Goal: Task Accomplishment & Management: Manage account settings

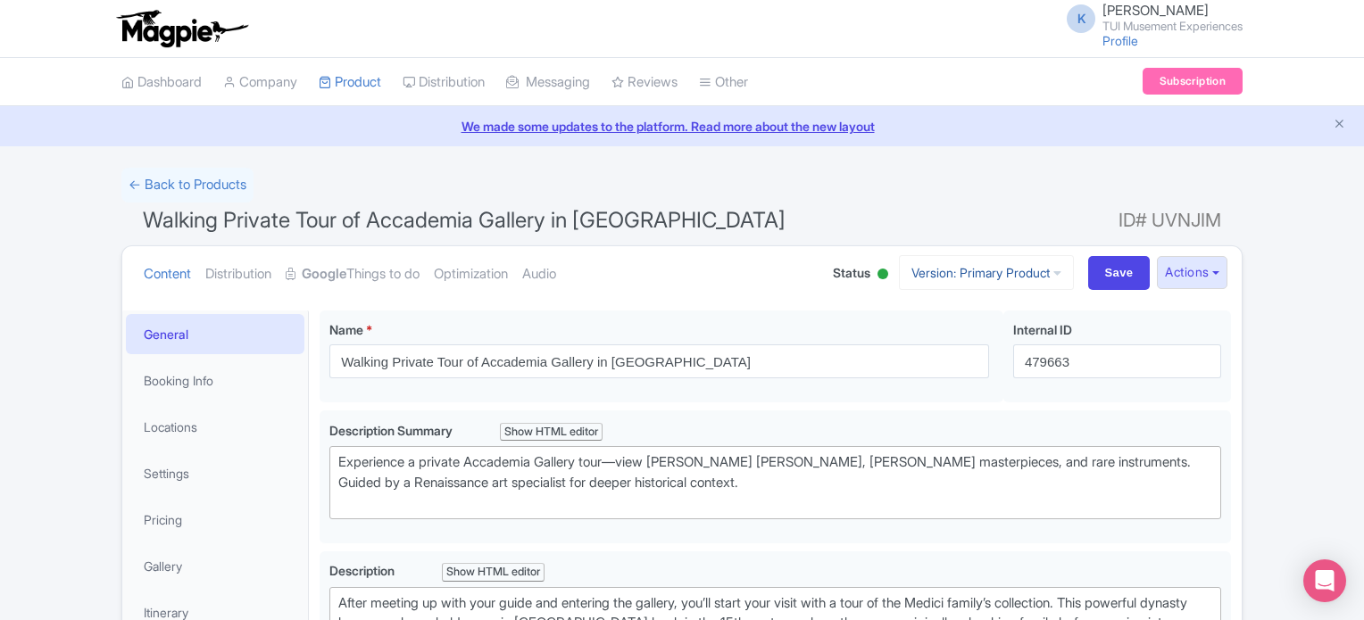
click at [1005, 271] on link "Version: Primary Product" at bounding box center [986, 272] width 175 height 35
click at [963, 372] on link "German" at bounding box center [1002, 370] width 170 height 28
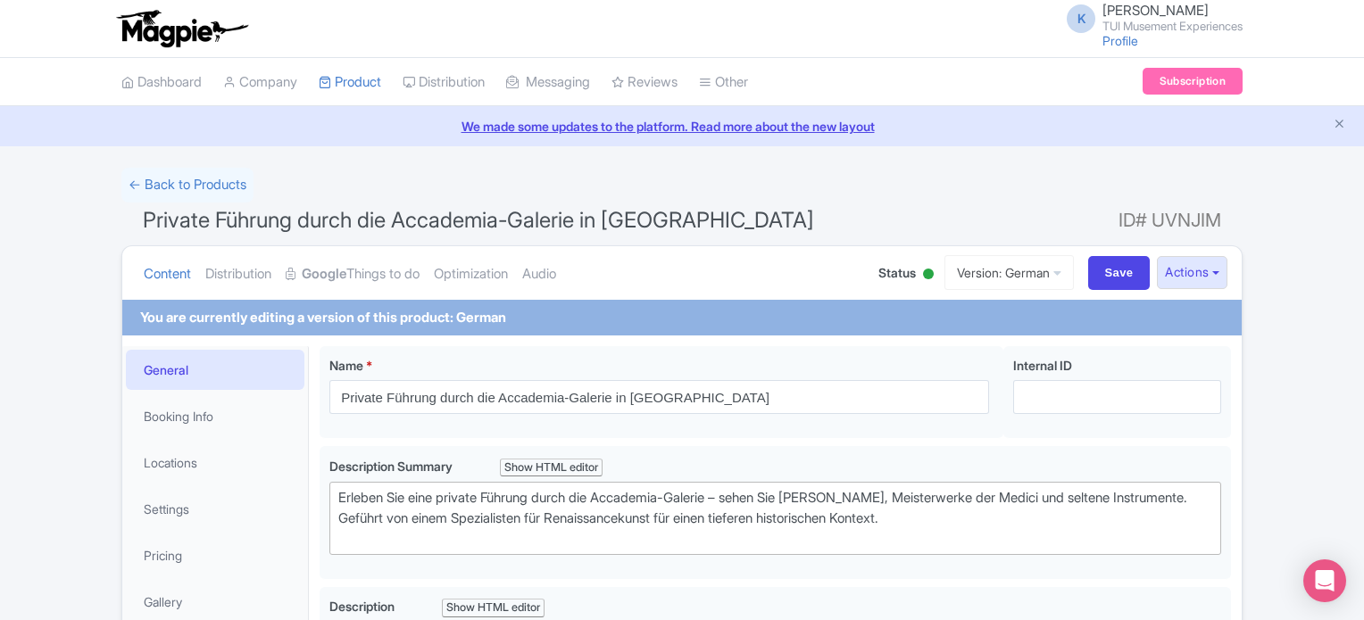
scroll to position [111, 0]
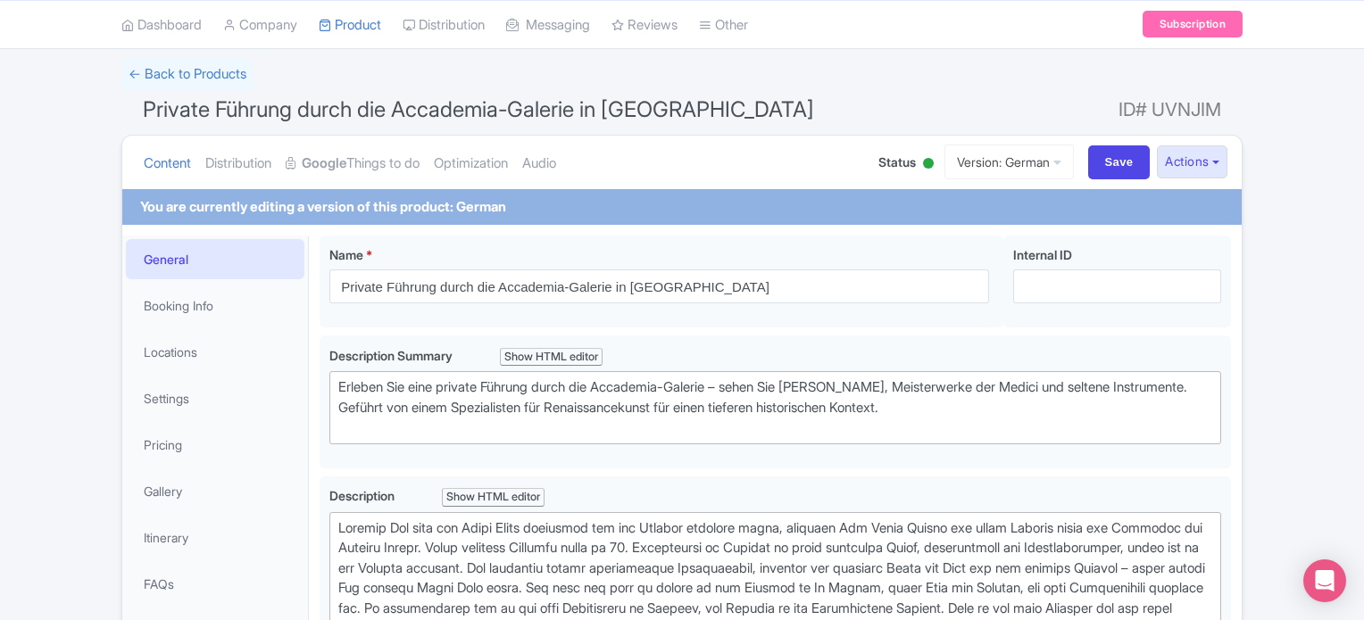
click at [1363, 181] on html "K Kirsty Prynn TUI Musement Experiences Profile Users Settings Sign out Dashboa…" at bounding box center [682, 199] width 1364 height 620
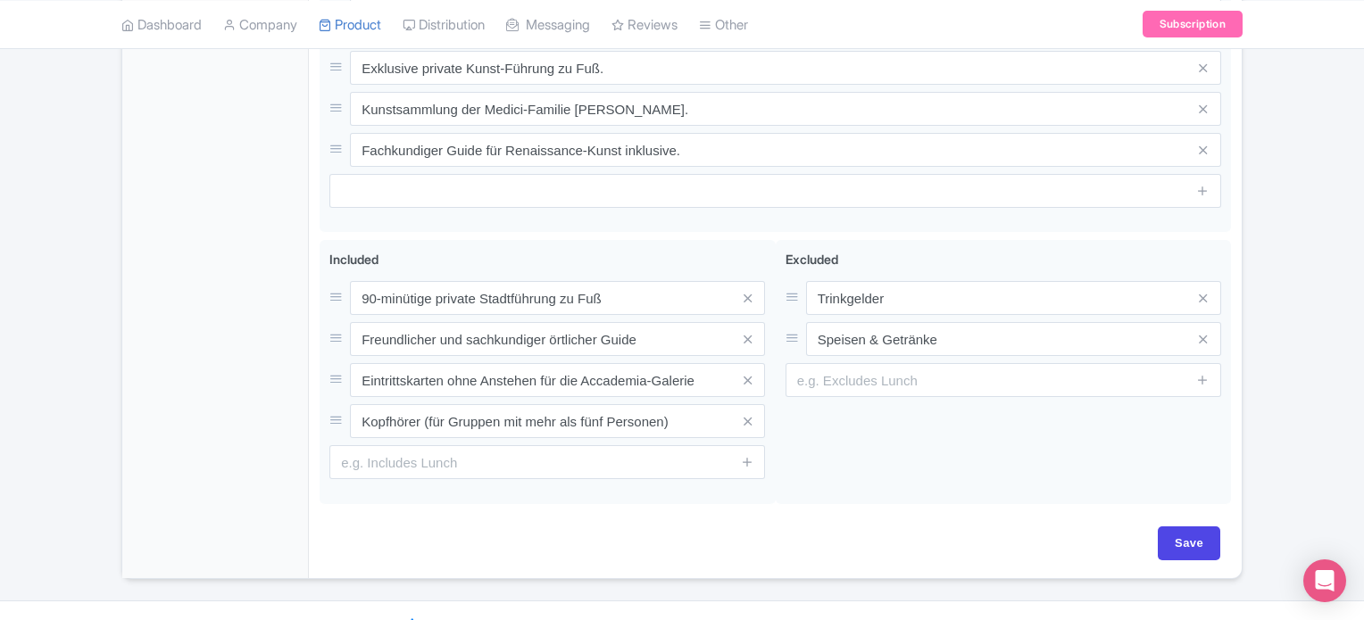
scroll to position [1002, 0]
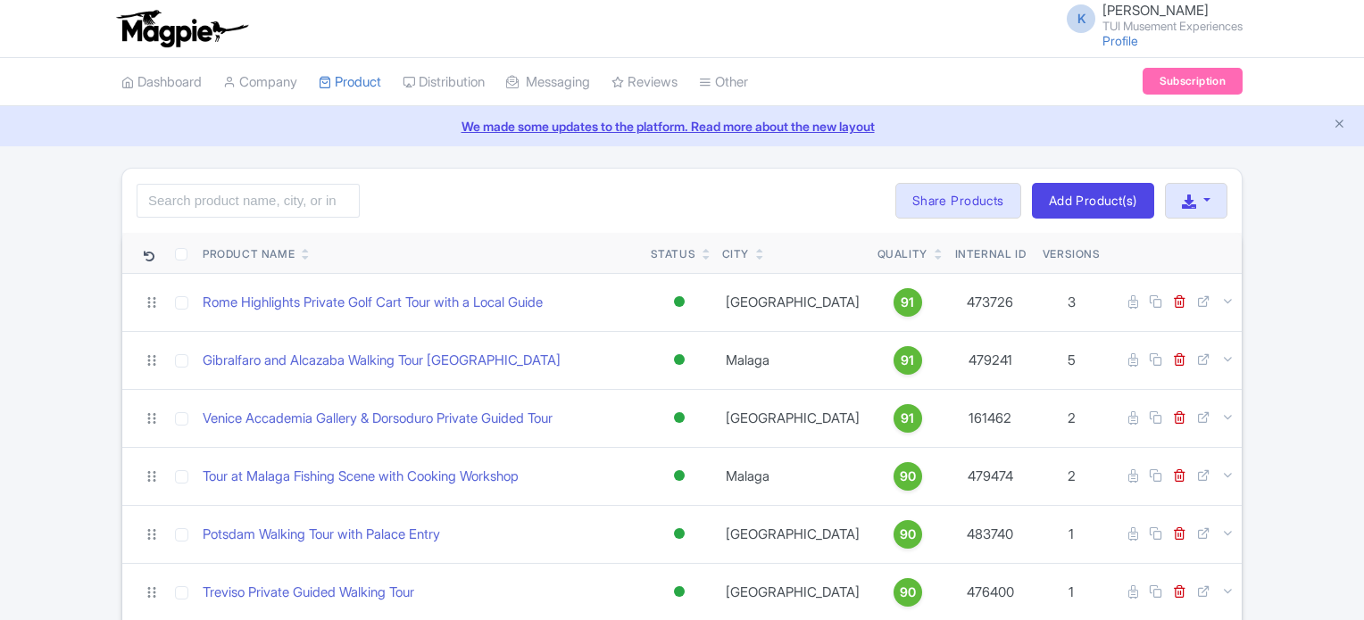
scroll to position [916, 0]
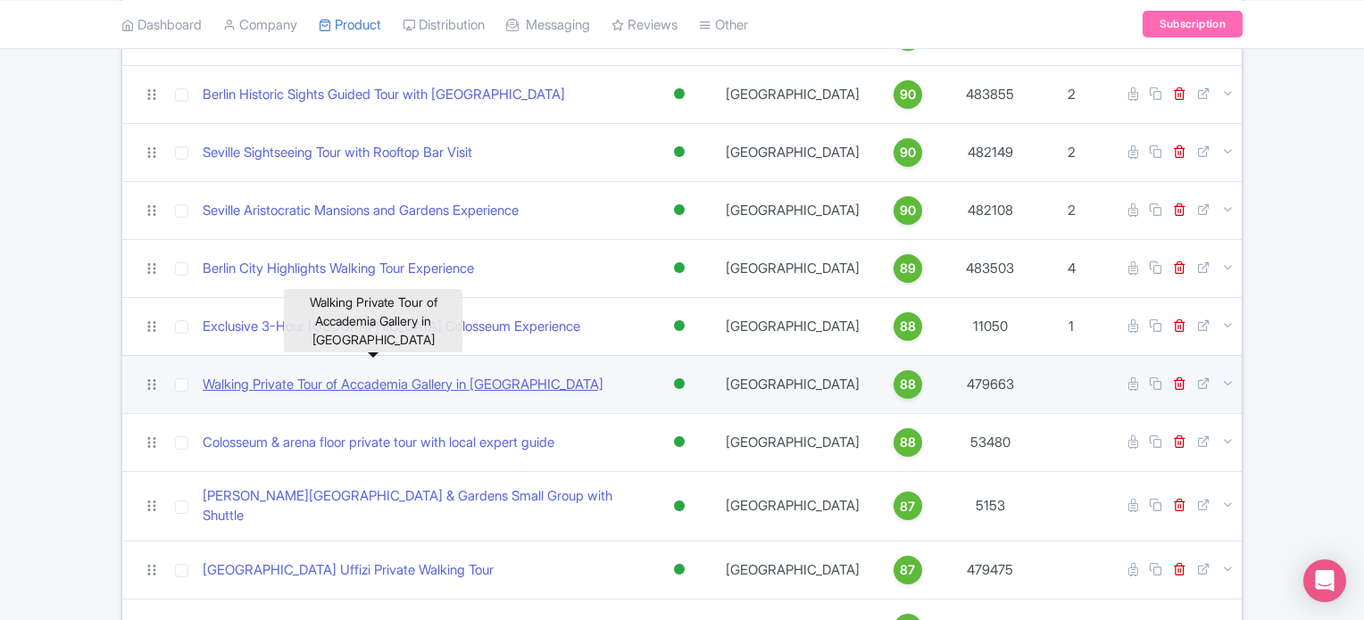
click at [344, 375] on link "Walking Private Tour of Accademia Gallery in Florence" at bounding box center [403, 385] width 401 height 21
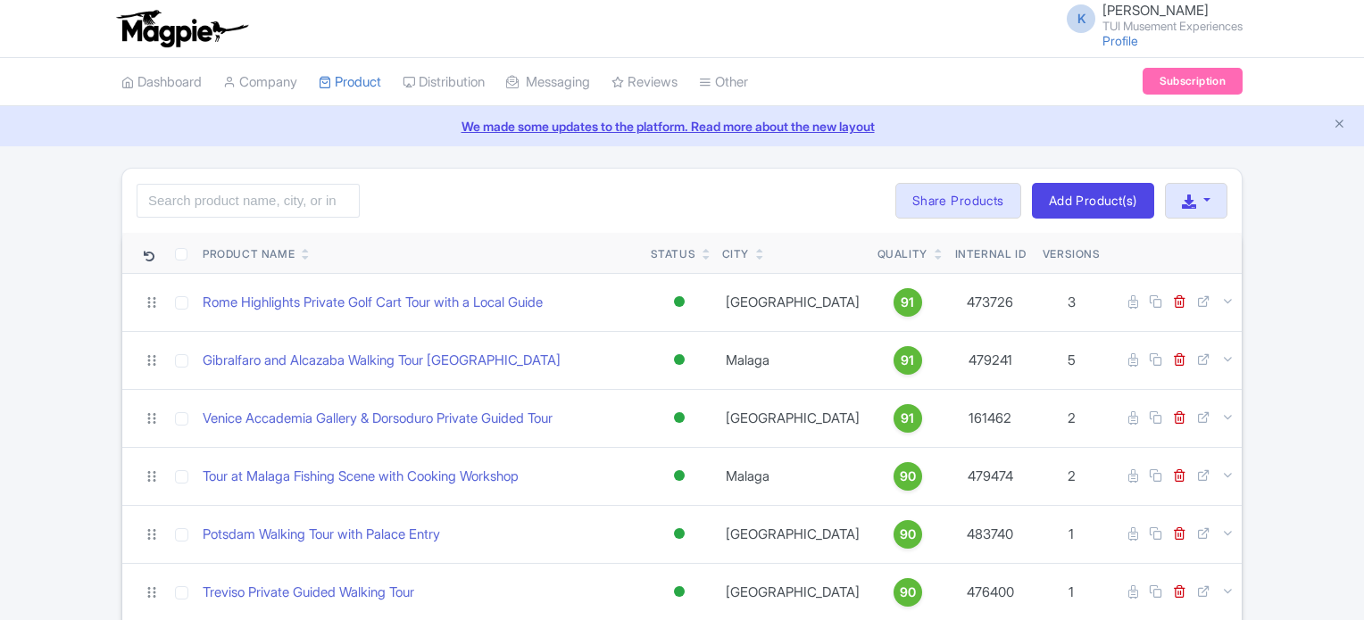
scroll to position [916, 0]
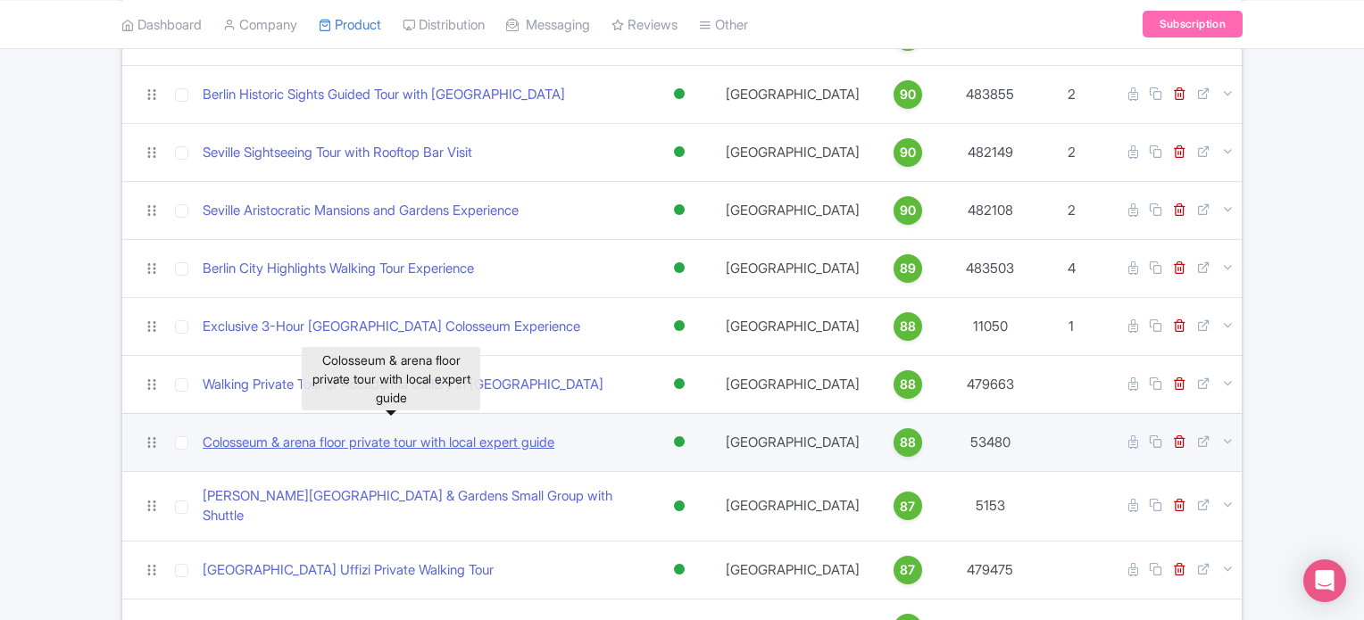
click at [338, 433] on link "Colosseum & arena floor private tour with local expert guide" at bounding box center [379, 443] width 352 height 21
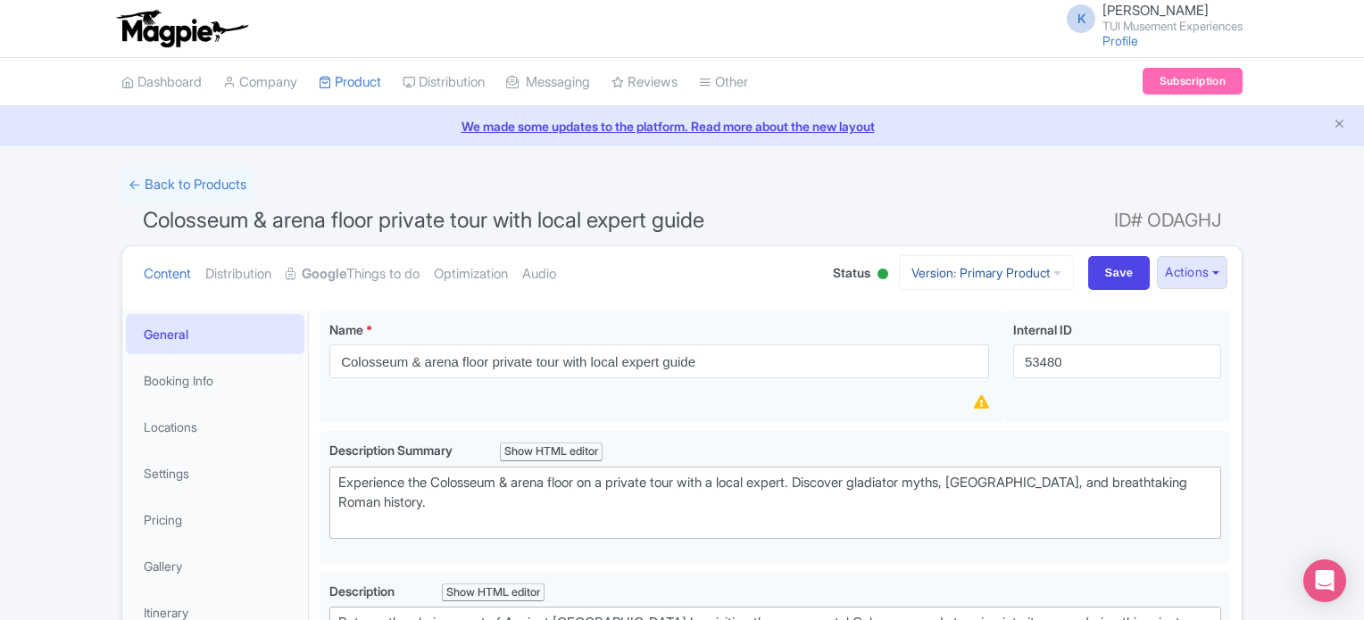
click at [1002, 270] on link "Version: Primary Product" at bounding box center [986, 272] width 175 height 35
click at [1194, 271] on button "Actions" at bounding box center [1192, 272] width 71 height 33
click at [1178, 416] on link "Create new version" at bounding box center [1149, 422] width 170 height 28
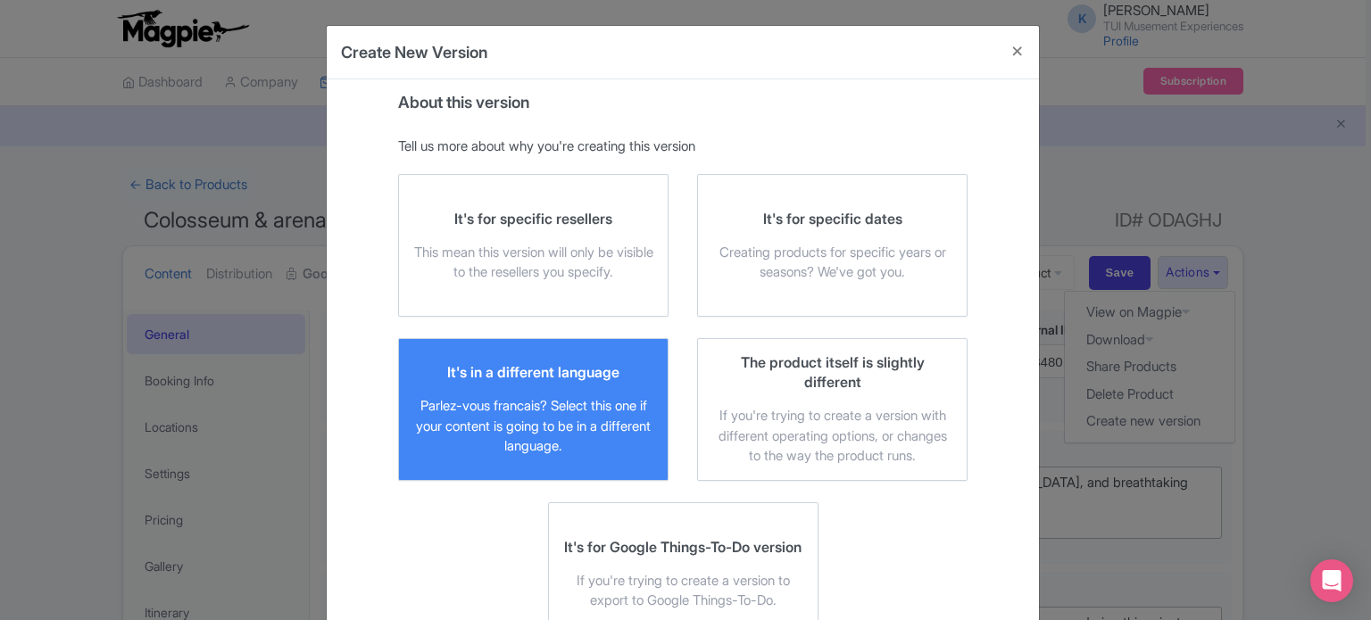
click at [545, 353] on label "It's in a different language Parlez-vous francais? Select this one if your cont…" at bounding box center [533, 409] width 270 height 143
click at [0, 0] on input "It's in a different language Parlez-vous francais? Select this one if your cont…" at bounding box center [0, 0] width 0 height 0
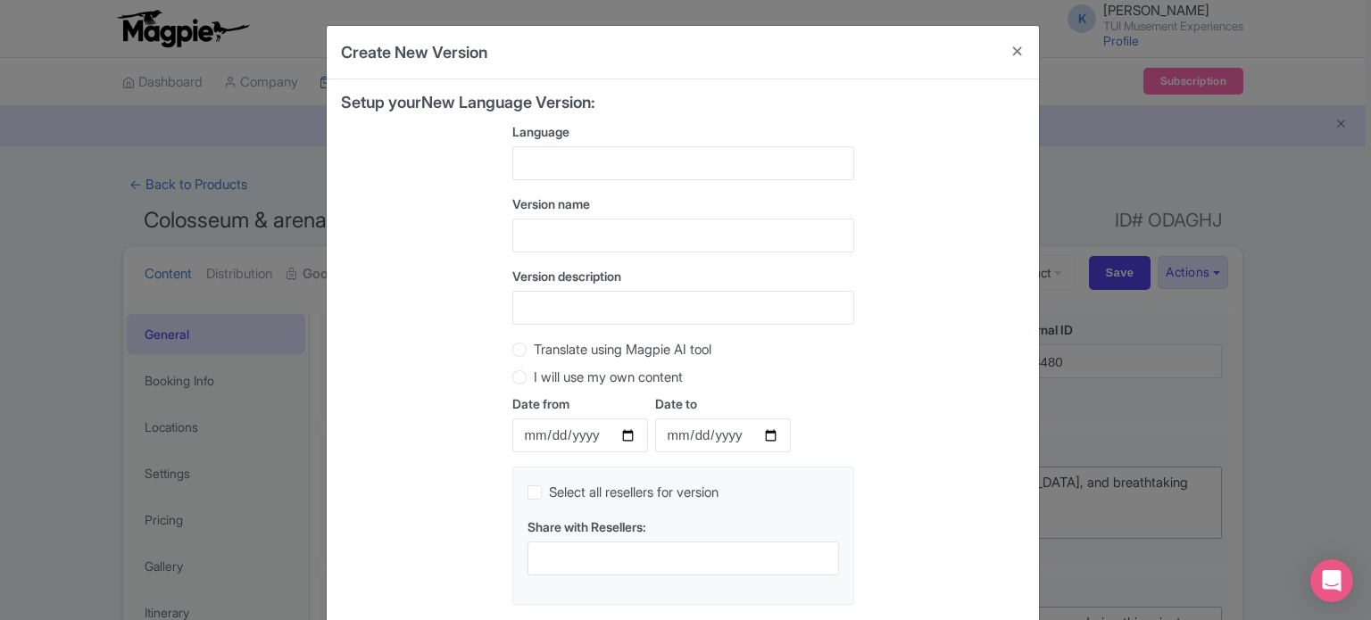
click at [593, 146] on div at bounding box center [683, 163] width 342 height 34
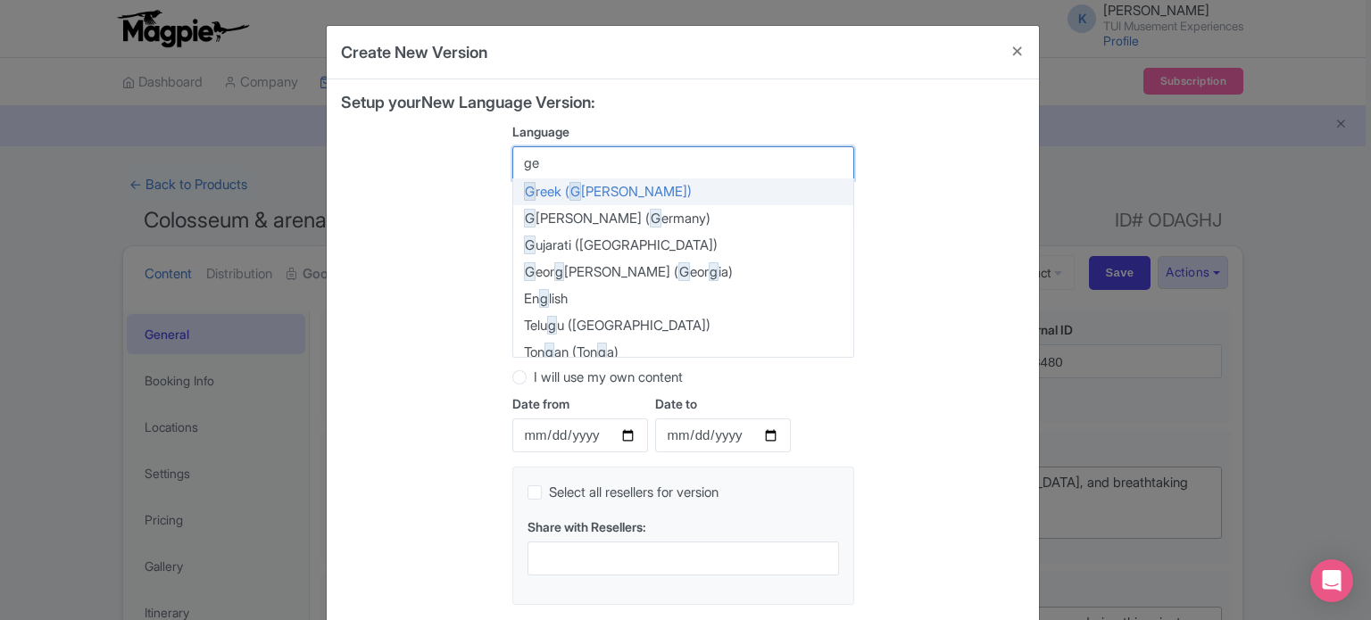
type input "ger"
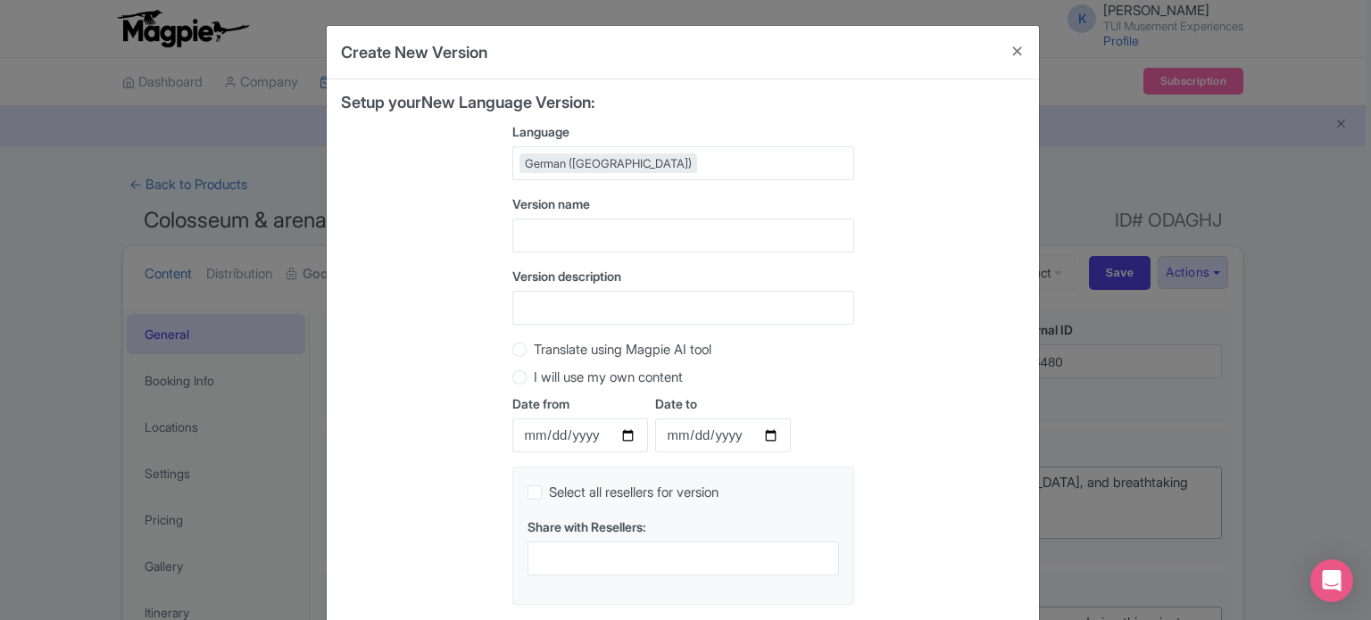
click at [953, 215] on div "Setup your New Language Version: Language German (Germany) German (Germany) Afr…" at bounding box center [683, 357] width 684 height 526
click at [686, 360] on div "Translate using Magpie AI tool I will use my own content" at bounding box center [683, 367] width 342 height 56
click at [702, 355] on label "Translate using Magpie AI tool" at bounding box center [623, 350] width 178 height 21
click at [552, 355] on input "Translate using Magpie AI tool" at bounding box center [543, 348] width 18 height 18
radio input "true"
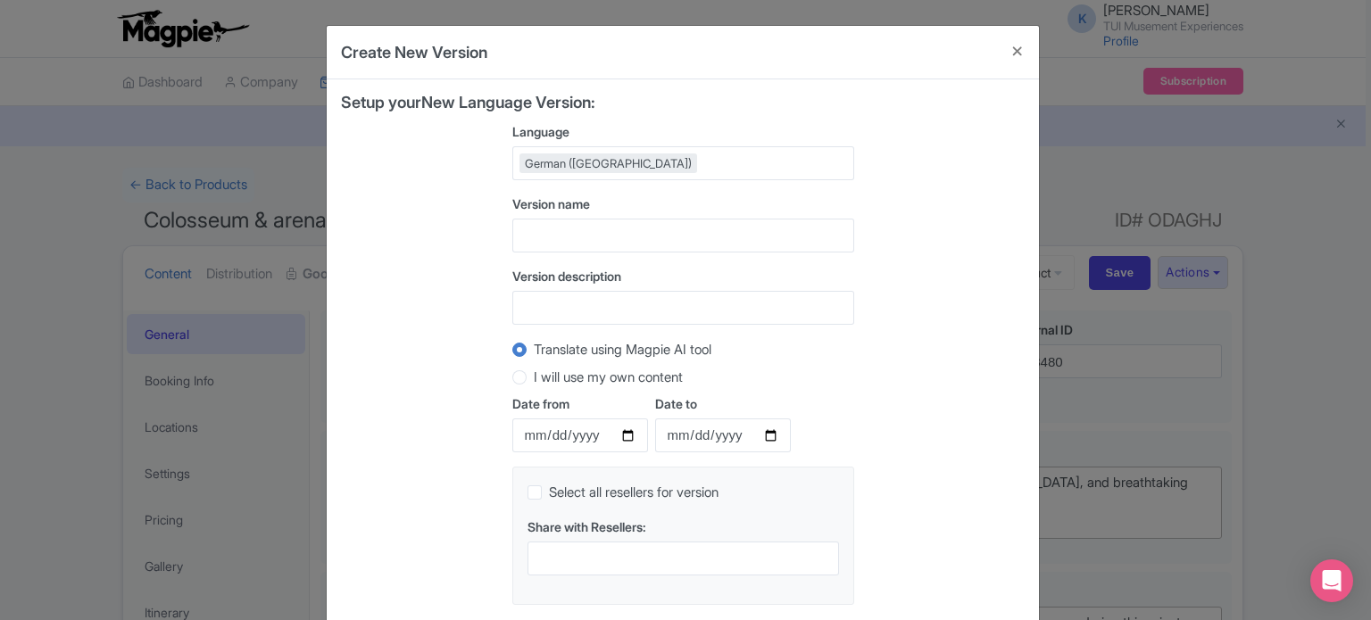
click at [921, 372] on div "Setup your New Language Version: Language German (Germany) German (Germany) Afr…" at bounding box center [683, 357] width 684 height 526
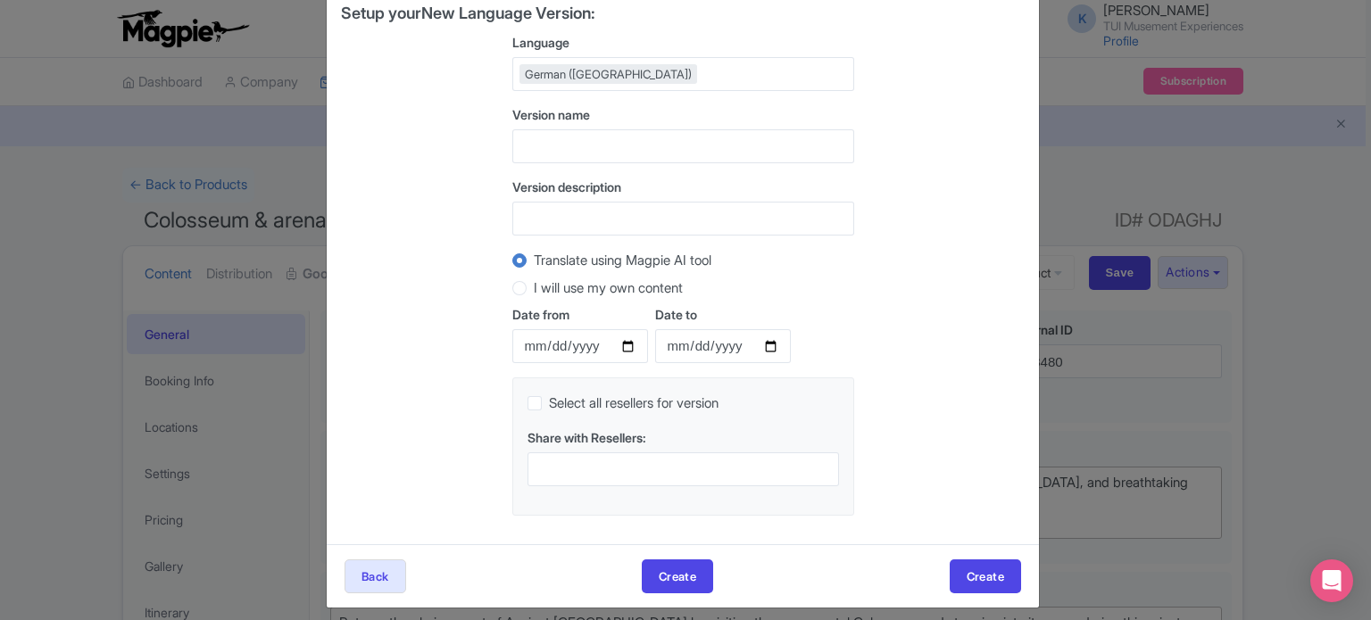
scroll to position [99, 0]
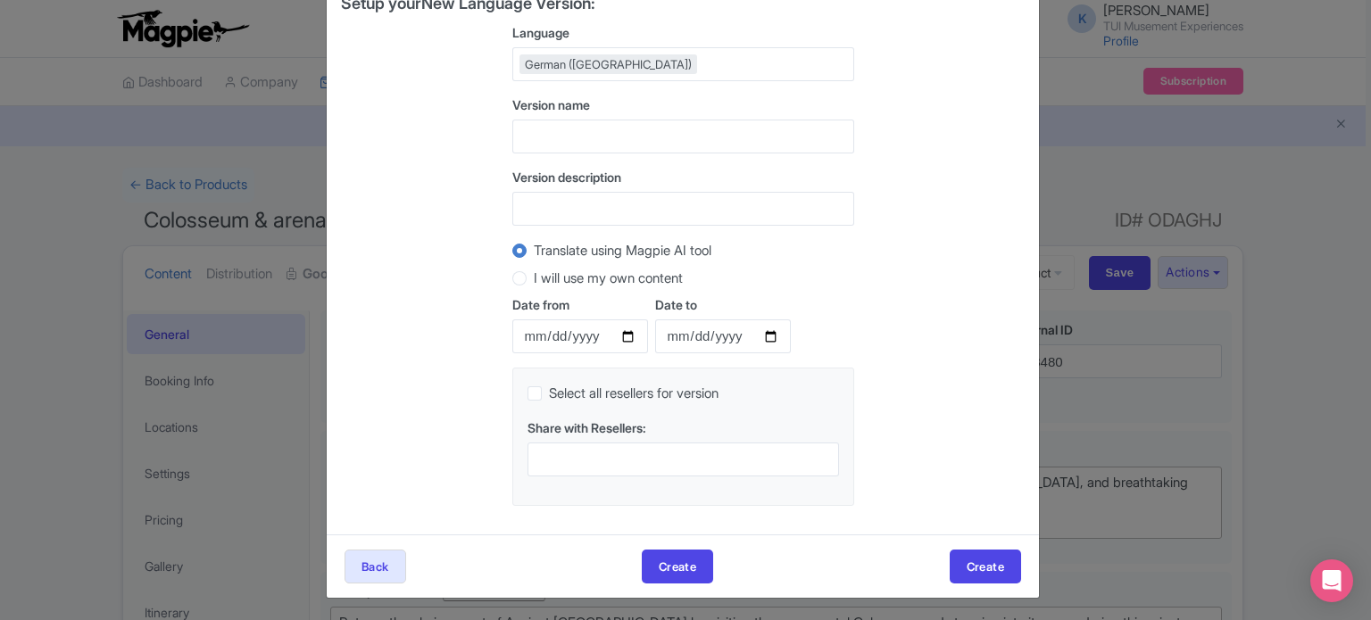
click at [984, 544] on div "Next Back Next Back Create Create Next Back Create Back Create Back Create" at bounding box center [683, 566] width 712 height 63
click at [977, 559] on button "Create" at bounding box center [985, 567] width 71 height 34
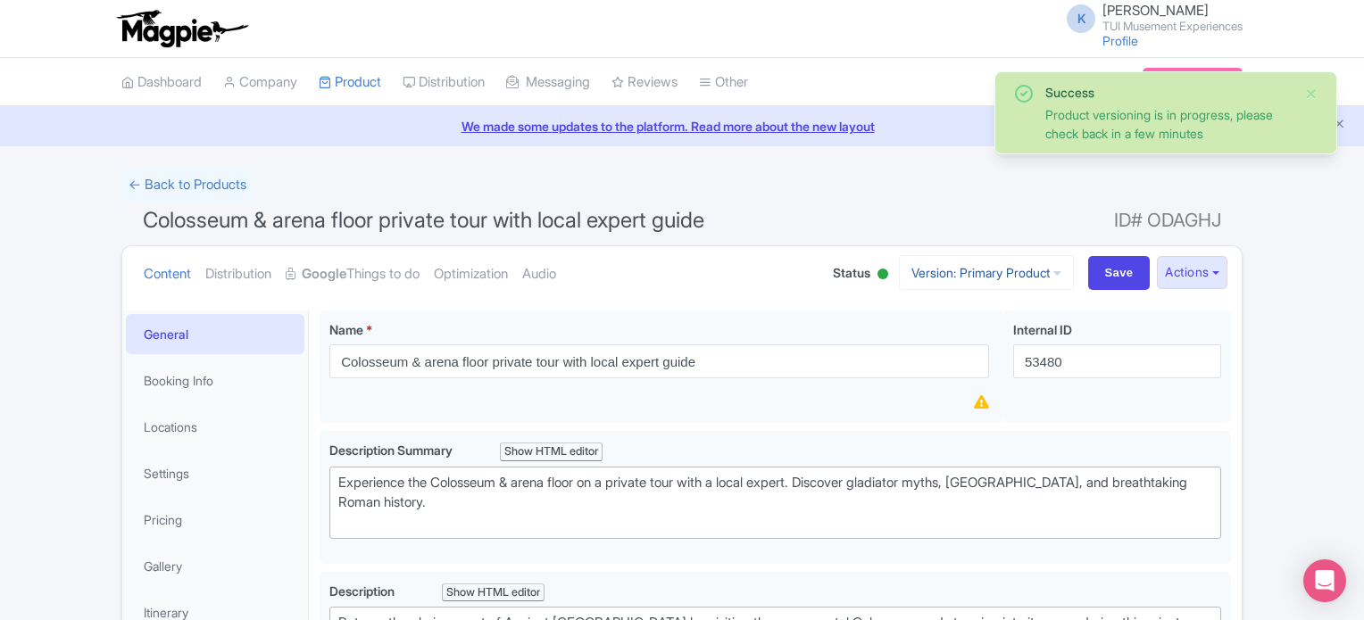
click at [990, 285] on link "Version: Primary Product" at bounding box center [986, 272] width 175 height 35
click at [977, 359] on link "German" at bounding box center [1002, 370] width 170 height 28
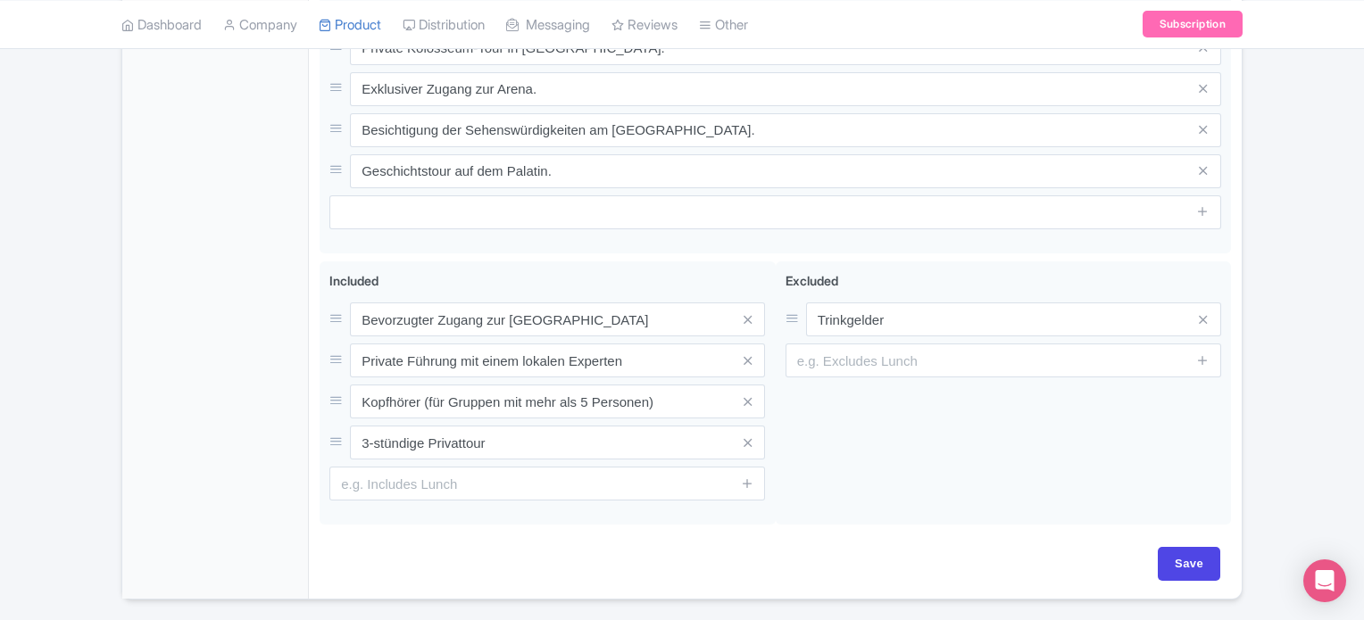
scroll to position [1085, 0]
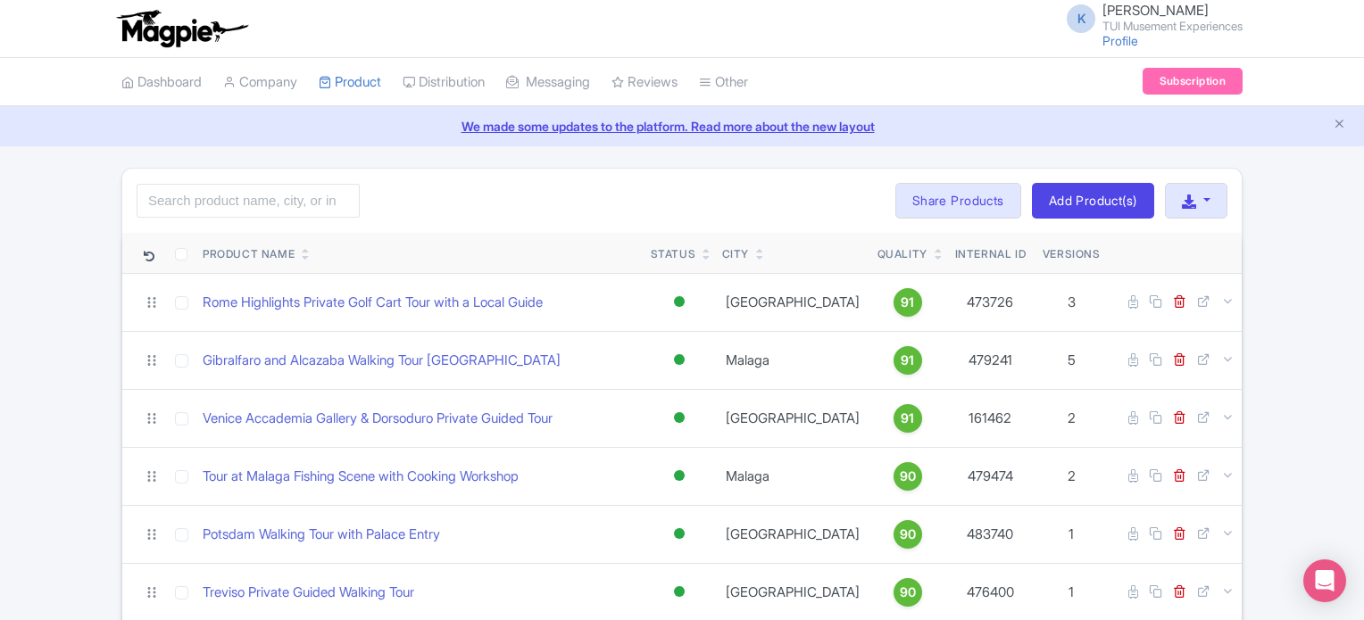
scroll to position [916, 0]
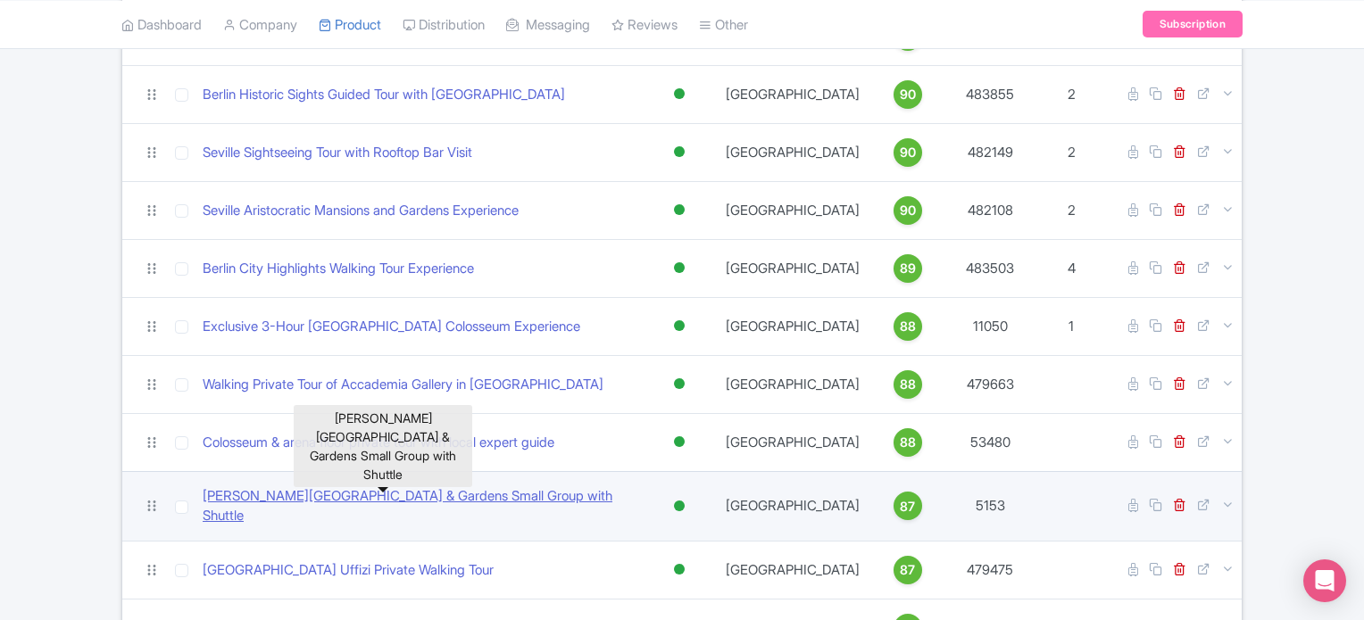
click at [393, 486] on link "Caserta Royal Palace & Gardens Small Group with Shuttle" at bounding box center [420, 506] width 434 height 40
click at [389, 486] on link "Caserta Royal Palace & Gardens Small Group with Shuttle" at bounding box center [420, 506] width 434 height 40
click at [539, 486] on link "Caserta Royal Palace & Gardens Small Group with Shuttle" at bounding box center [420, 506] width 434 height 40
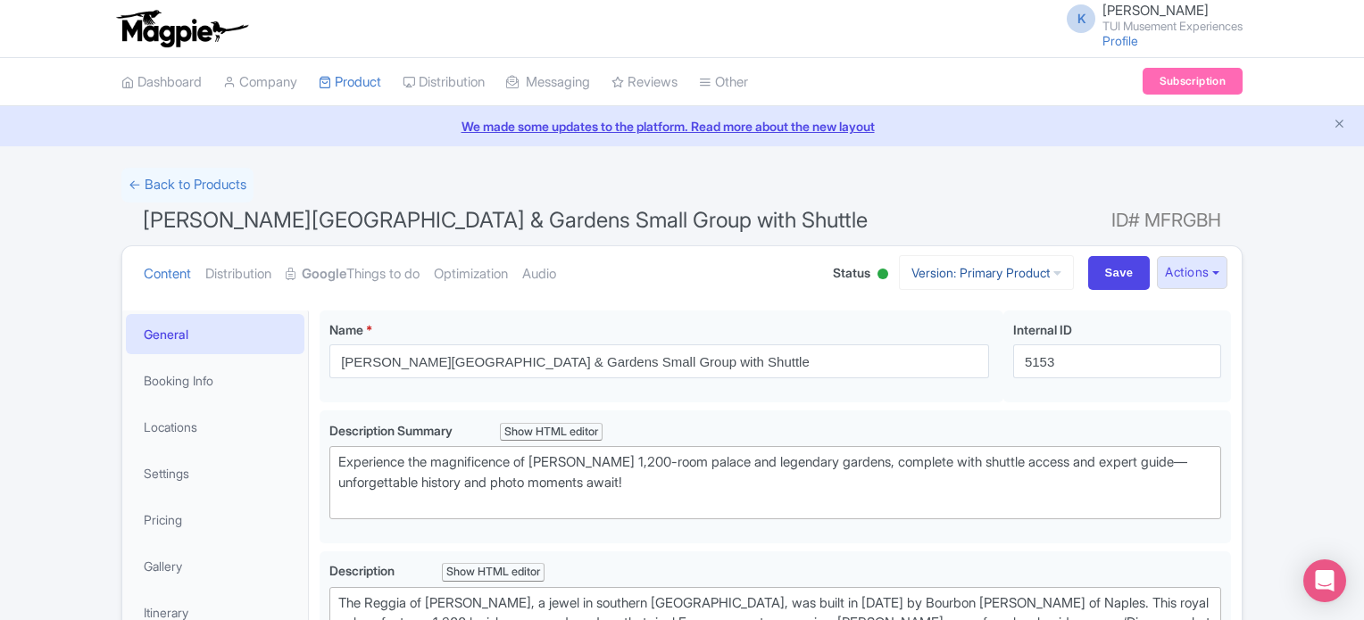
click at [1035, 264] on link "Version: Primary Product" at bounding box center [986, 272] width 175 height 35
click at [1171, 281] on button "Actions" at bounding box center [1192, 272] width 71 height 33
click at [1158, 418] on link "Create new version" at bounding box center [1149, 422] width 170 height 28
click at [1188, 271] on button "Actions" at bounding box center [1192, 272] width 71 height 33
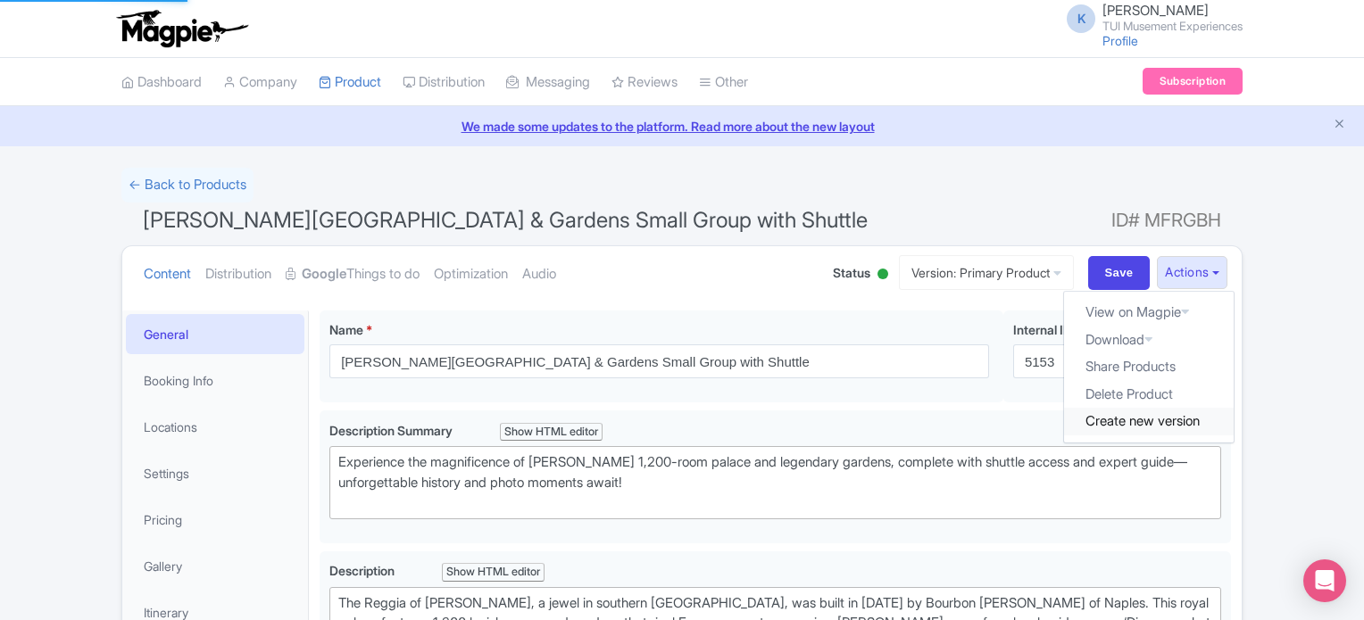
click at [1162, 423] on link "Create new version" at bounding box center [1149, 422] width 170 height 28
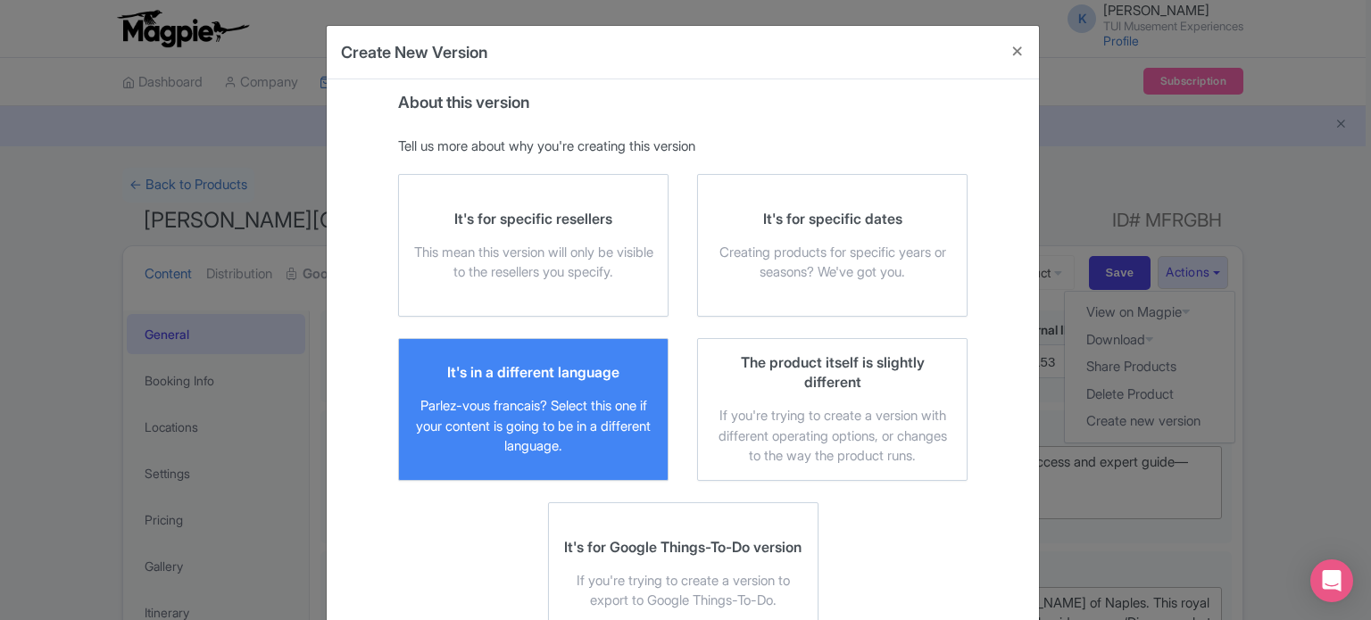
click at [467, 377] on div "It's in a different language" at bounding box center [533, 372] width 172 height 20
click at [0, 0] on input "It's in a different language Parlez-vous francais? Select this one if your cont…" at bounding box center [0, 0] width 0 height 0
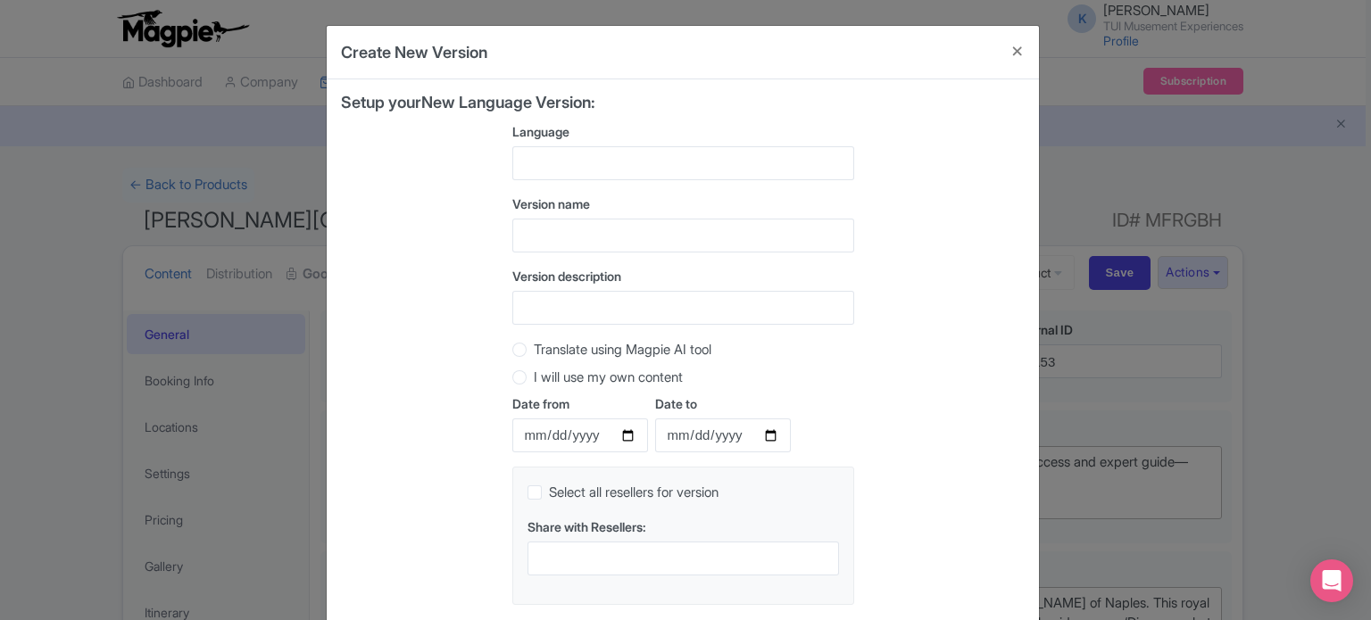
click at [648, 154] on div at bounding box center [683, 163] width 342 height 34
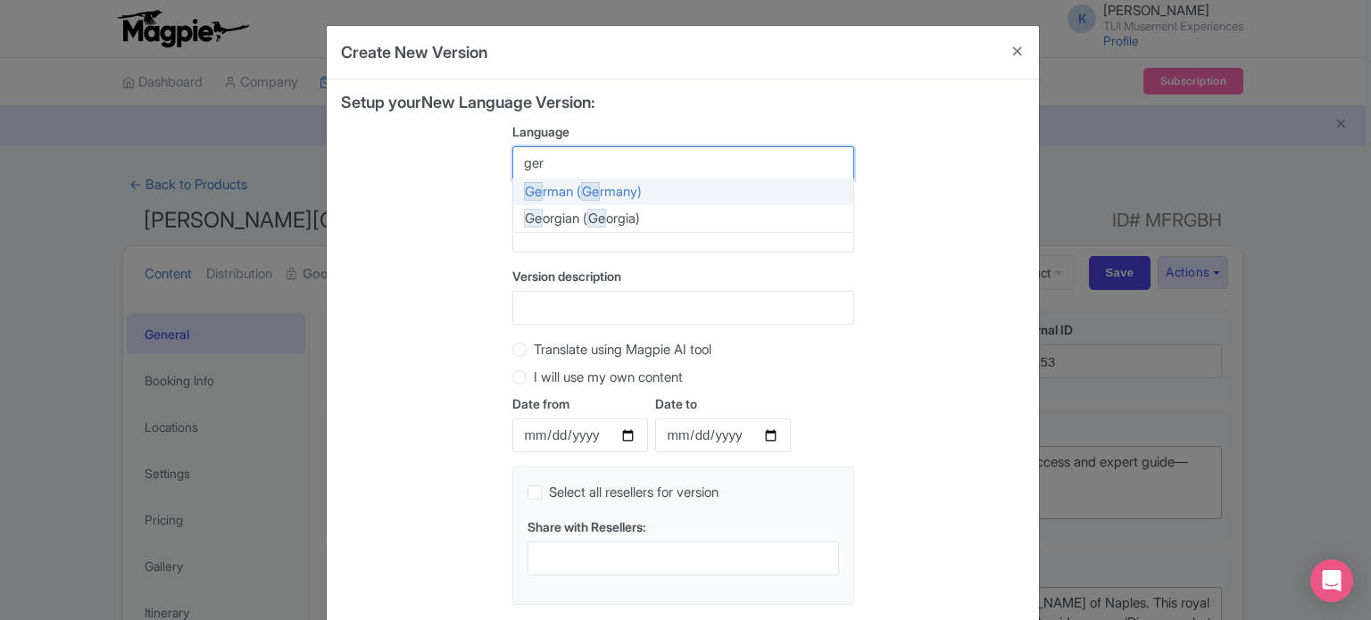
type input "germ"
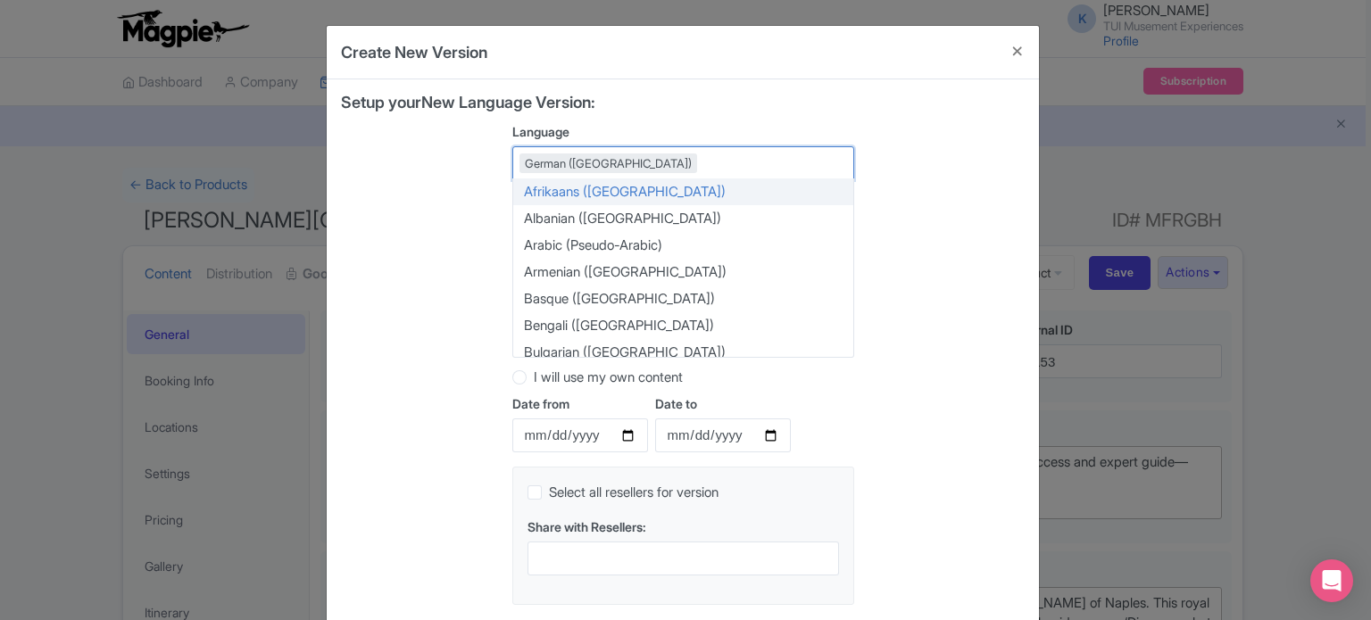
click at [945, 178] on div "Setup your New Language Version: Language German (Germany) German (Germany) Afr…" at bounding box center [683, 357] width 684 height 526
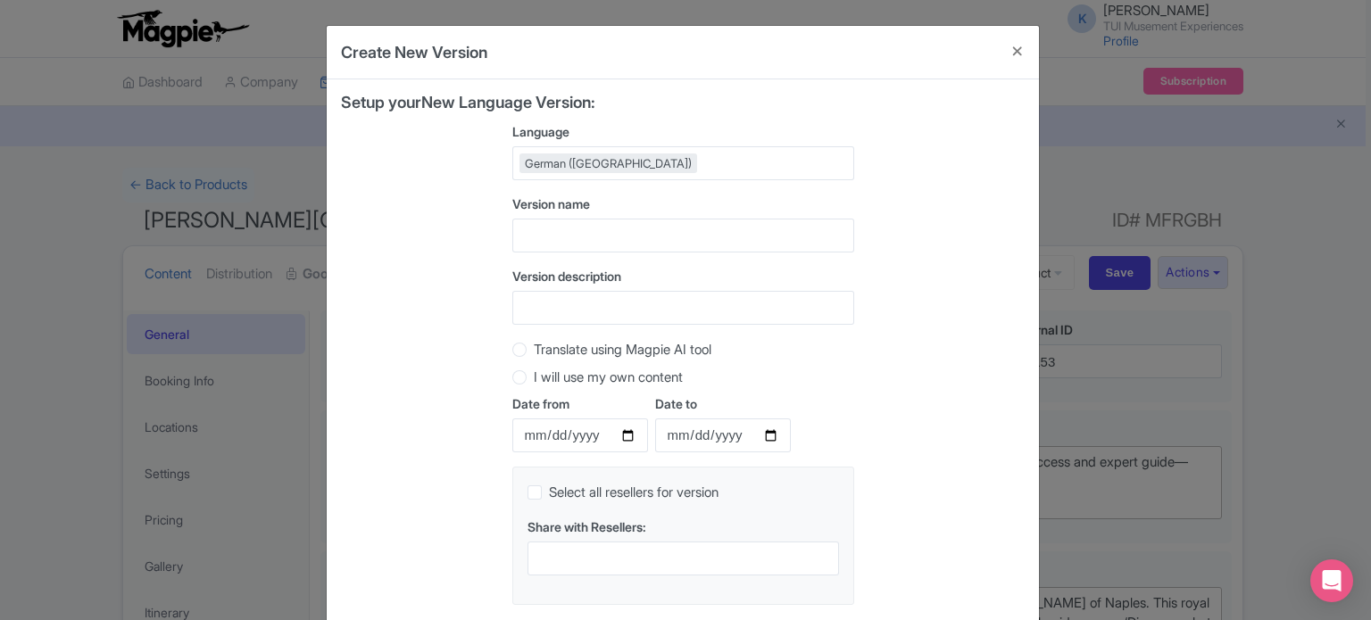
click at [585, 346] on label "Translate using Magpie AI tool" at bounding box center [623, 350] width 178 height 21
click at [552, 346] on input "Translate using Magpie AI tool" at bounding box center [543, 348] width 18 height 18
radio input "true"
click at [996, 331] on div "Setup your New Language Version: Language German (Germany) German (Germany) Afr…" at bounding box center [683, 357] width 684 height 526
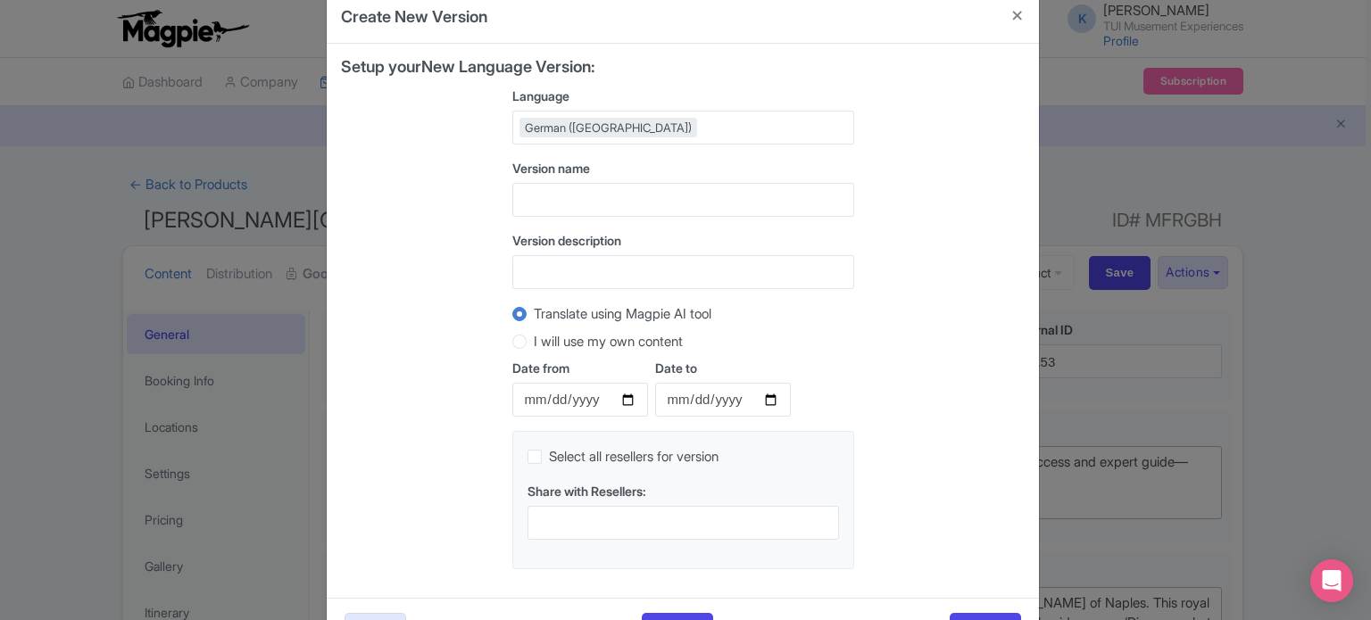
scroll to position [99, 0]
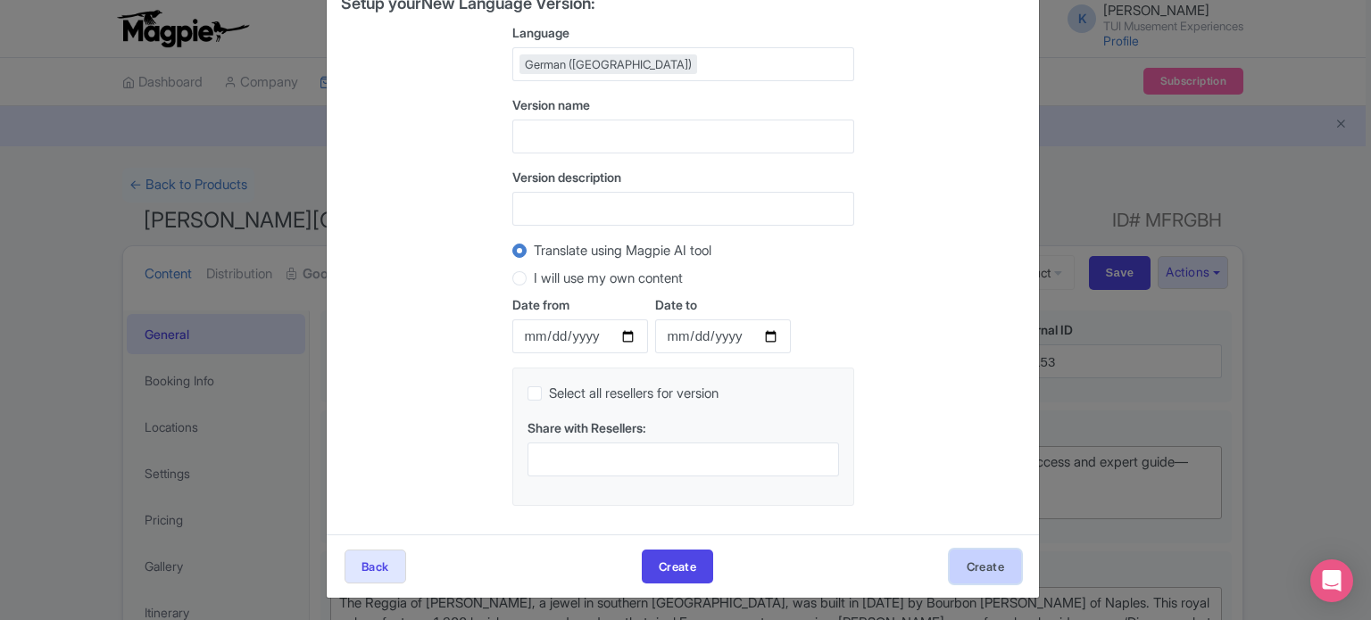
click at [1002, 558] on button "Create" at bounding box center [985, 567] width 71 height 34
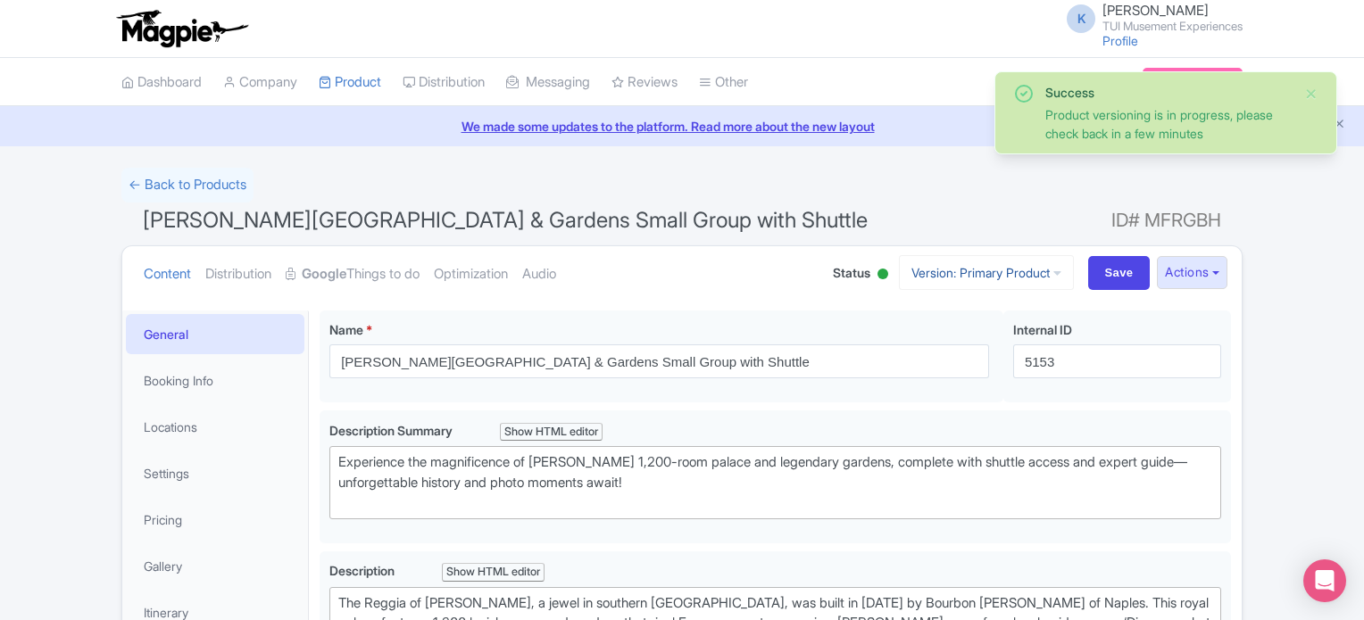
click at [1033, 278] on link "Version: Primary Product" at bounding box center [986, 272] width 175 height 35
click at [1011, 377] on link "German" at bounding box center [1002, 370] width 170 height 28
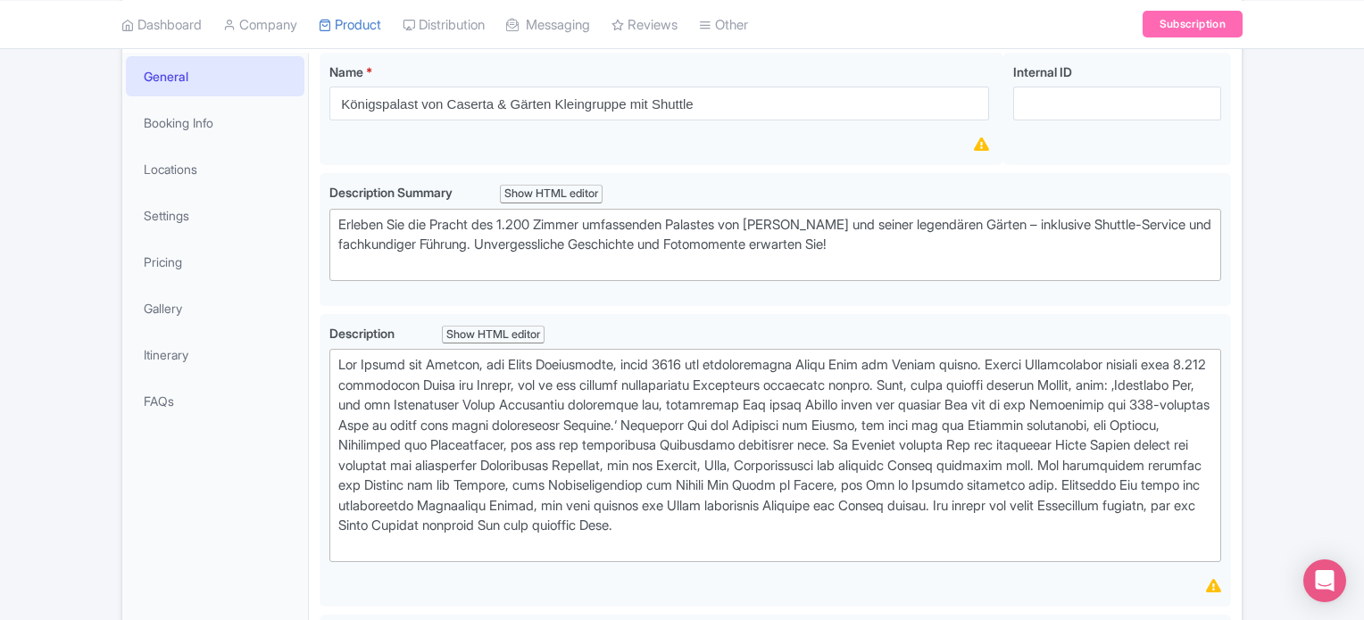
scroll to position [290, 0]
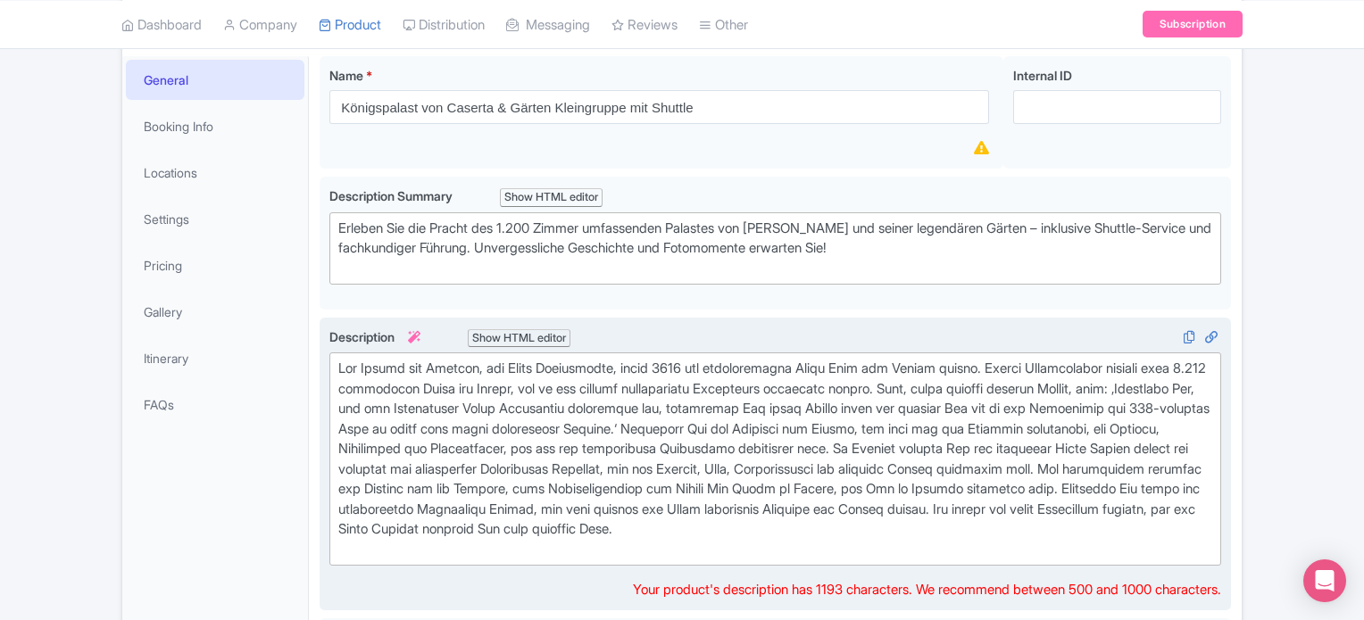
click at [1143, 382] on div at bounding box center [775, 459] width 874 height 201
click at [1142, 380] on div at bounding box center [775, 459] width 874 height 201
click at [1139, 381] on div at bounding box center [775, 459] width 874 height 201
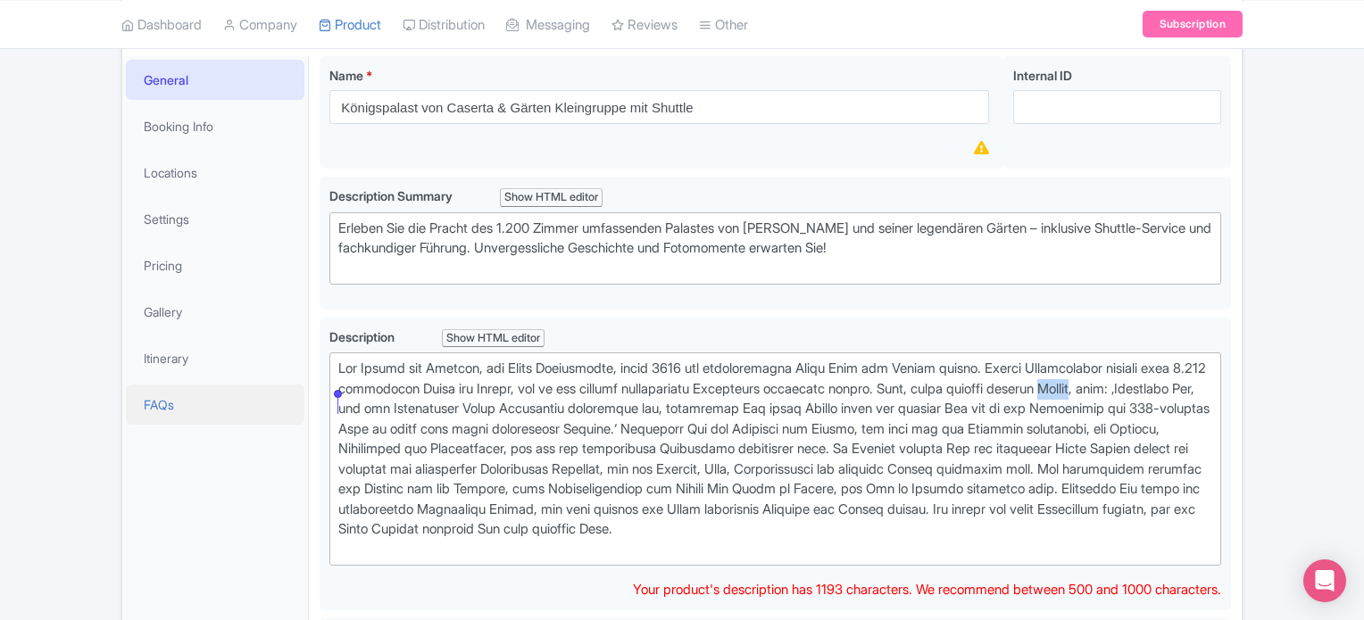
type trix-editor "<lor>Ips Dolors ame Consect, adi Elits Doeiusmodte, incid 9431 utl etdoloremagn…"
drag, startPoint x: 377, startPoint y: 402, endPoint x: 294, endPoint y: 397, distance: 83.1
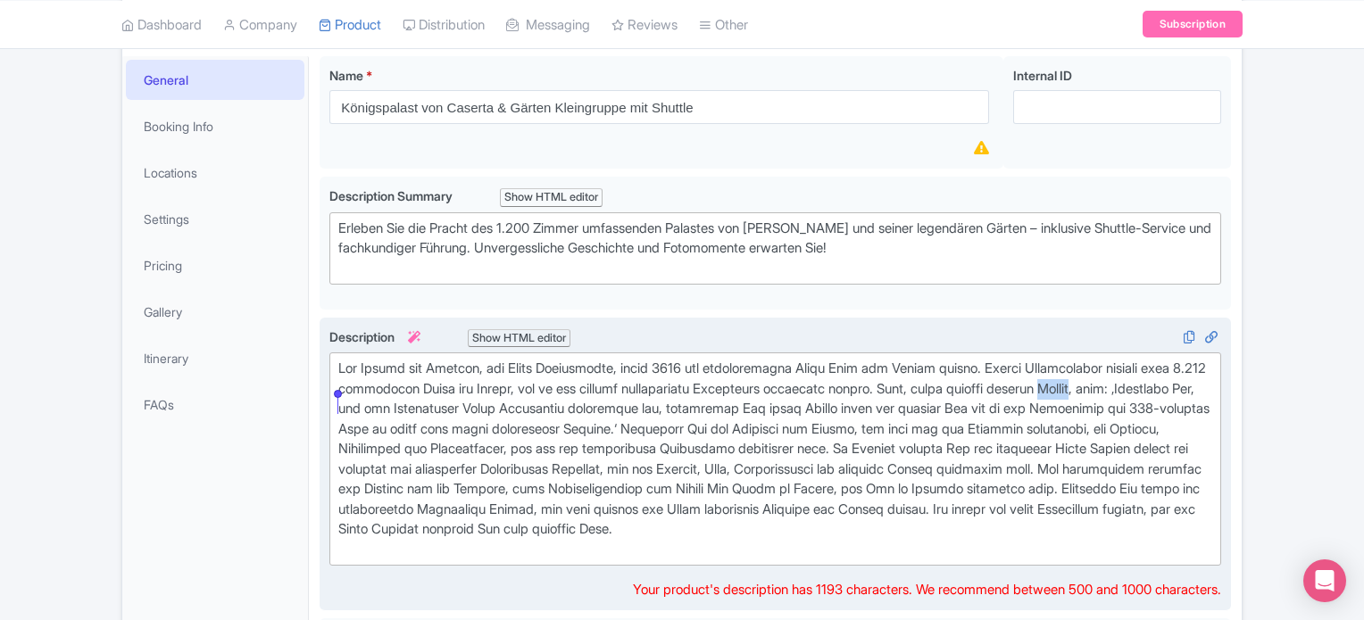
click at [334, 404] on trix-editor at bounding box center [775, 459] width 892 height 213
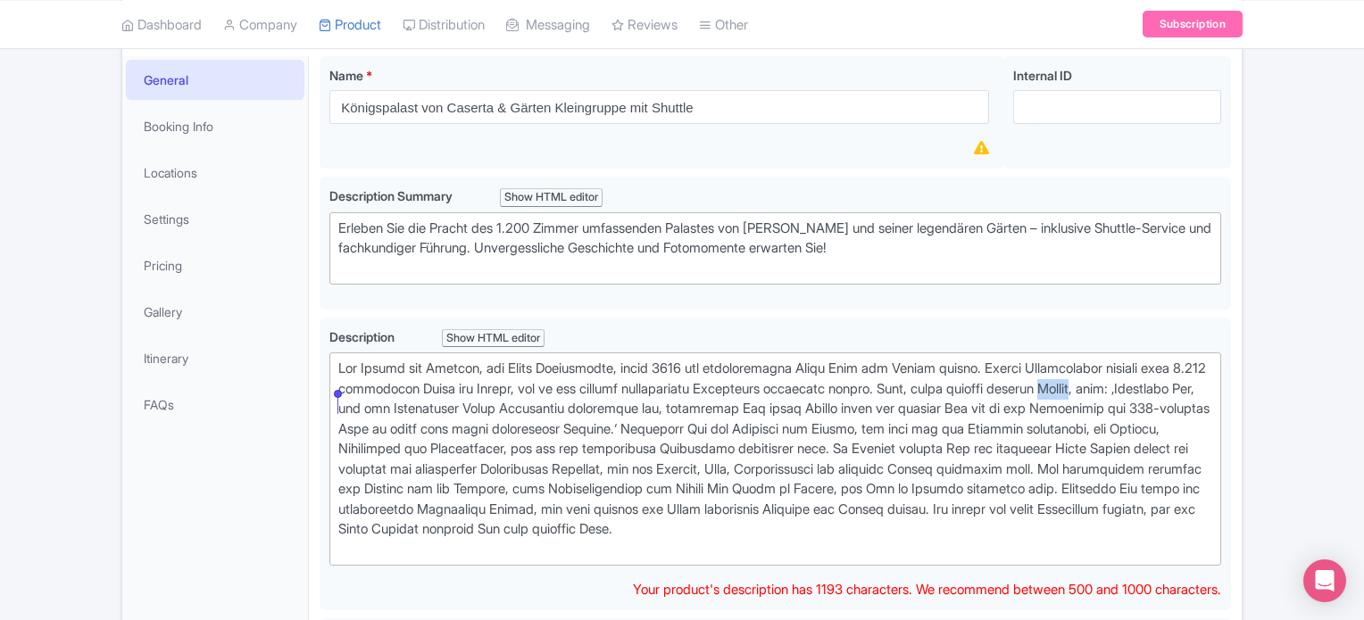
drag, startPoint x: 378, startPoint y: 406, endPoint x: 318, endPoint y: 406, distance: 59.8
copy div "Führer"
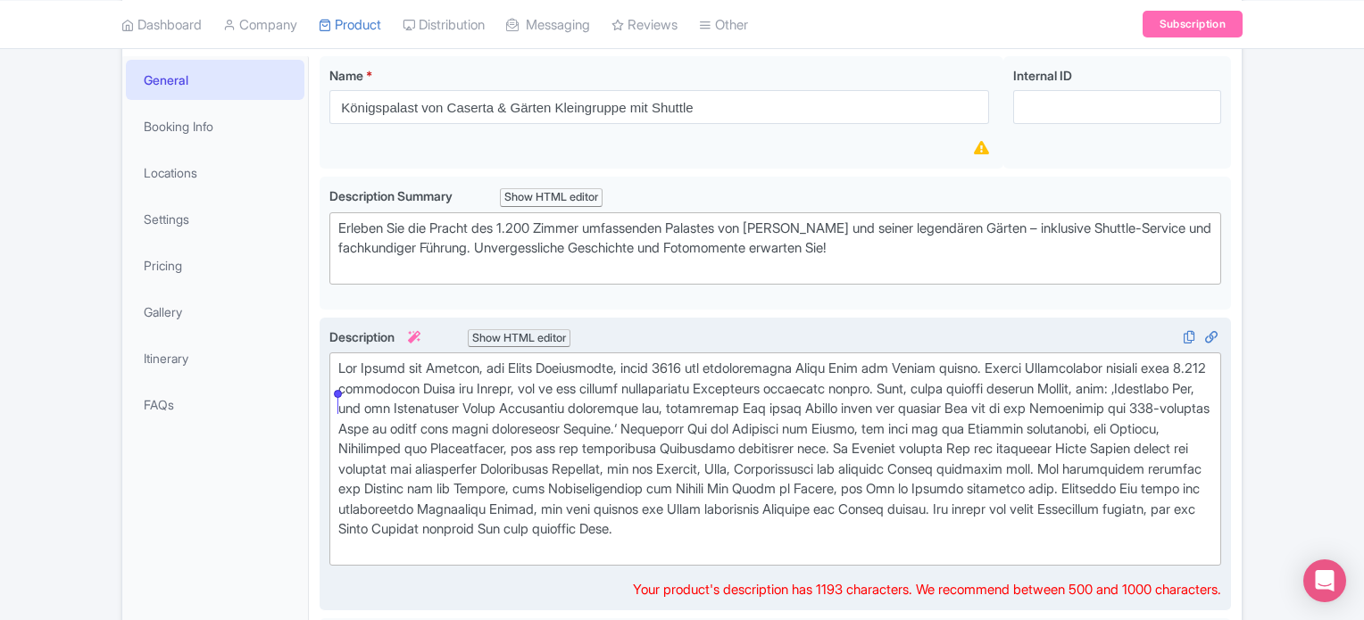
click at [536, 503] on div at bounding box center [775, 459] width 874 height 201
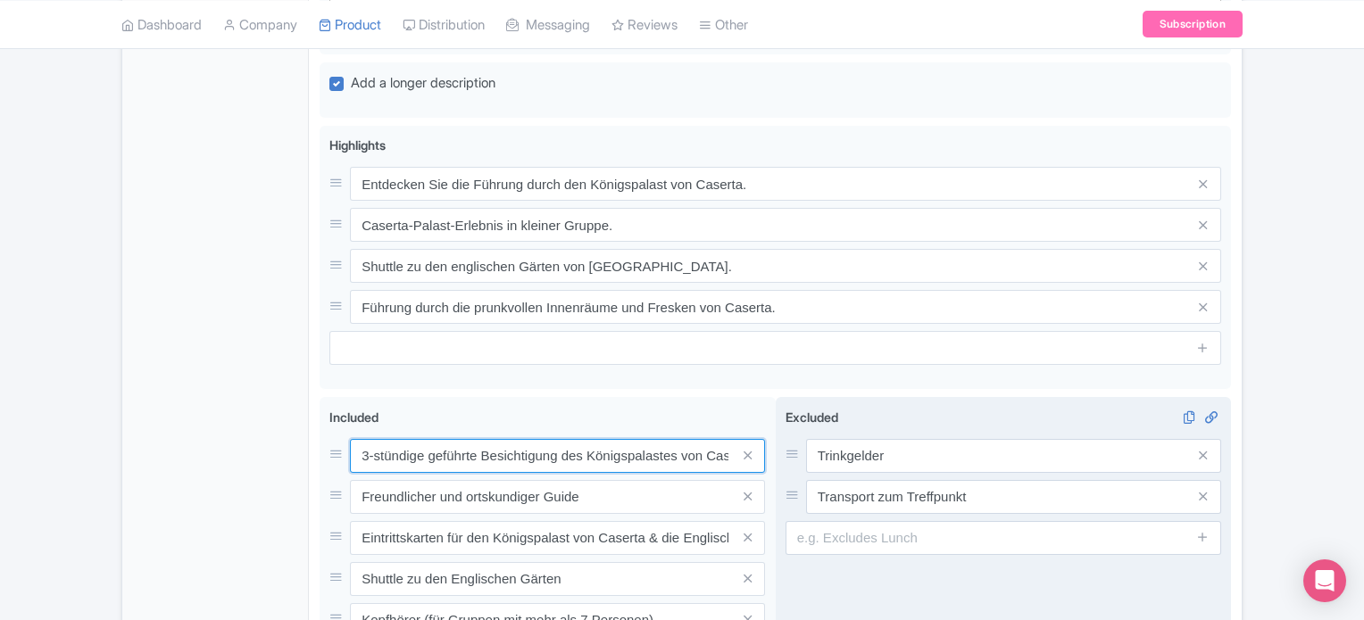
scroll to position [0, 190]
drag, startPoint x: 354, startPoint y: 446, endPoint x: 818, endPoint y: 451, distance: 463.3
click at [818, 451] on div "3-stündige geführte Besichtigung des Königspalastes von Caserta und der Englisc…" at bounding box center [775, 553] width 911 height 312
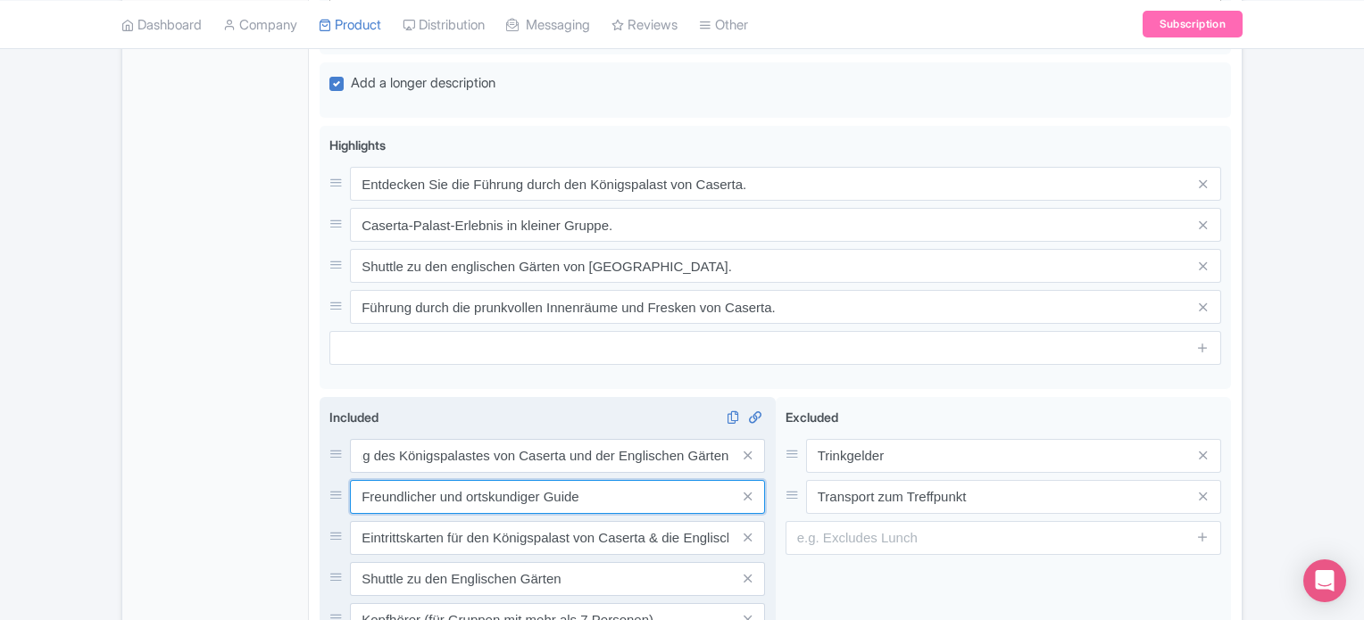
click at [611, 492] on input "Freundlicher und ortskundiger Guide" at bounding box center [557, 497] width 415 height 34
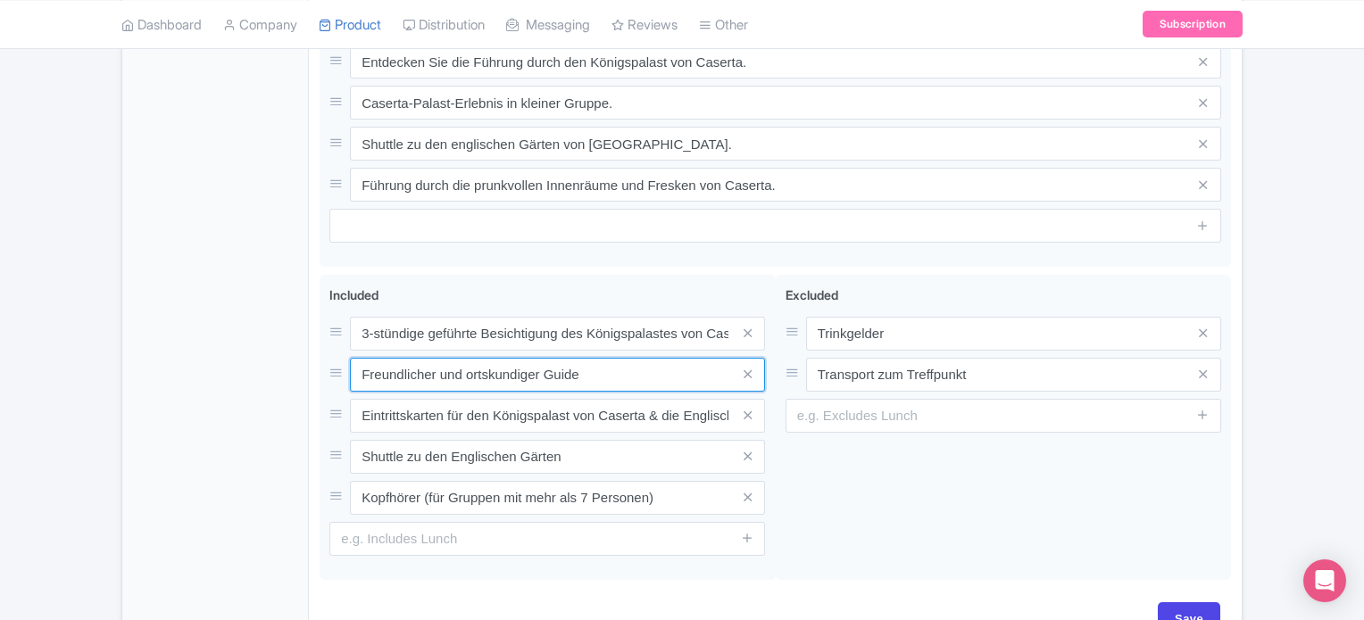
scroll to position [1146, 0]
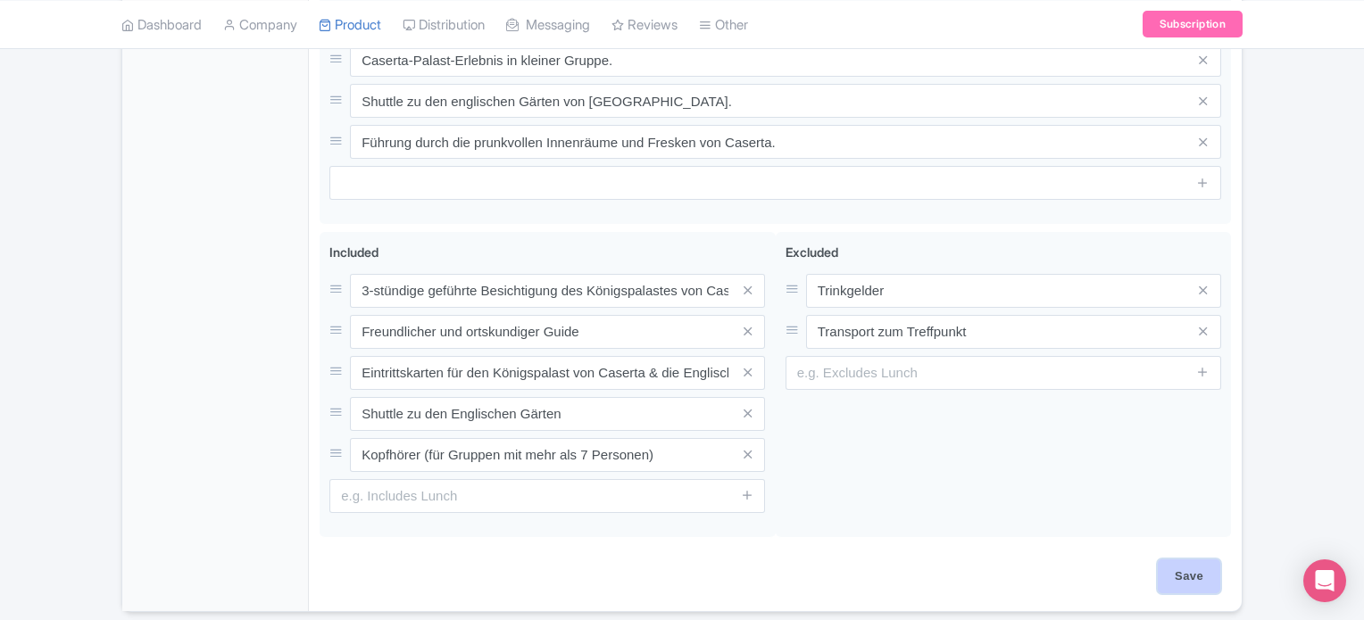
click at [1204, 570] on input "Save" at bounding box center [1189, 577] width 62 height 34
type input "Saving..."
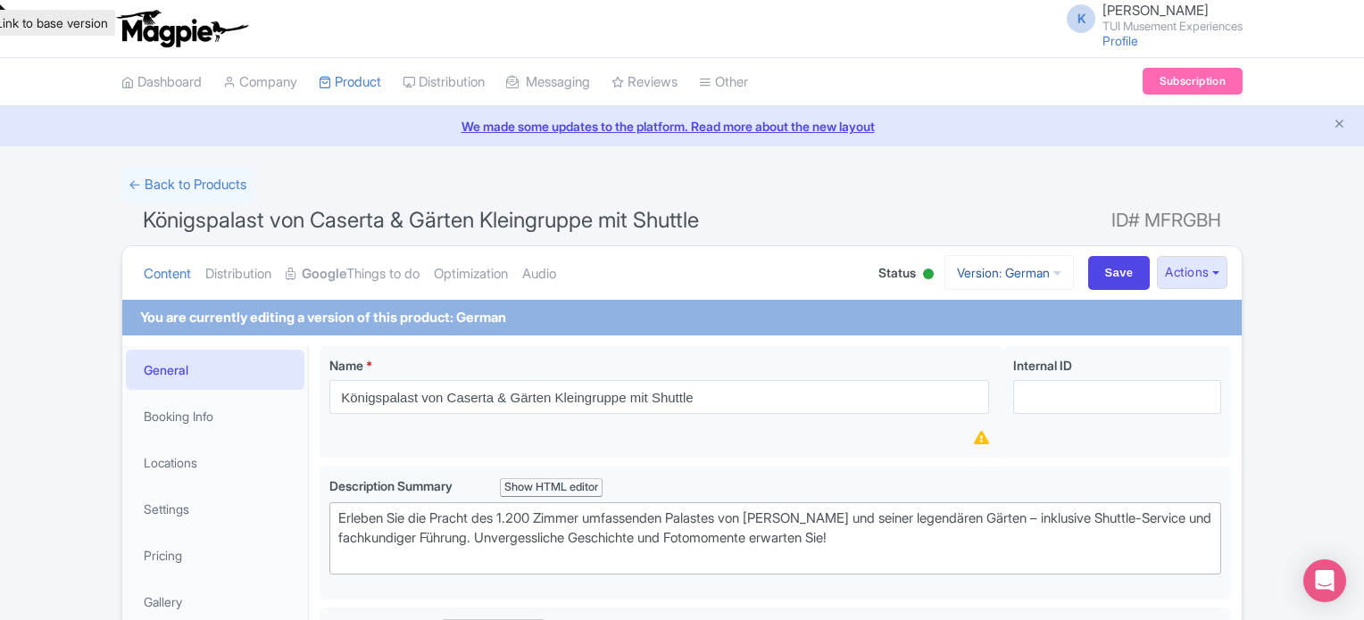
click at [1025, 260] on link "Version: German" at bounding box center [1008, 272] width 129 height 35
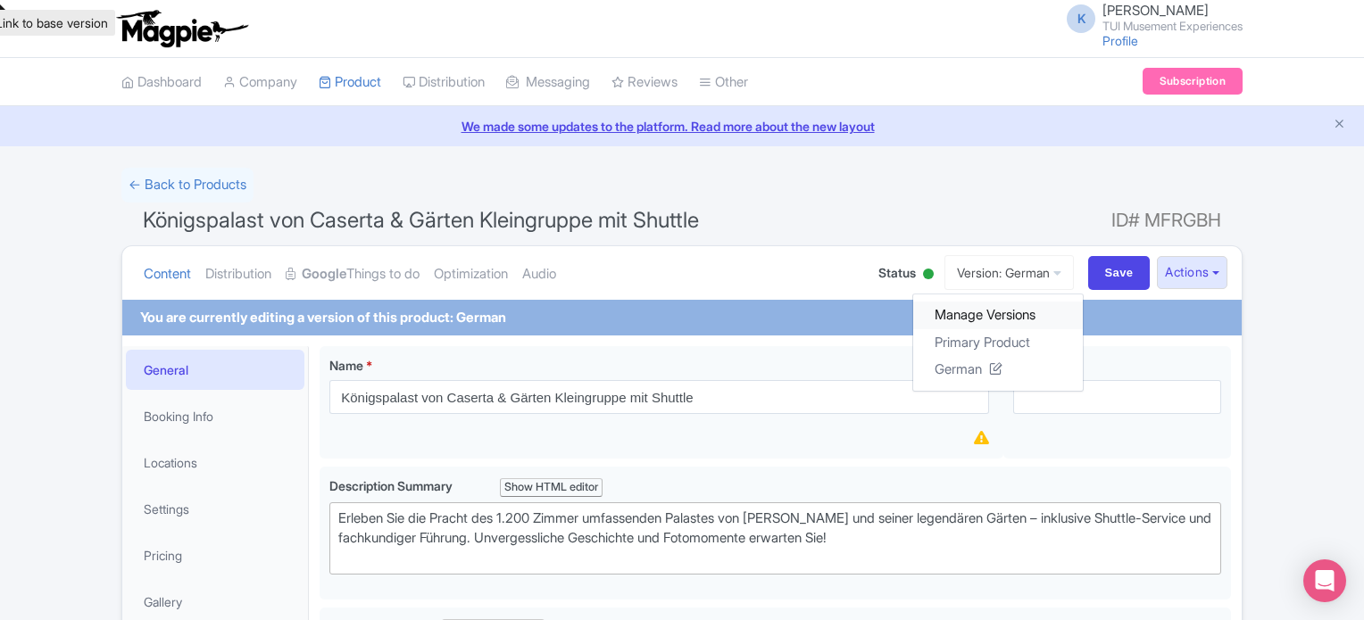
click at [1007, 319] on link "Manage Versions" at bounding box center [998, 316] width 170 height 28
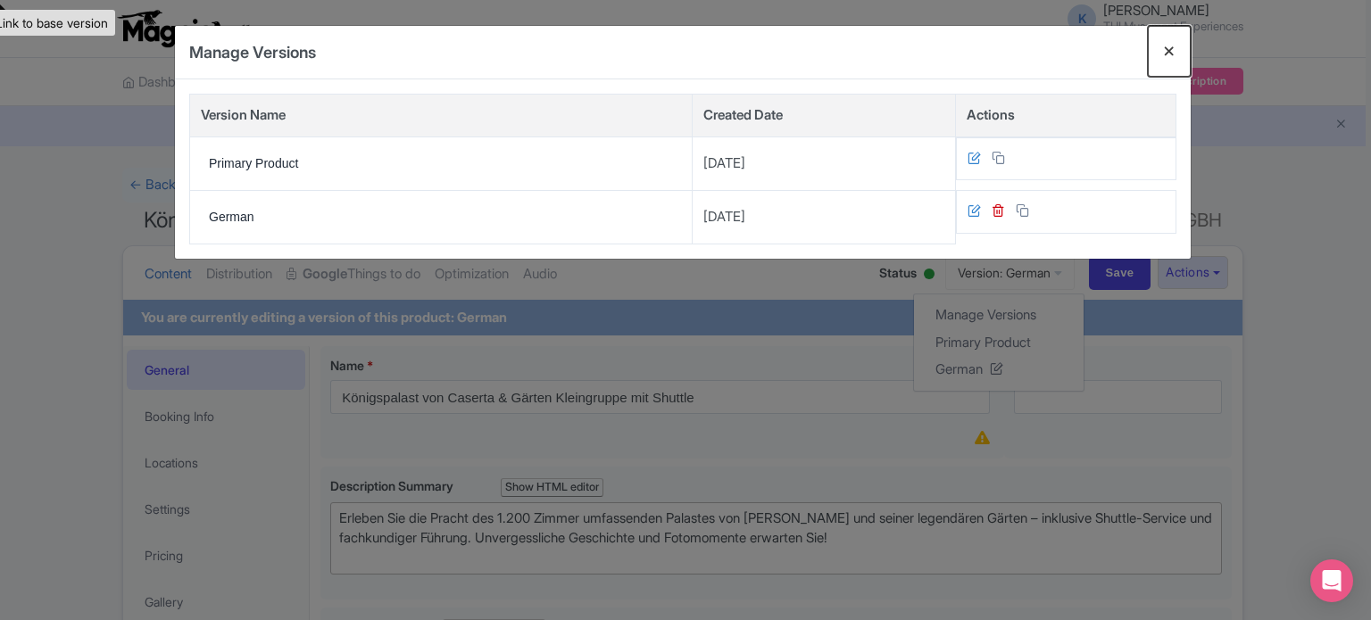
click at [1177, 42] on button "Close" at bounding box center [1169, 51] width 43 height 51
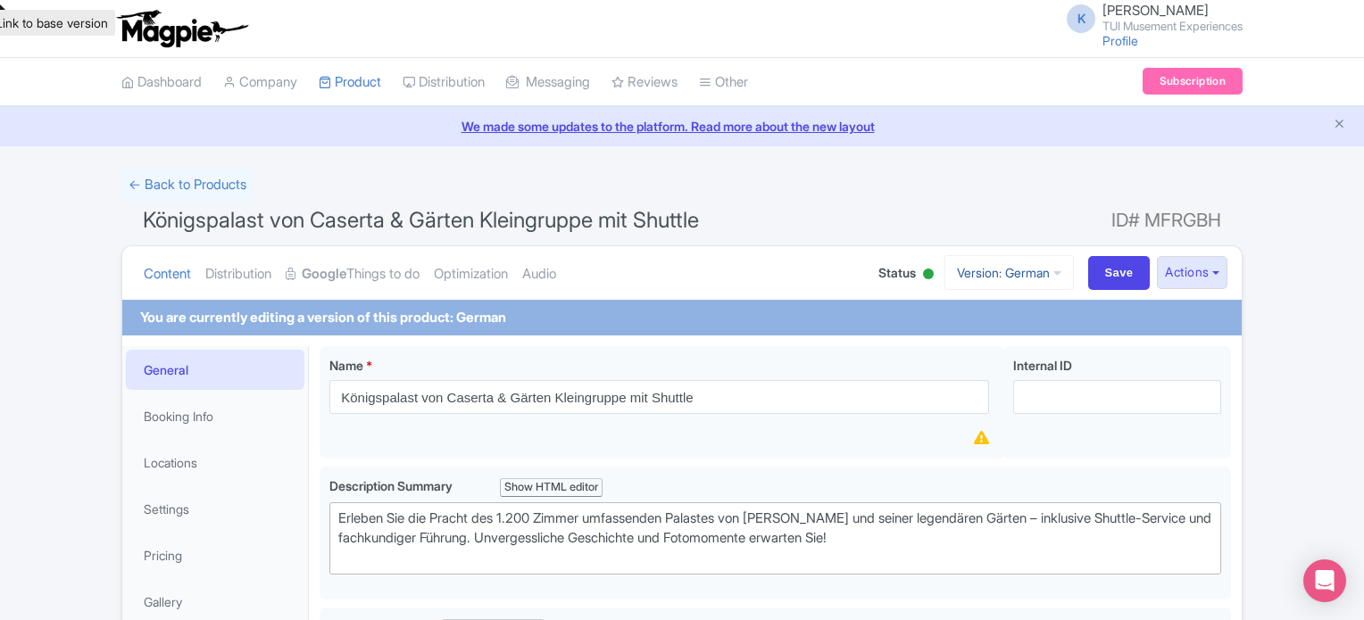
click at [1028, 263] on link "Version: German" at bounding box center [1008, 272] width 129 height 35
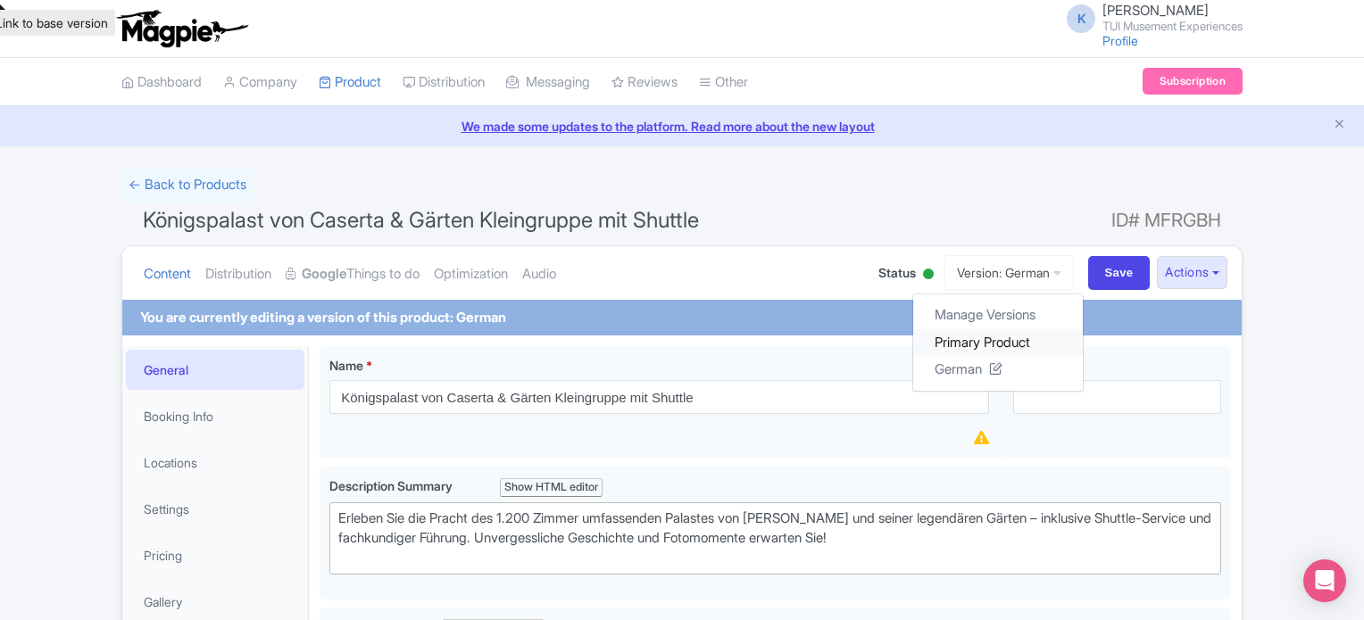
click at [1020, 337] on link "Primary Product" at bounding box center [998, 342] width 170 height 28
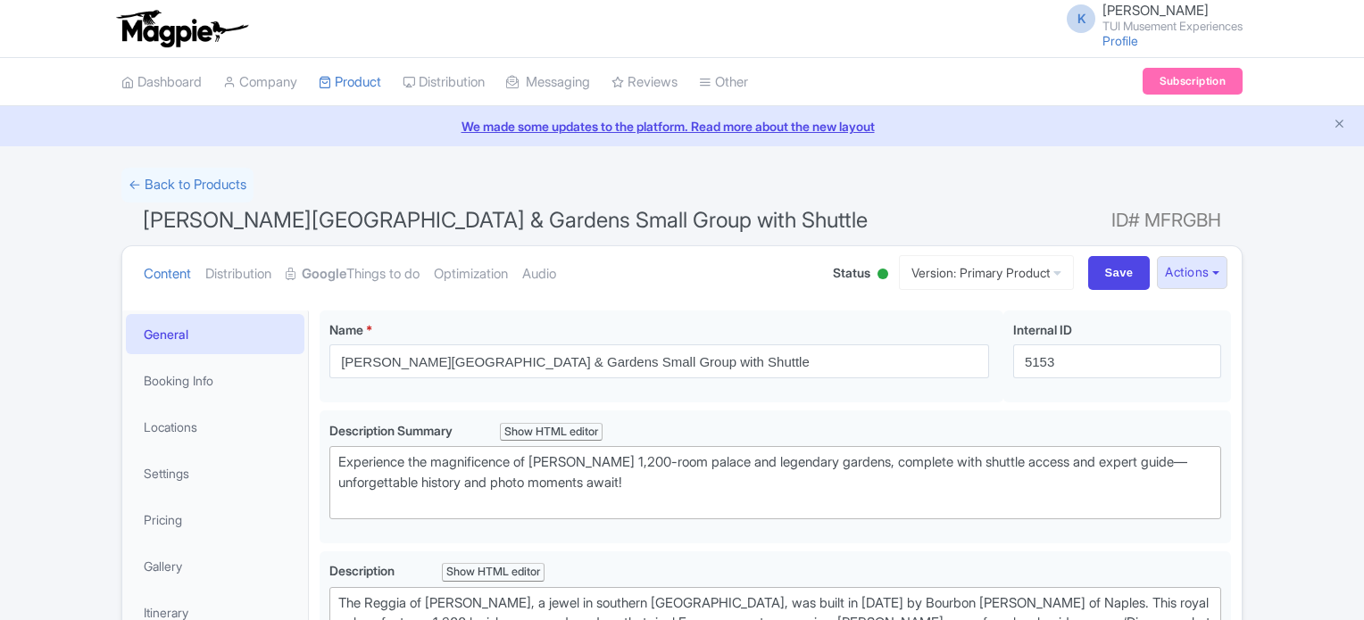
scroll to position [335, 0]
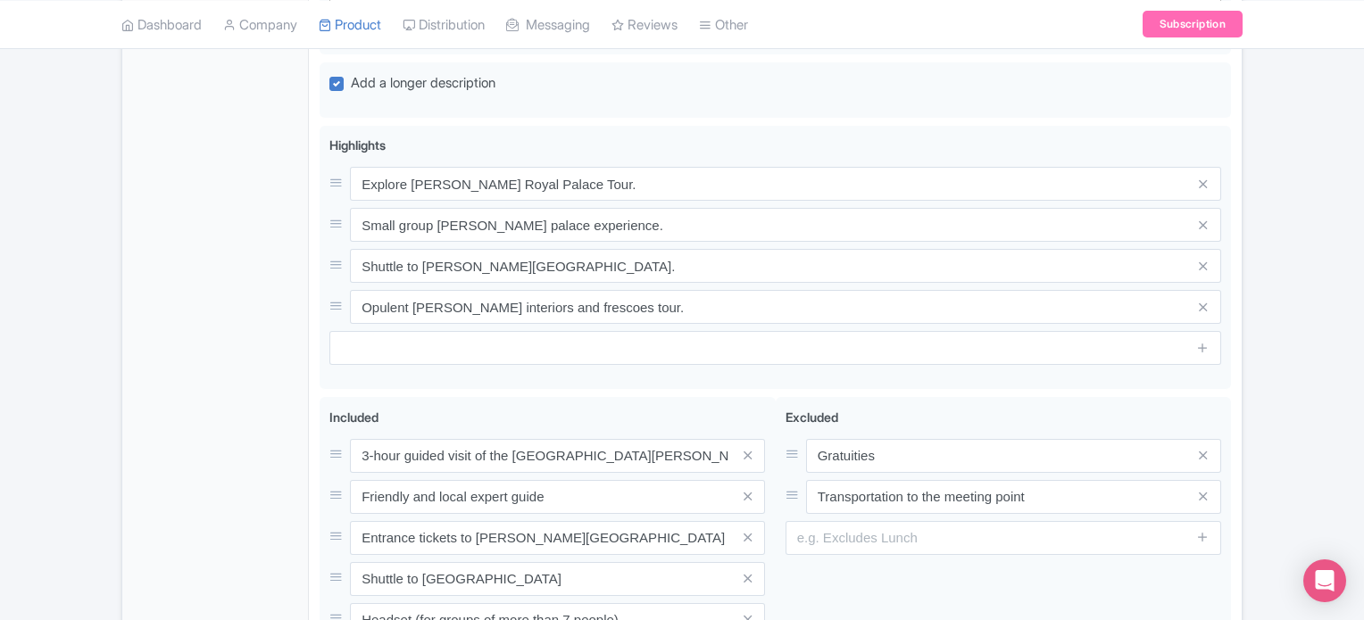
scroll to position [939, 0]
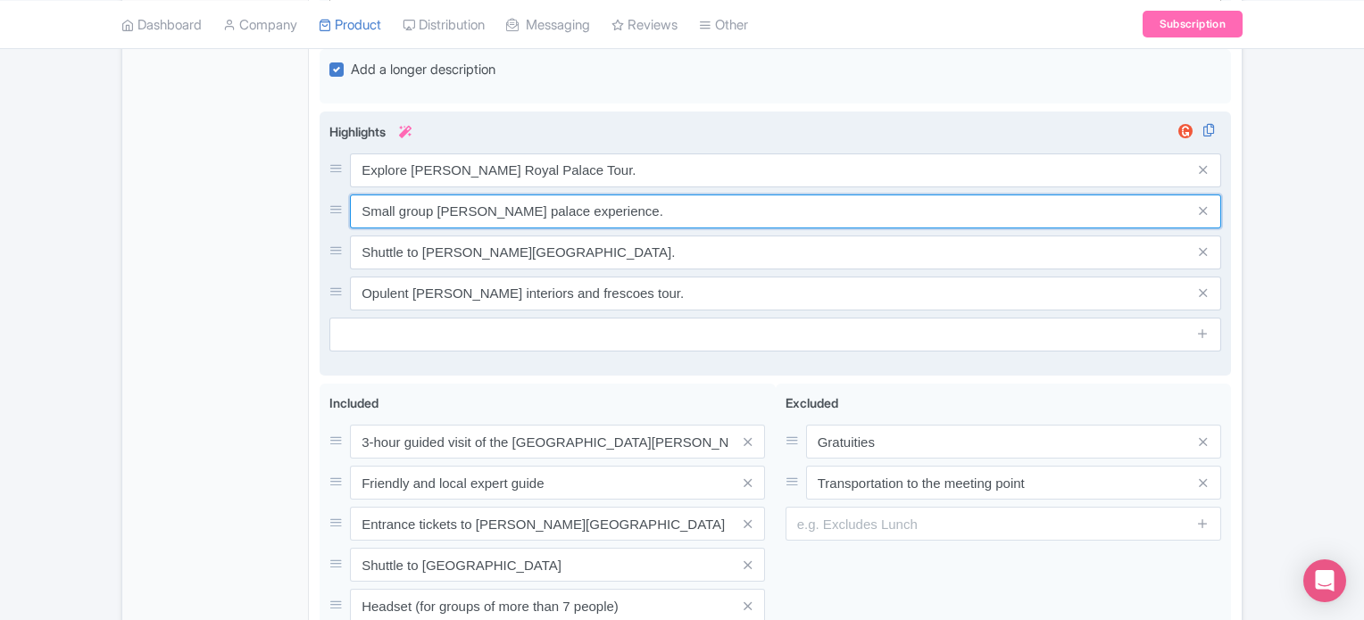
drag, startPoint x: 615, startPoint y: 224, endPoint x: 339, endPoint y: 220, distance: 275.9
click at [339, 220] on div "Small group [PERSON_NAME] palace experience." at bounding box center [775, 212] width 892 height 34
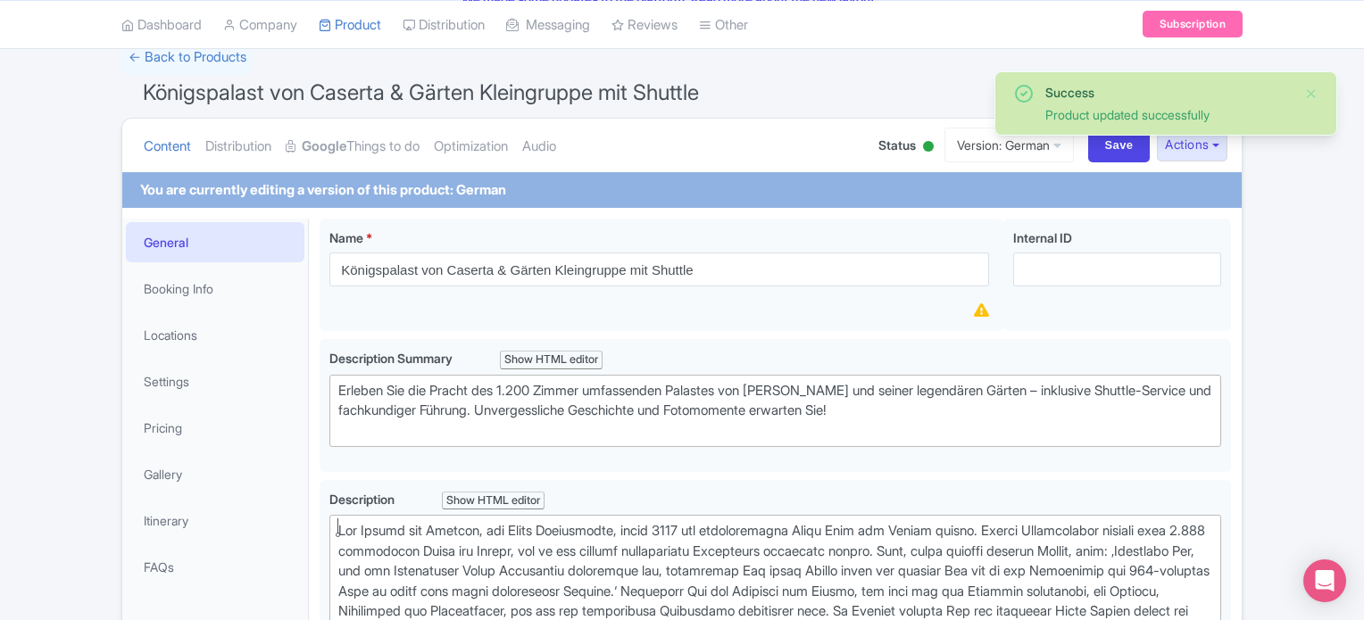
scroll to position [129, 0]
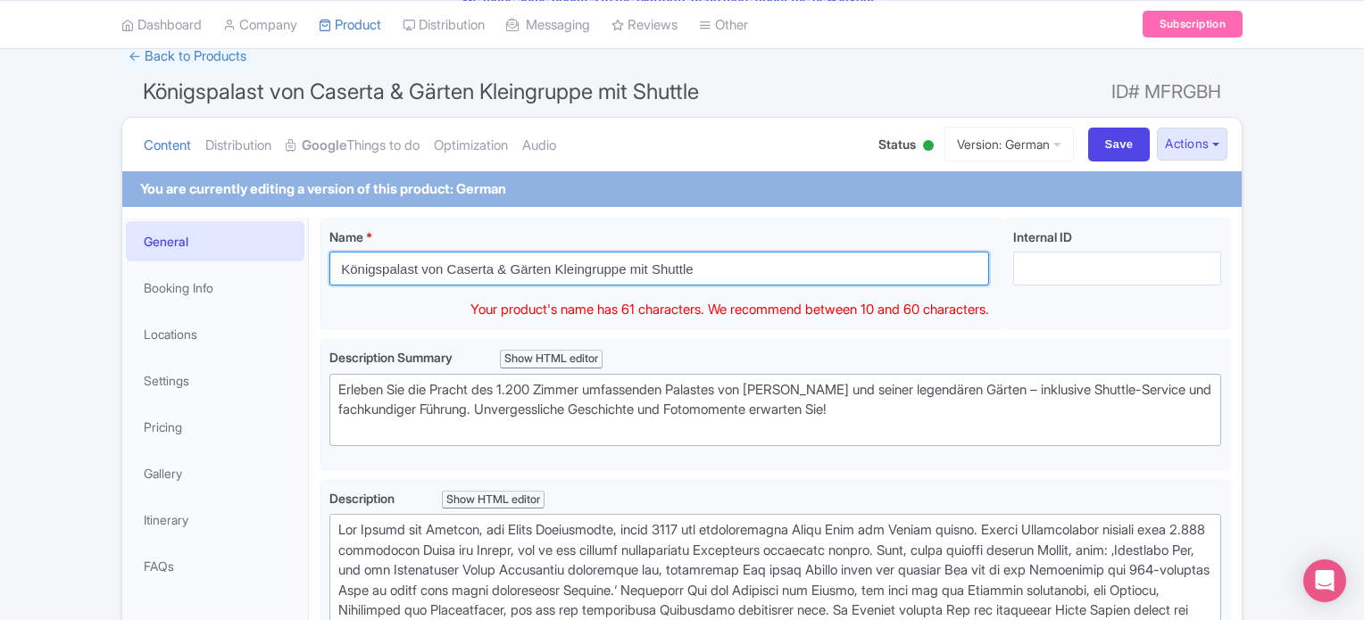
drag, startPoint x: 714, startPoint y: 269, endPoint x: 155, endPoint y: 262, distance: 558.8
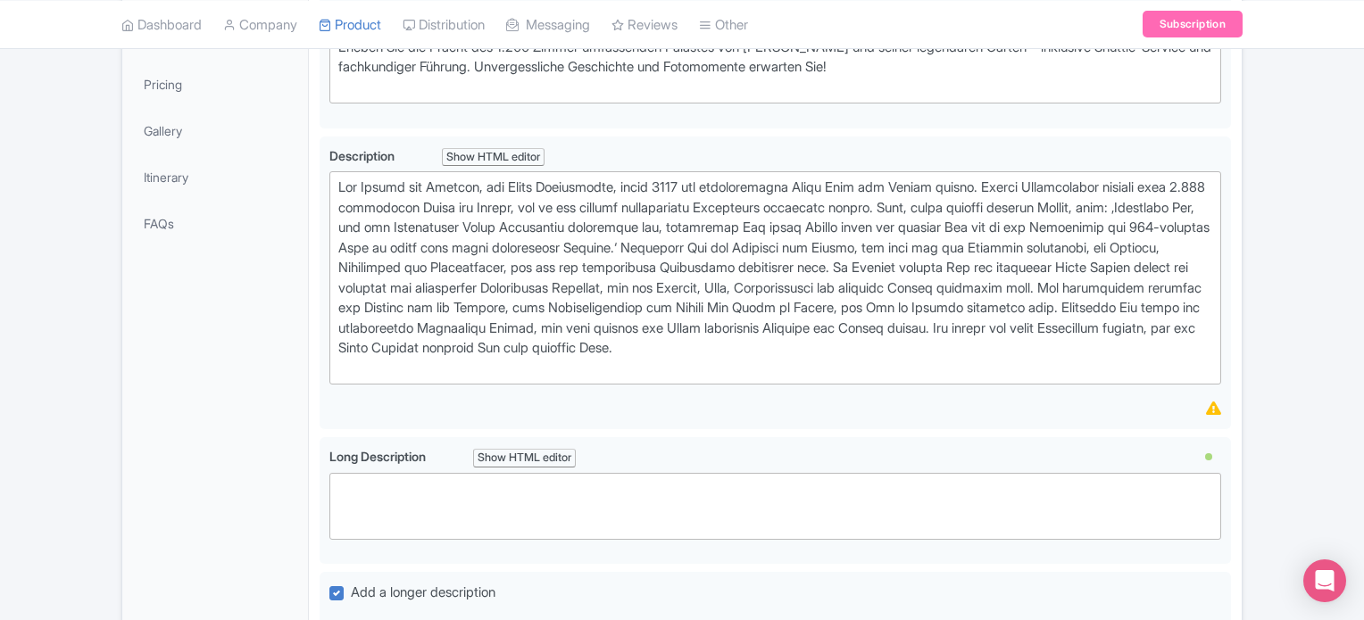
scroll to position [910, 0]
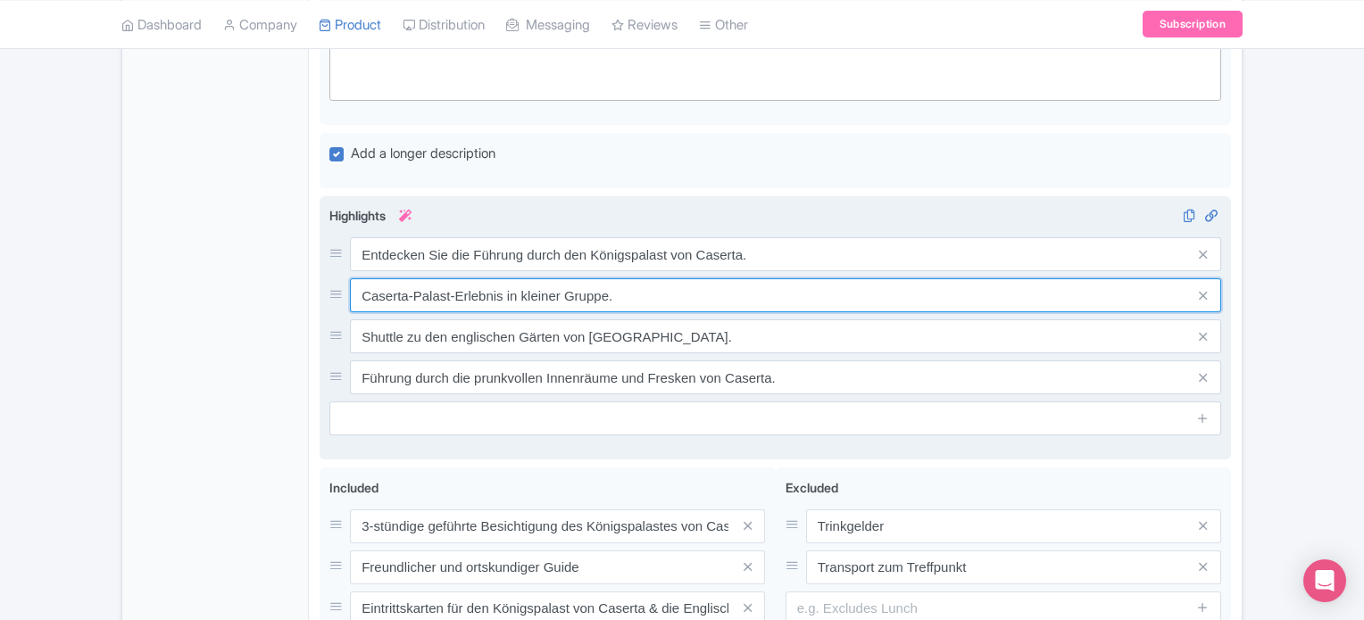
drag, startPoint x: 634, startPoint y: 301, endPoint x: 326, endPoint y: 294, distance: 308.0
click at [326, 294] on div "Entdecken Sie die Führung durch den Königspalast von Caserta. Caserta-Palast-Er…" at bounding box center [775, 328] width 911 height 264
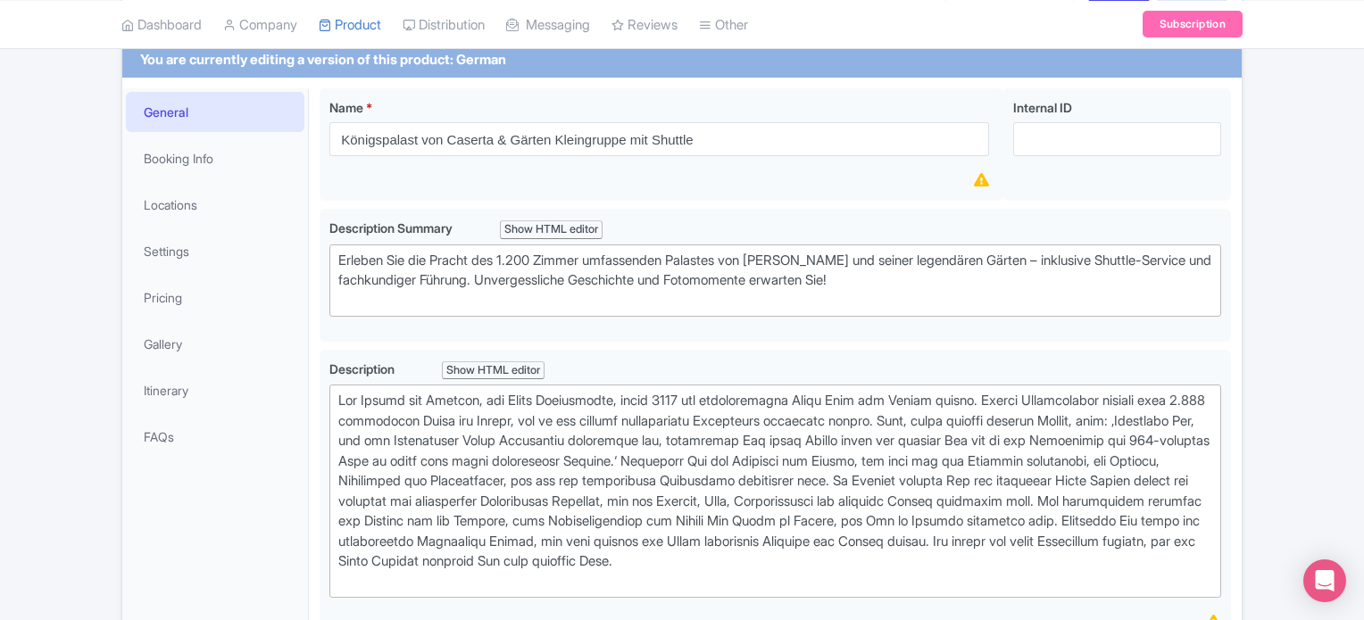
scroll to position [0, 0]
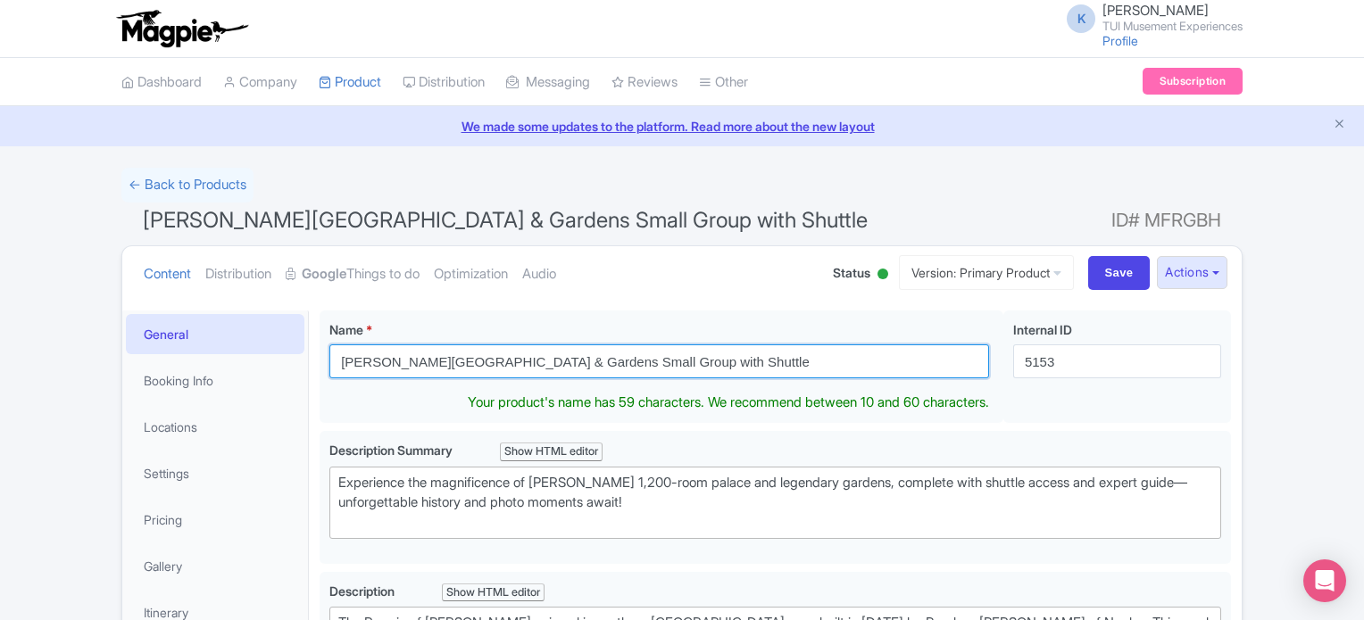
drag, startPoint x: 699, startPoint y: 367, endPoint x: 227, endPoint y: 328, distance: 473.8
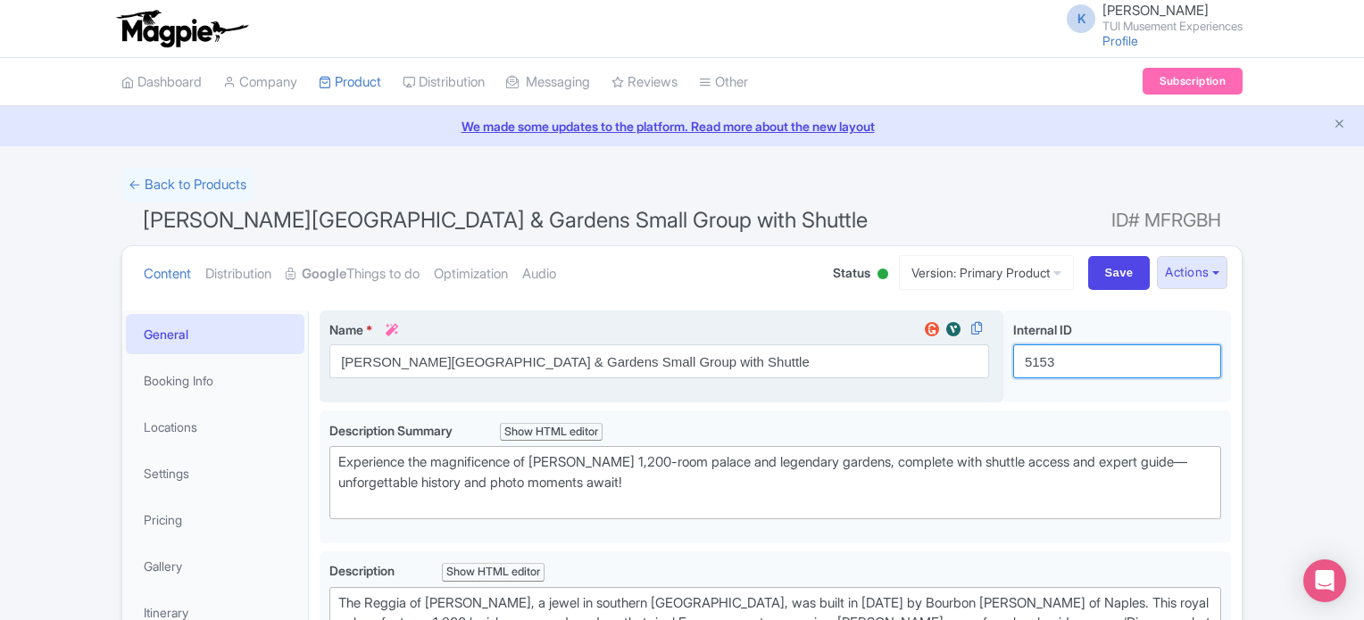
drag, startPoint x: 1076, startPoint y: 356, endPoint x: 947, endPoint y: 354, distance: 128.6
click at [947, 354] on div "Caserta Royal Palace & Gardens Small Group with Shuttle Name * i Caserta Royal …" at bounding box center [775, 361] width 911 height 100
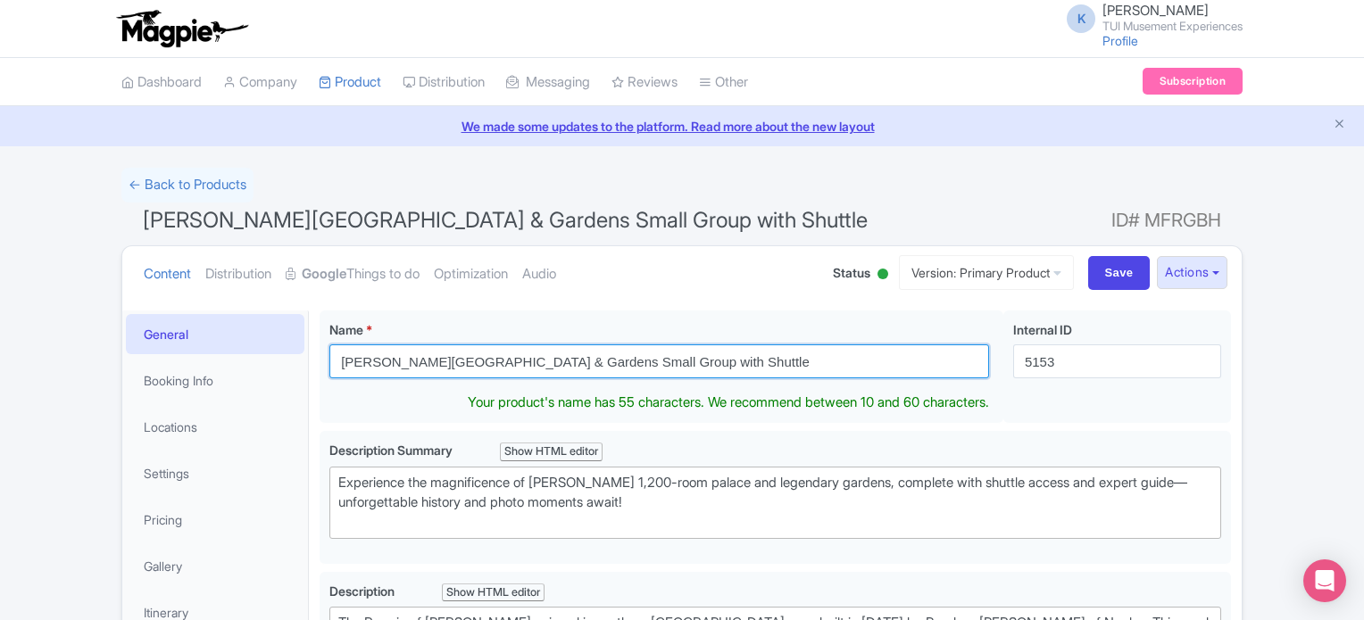
drag, startPoint x: 713, startPoint y: 363, endPoint x: 75, endPoint y: 320, distance: 639.7
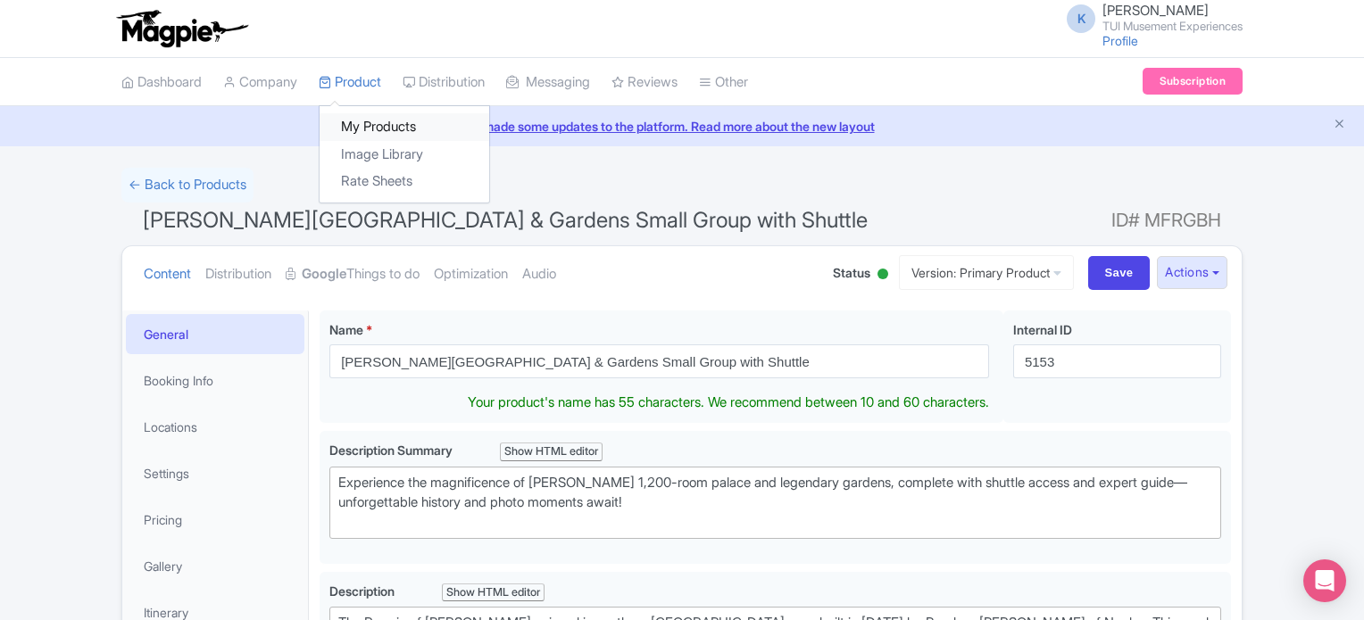
click at [378, 125] on link "My Products" at bounding box center [405, 127] width 170 height 28
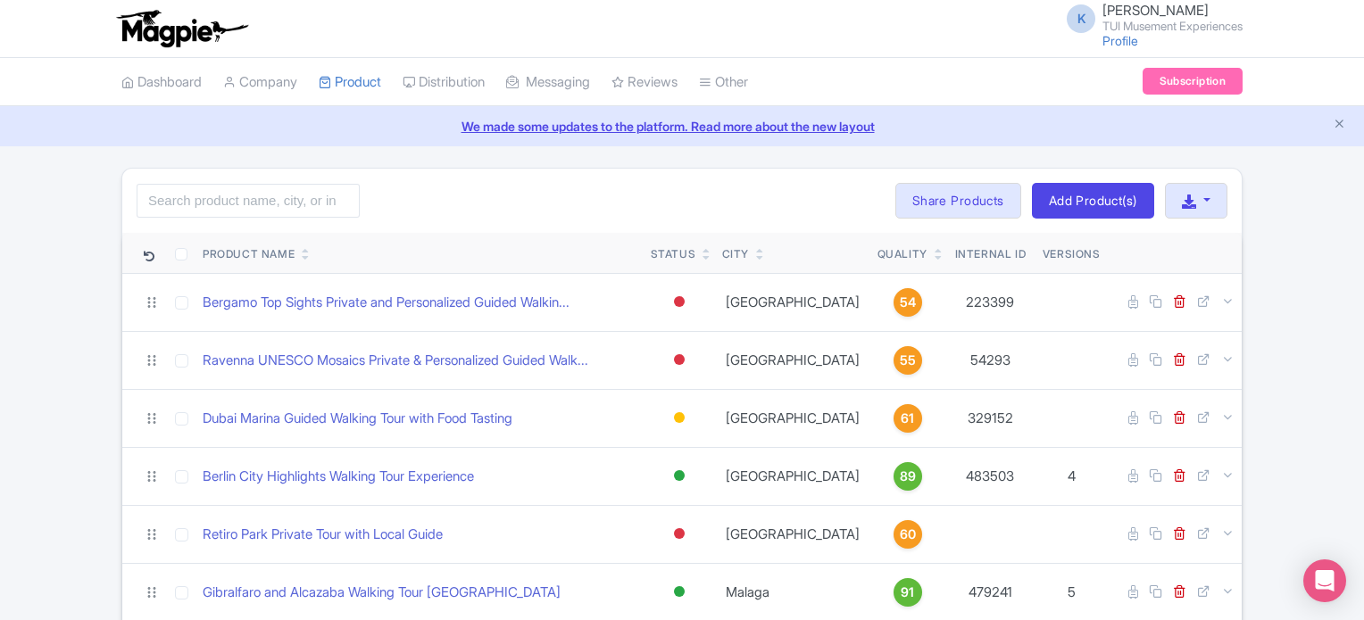
click at [935, 245] on icon at bounding box center [939, 250] width 8 height 11
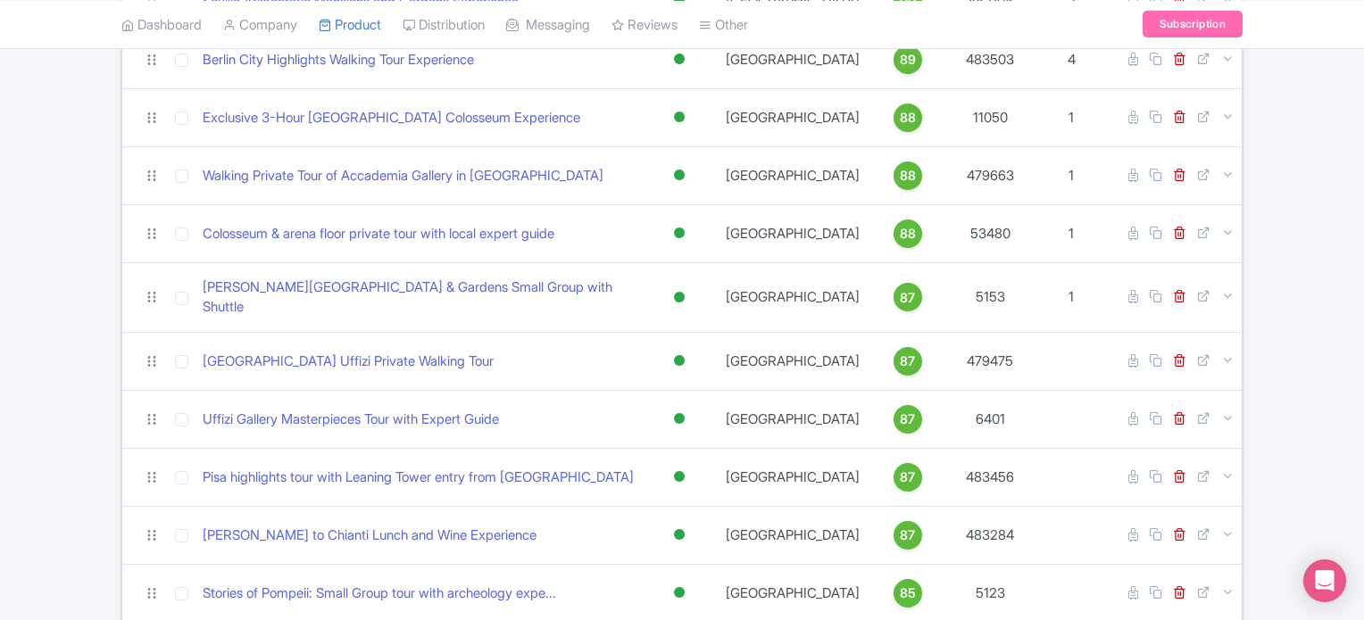
scroll to position [1153, 0]
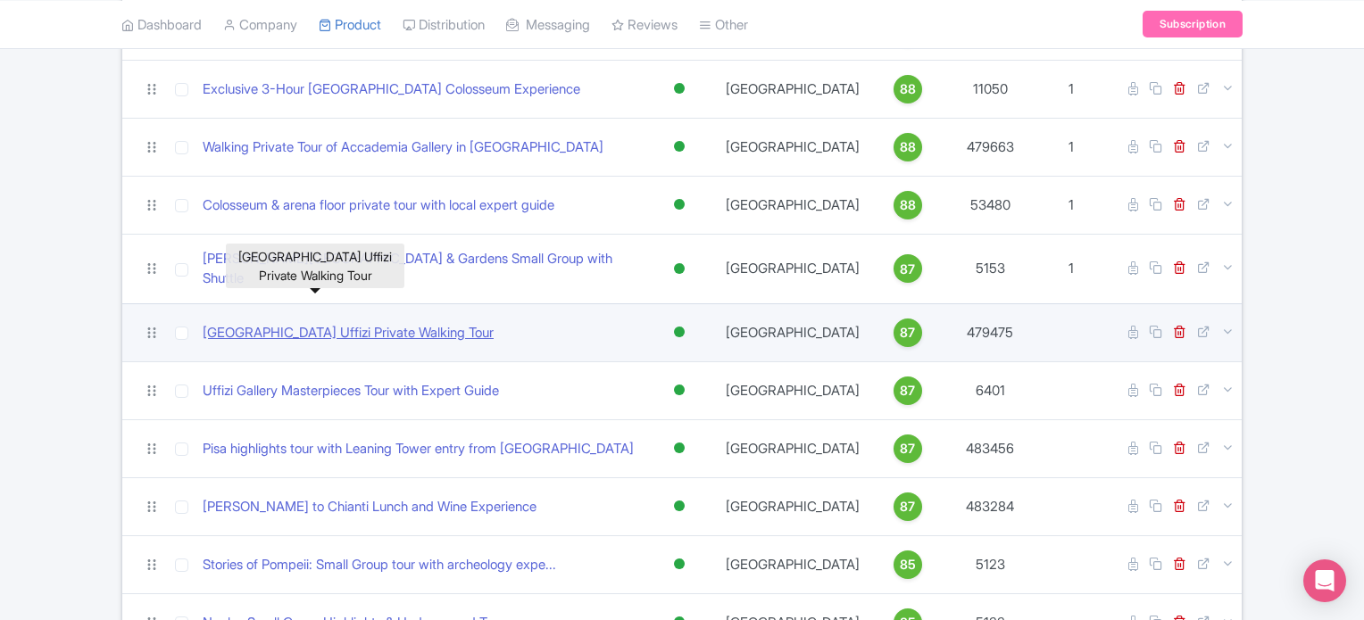
click at [320, 323] on link "[GEOGRAPHIC_DATA] Uffizi Private Walking Tour" at bounding box center [348, 333] width 291 height 21
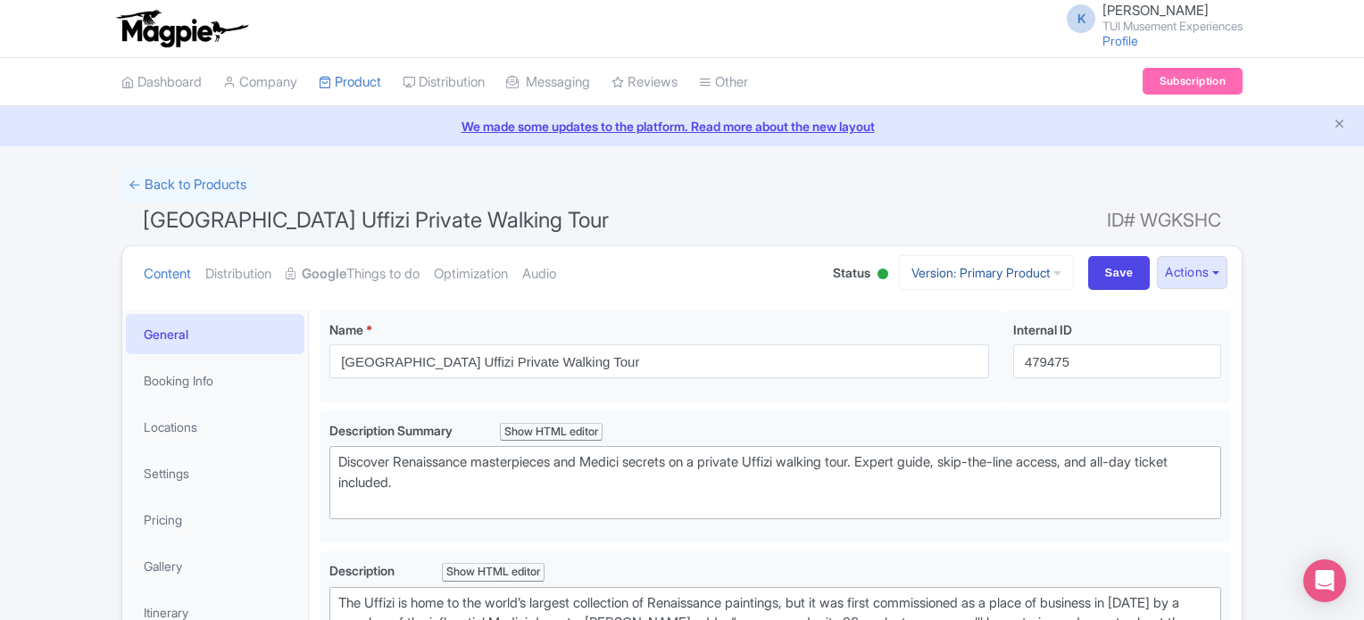
click at [977, 261] on link "Version: Primary Product" at bounding box center [986, 272] width 175 height 35
click at [1207, 270] on button "Actions" at bounding box center [1192, 272] width 71 height 33
click at [1139, 418] on link "Create new version" at bounding box center [1149, 422] width 170 height 28
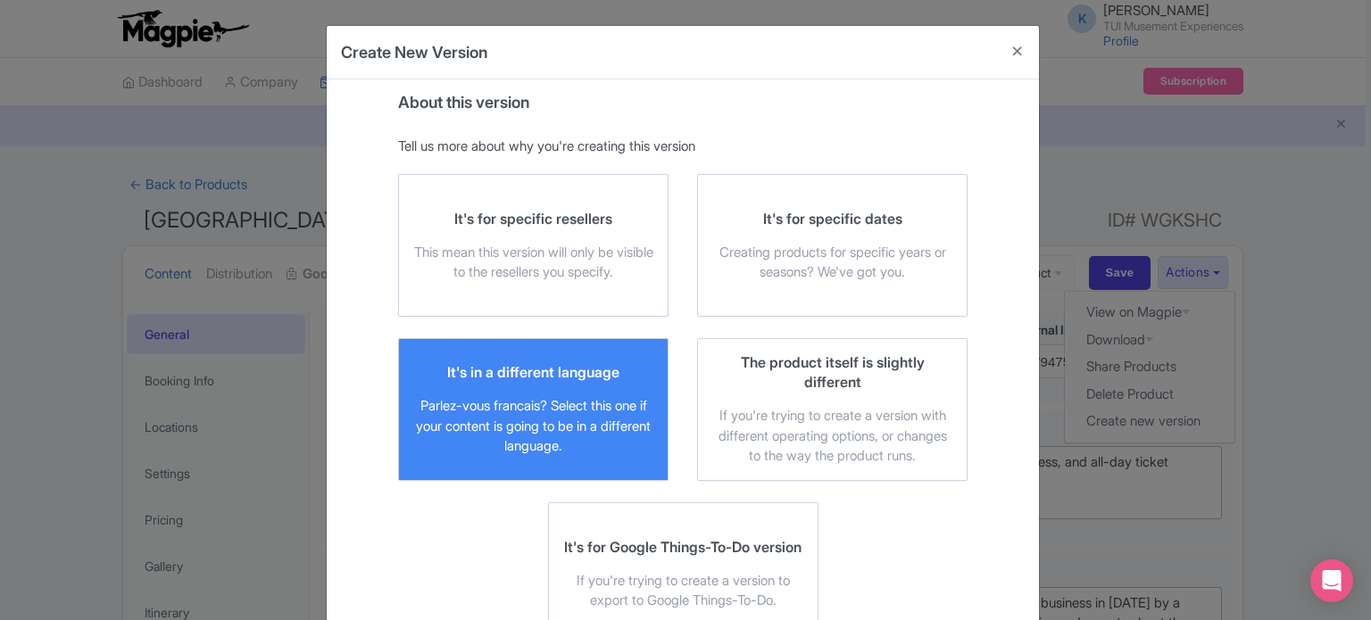
click at [515, 391] on div "It's in a different language Parlez-vous francais? Select this one if your cont…" at bounding box center [533, 409] width 240 height 95
click at [0, 0] on input "It's in a different language Parlez-vous francais? Select this one if your cont…" at bounding box center [0, 0] width 0 height 0
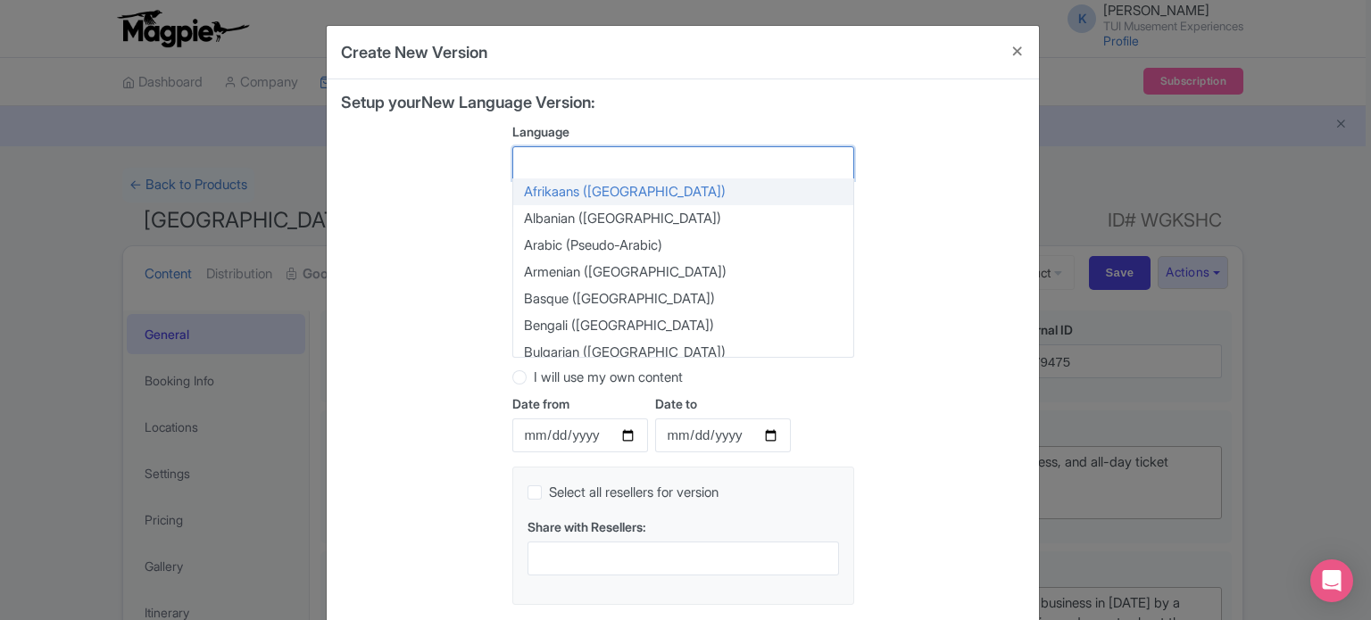
click at [614, 170] on div at bounding box center [683, 163] width 342 height 34
type input "ger"
click at [949, 203] on div "Setup your New Language Version: Language German (Germany) German (Germany) Afr…" at bounding box center [683, 357] width 684 height 526
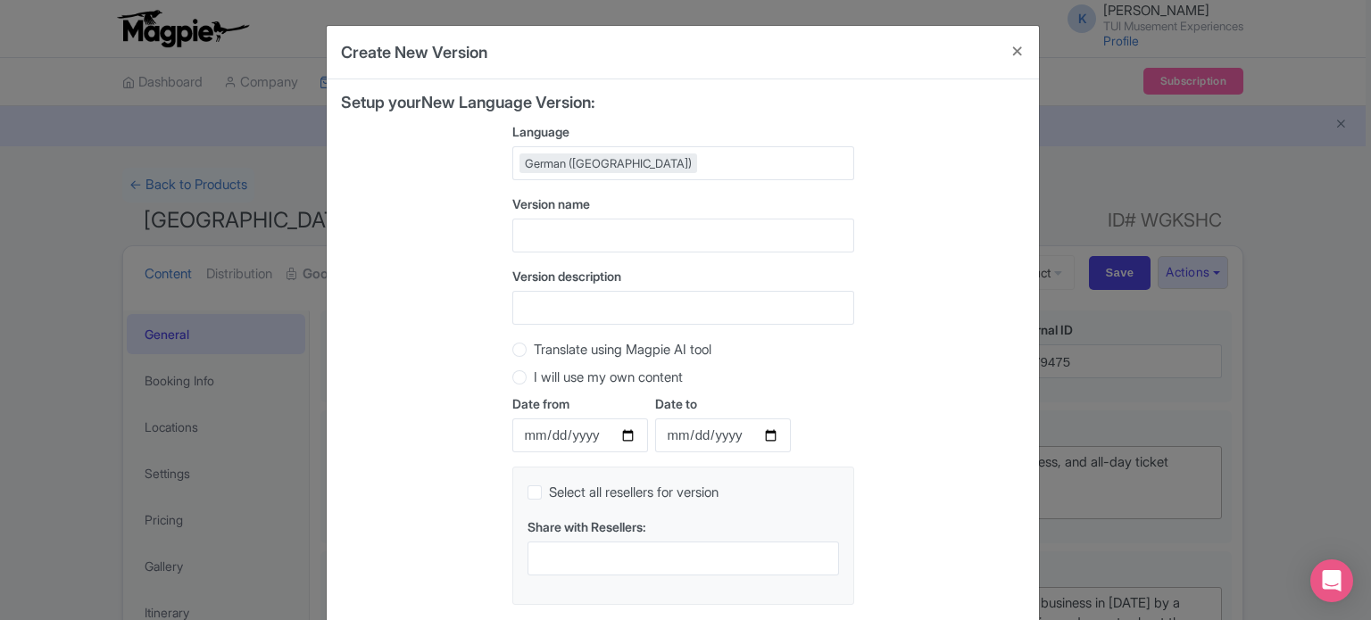
click at [607, 359] on div "Translate using Magpie AI tool I will use my own content" at bounding box center [683, 367] width 342 height 56
click at [636, 348] on label "Translate using Magpie AI tool" at bounding box center [623, 350] width 178 height 21
click at [552, 348] on input "Translate using Magpie AI tool" at bounding box center [543, 348] width 18 height 18
radio input "true"
click at [993, 361] on div "Setup your New Language Version: Language German (Germany) German (Germany) Afr…" at bounding box center [683, 357] width 684 height 526
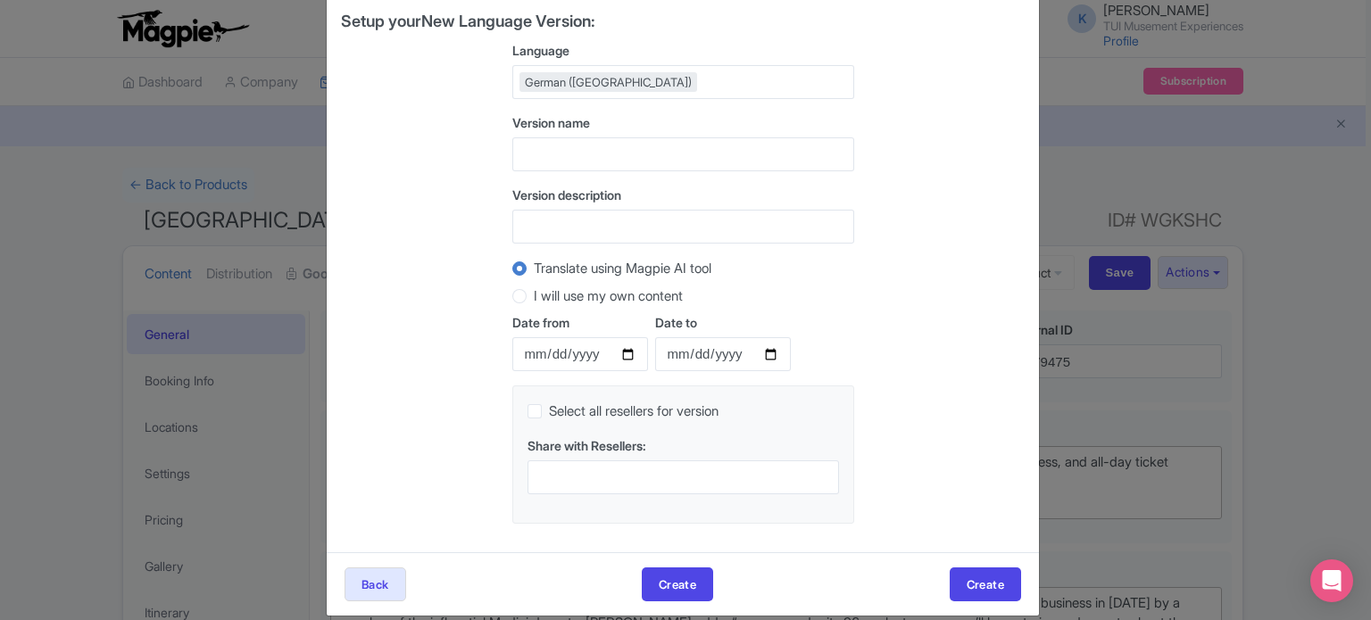
scroll to position [99, 0]
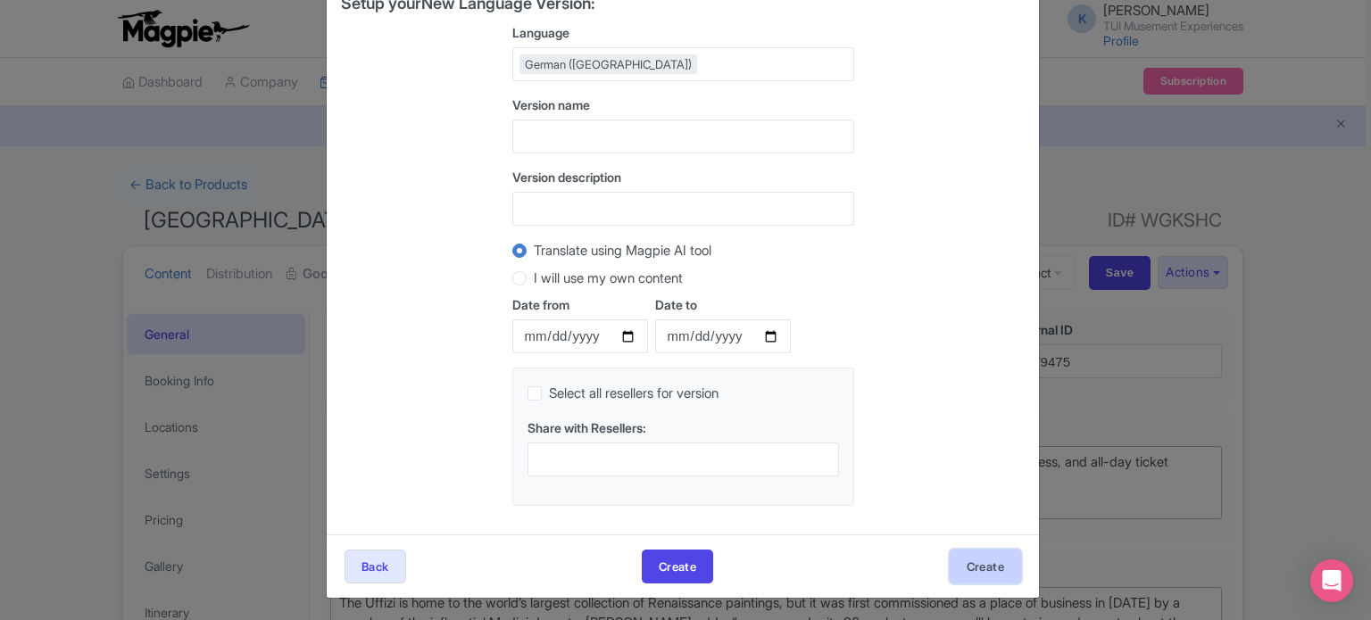
click at [997, 578] on button "Create" at bounding box center [985, 567] width 71 height 34
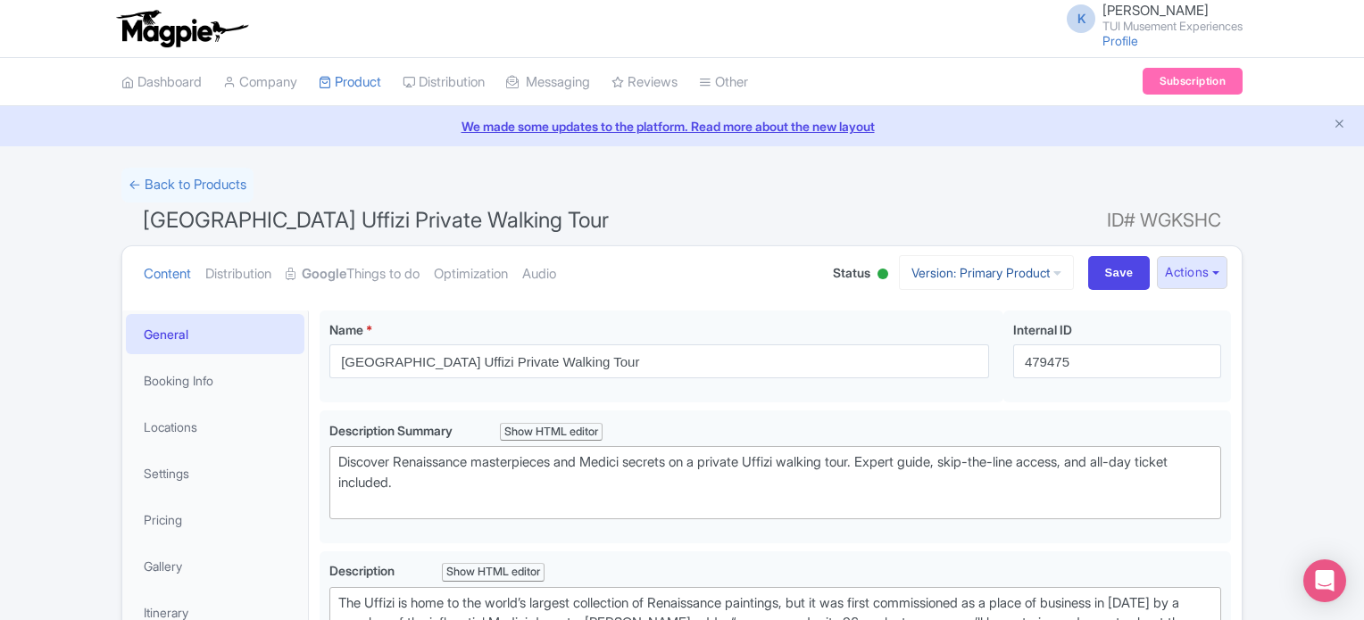
click at [1008, 256] on link "Version: Primary Product" at bounding box center [986, 272] width 175 height 35
click at [967, 370] on link "German" at bounding box center [1002, 370] width 170 height 28
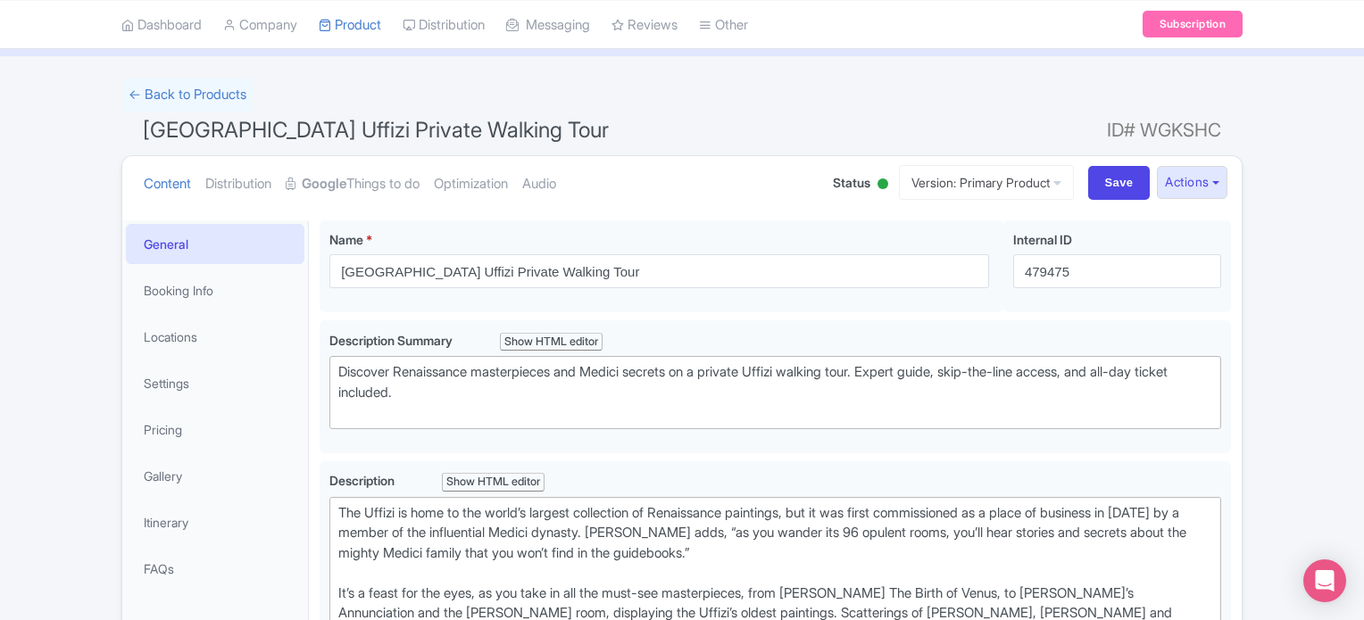
scroll to position [94, 0]
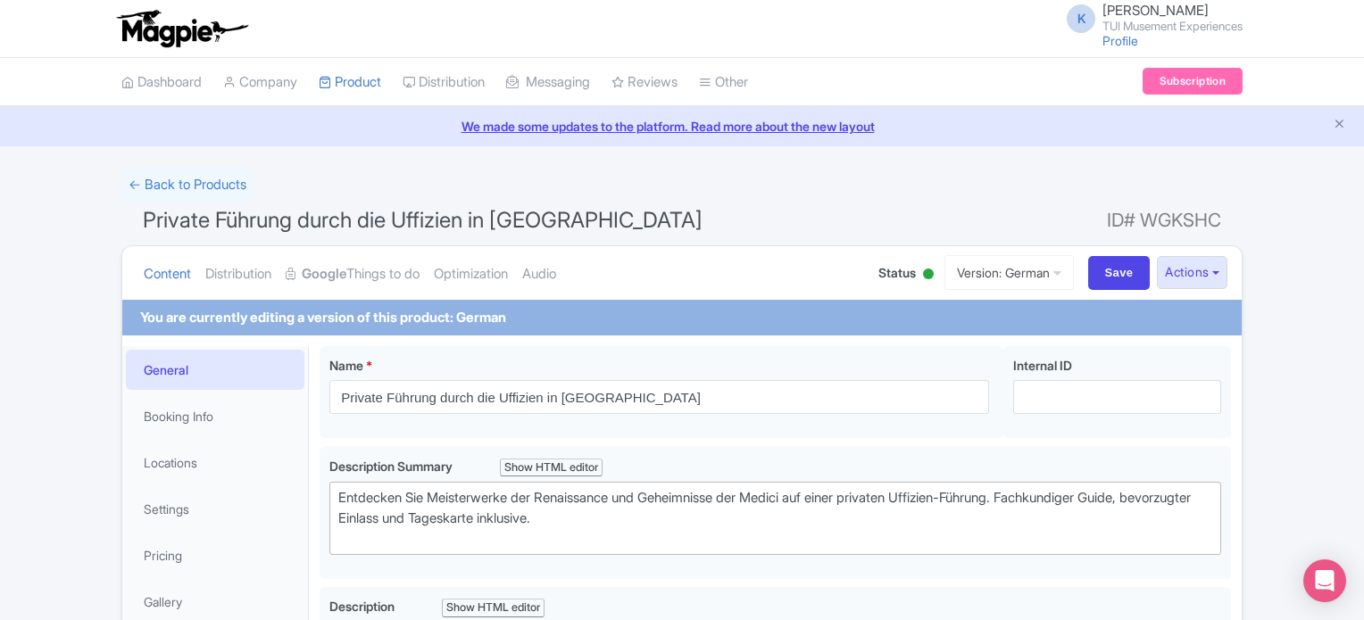
drag, startPoint x: 1363, startPoint y: 136, endPoint x: 1368, endPoint y: 162, distance: 26.3
click at [1363, 162] on html "K [PERSON_NAME] TUI Musement Experiences Profile Users Settings Sign out Dashbo…" at bounding box center [682, 310] width 1364 height 620
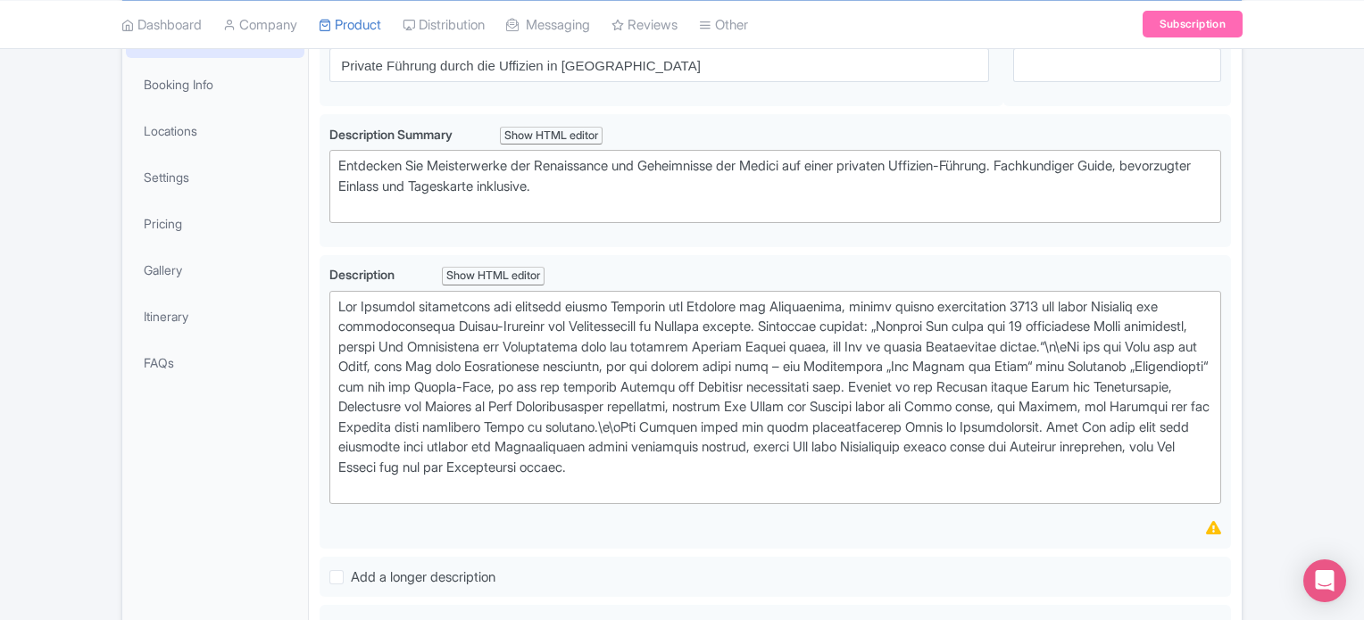
scroll to position [327, 0]
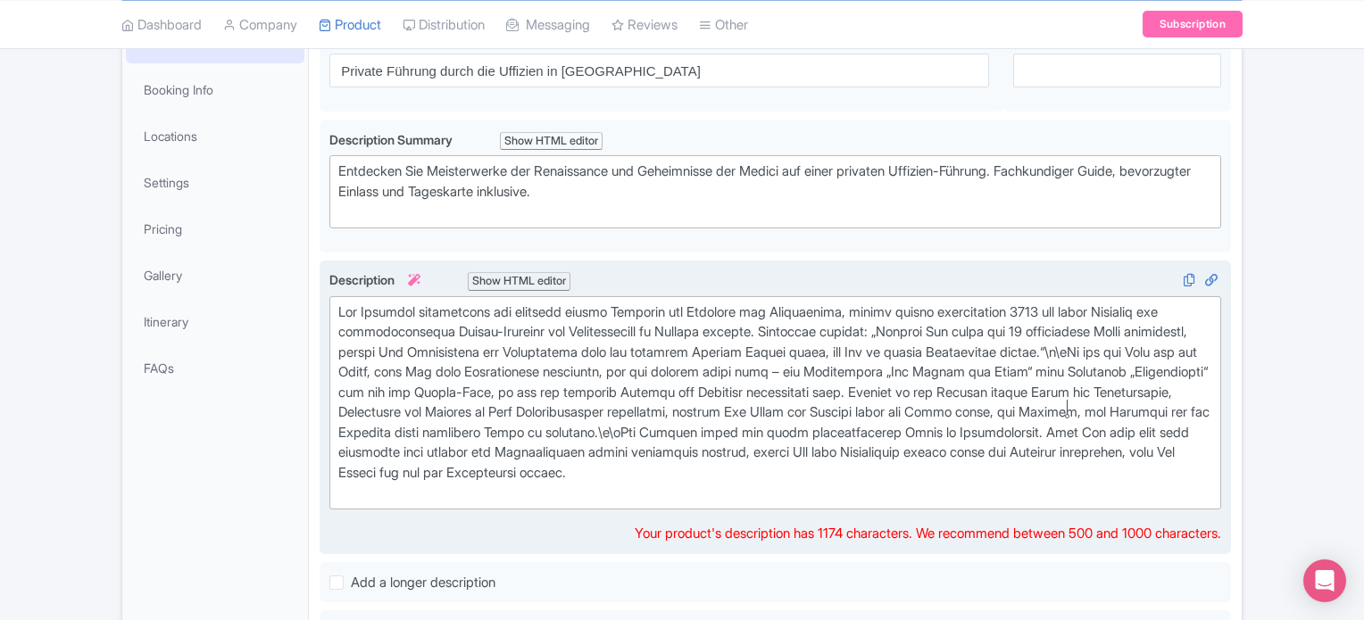
click at [1071, 408] on div at bounding box center [775, 403] width 874 height 201
drag, startPoint x: 1072, startPoint y: 404, endPoint x: 511, endPoint y: 428, distance: 562.0
click at [511, 428] on div at bounding box center [775, 403] width 874 height 201
click at [625, 453] on div at bounding box center [775, 403] width 874 height 201
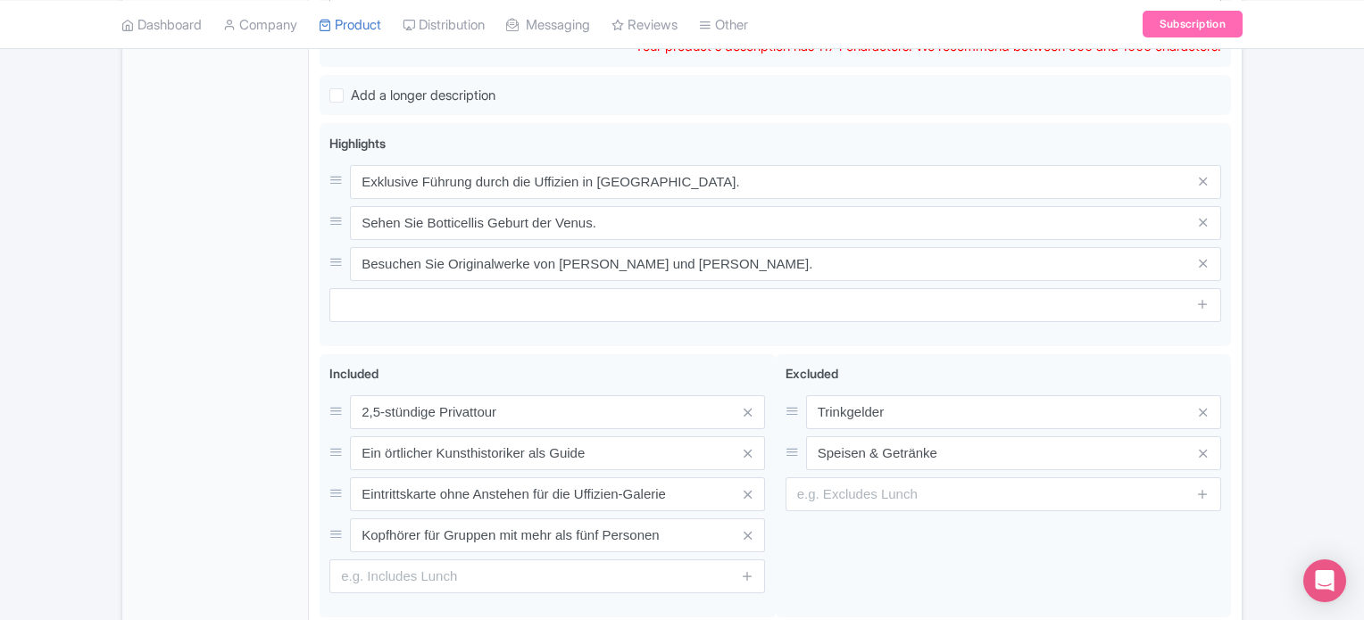
scroll to position [824, 0]
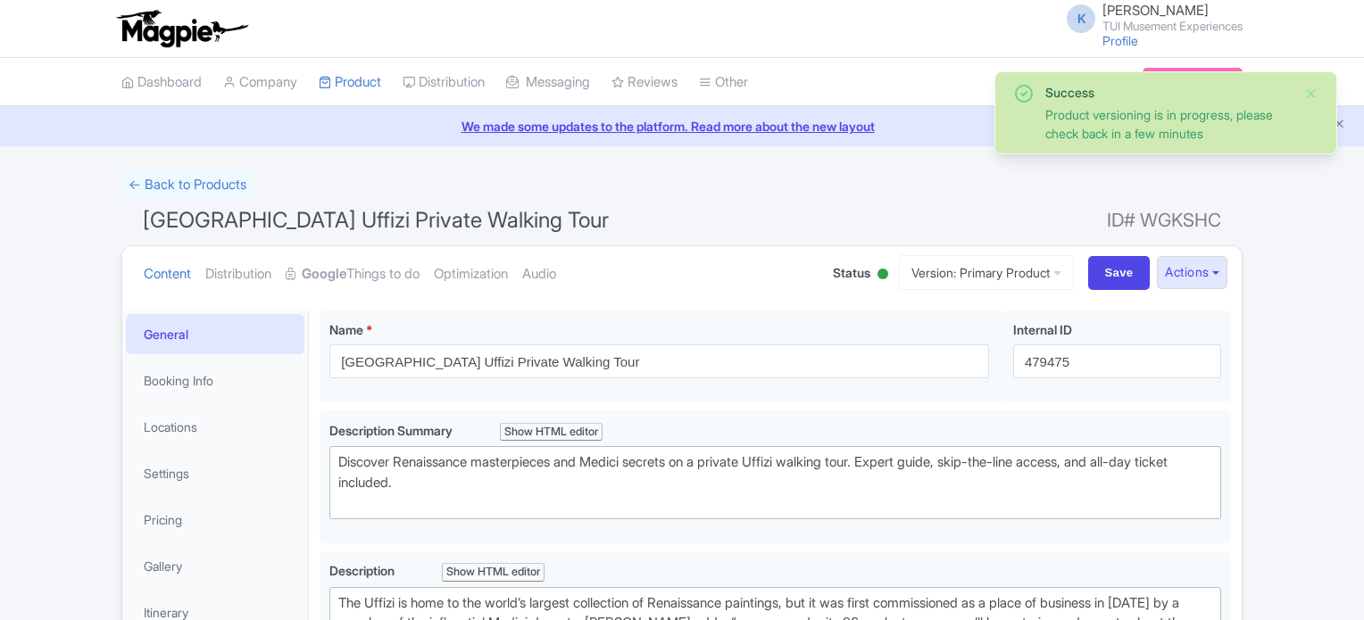
scroll to position [94, 0]
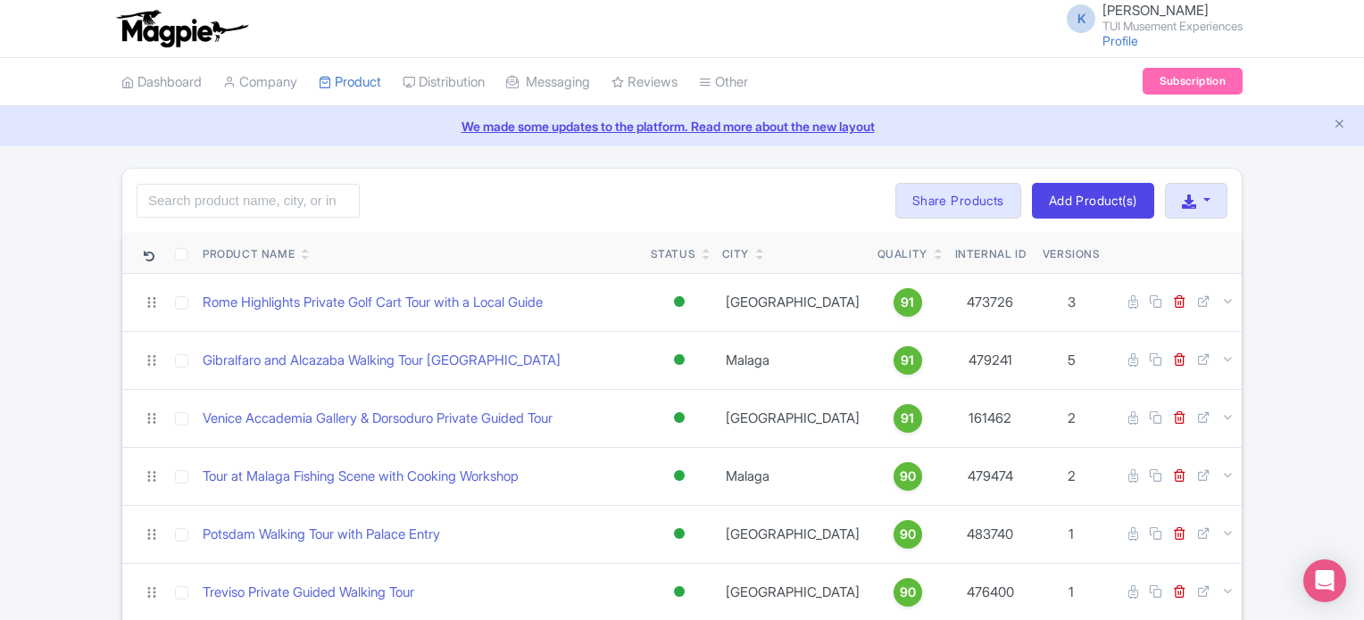
scroll to position [1153, 0]
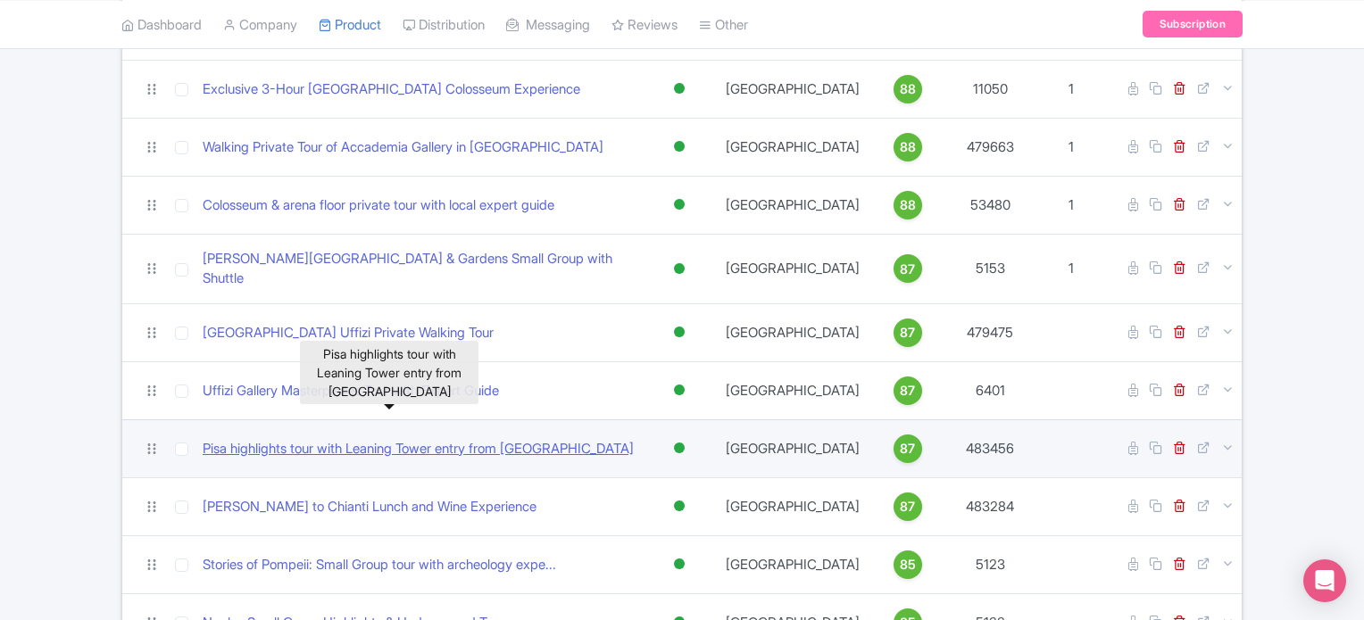
click at [446, 439] on link "Pisa highlights tour with Leaning Tower entry from [GEOGRAPHIC_DATA]" at bounding box center [418, 449] width 431 height 21
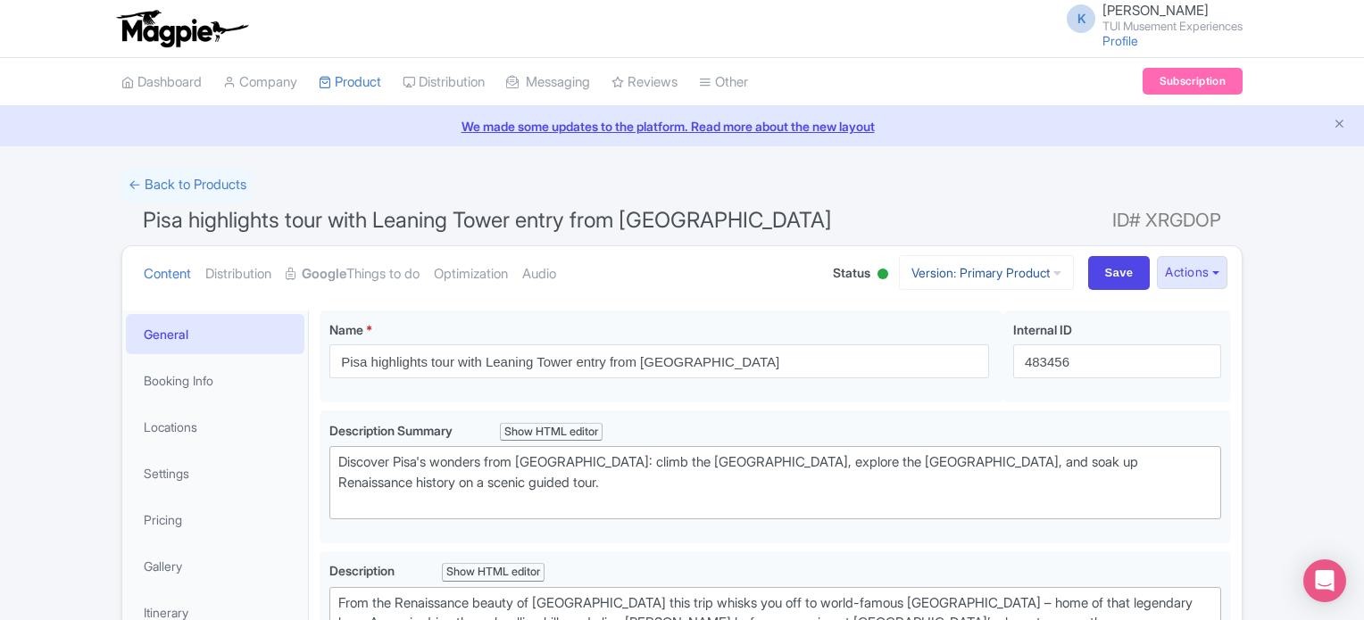
click at [973, 278] on link "Version: Primary Product" at bounding box center [986, 272] width 175 height 35
click at [1160, 276] on button "Actions" at bounding box center [1192, 272] width 71 height 33
click at [1157, 415] on link "Create new version" at bounding box center [1149, 422] width 170 height 28
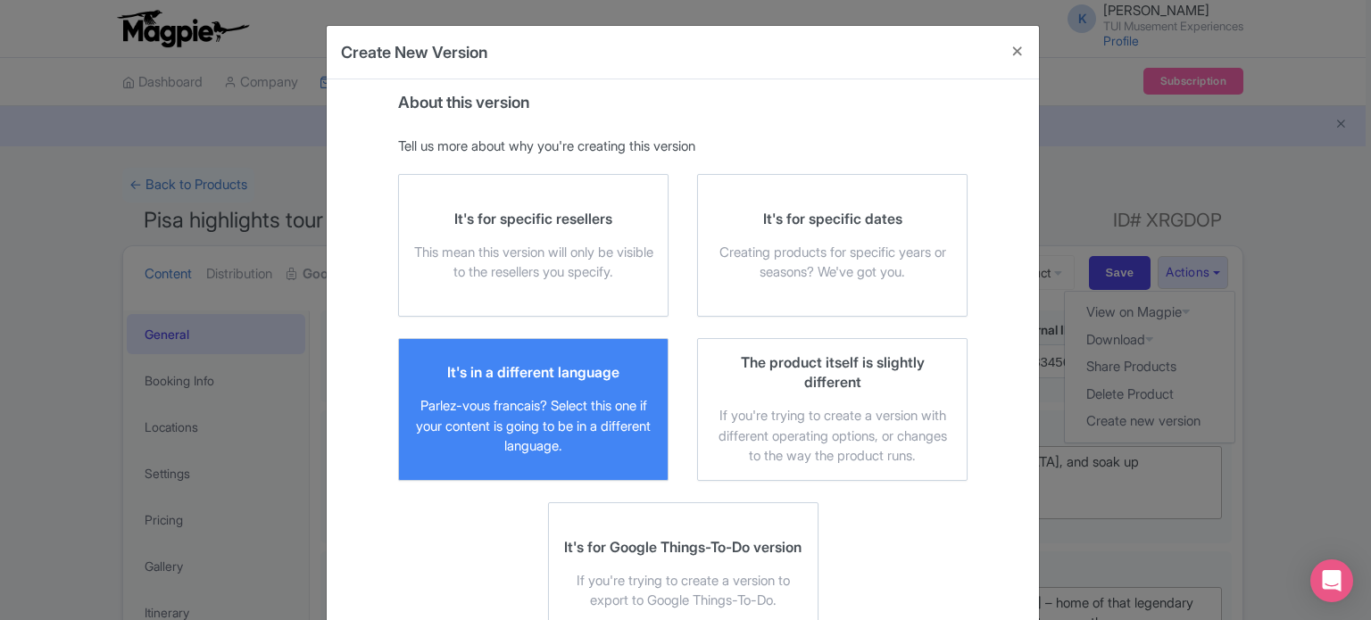
click at [561, 438] on div "Parlez-vous francais? Select this one if your content is going to be in a diffe…" at bounding box center [533, 426] width 240 height 61
click at [0, 0] on input "It's in a different language Parlez-vous francais? Select this one if your cont…" at bounding box center [0, 0] width 0 height 0
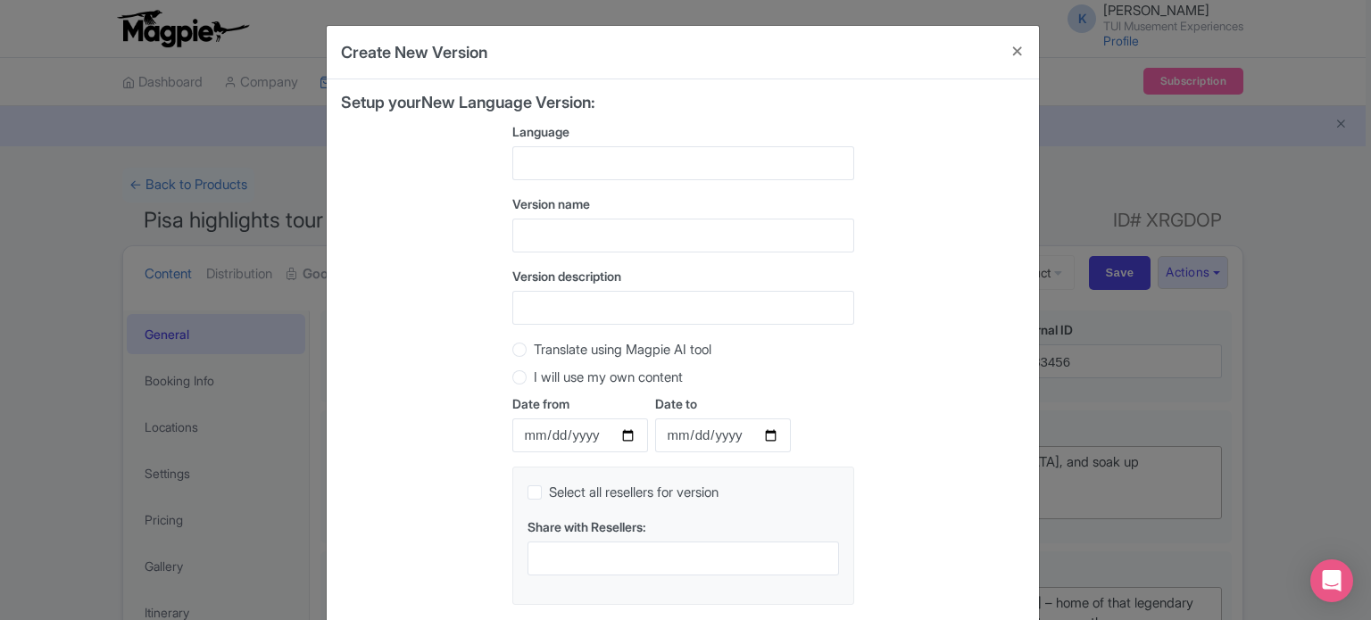
click at [607, 131] on label "Language" at bounding box center [683, 131] width 342 height 19
click at [528, 155] on input "Language" at bounding box center [526, 163] width 4 height 16
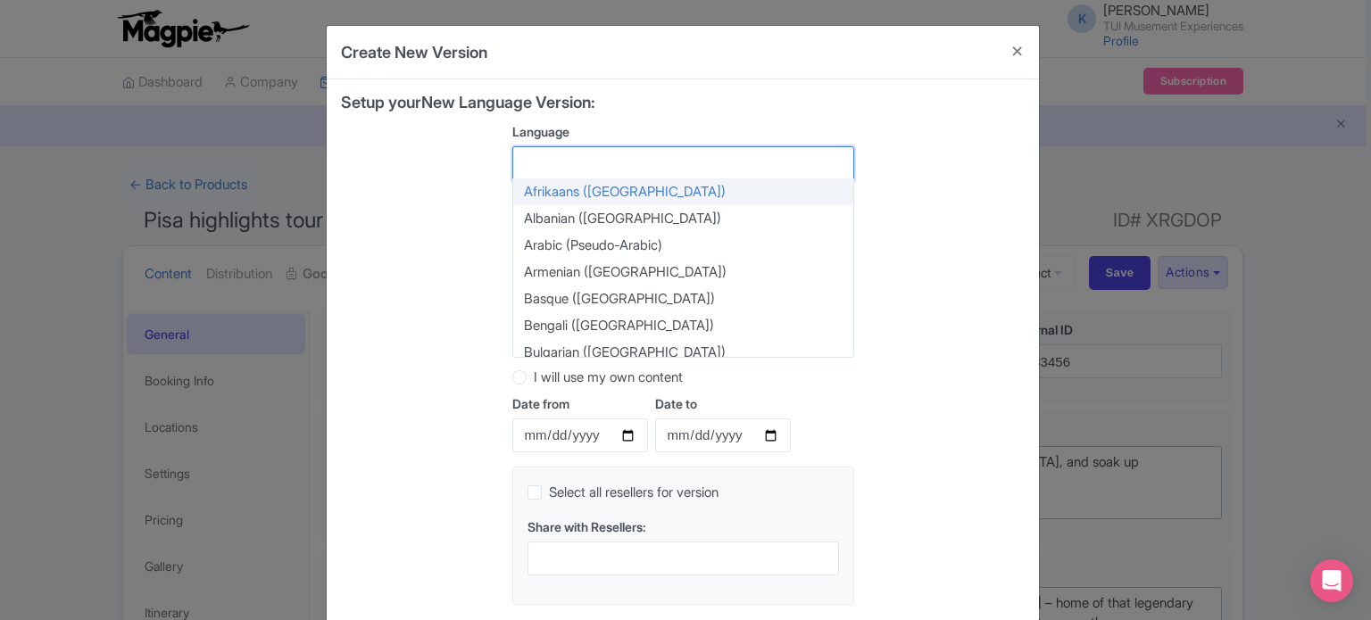
click at [609, 157] on div at bounding box center [683, 163] width 342 height 34
type input "ger"
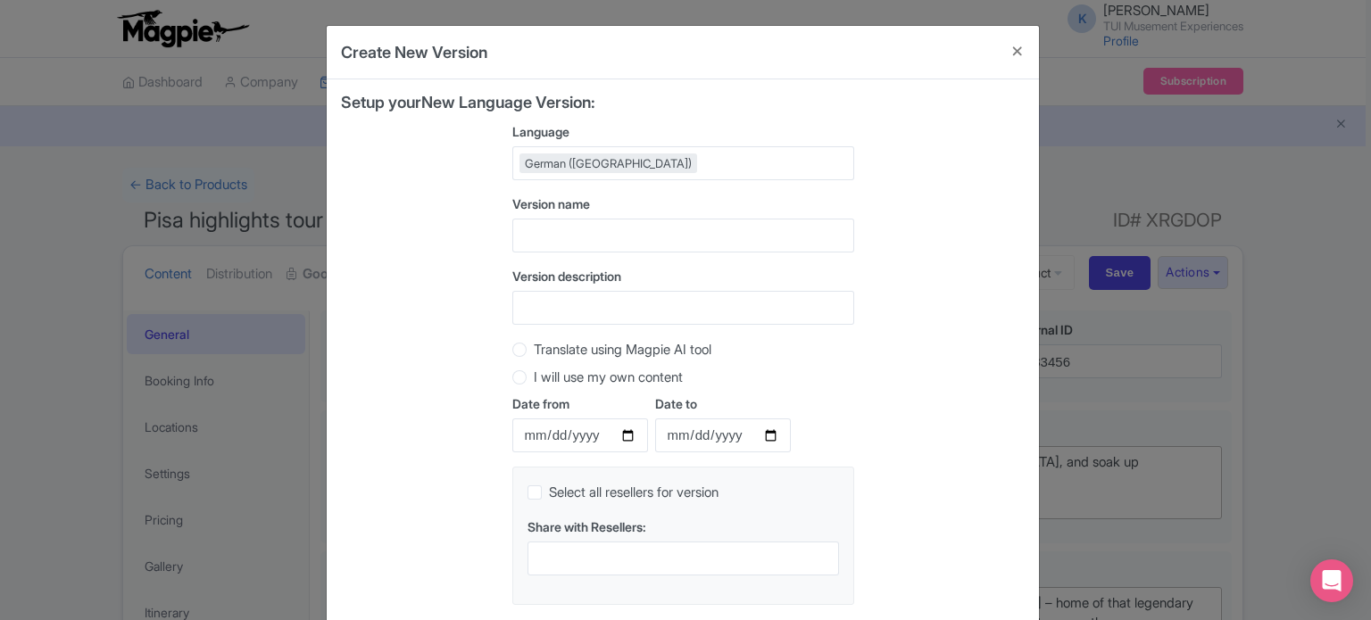
click at [897, 192] on div "Setup your New Language Version: Language German (Germany) German (Germany) Afr…" at bounding box center [683, 357] width 684 height 526
click at [695, 353] on label "Translate using Magpie AI tool" at bounding box center [623, 350] width 178 height 21
click at [552, 353] on input "Translate using Magpie AI tool" at bounding box center [543, 348] width 18 height 18
radio input "true"
click at [975, 395] on div "Setup your New Language Version: Language German (Germany) German (Germany) Afr…" at bounding box center [683, 357] width 684 height 526
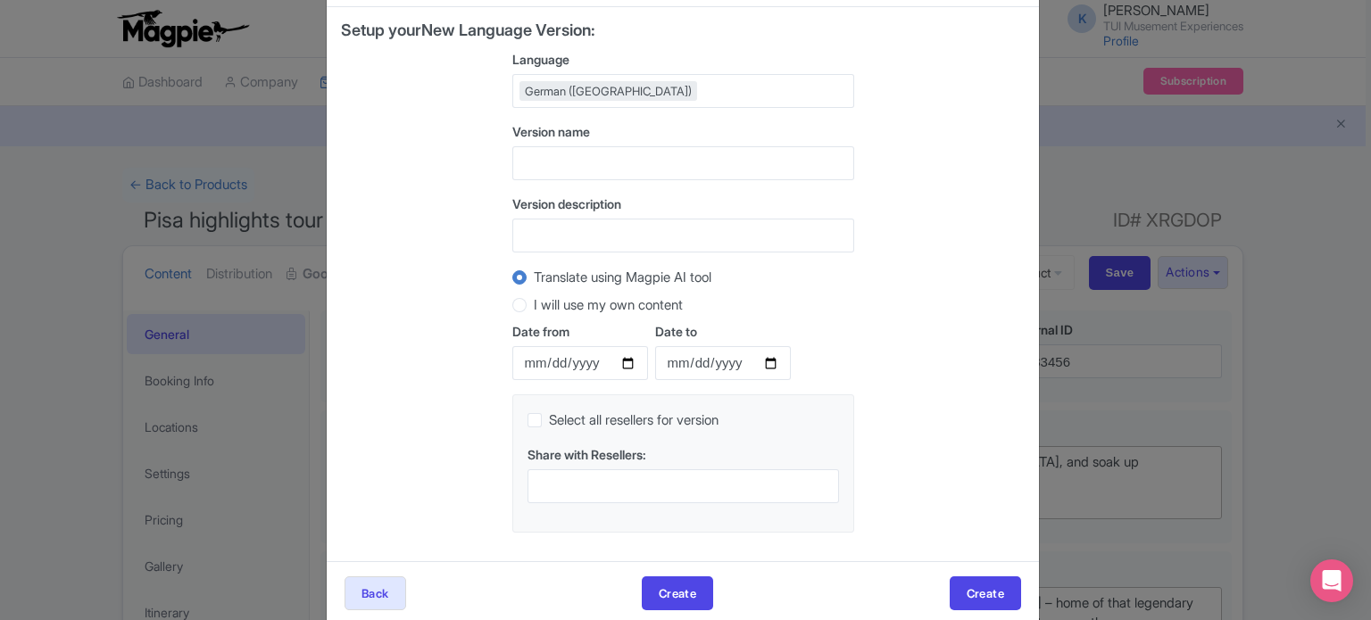
scroll to position [99, 0]
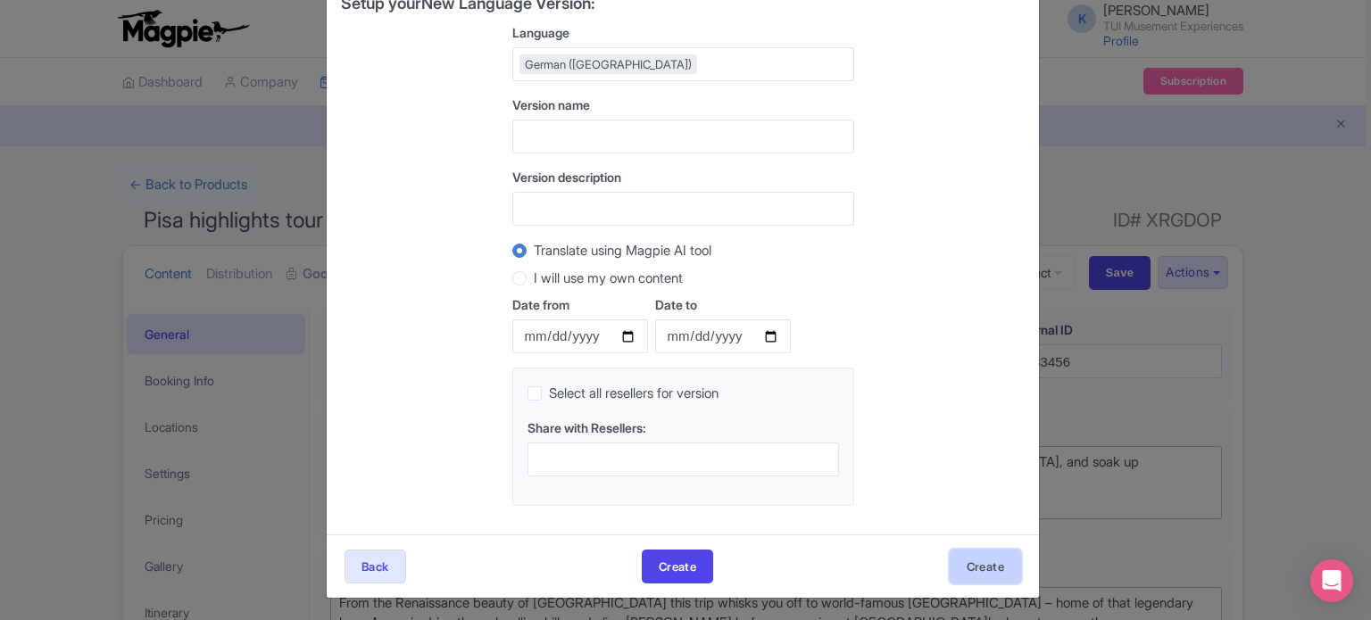
click at [981, 561] on button "Create" at bounding box center [985, 567] width 71 height 34
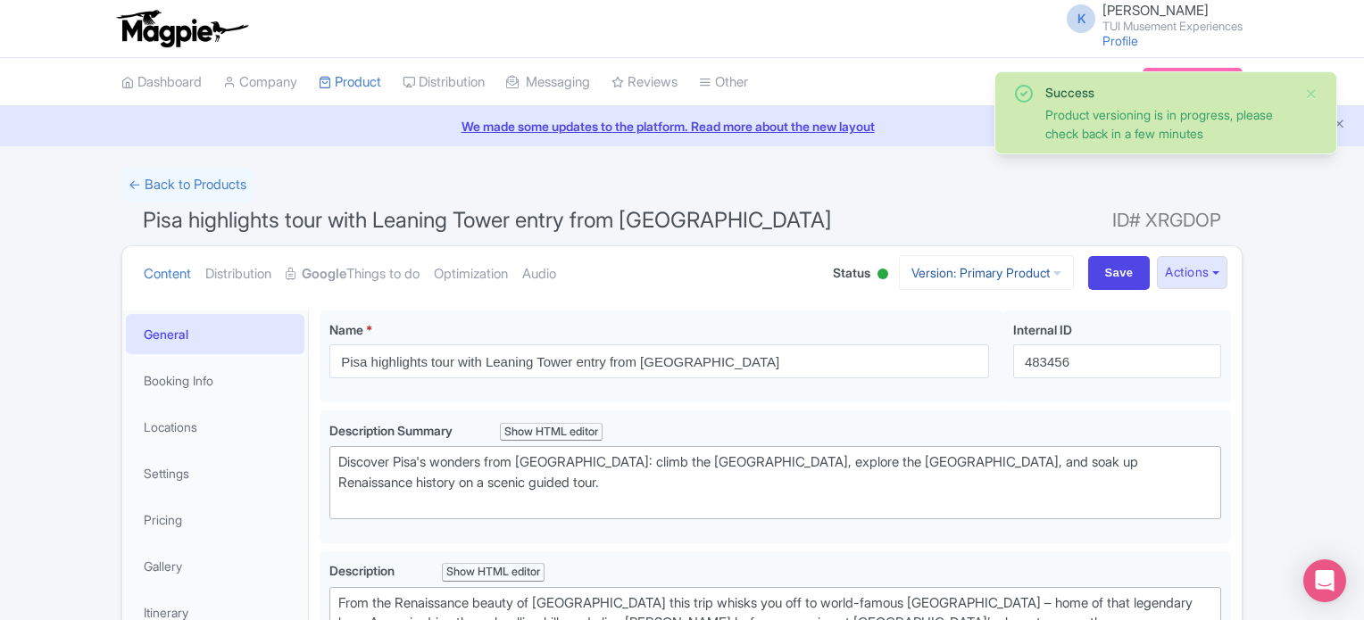
click at [960, 279] on link "Version: Primary Product" at bounding box center [986, 272] width 175 height 35
click at [964, 363] on link "German" at bounding box center [1002, 370] width 170 height 28
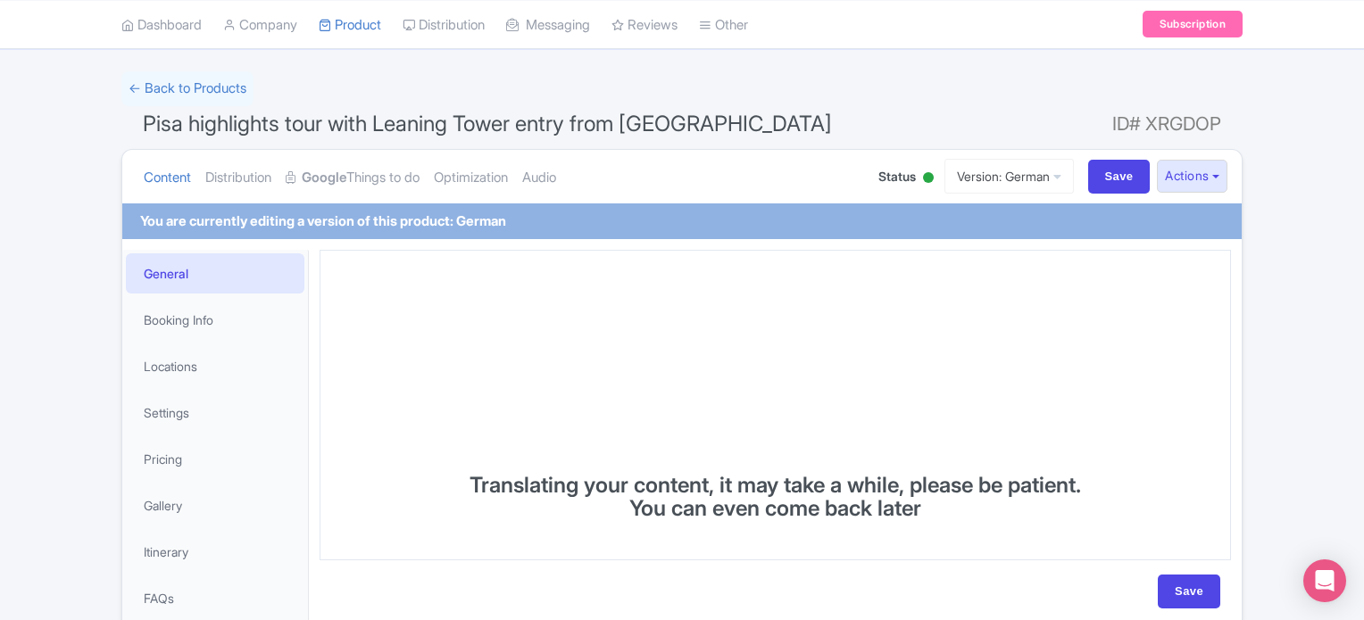
scroll to position [195, 0]
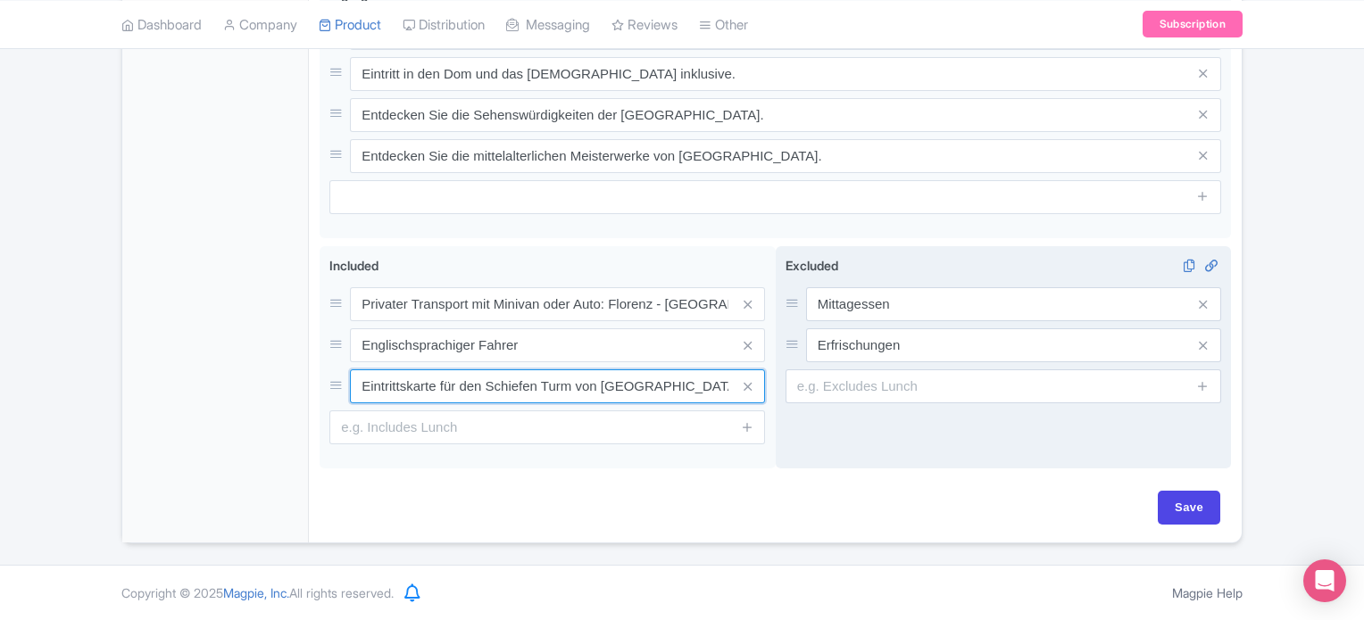
scroll to position [0, 199]
drag, startPoint x: 636, startPoint y: 388, endPoint x: 898, endPoint y: 366, distance: 263.4
click at [898, 366] on div "Privater Transport mit Minivan oder Auto: Florenz - [GEOGRAPHIC_DATA] - Florenz…" at bounding box center [775, 361] width 911 height 230
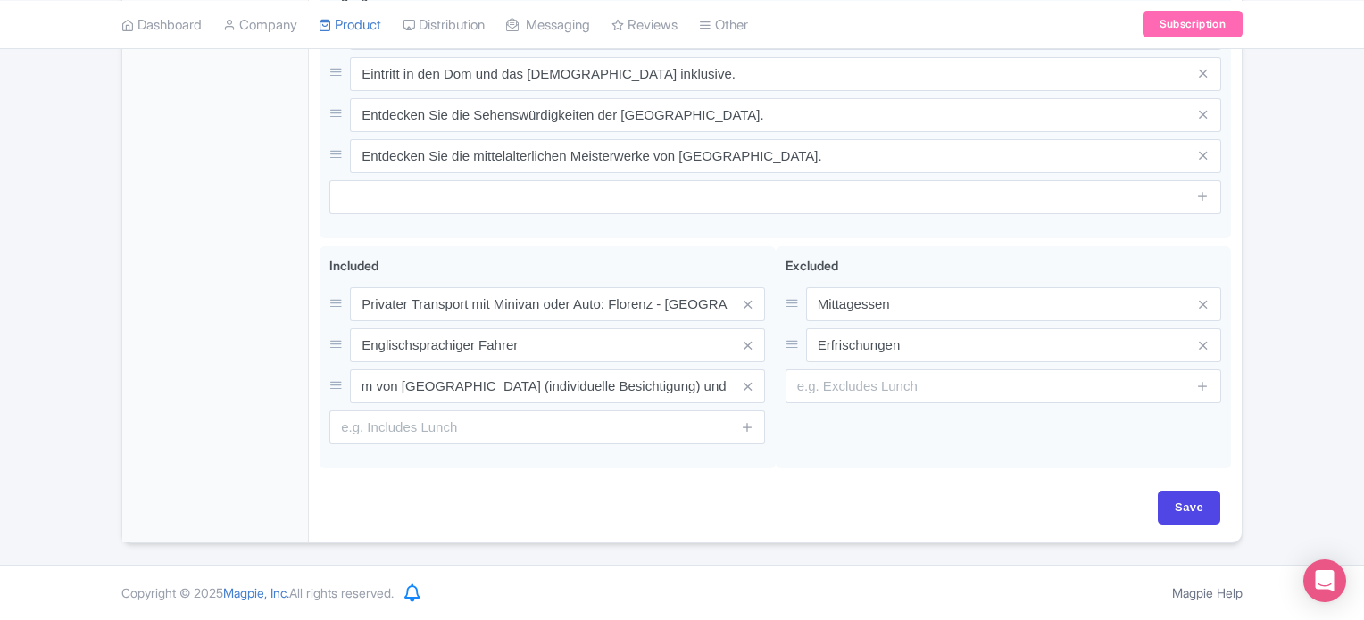
scroll to position [0, 0]
click at [639, 507] on div "Save" at bounding box center [775, 508] width 890 height 34
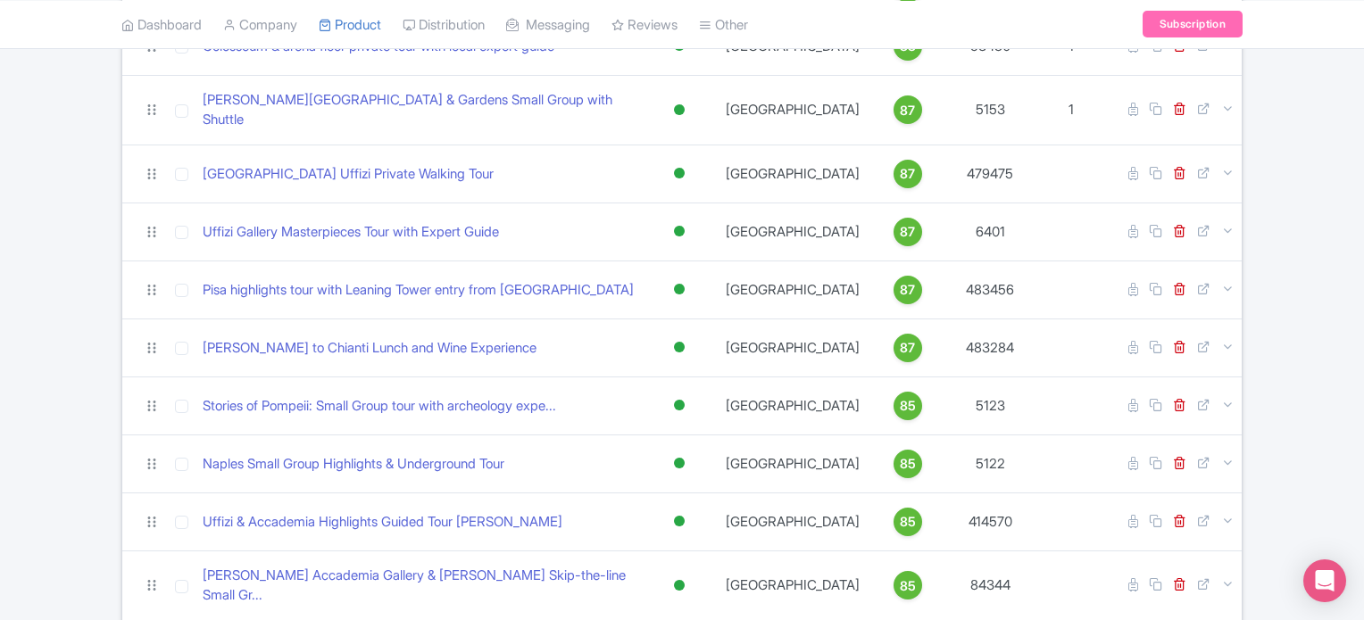
scroll to position [1314, 0]
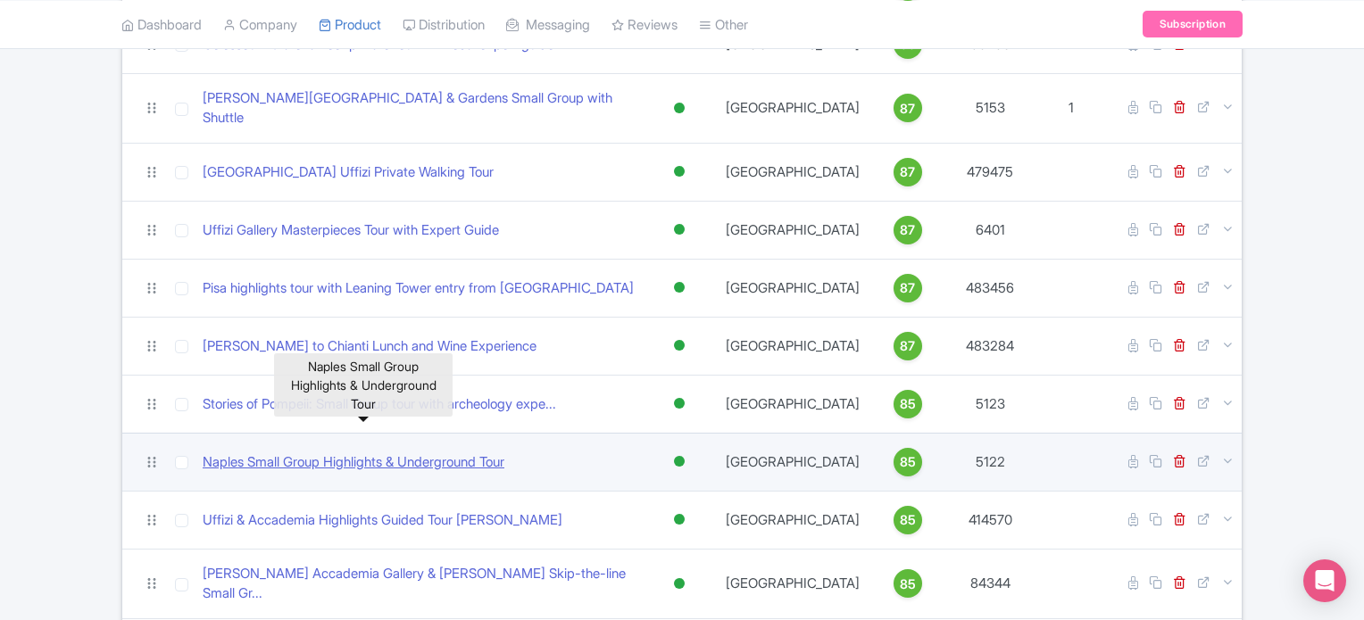
click at [403, 453] on link "Naples Small Group Highlights & Underground Tour" at bounding box center [354, 463] width 302 height 21
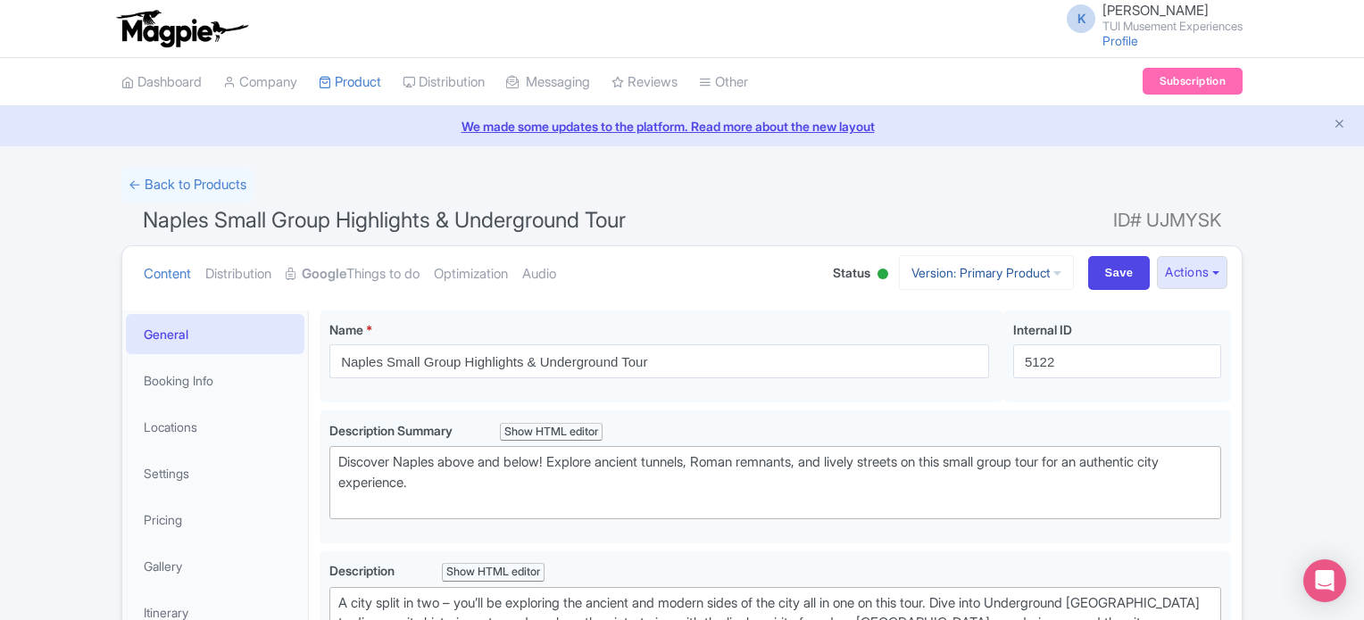
click at [983, 273] on link "Version: Primary Product" at bounding box center [986, 272] width 175 height 35
click at [1181, 277] on button "Actions" at bounding box center [1192, 272] width 71 height 33
click at [1134, 414] on link "Create new version" at bounding box center [1149, 422] width 170 height 28
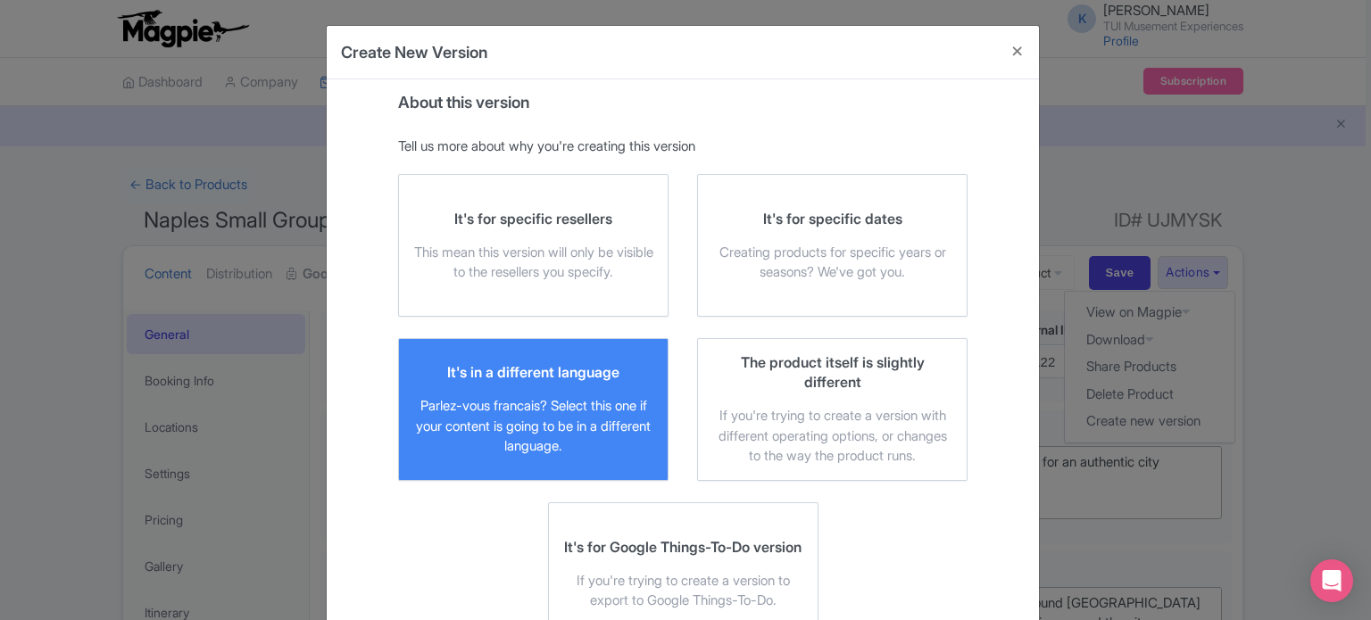
click at [503, 404] on div "Parlez-vous francais? Select this one if your content is going to be in a diffe…" at bounding box center [533, 426] width 240 height 61
click at [0, 0] on input "It's in a different language Parlez-vous francais? Select this one if your cont…" at bounding box center [0, 0] width 0 height 0
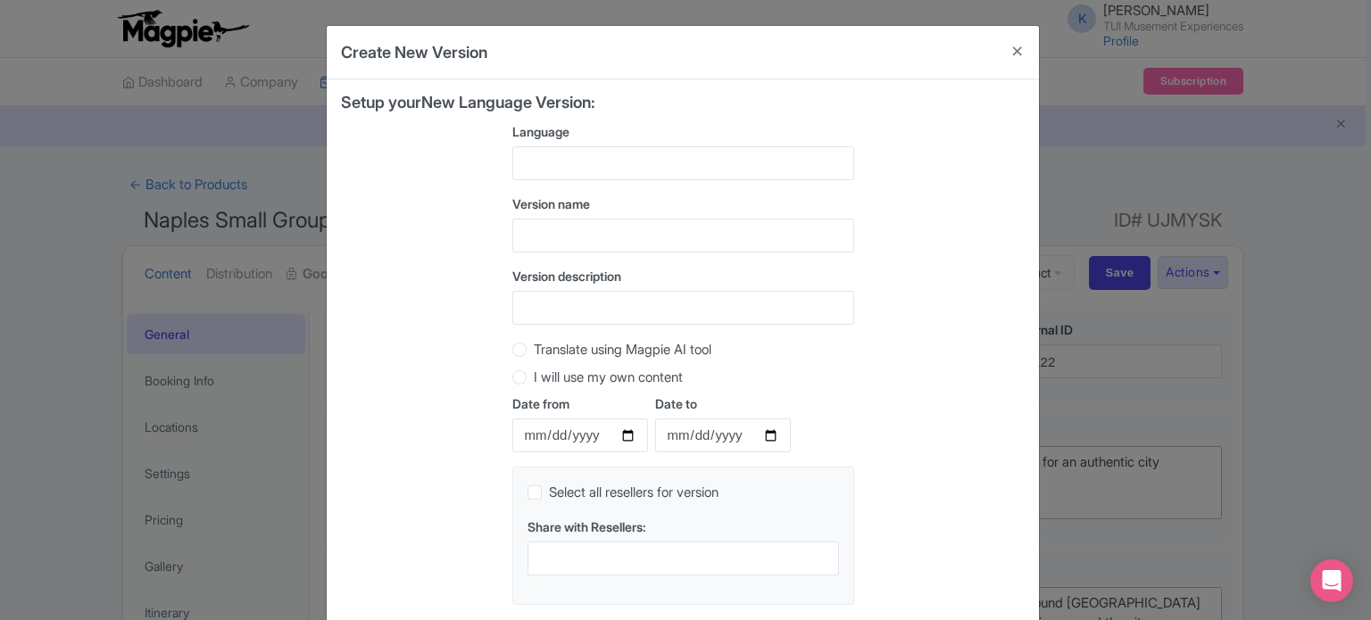
click at [599, 170] on div at bounding box center [683, 163] width 342 height 34
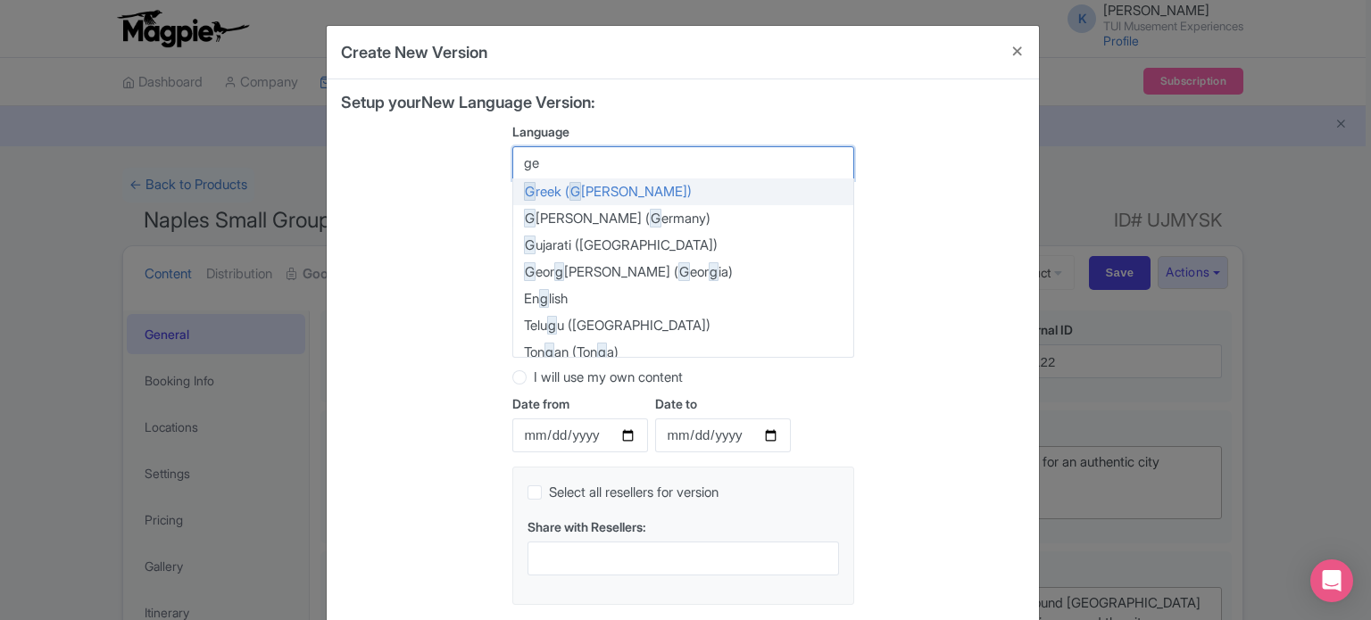
type input "ger"
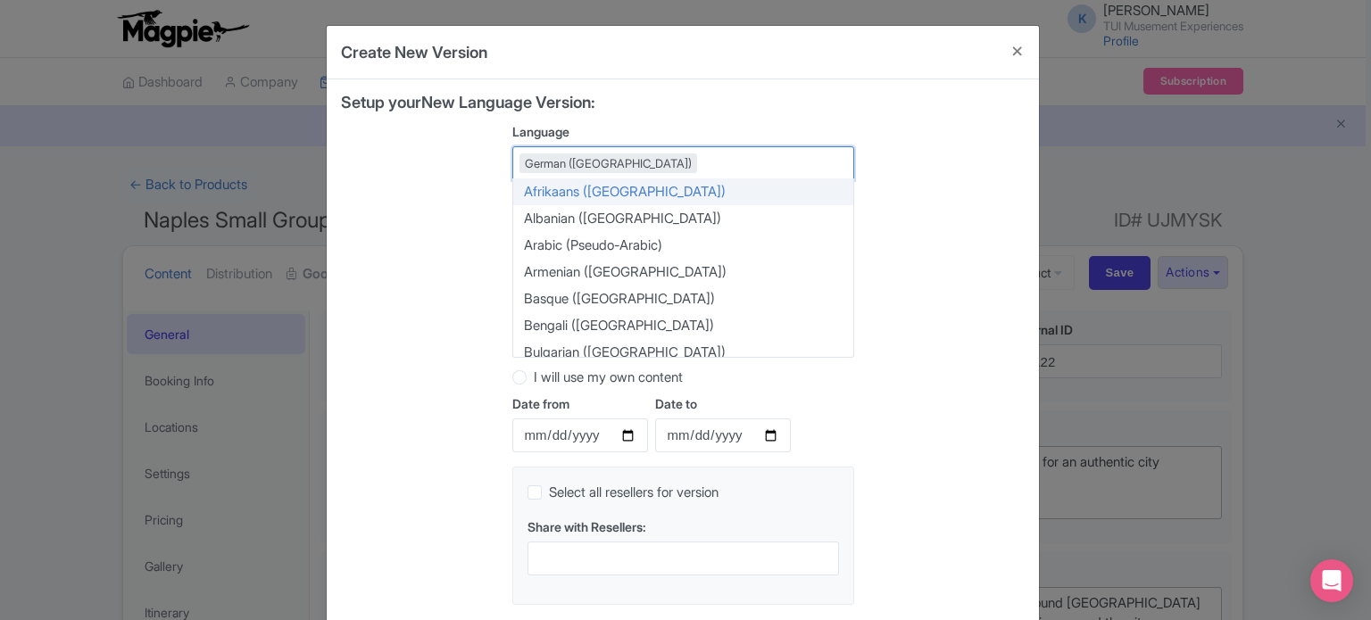
click at [971, 147] on div "Setup your New Language Version: Language German (Germany) German (Germany) Afr…" at bounding box center [683, 357] width 684 height 526
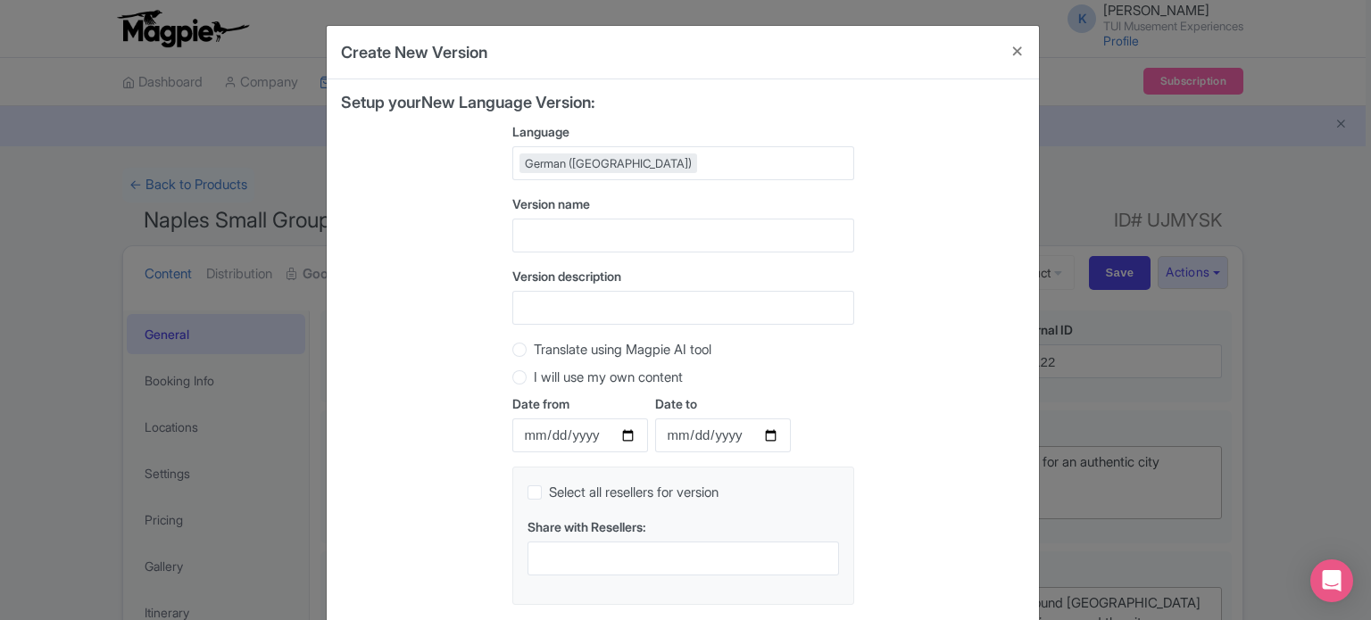
click at [692, 347] on label "Translate using Magpie AI tool" at bounding box center [623, 350] width 178 height 21
click at [552, 347] on input "Translate using Magpie AI tool" at bounding box center [543, 348] width 18 height 18
radio input "true"
click at [940, 320] on div "Setup your New Language Version: Language German (Germany) German (Germany) Afr…" at bounding box center [683, 357] width 684 height 526
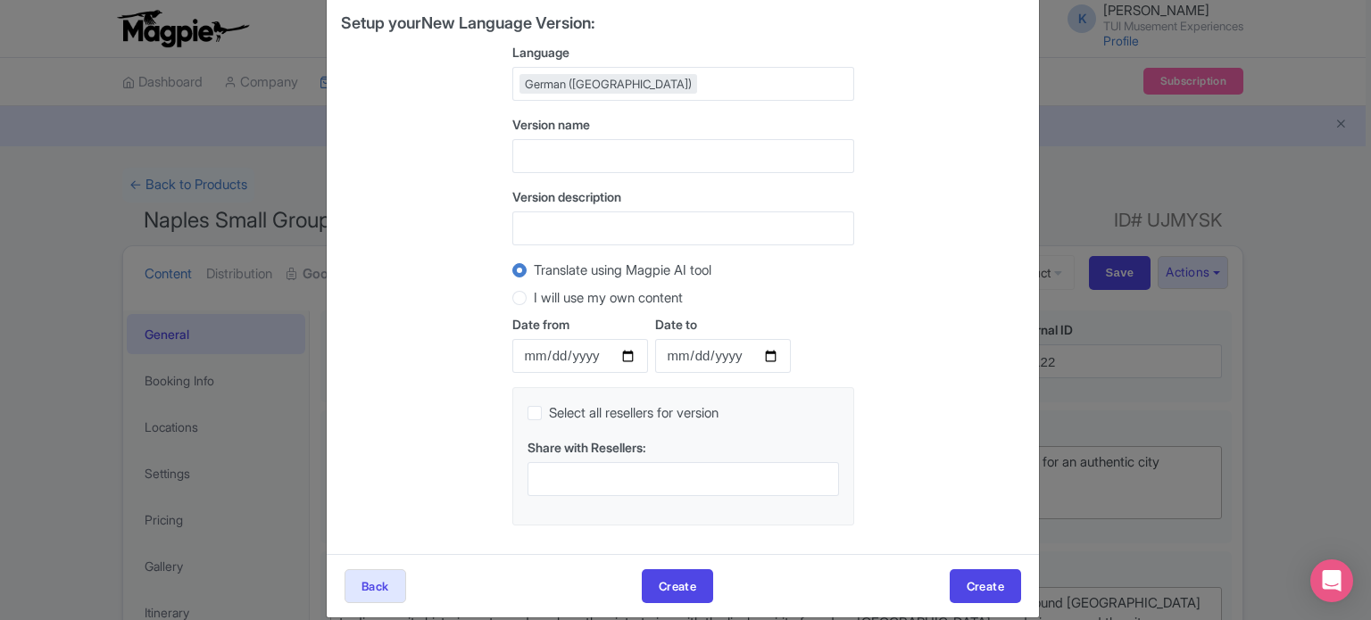
scroll to position [99, 0]
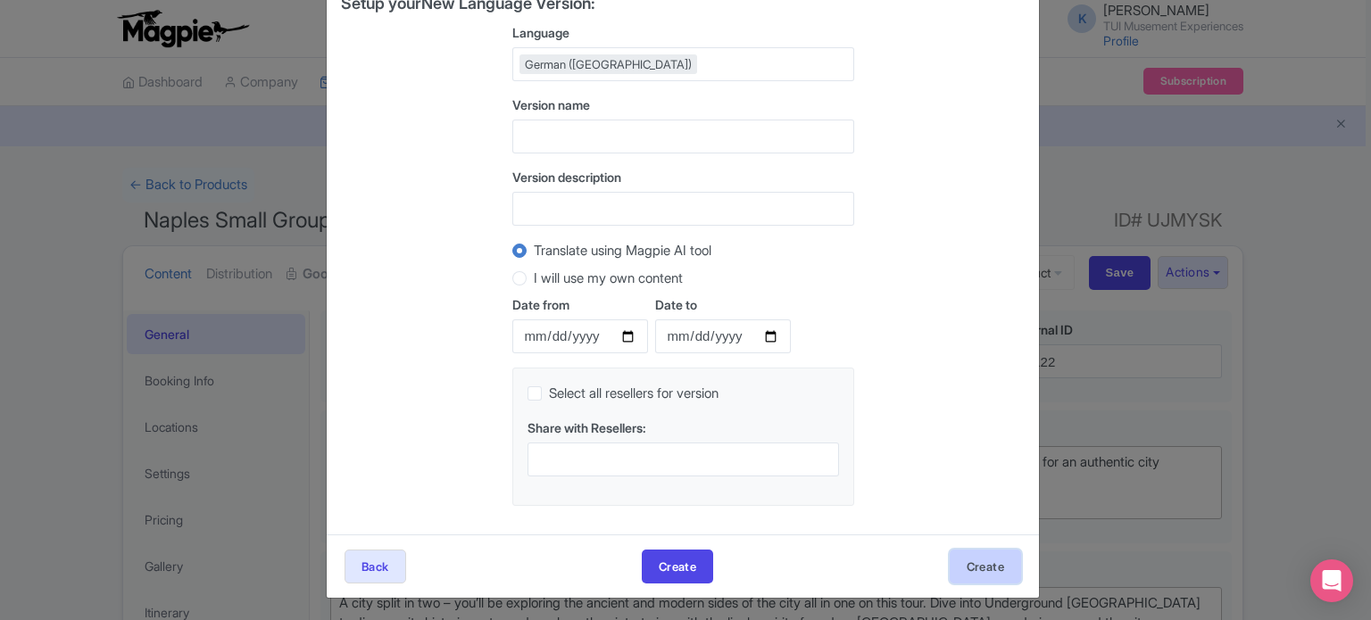
click at [1003, 572] on button "Create" at bounding box center [985, 567] width 71 height 34
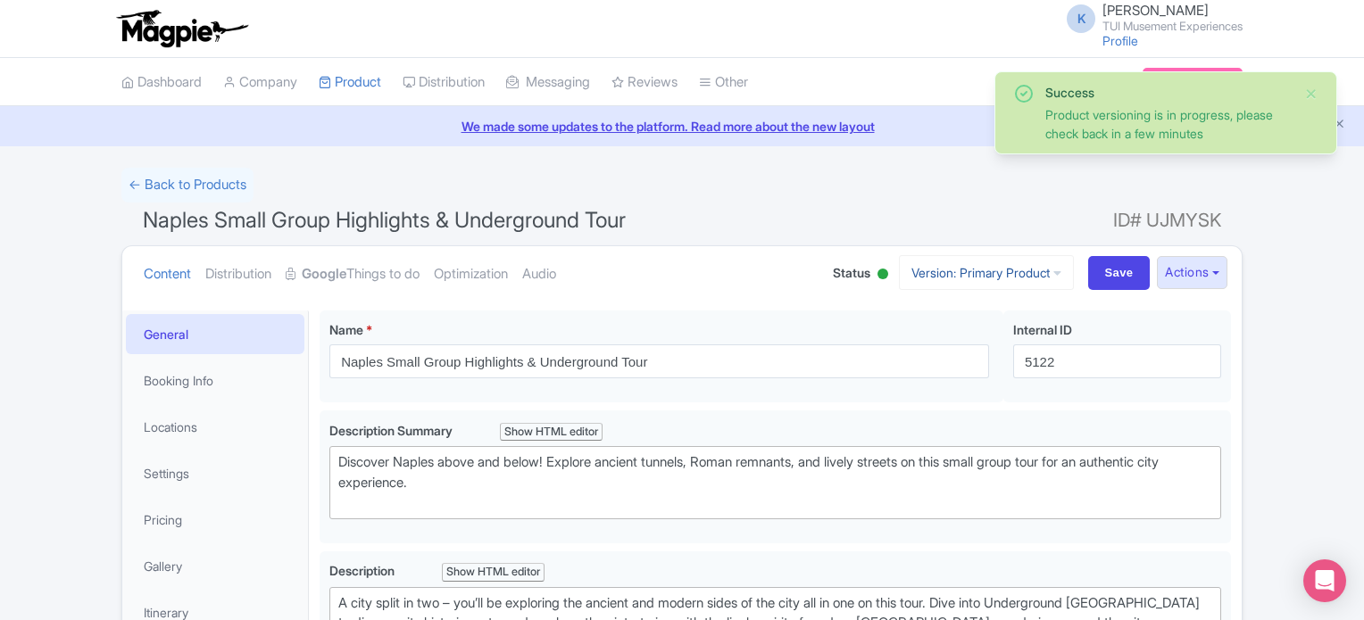
click at [993, 269] on link "Version: Primary Product" at bounding box center [986, 272] width 175 height 35
click at [962, 365] on link "German" at bounding box center [1002, 370] width 170 height 28
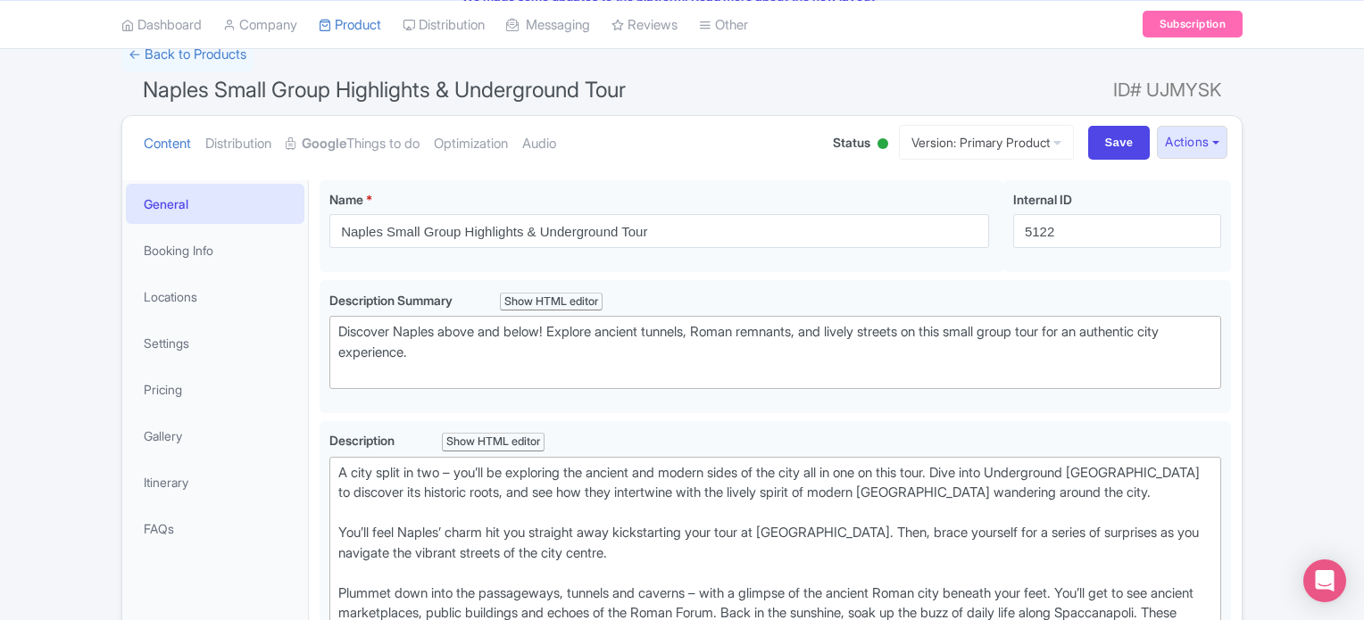
scroll to position [129, 0]
click at [993, 156] on link "Version: Primary Product" at bounding box center [986, 144] width 175 height 35
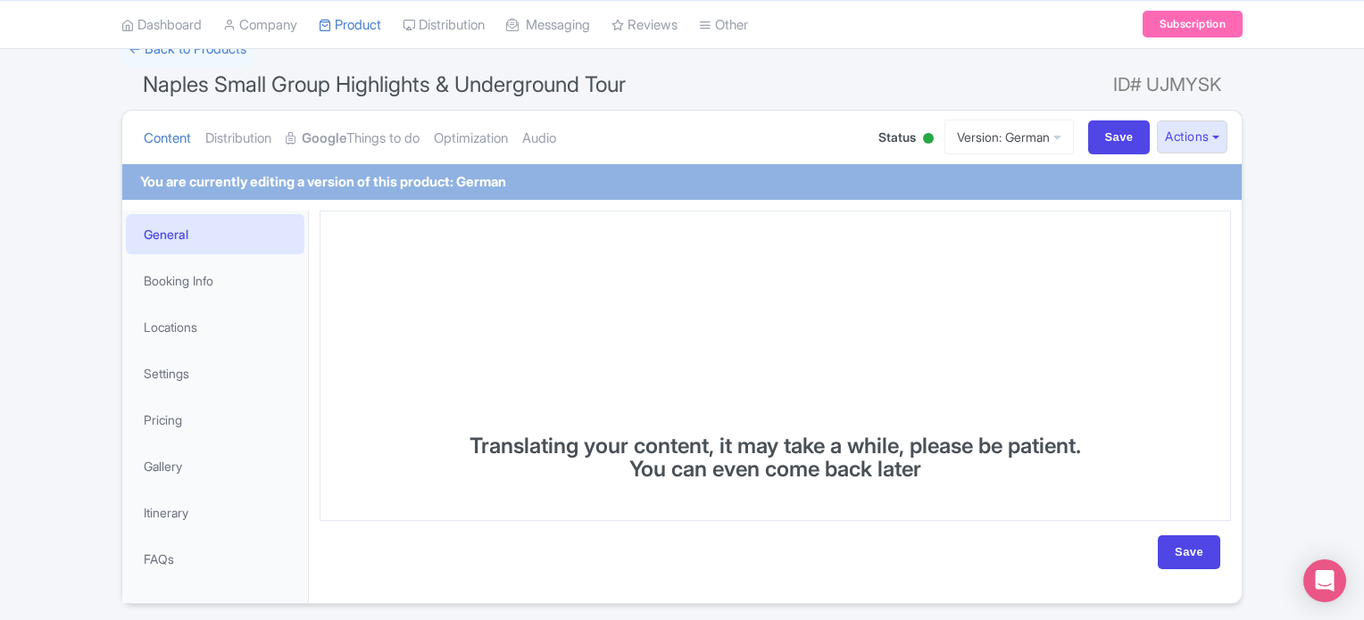
scroll to position [143, 0]
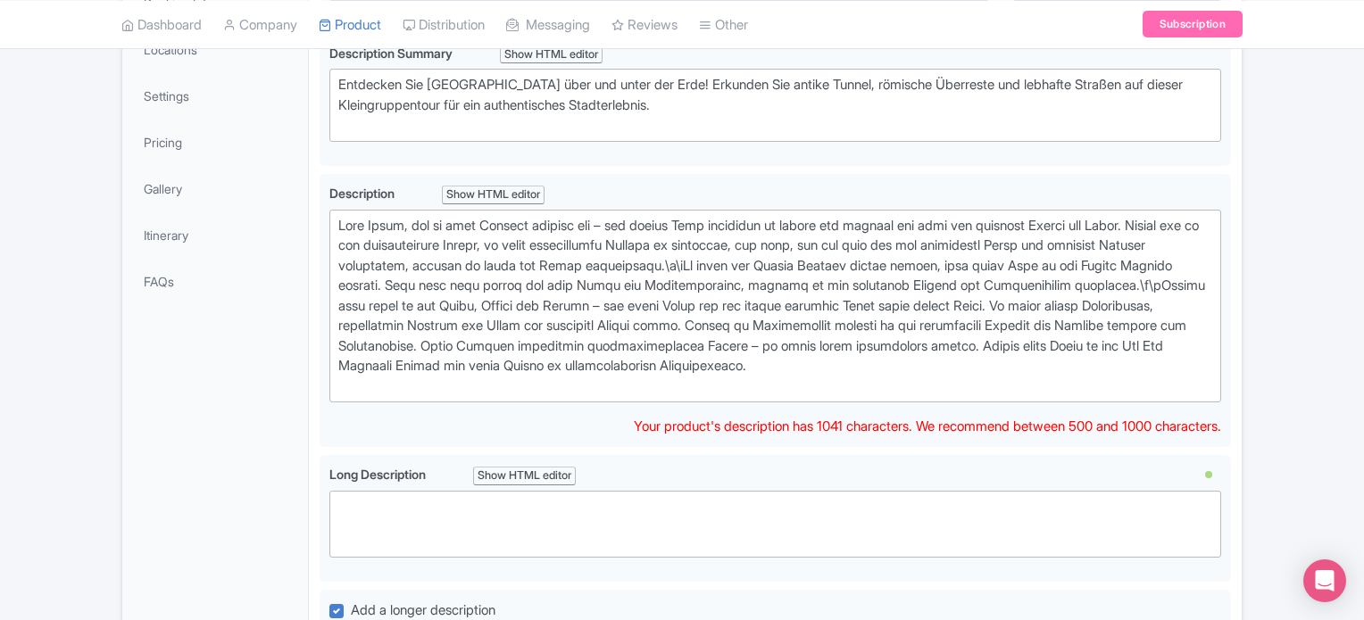
scroll to position [415, 0]
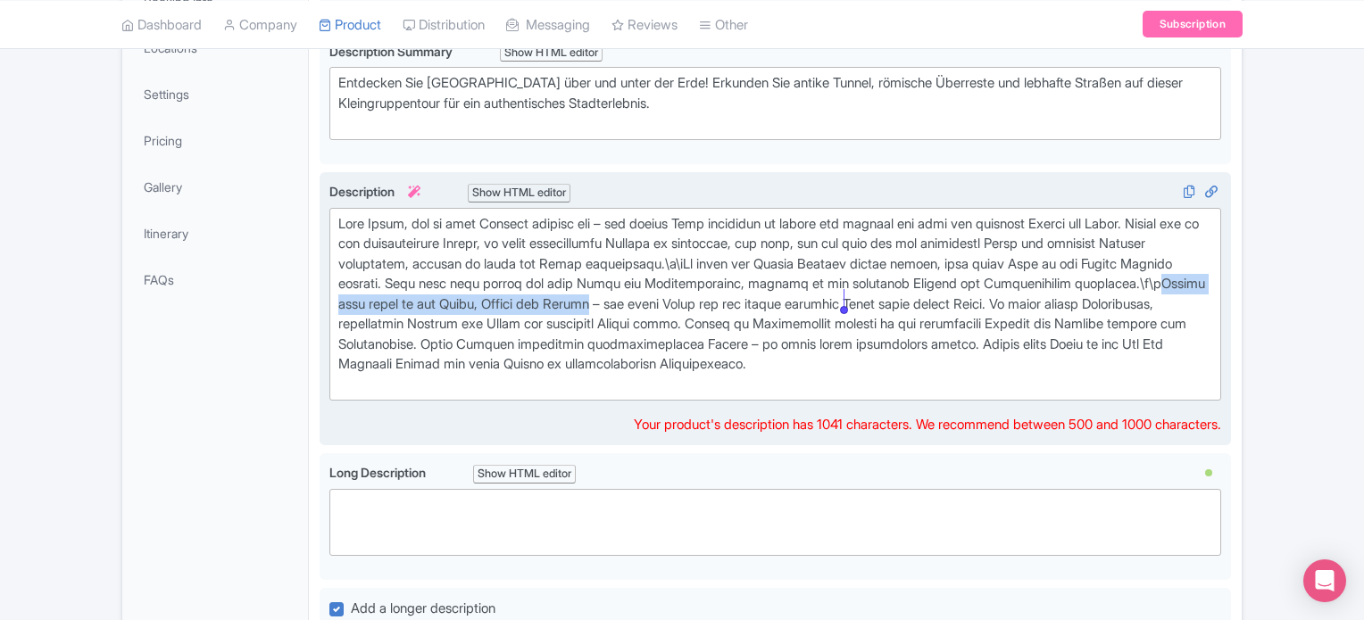
drag, startPoint x: 528, startPoint y: 302, endPoint x: 843, endPoint y: 303, distance: 315.1
click at [843, 303] on div at bounding box center [775, 304] width 874 height 181
type trix-editor "<div>Eine Stadt, die in zwei Hälften geteilt ist – auf dieser Tour erkundest du…"
copy div "Stürze dich hinab in die Gänge, Tunnel und Höhlen"
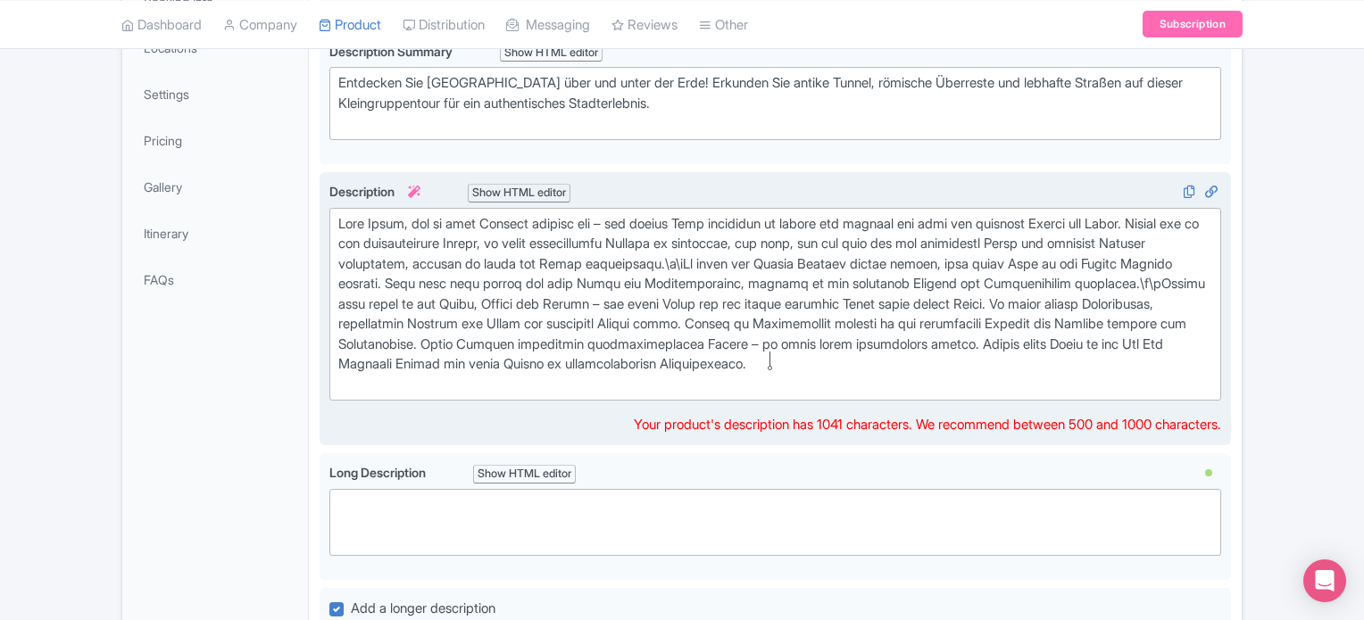
click at [769, 353] on div at bounding box center [775, 304] width 874 height 181
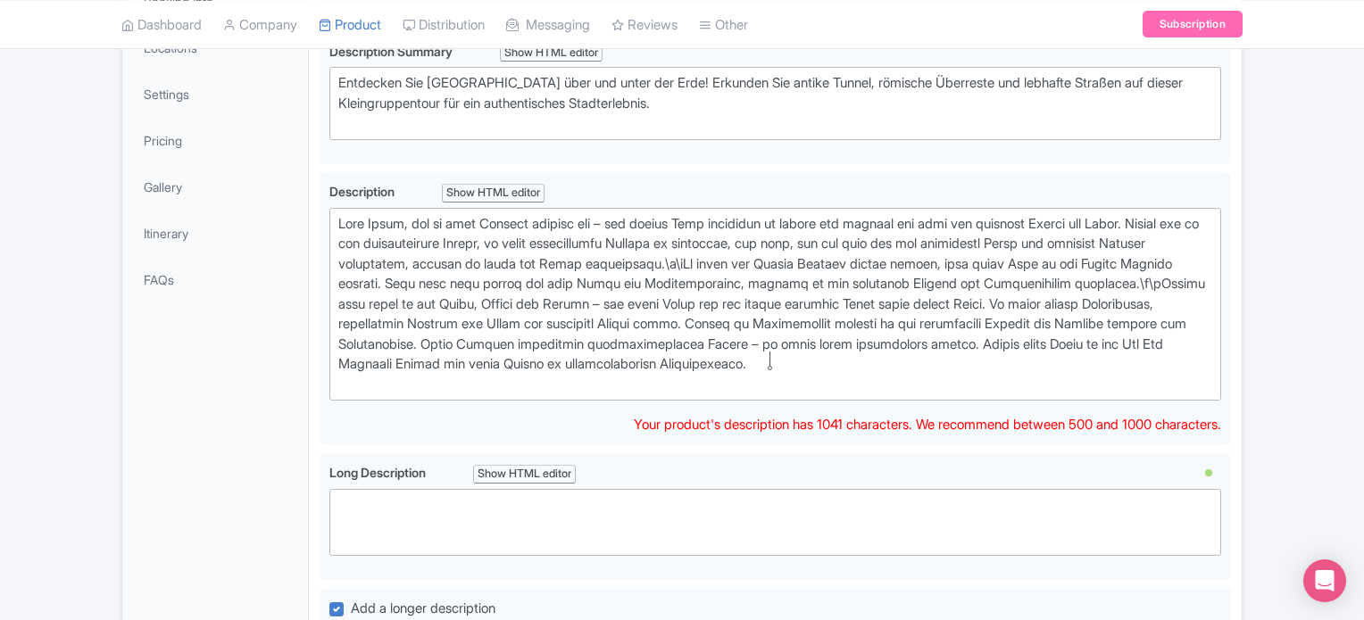
click at [1285, 326] on div "← Back to Products Neapel Kleingruppen-Highlights & Untergrund-Tour ID# UJMYSK …" at bounding box center [682, 528] width 1364 height 1551
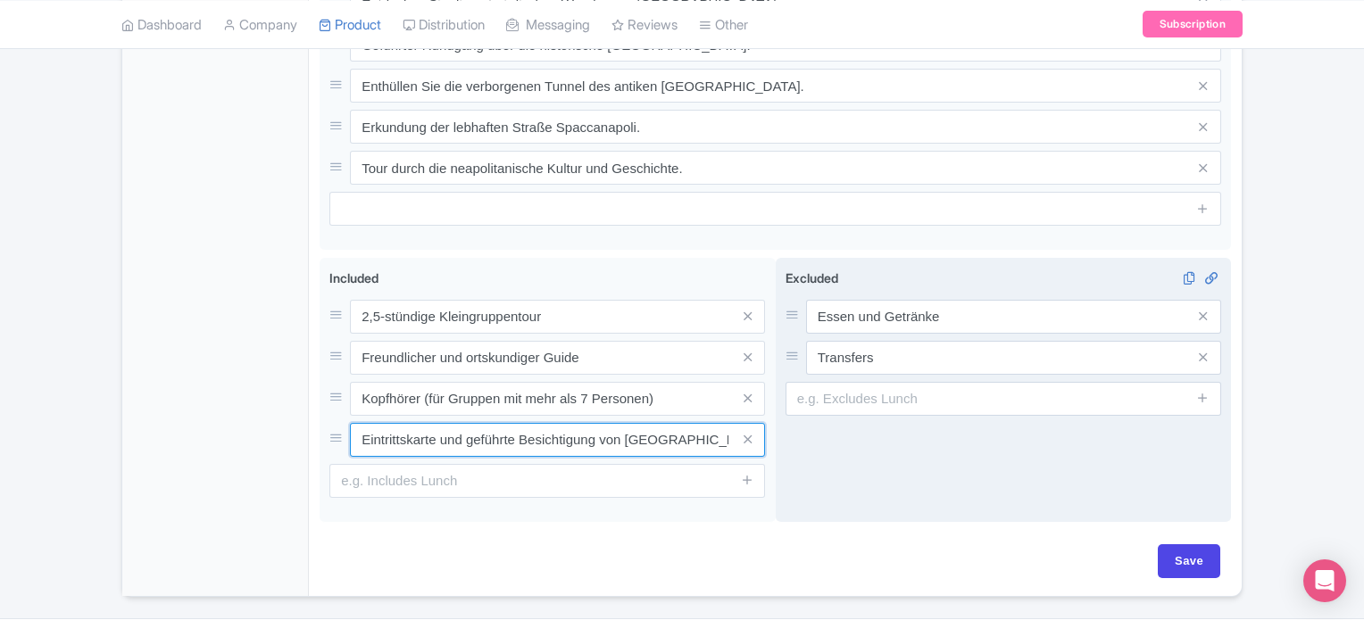
scroll to position [0, 16]
drag, startPoint x: 628, startPoint y: 442, endPoint x: 868, endPoint y: 413, distance: 240.9
click at [868, 413] on div "2,5-stündige Kleingruppentour Freundlicher und ortskundiger Guide Kopfhörer (fü…" at bounding box center [775, 393] width 911 height 271
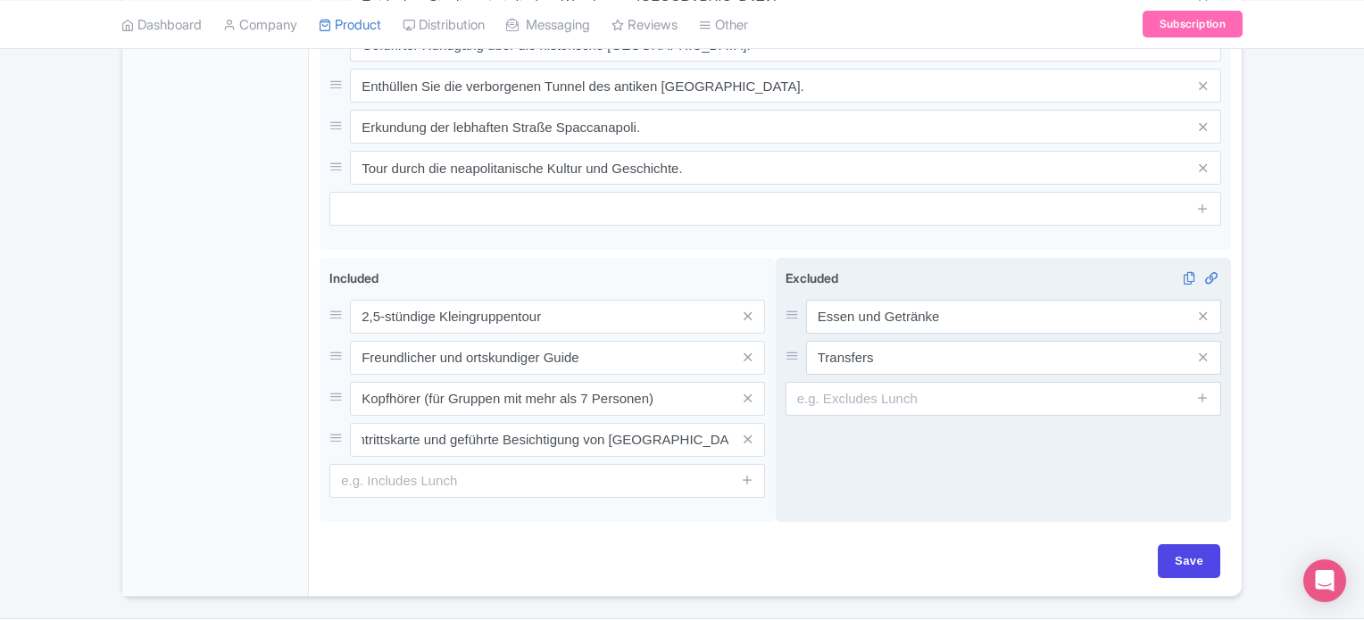
click at [911, 501] on div "Excluded i Essen und Getränke Transfers" at bounding box center [1004, 390] width 456 height 264
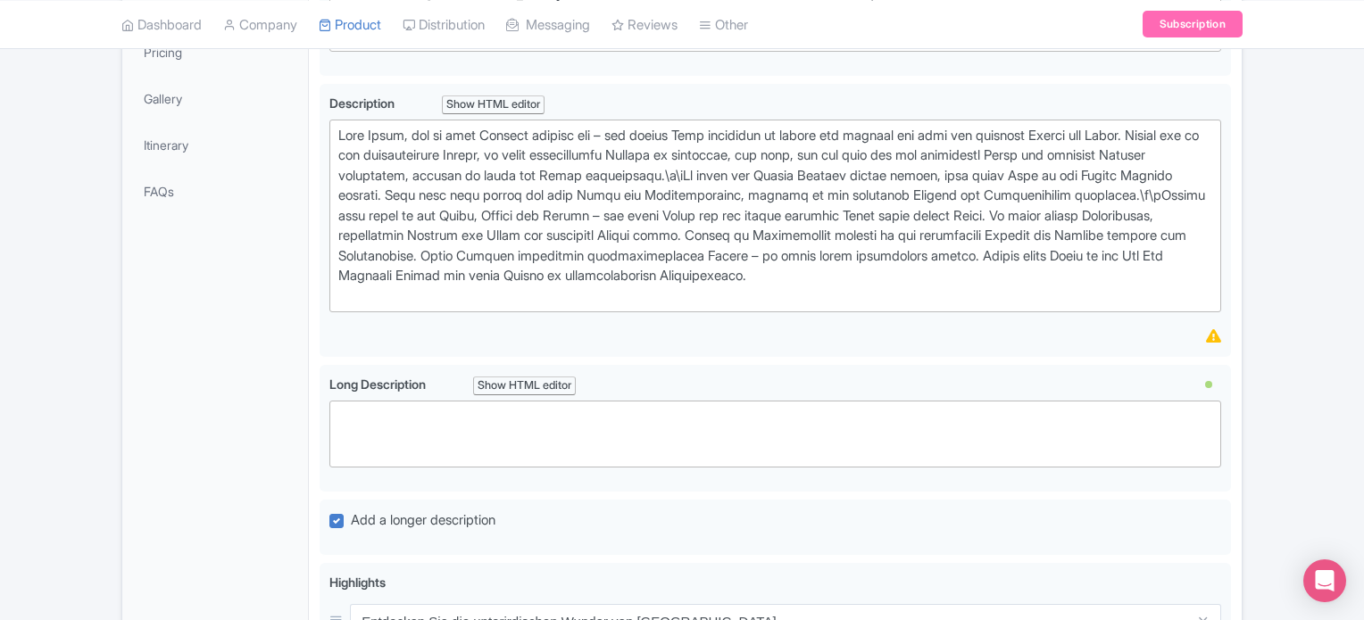
scroll to position [0, 0]
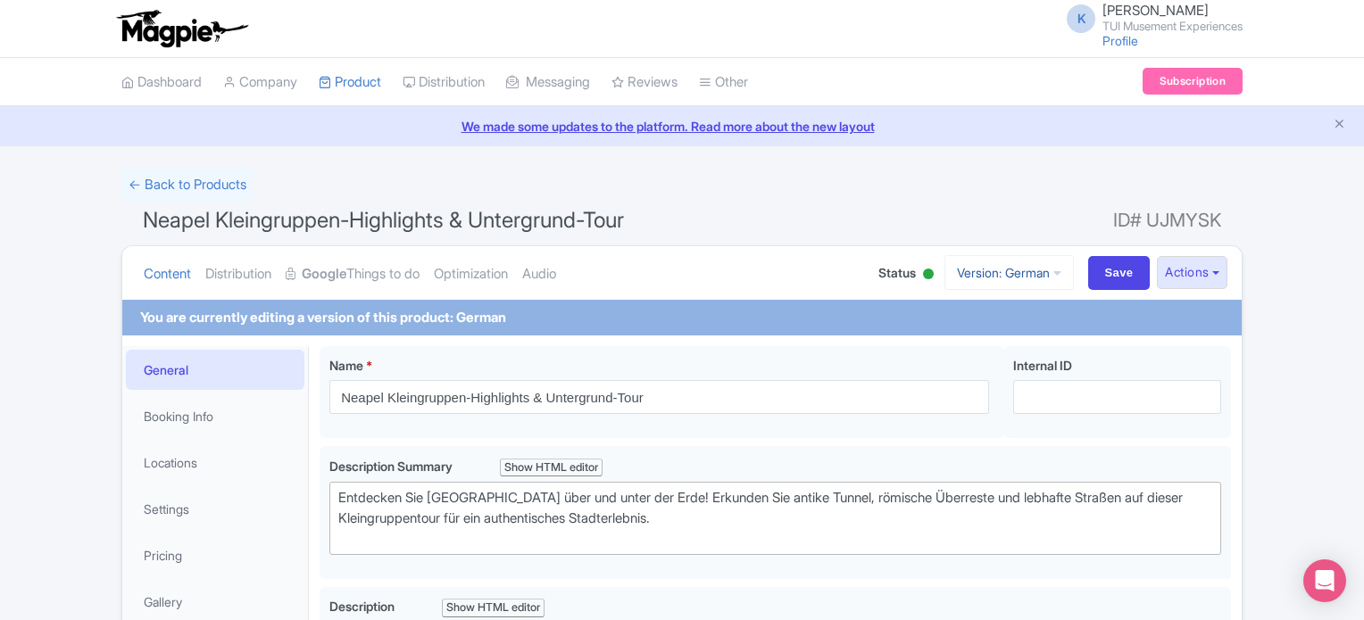
click at [965, 266] on link "Version: German" at bounding box center [1008, 272] width 129 height 35
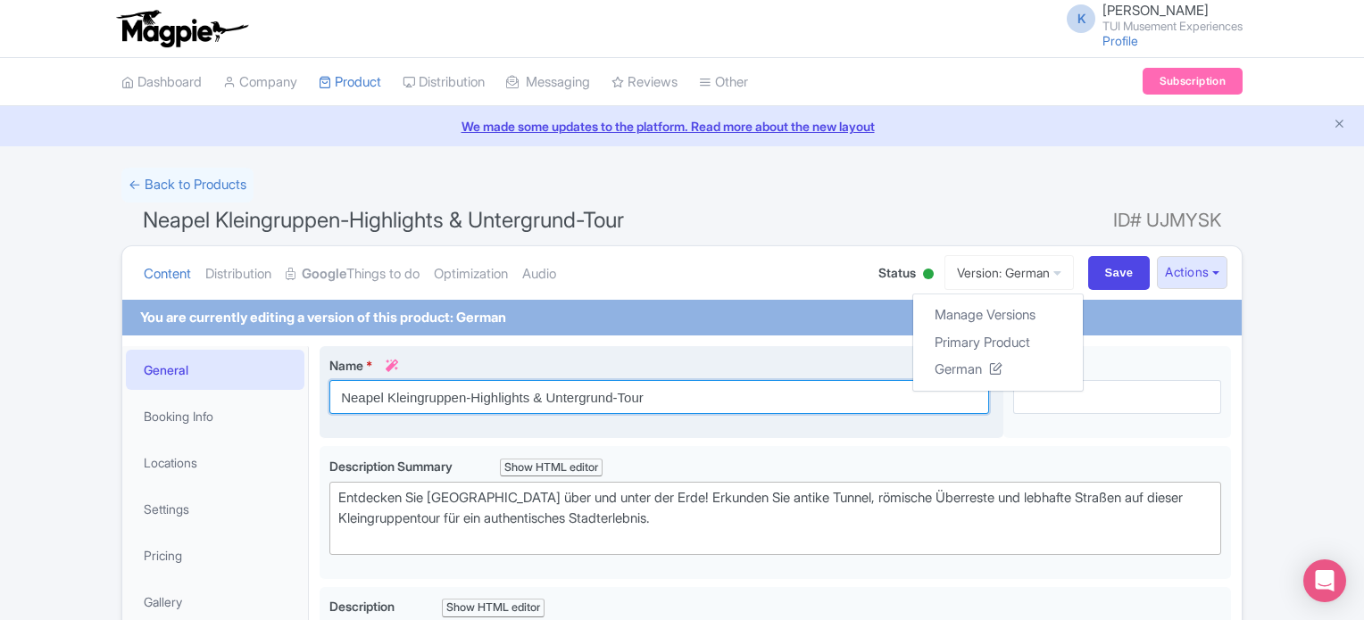
click at [661, 387] on input "Neapel Kleingruppen-Highlights & Untergrund-Tour" at bounding box center [659, 397] width 660 height 34
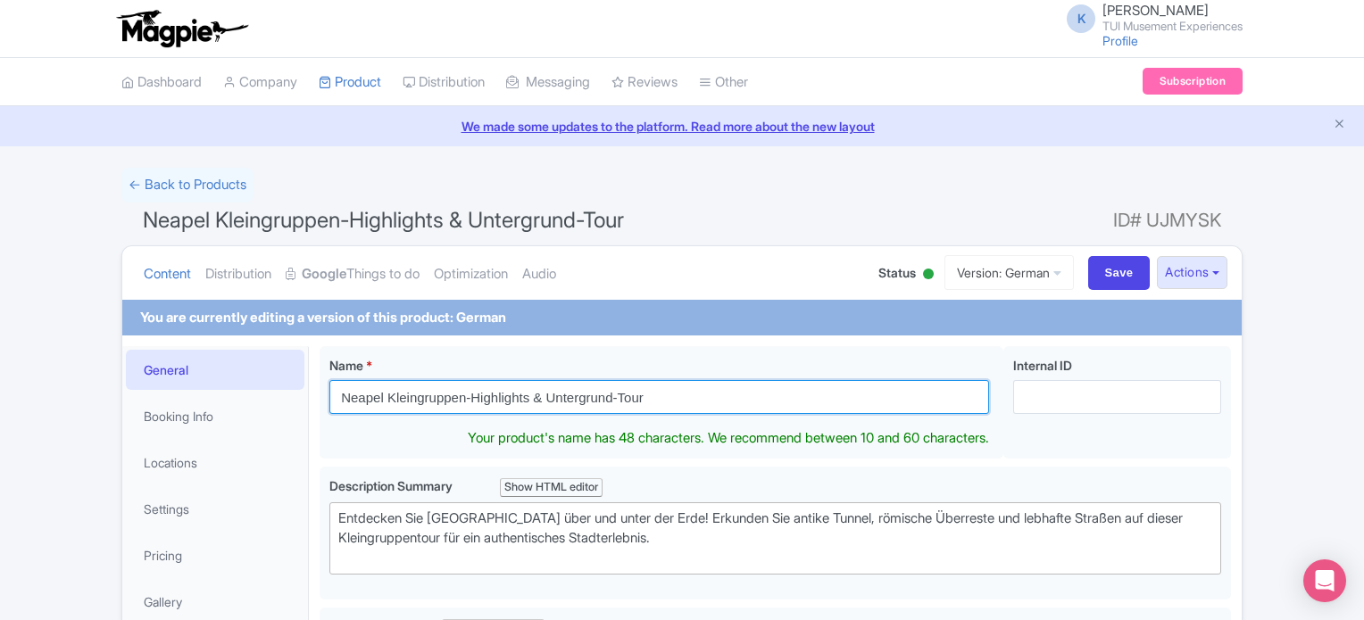
drag, startPoint x: 682, startPoint y: 396, endPoint x: 39, endPoint y: 367, distance: 643.4
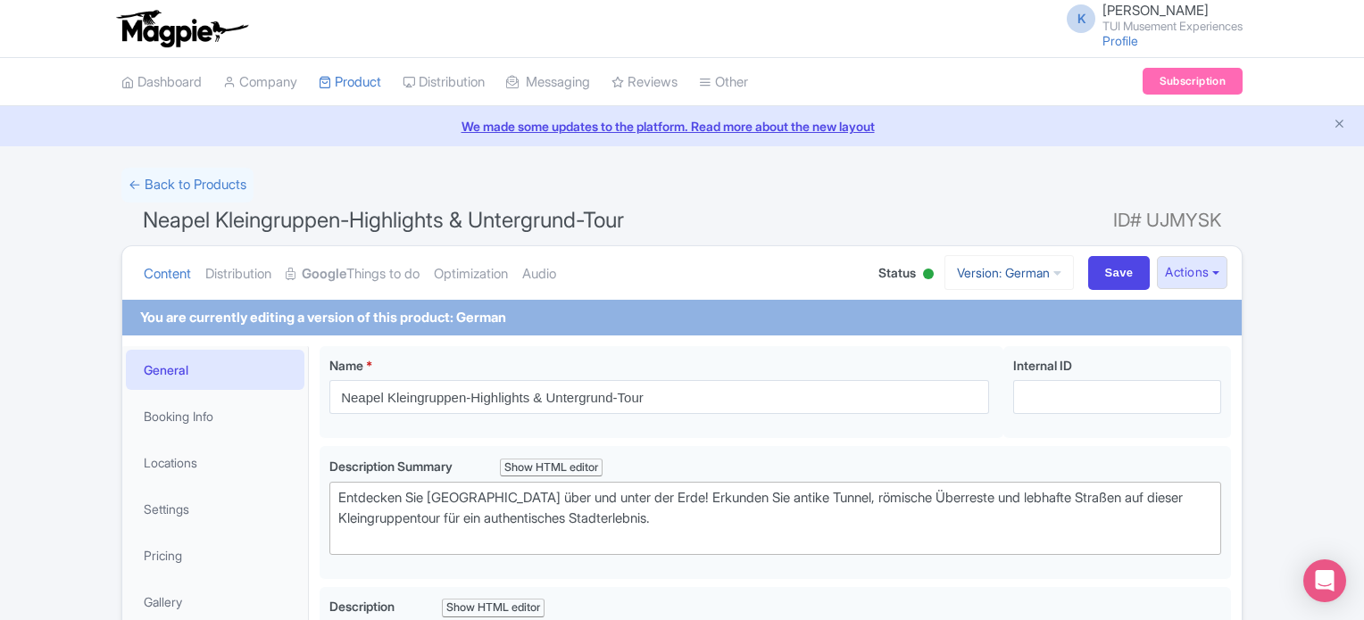
click at [1029, 281] on link "Version: German" at bounding box center [1008, 272] width 129 height 35
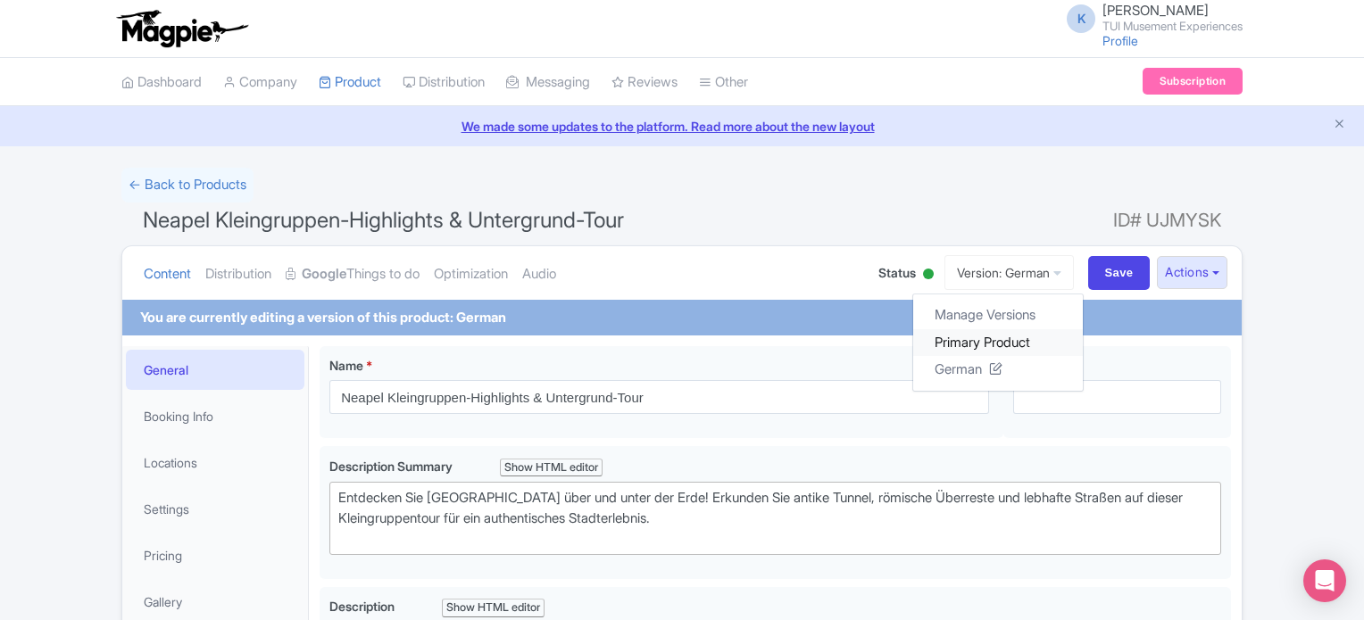
click at [1016, 339] on link "Primary Product" at bounding box center [998, 342] width 170 height 28
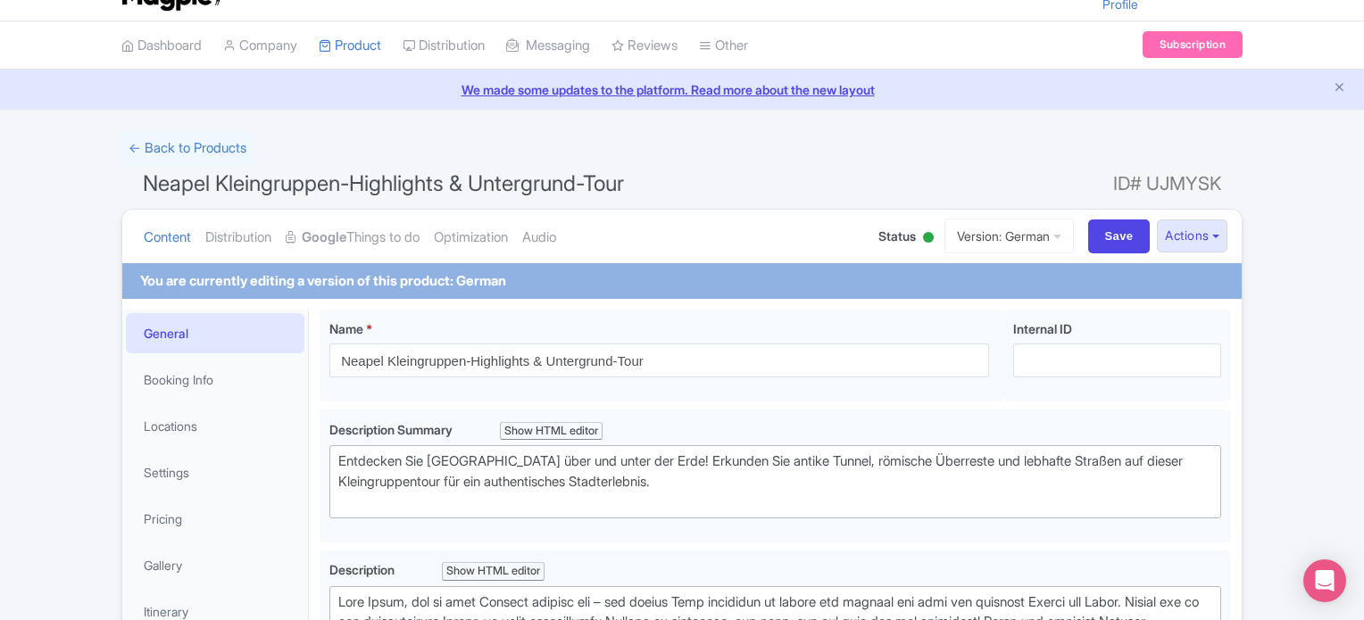
scroll to position [32, 0]
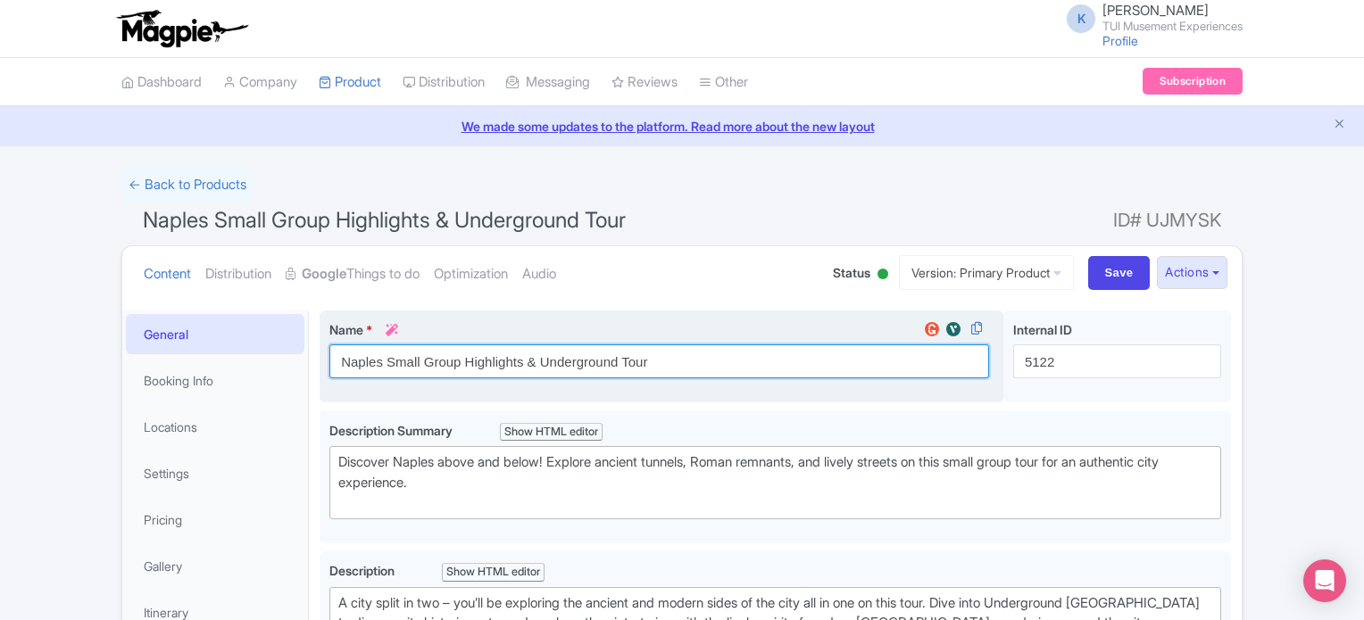
click at [697, 378] on input "Naples Small Group Highlights & Underground Tour" at bounding box center [659, 362] width 660 height 34
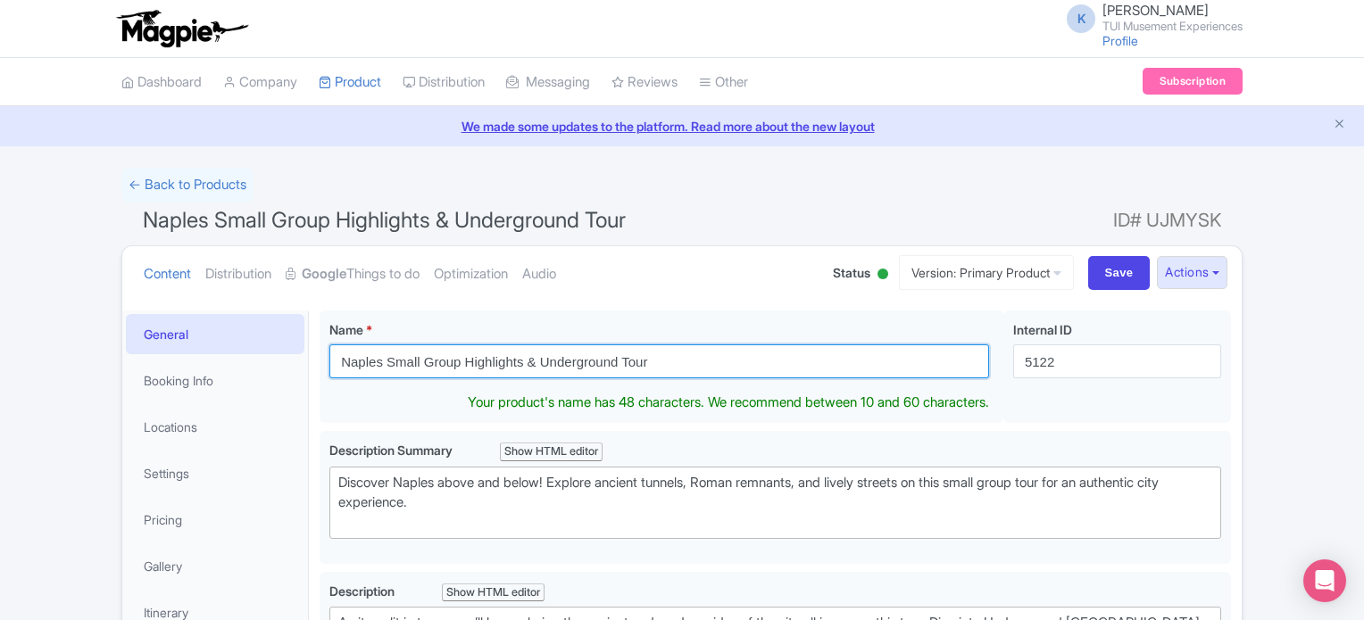
drag, startPoint x: 700, startPoint y: 377, endPoint x: 318, endPoint y: 345, distance: 383.3
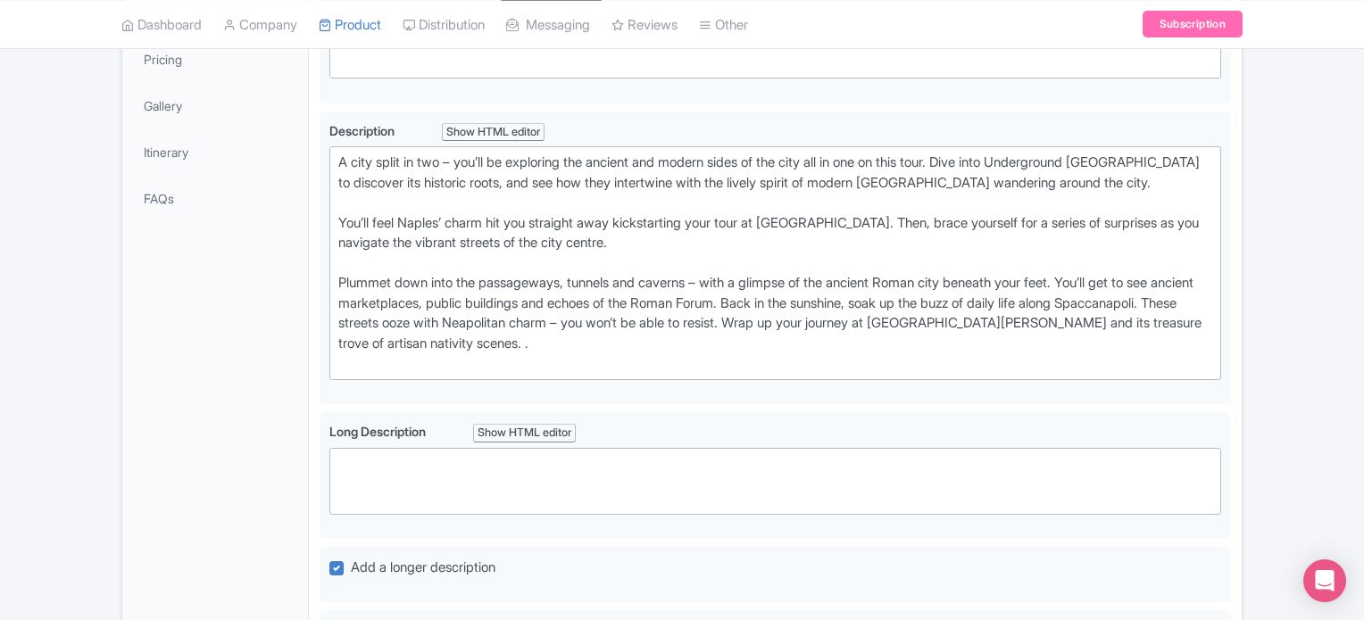
scroll to position [456, 0]
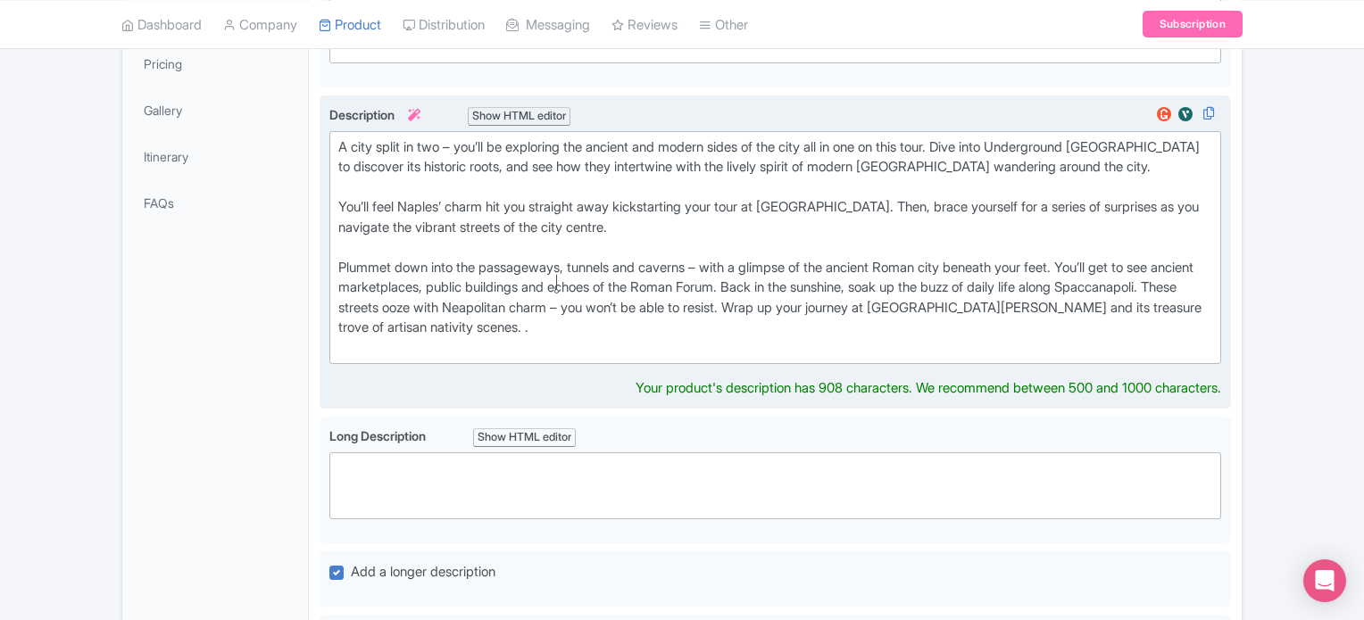
drag, startPoint x: 711, startPoint y: 281, endPoint x: 560, endPoint y: 274, distance: 151.0
click at [560, 274] on div "Plummet down into the passageways, tunnels and caverns – with a glimpse of the …" at bounding box center [775, 308] width 874 height 101
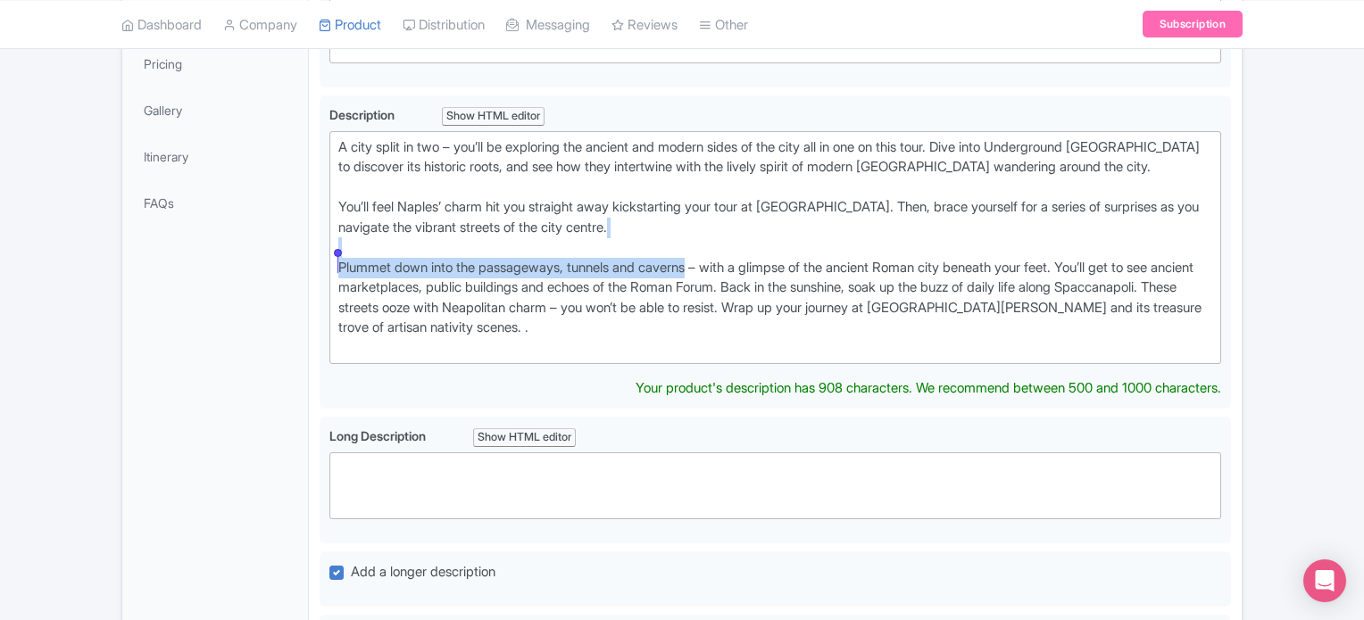
drag, startPoint x: 707, startPoint y: 261, endPoint x: 195, endPoint y: 237, distance: 512.9
click at [195, 237] on div "General Booking Info Locations Settings Pricing Gallery Itinerary FAQs Naples S…" at bounding box center [681, 555] width 1119 height 1422
type trix-editor "<div>A city split in two – you’ll be exploring the ancient and modern sides of …"
copy trix-editor "Plummet down into the passageways, tunnels and caverns"
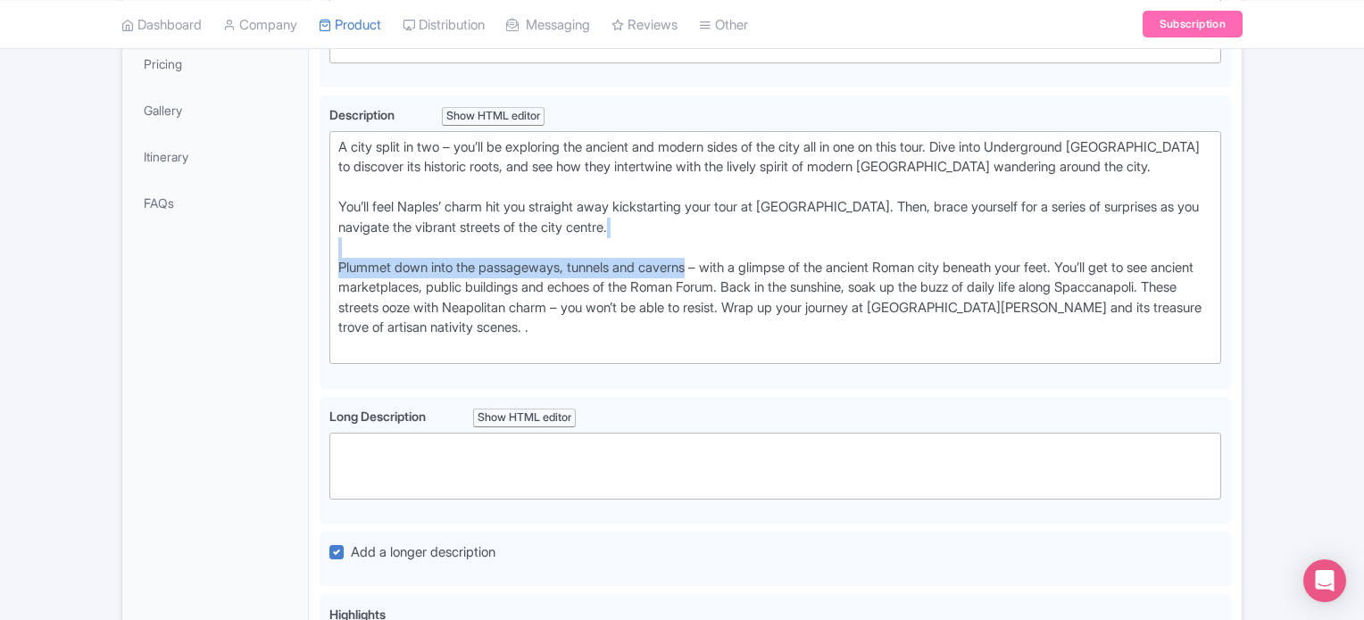
click at [983, 32] on ul "Dashboard Company Product My Products Image Library Rate Sheets Distribution Ma…" at bounding box center [682, 24] width 1143 height 48
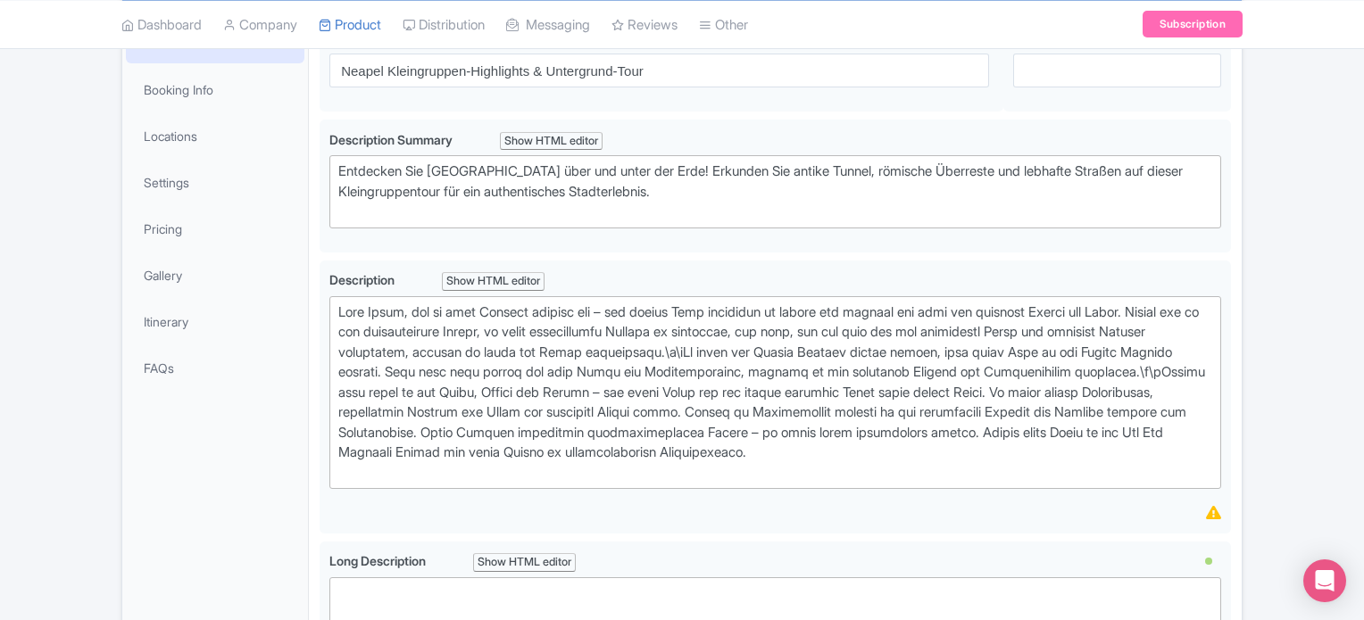
scroll to position [314, 0]
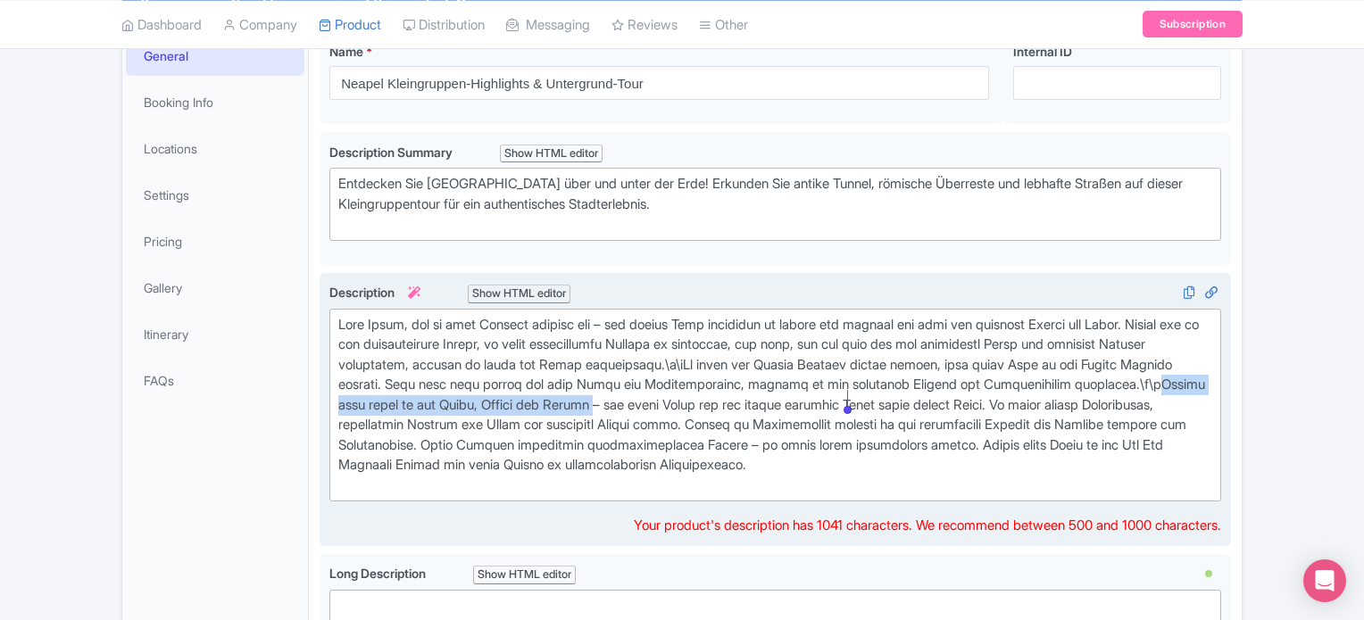
drag, startPoint x: 527, startPoint y: 400, endPoint x: 846, endPoint y: 395, distance: 319.6
click at [846, 395] on div at bounding box center [775, 405] width 874 height 181
type trix-editor "<lor>Ipsu Dolor, sit am cons Adipisc elitsed doe – tem incidi Utla etdolorem al…"
copy div "Stürze dich hinab in die Gänge, Tunnel und Höhlen"
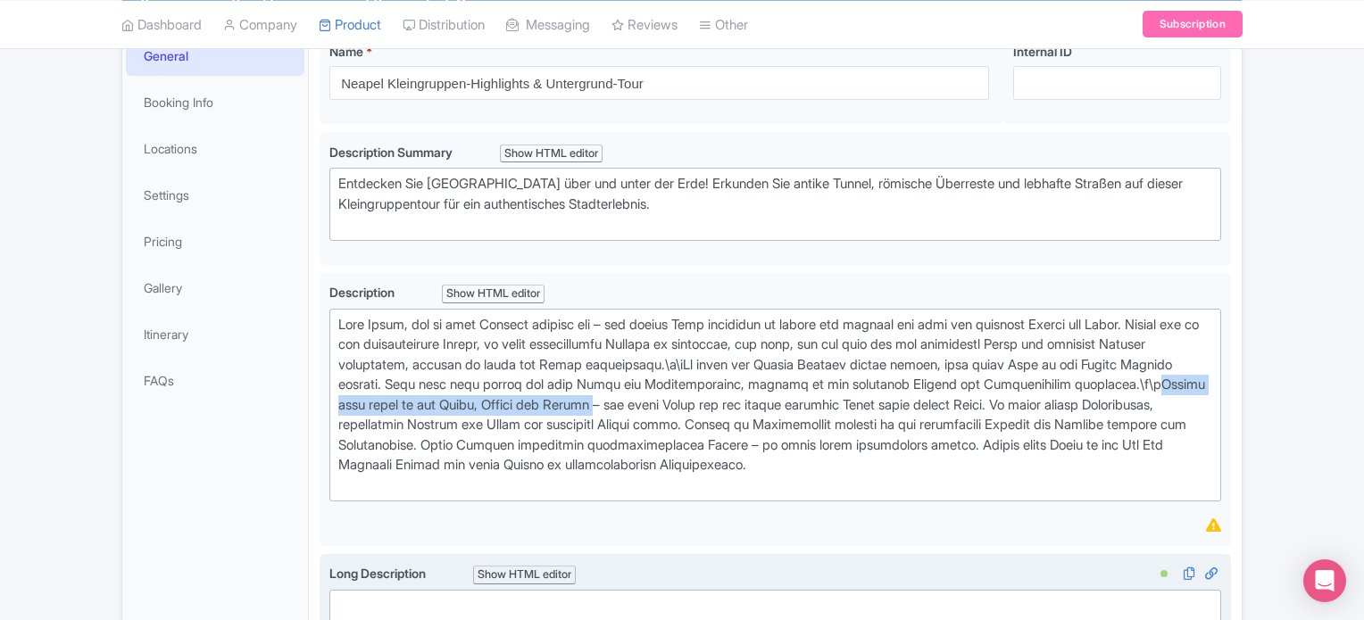
click at [875, 556] on div "Long Description i Show HTML editor Bold Italic Strikethrough Link Heading Quot…" at bounding box center [775, 618] width 911 height 128
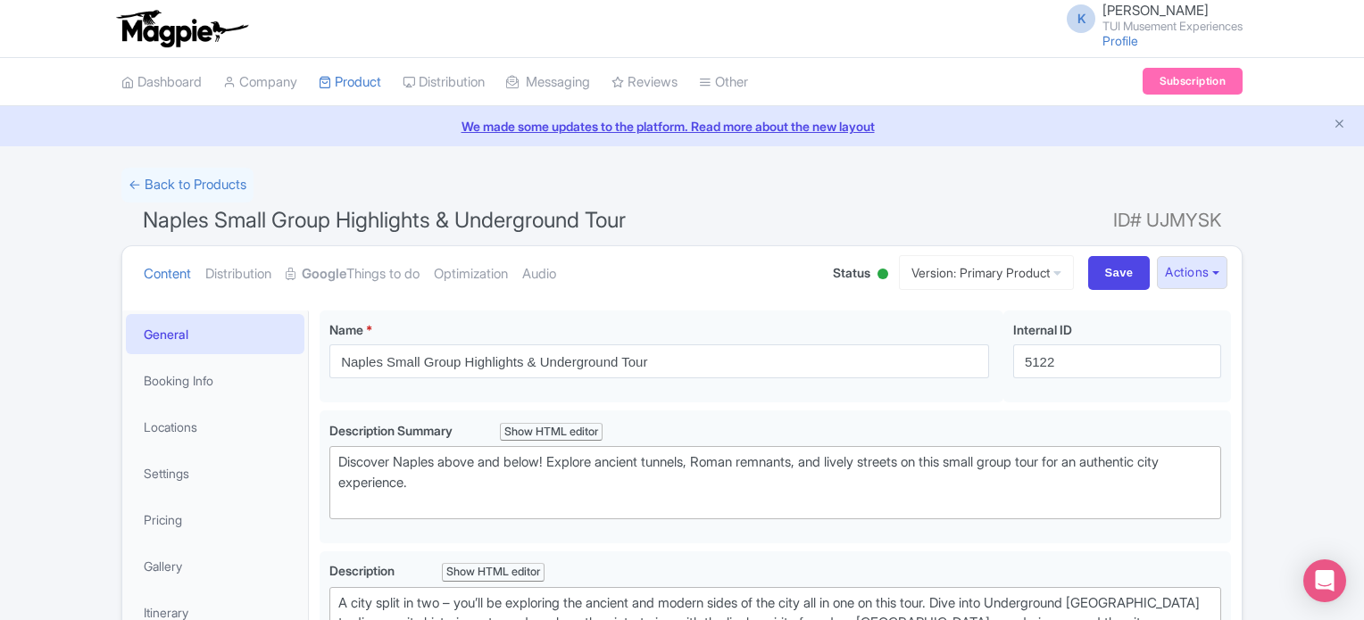
scroll to position [129, 0]
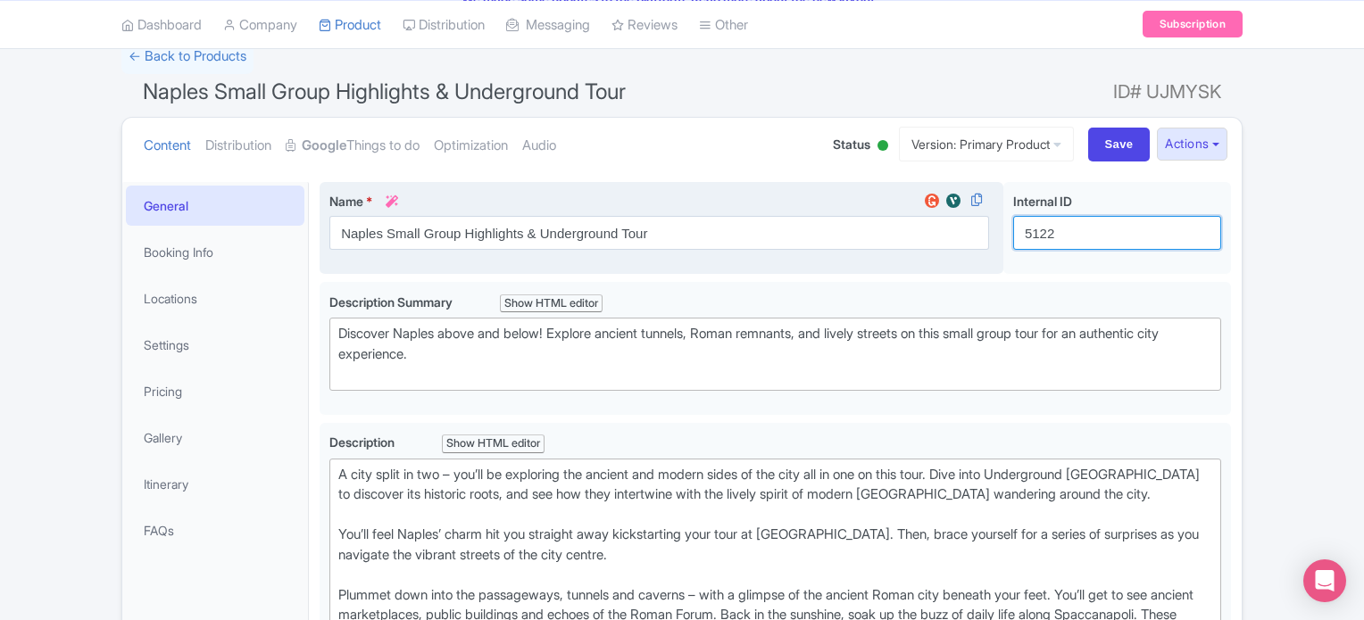
drag, startPoint x: 1080, startPoint y: 238, endPoint x: 903, endPoint y: 221, distance: 177.6
click at [903, 221] on div "Naples Small Group Highlights & Underground Tour Name * i Naples Small Group Hi…" at bounding box center [775, 232] width 911 height 100
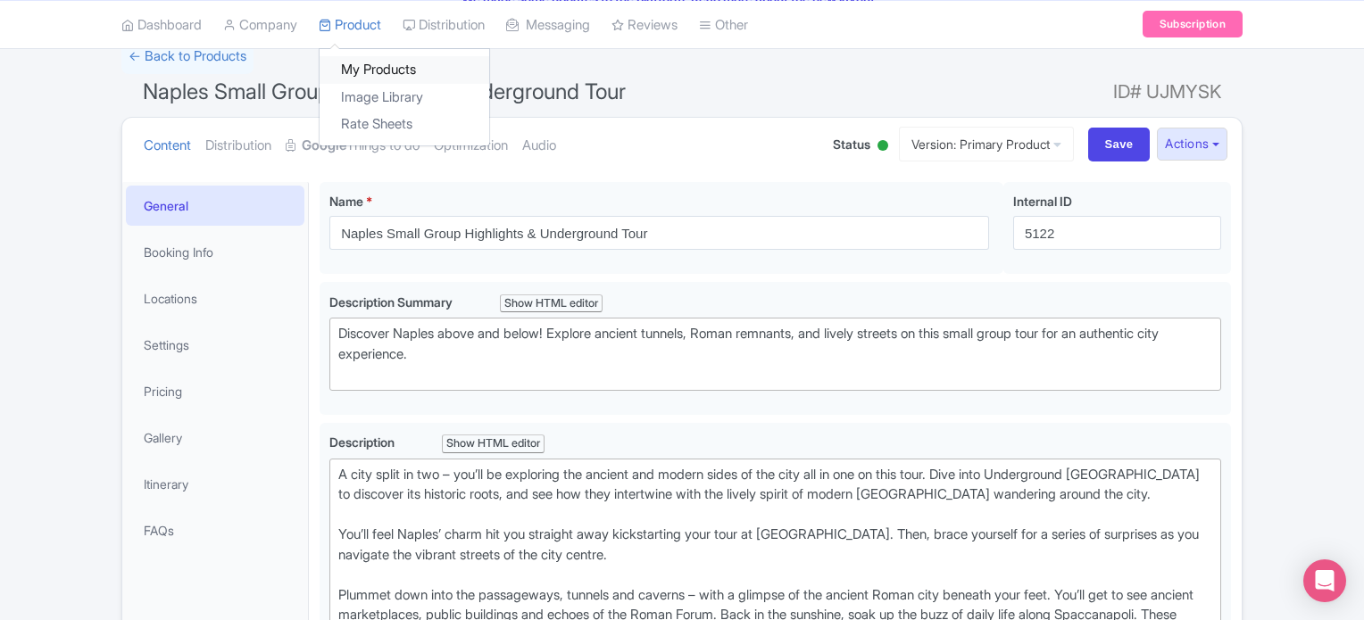
click at [362, 68] on link "My Products" at bounding box center [405, 70] width 170 height 28
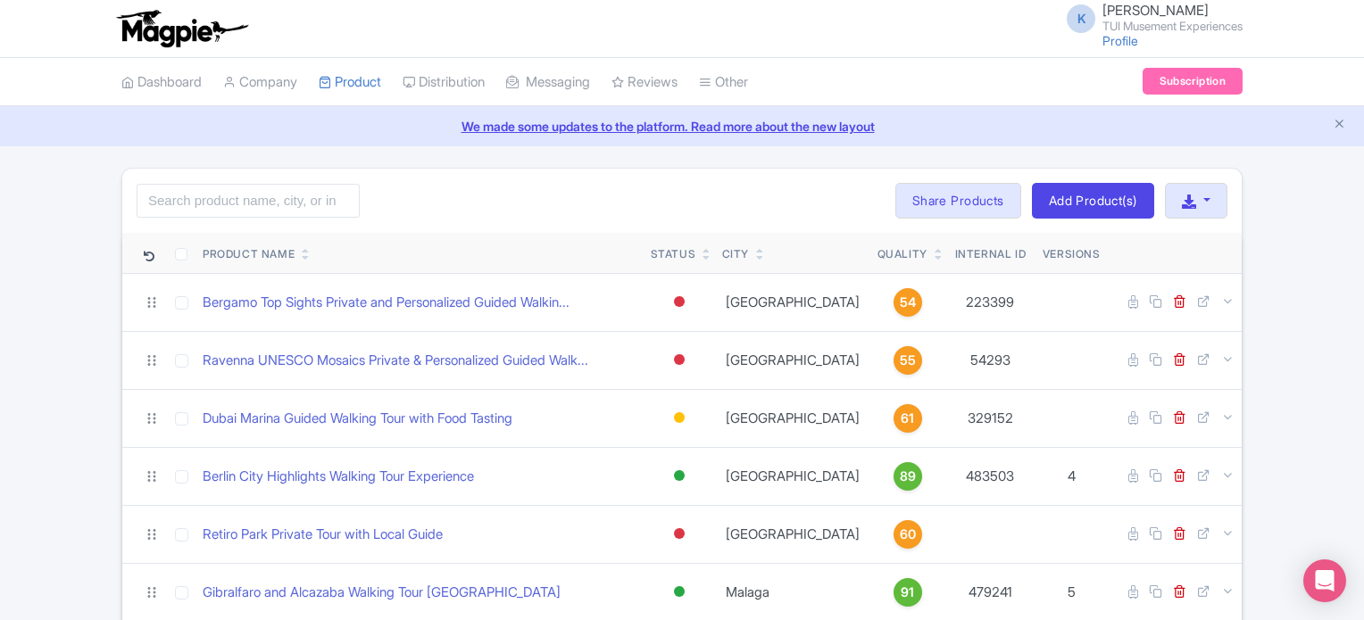
click at [935, 243] on link at bounding box center [939, 250] width 8 height 14
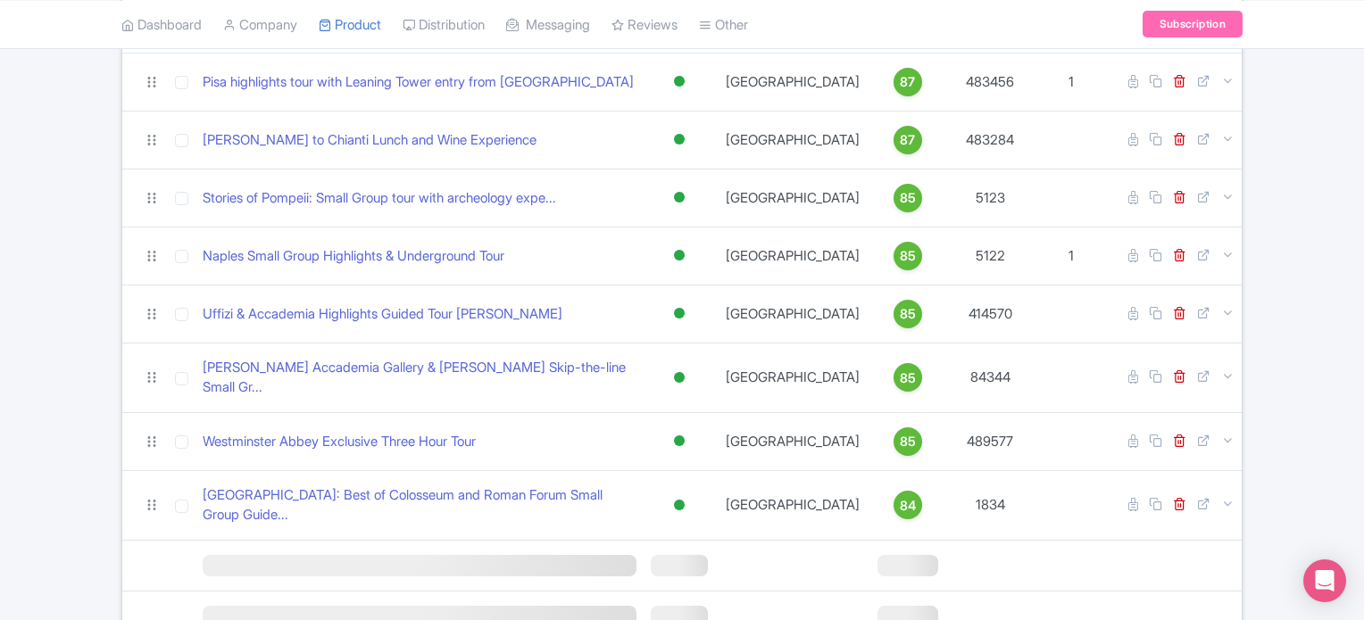
scroll to position [1523, 0]
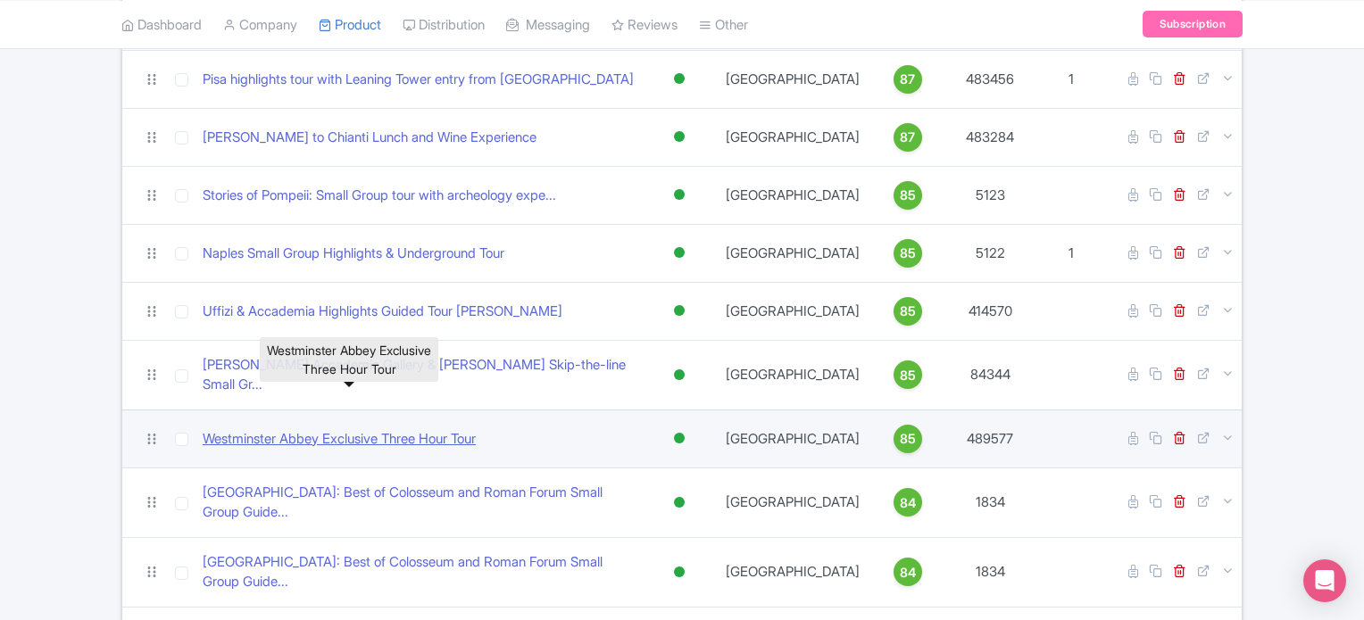
click at [401, 429] on link "Westminster Abbey Exclusive Three Hour Tour" at bounding box center [339, 439] width 273 height 21
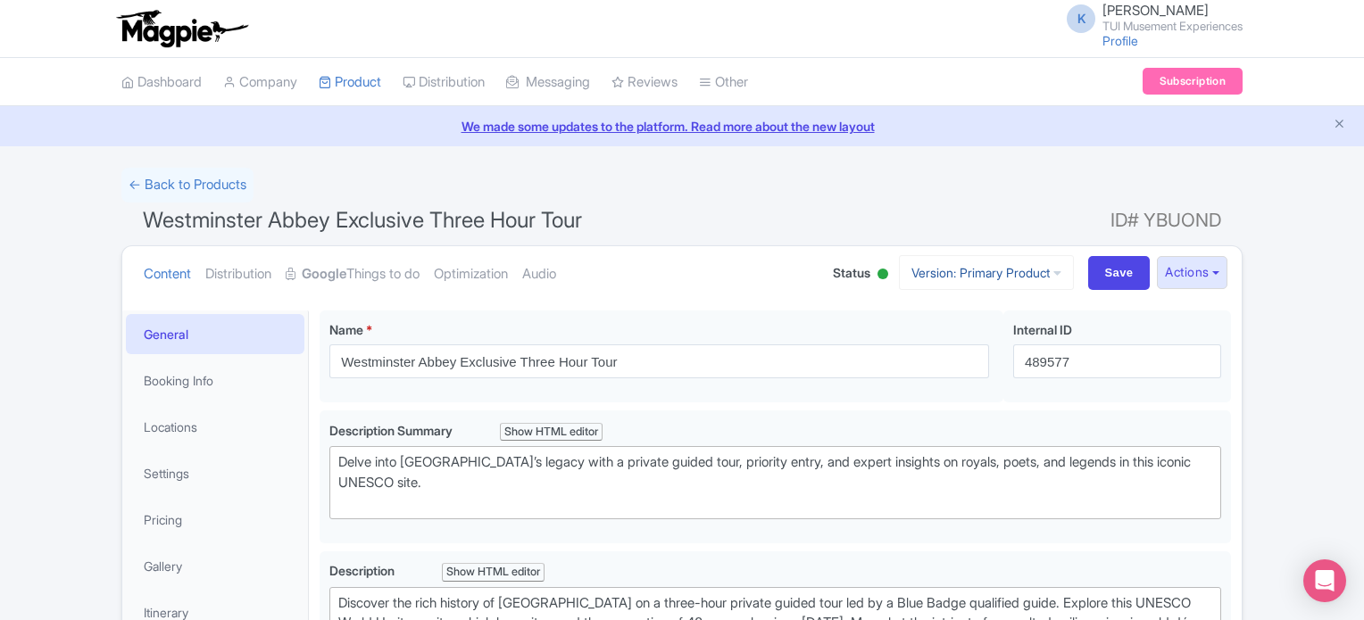
click at [969, 267] on link "Version: Primary Product" at bounding box center [986, 272] width 175 height 35
click at [1173, 279] on button "Actions" at bounding box center [1192, 272] width 71 height 33
click at [1133, 420] on link "Create new version" at bounding box center [1149, 422] width 170 height 28
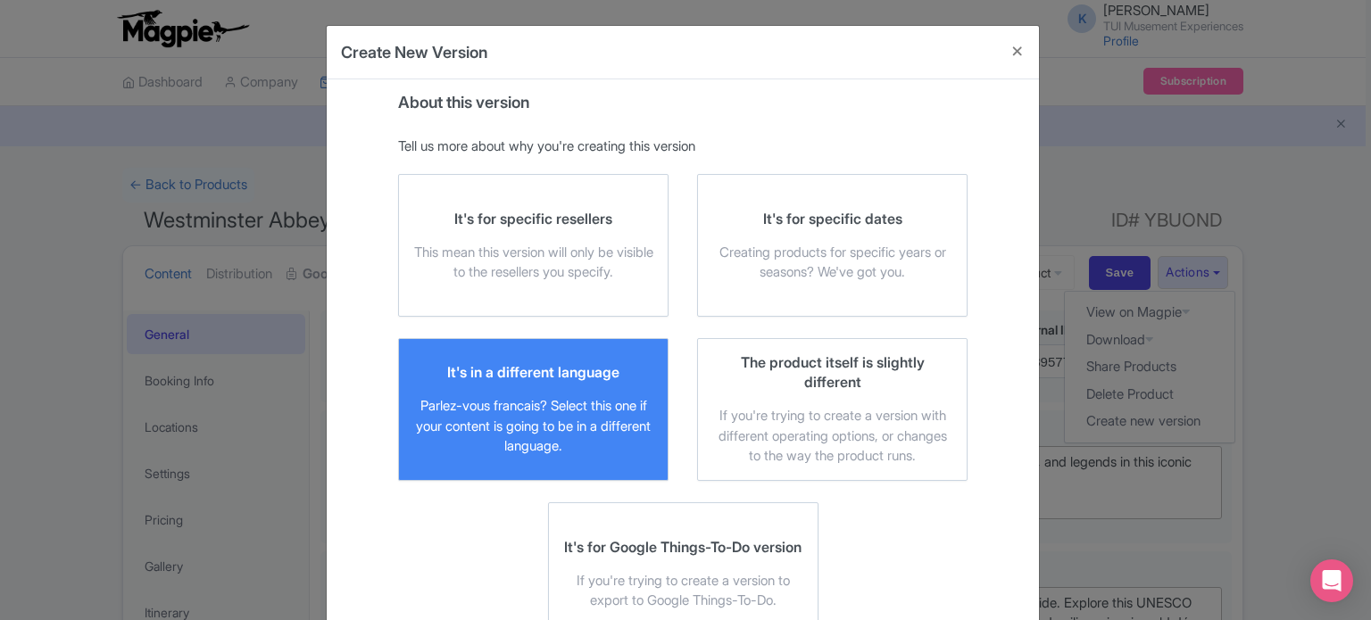
click at [516, 394] on div "It's in a different language Parlez-vous [DEMOGRAPHIC_DATA]? Select this one if…" at bounding box center [533, 409] width 240 height 95
click at [0, 0] on input "It's in a different language Parlez-vous francais? Select this one if your cont…" at bounding box center [0, 0] width 0 height 0
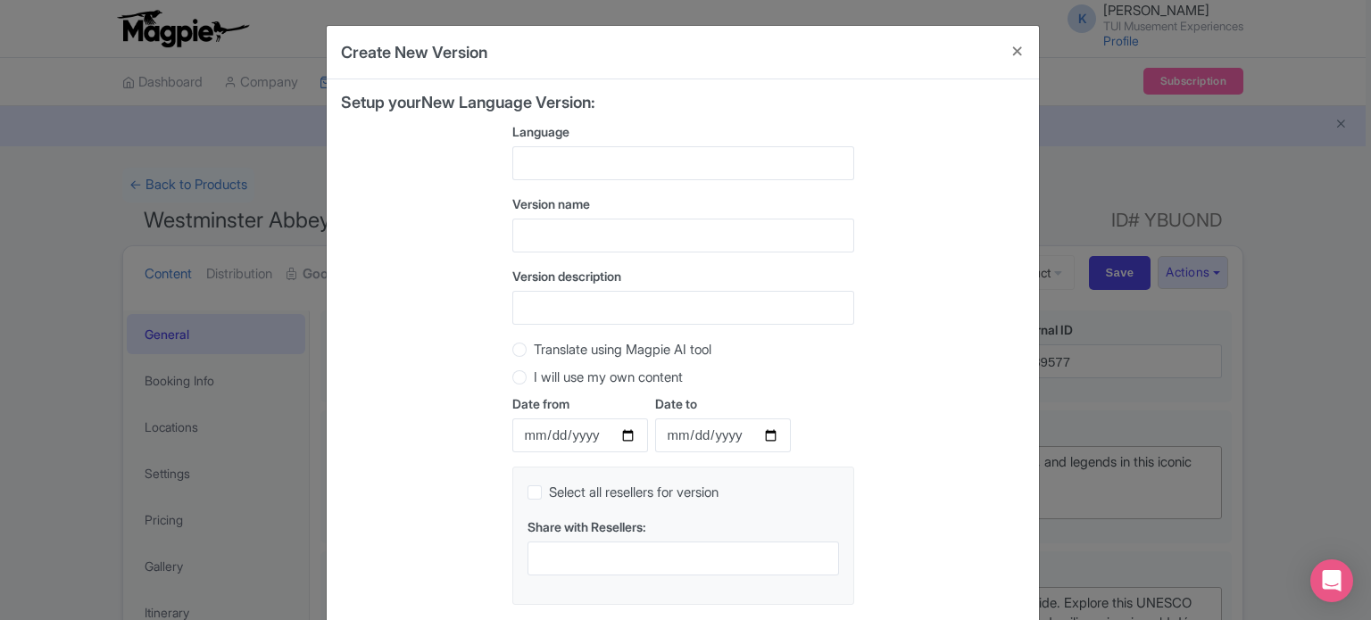
click at [645, 352] on label "Translate using Magpie AI tool" at bounding box center [623, 350] width 178 height 21
click at [552, 352] on input "Translate using Magpie AI tool" at bounding box center [543, 348] width 18 height 18
radio input "true"
click at [999, 411] on div "Setup your New Language Version: Language Version name Version description Tran…" at bounding box center [683, 357] width 684 height 526
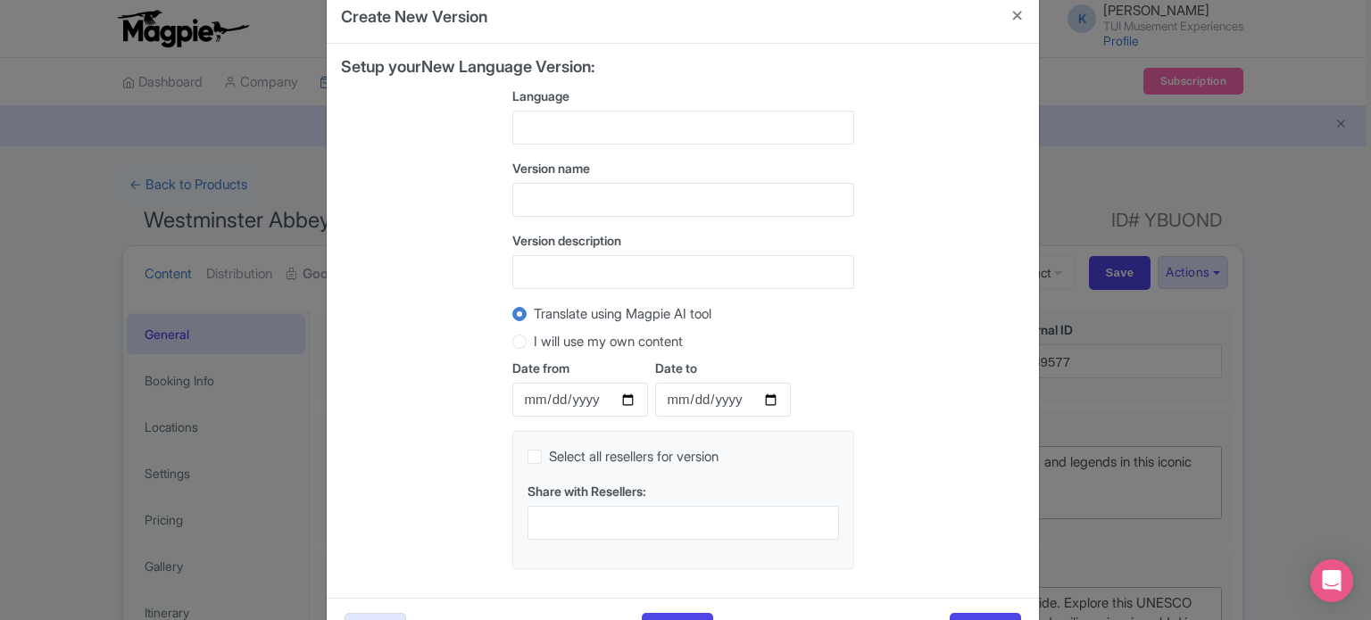
scroll to position [99, 0]
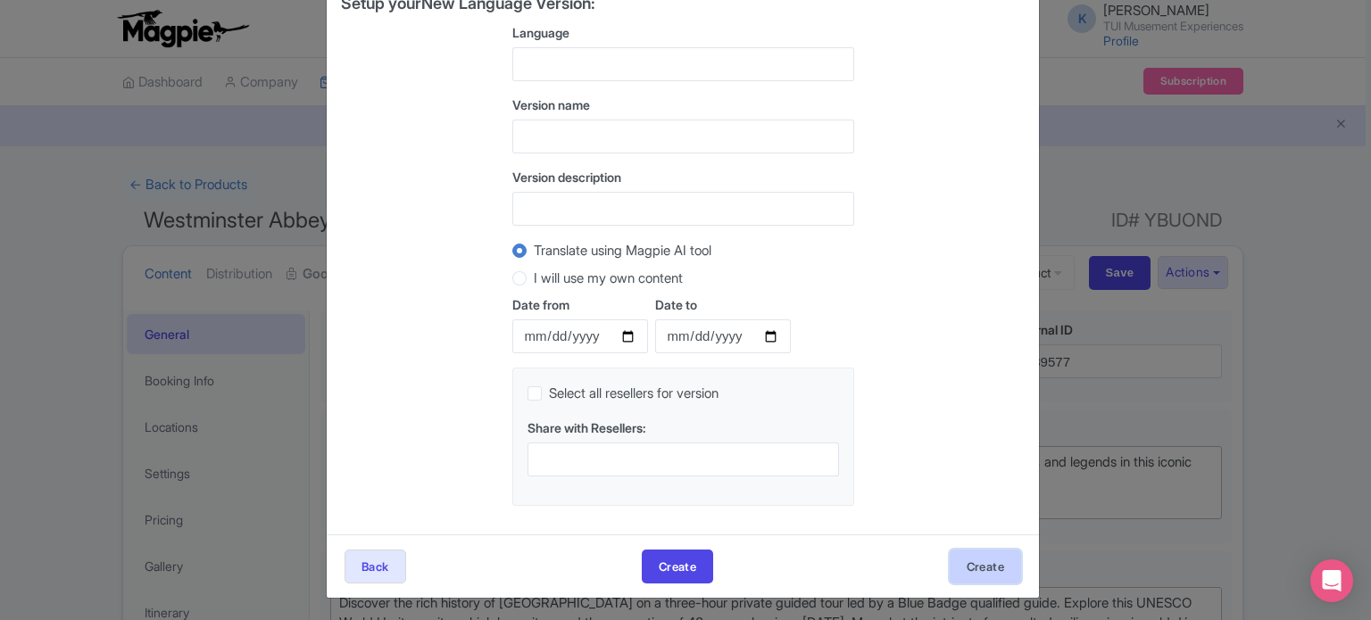
click at [986, 570] on button "Create" at bounding box center [985, 567] width 71 height 34
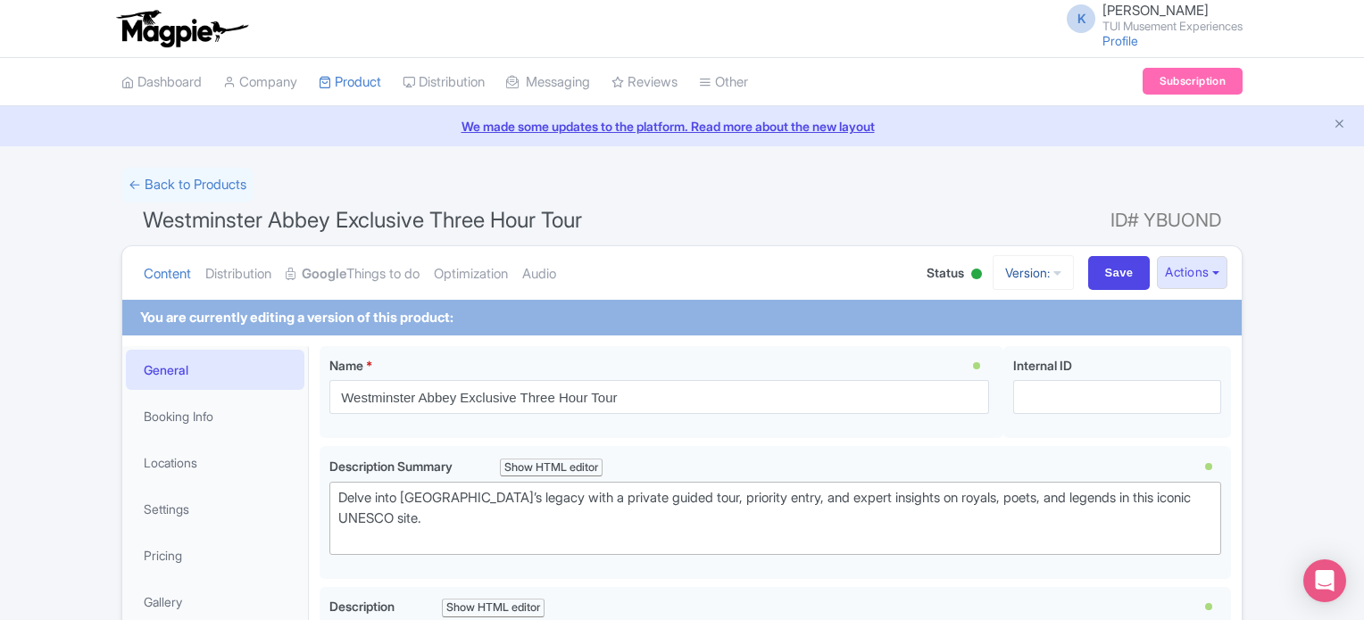
click at [1021, 272] on link "Version:" at bounding box center [1033, 272] width 81 height 35
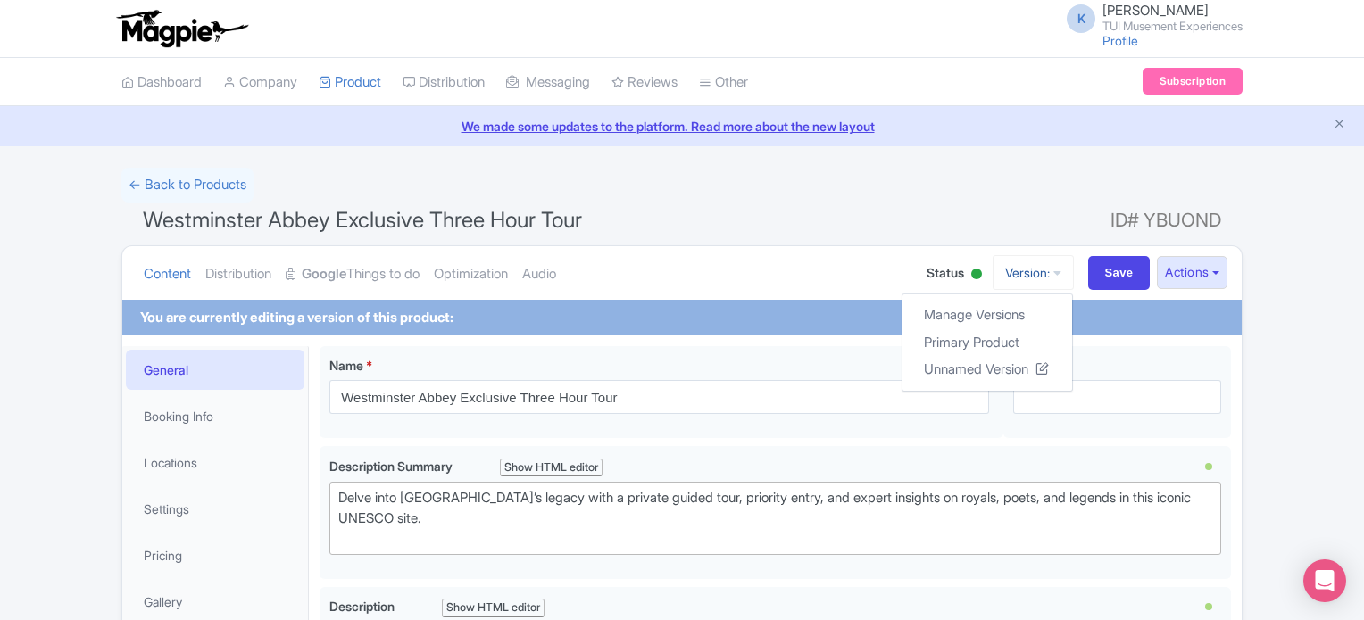
click at [1018, 270] on link "Version:" at bounding box center [1033, 272] width 81 height 35
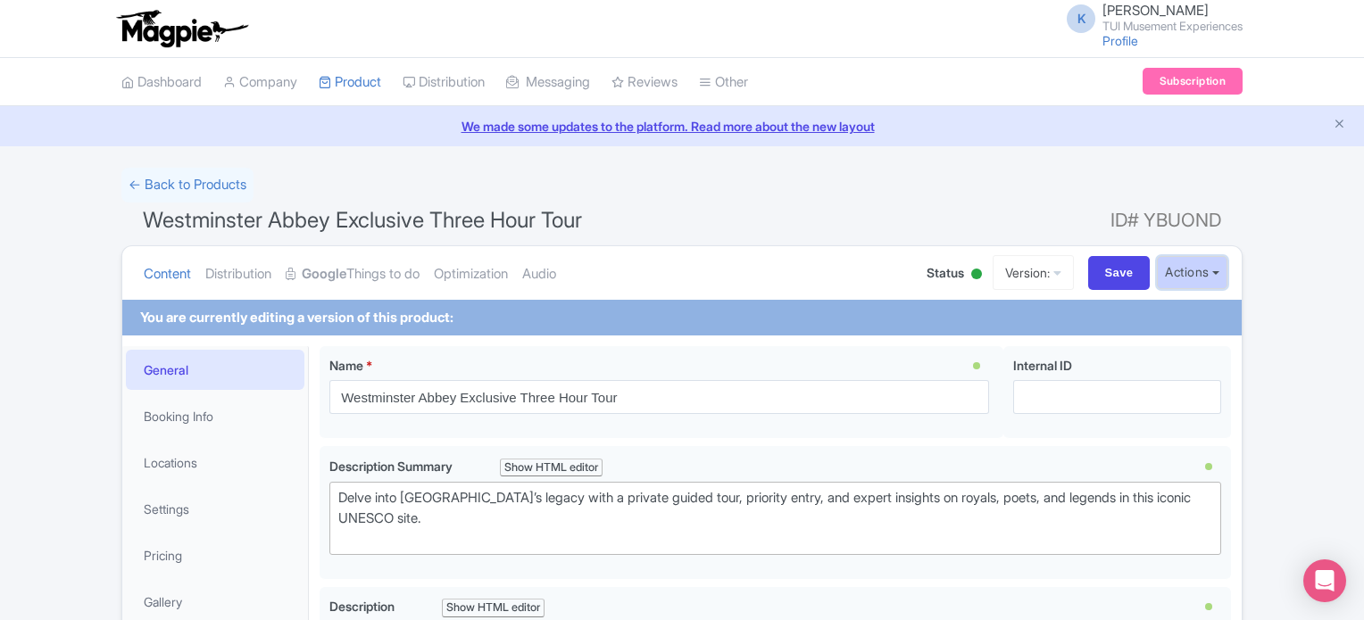
click at [1182, 270] on button "Actions" at bounding box center [1192, 272] width 71 height 33
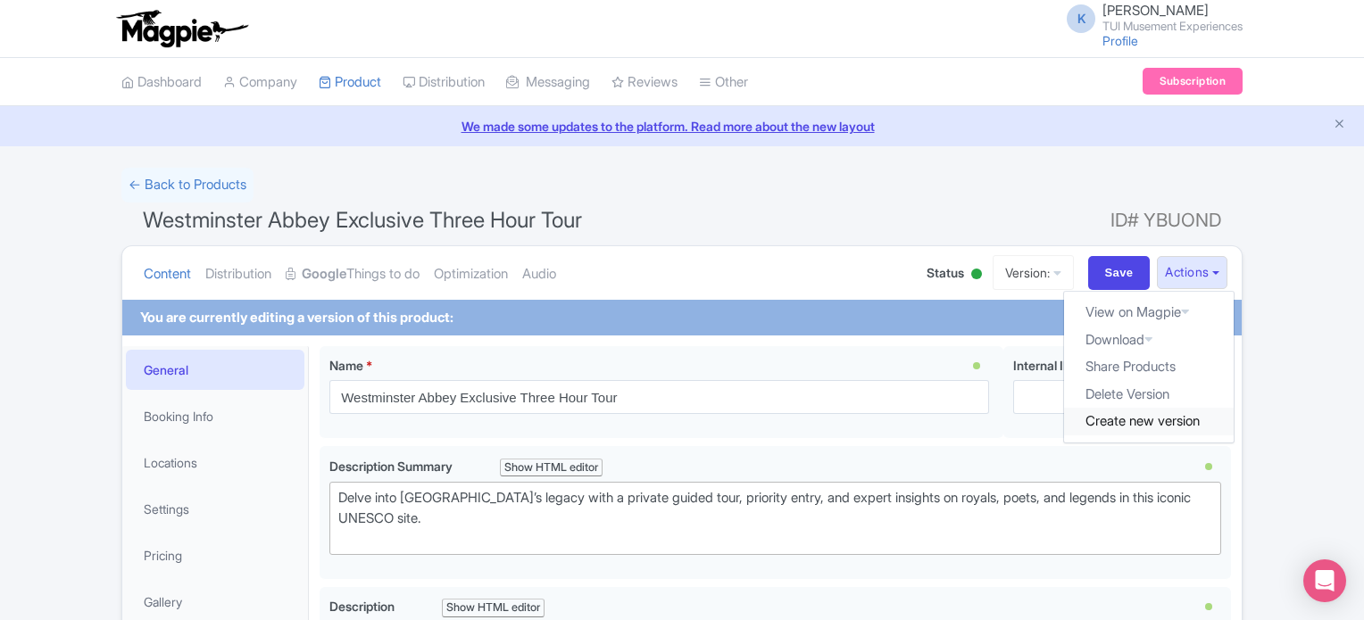
click at [1151, 413] on link "Create new version" at bounding box center [1149, 422] width 170 height 28
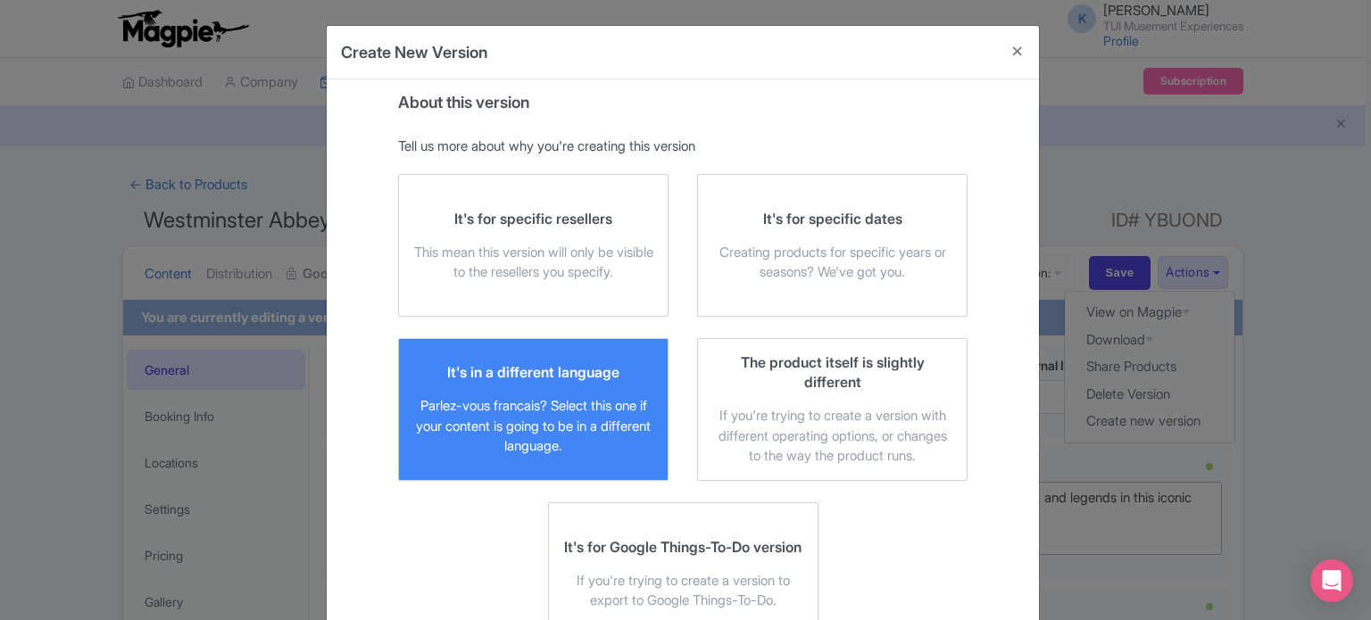
click at [477, 378] on div "It's in a different language" at bounding box center [533, 372] width 172 height 20
click at [0, 0] on input "It's in a different language Parlez-vous francais? Select this one if your cont…" at bounding box center [0, 0] width 0 height 0
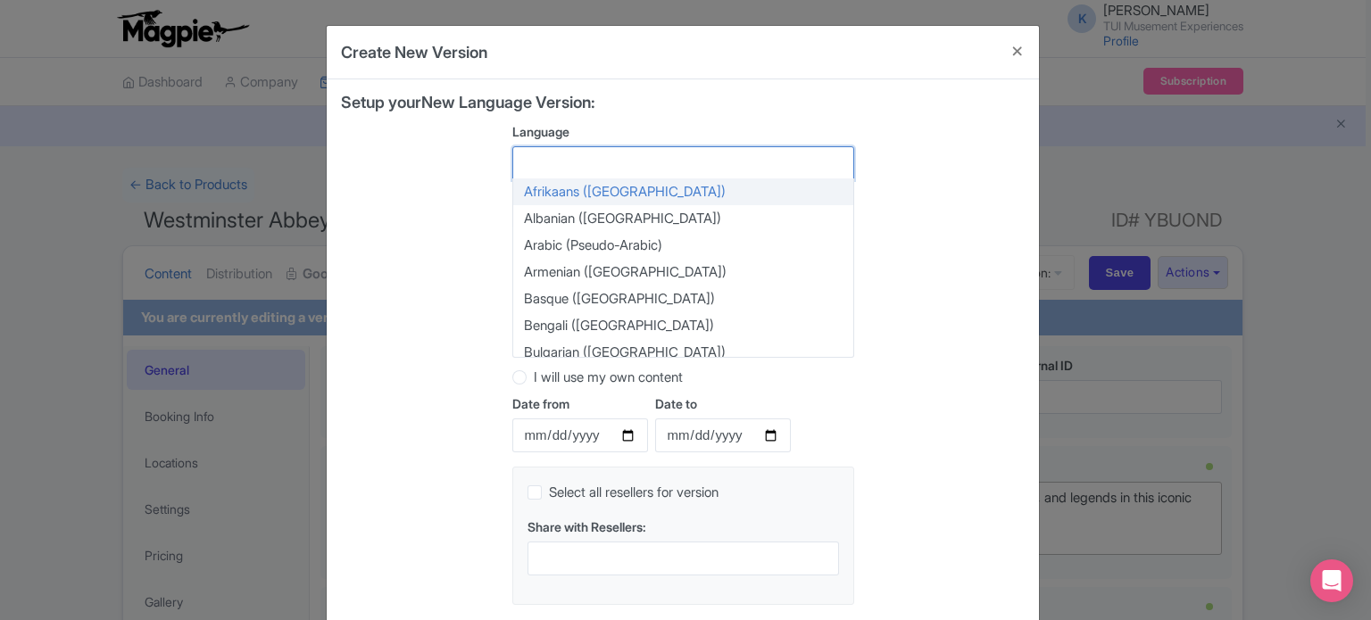
click at [632, 164] on div at bounding box center [683, 163] width 342 height 34
type input "ger"
click at [955, 219] on div "Setup your New Language Version: Language German (Germany) German (Germany) Afr…" at bounding box center [683, 357] width 684 height 526
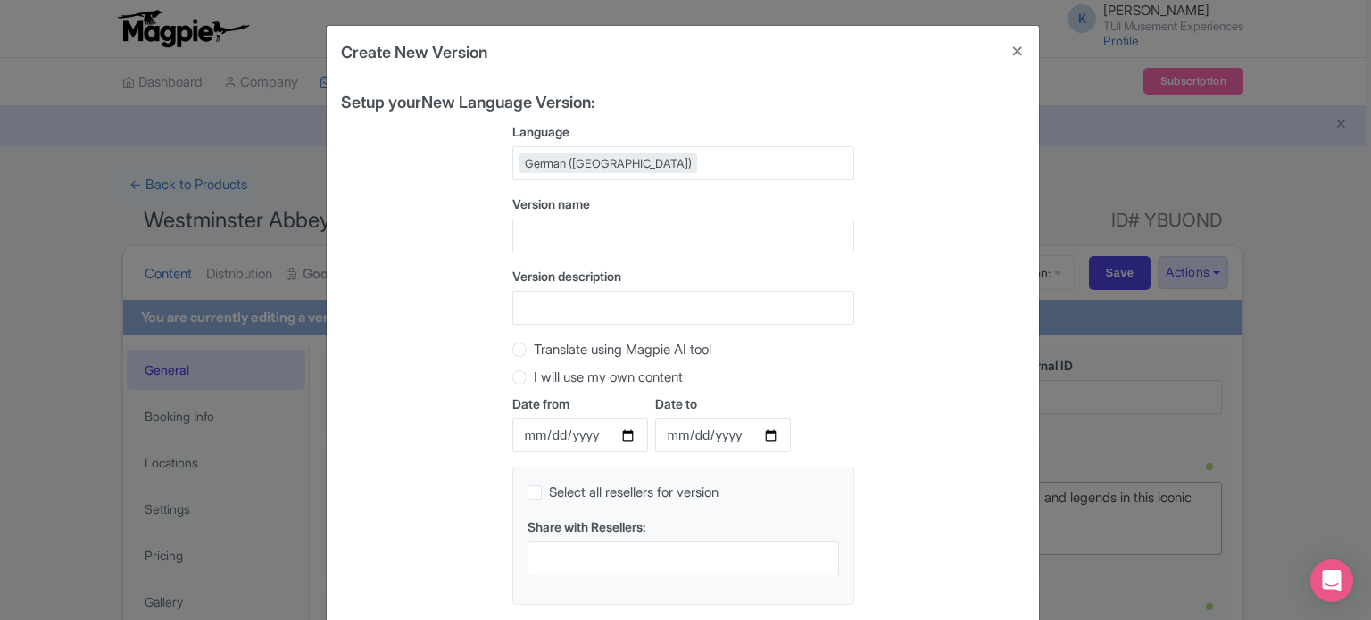
click at [670, 353] on label "Translate using Magpie AI tool" at bounding box center [623, 350] width 178 height 21
click at [552, 353] on input "Translate using Magpie AI tool" at bounding box center [543, 348] width 18 height 18
radio input "true"
click at [1032, 313] on div "About this version Tell us more about why you're creating this version You must…" at bounding box center [683, 356] width 712 height 554
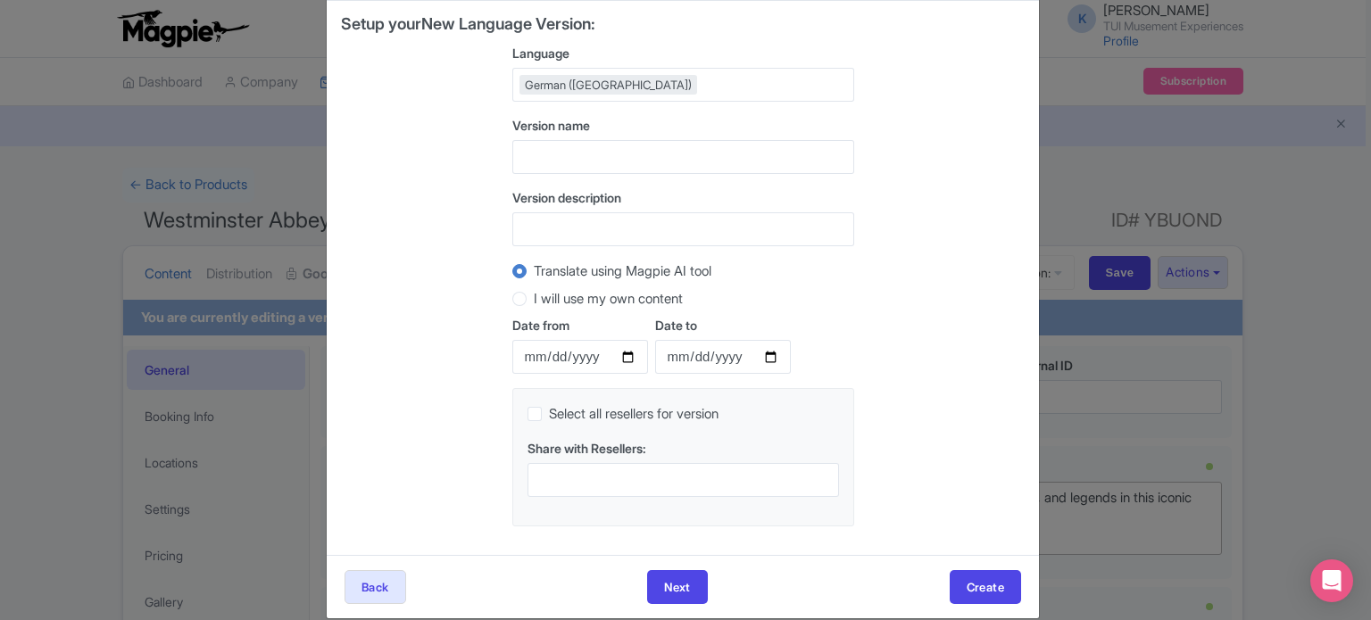
scroll to position [99, 0]
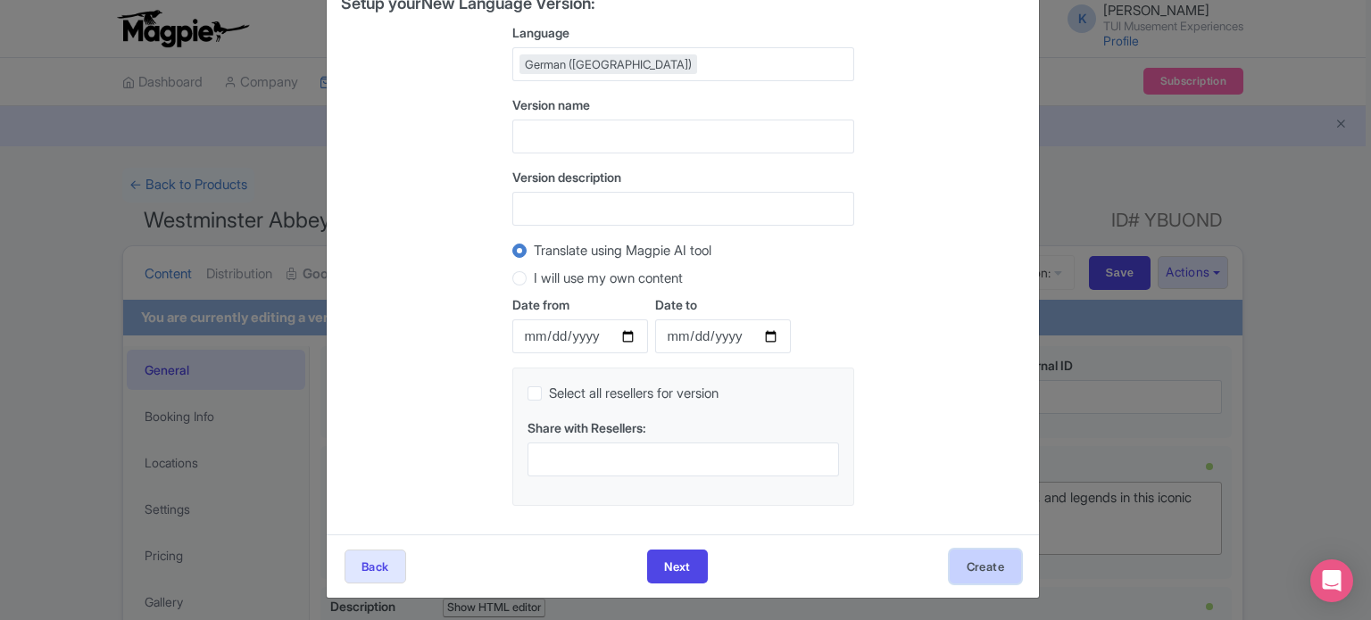
click at [972, 576] on button "Create" at bounding box center [985, 567] width 71 height 34
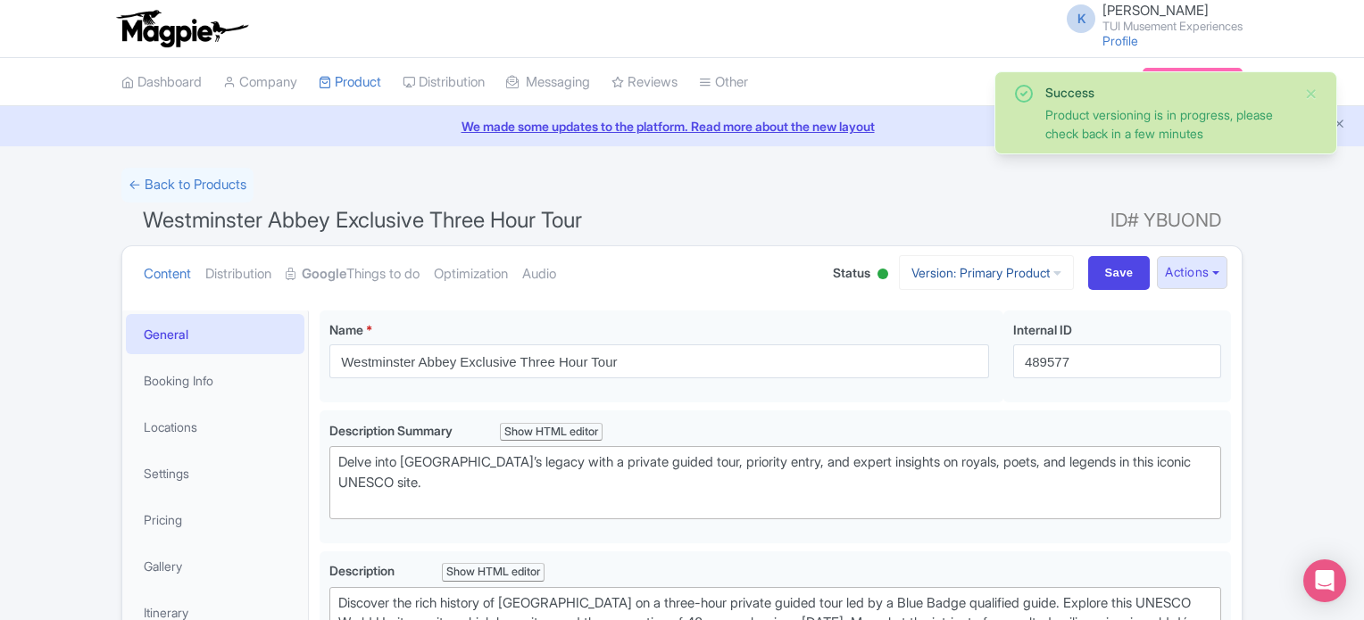
click at [990, 255] on link "Version: Primary Product" at bounding box center [986, 272] width 175 height 35
click at [955, 392] on link "German" at bounding box center [1002, 397] width 170 height 28
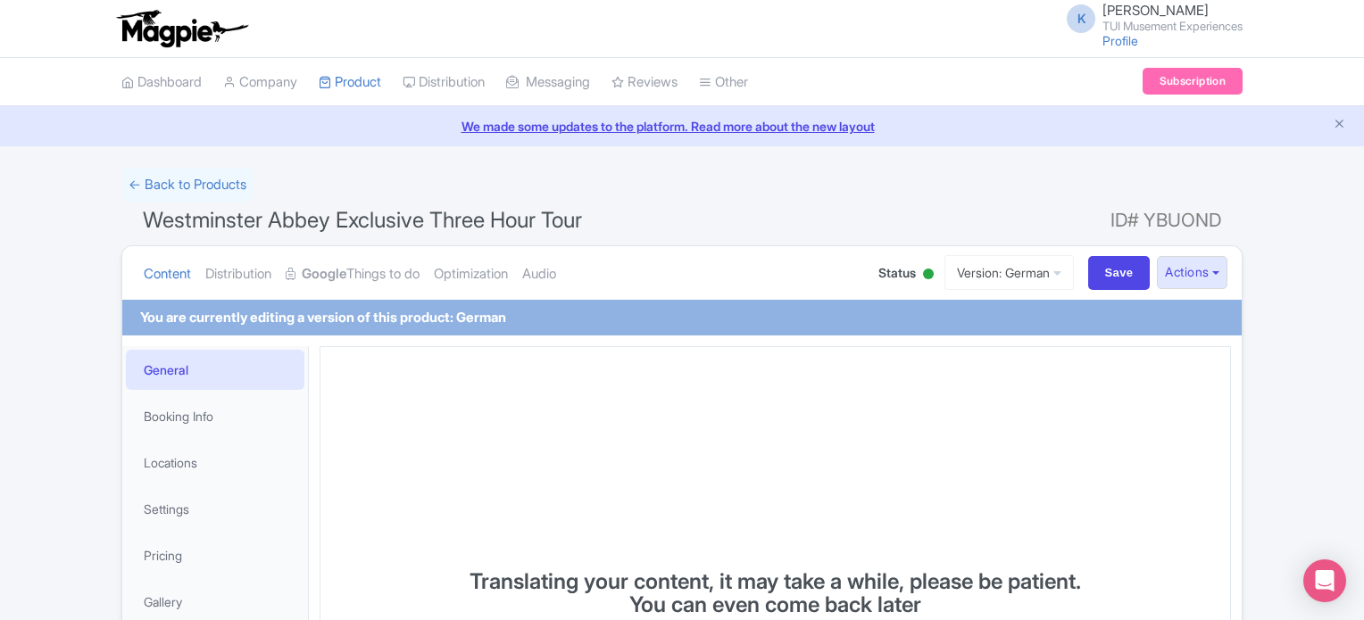
scroll to position [97, 0]
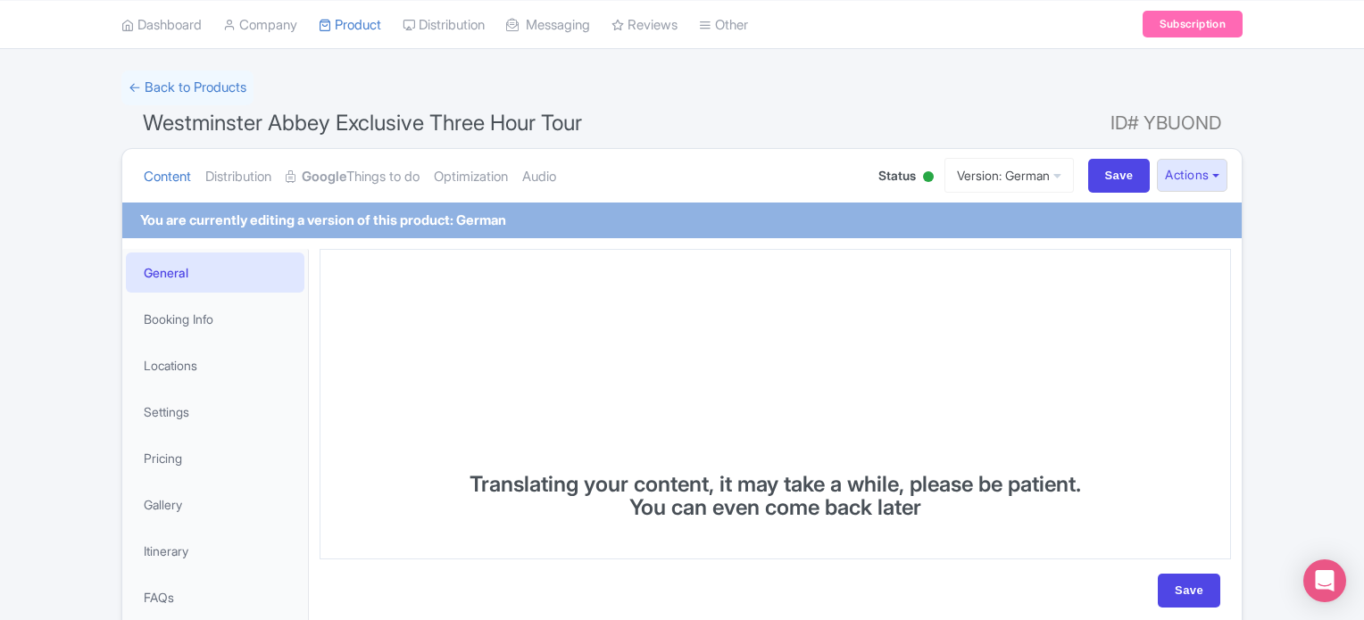
click at [1363, 262] on html "K [PERSON_NAME] TUI Musement Experiences Profile Users Settings Sign out Dashbo…" at bounding box center [682, 213] width 1364 height 620
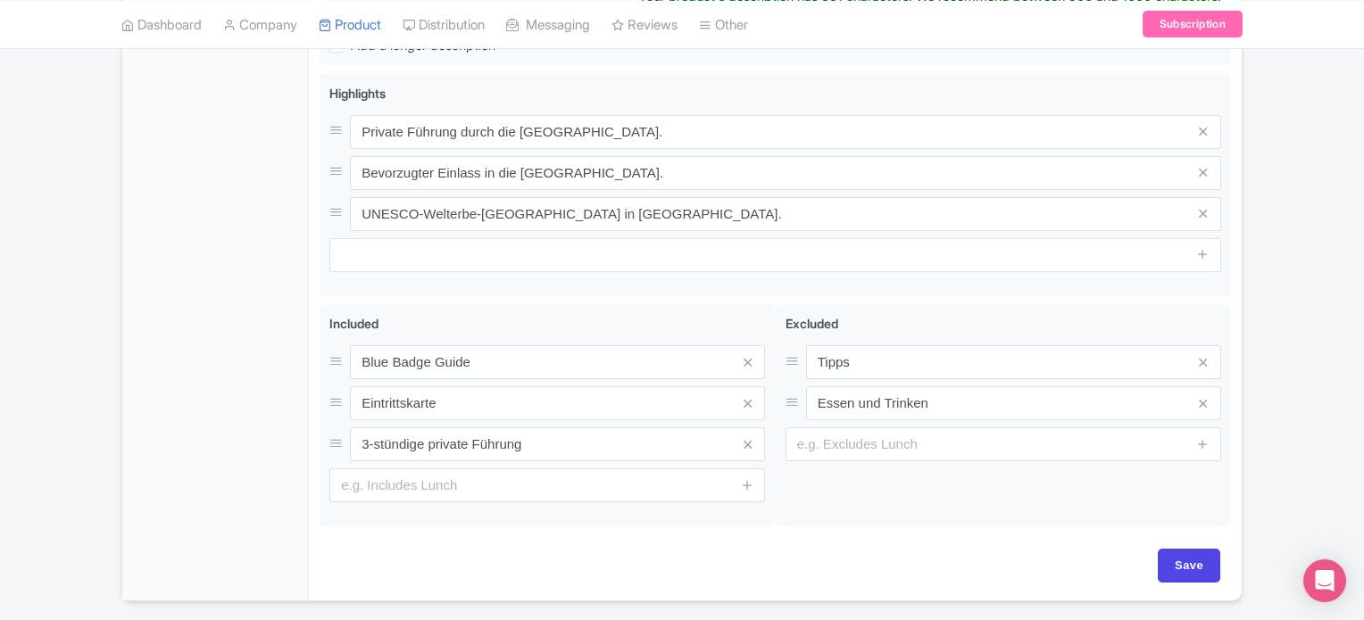
scroll to position [825, 0]
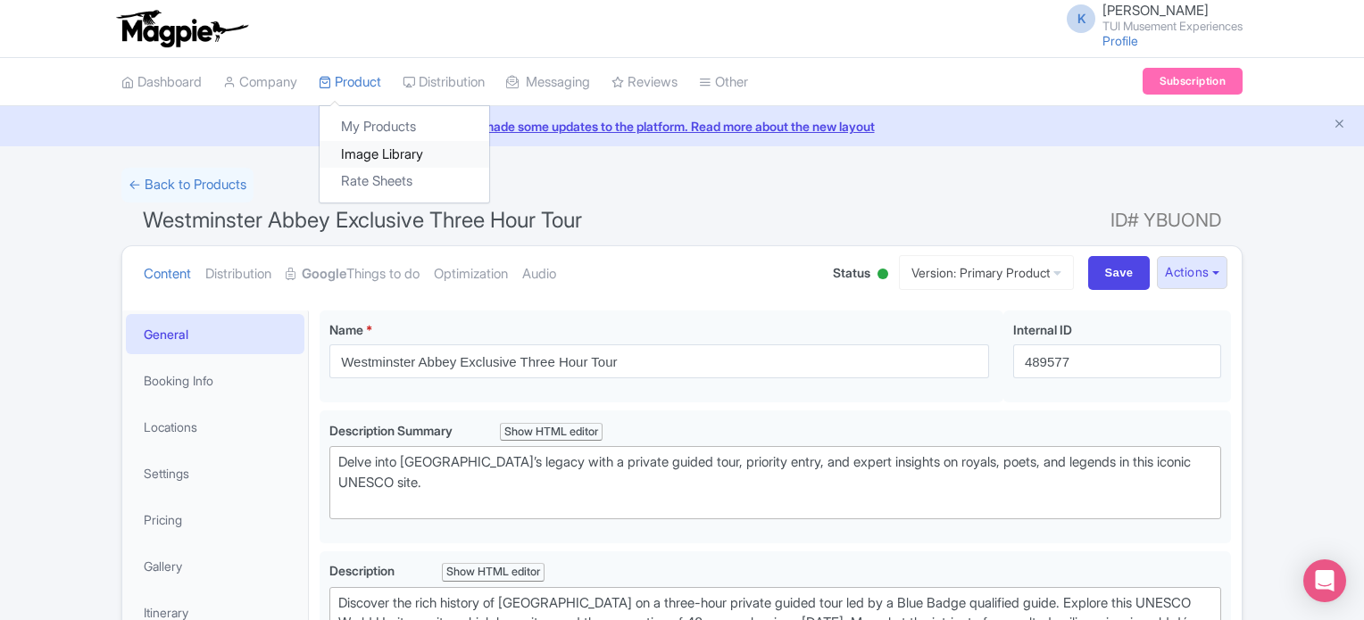
click at [397, 141] on link "Image Library" at bounding box center [405, 155] width 170 height 28
click at [406, 124] on link "My Products" at bounding box center [405, 127] width 170 height 28
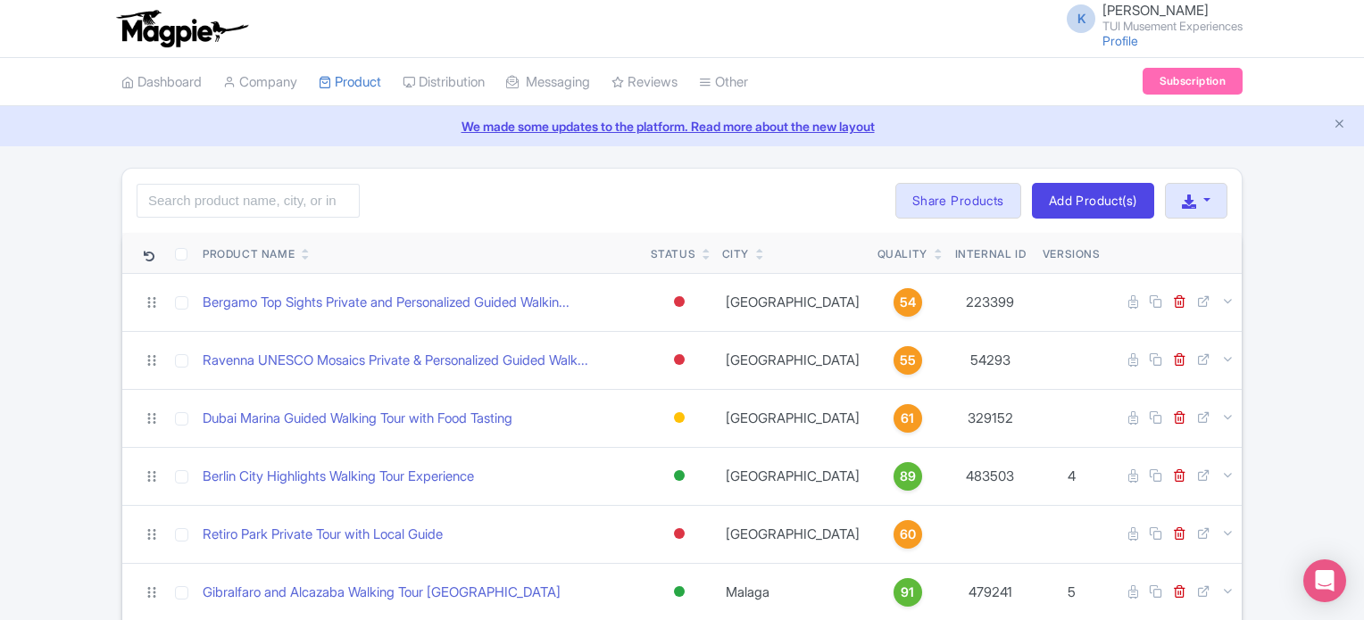
click at [935, 246] on icon at bounding box center [939, 250] width 8 height 11
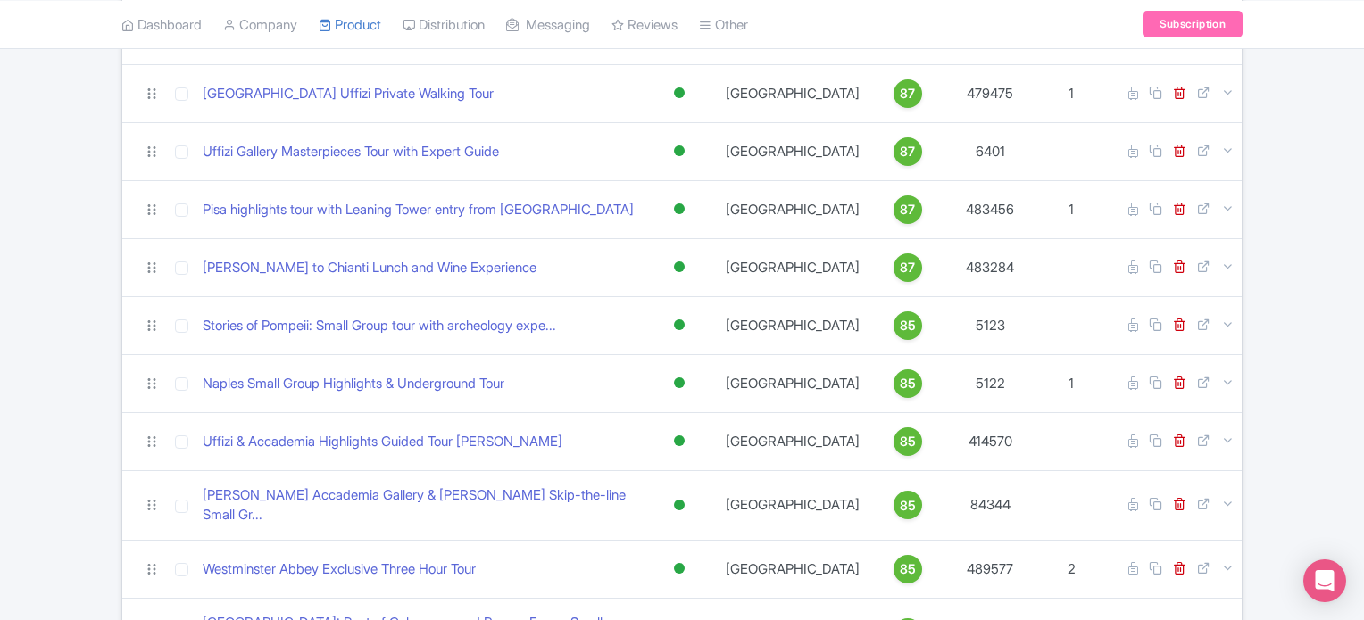
scroll to position [1612, 0]
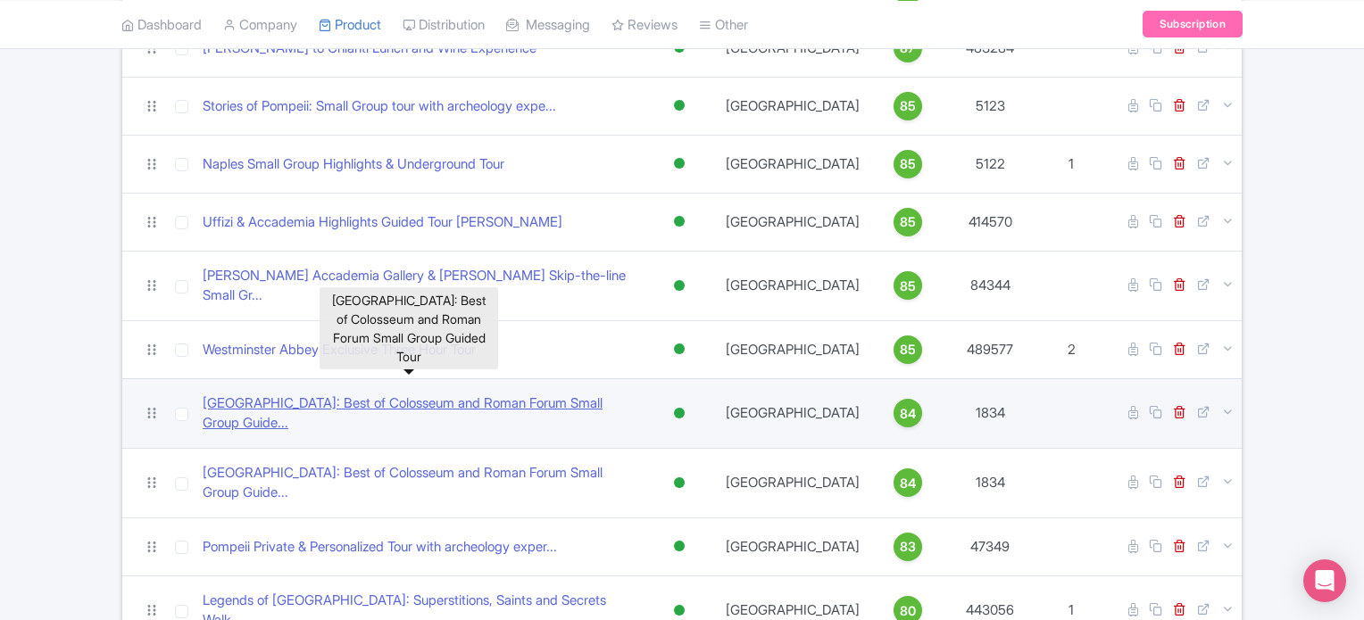
click at [479, 394] on link "Rome: Best of Colosseum and Roman Forum Small Group Guide..." at bounding box center [420, 414] width 434 height 40
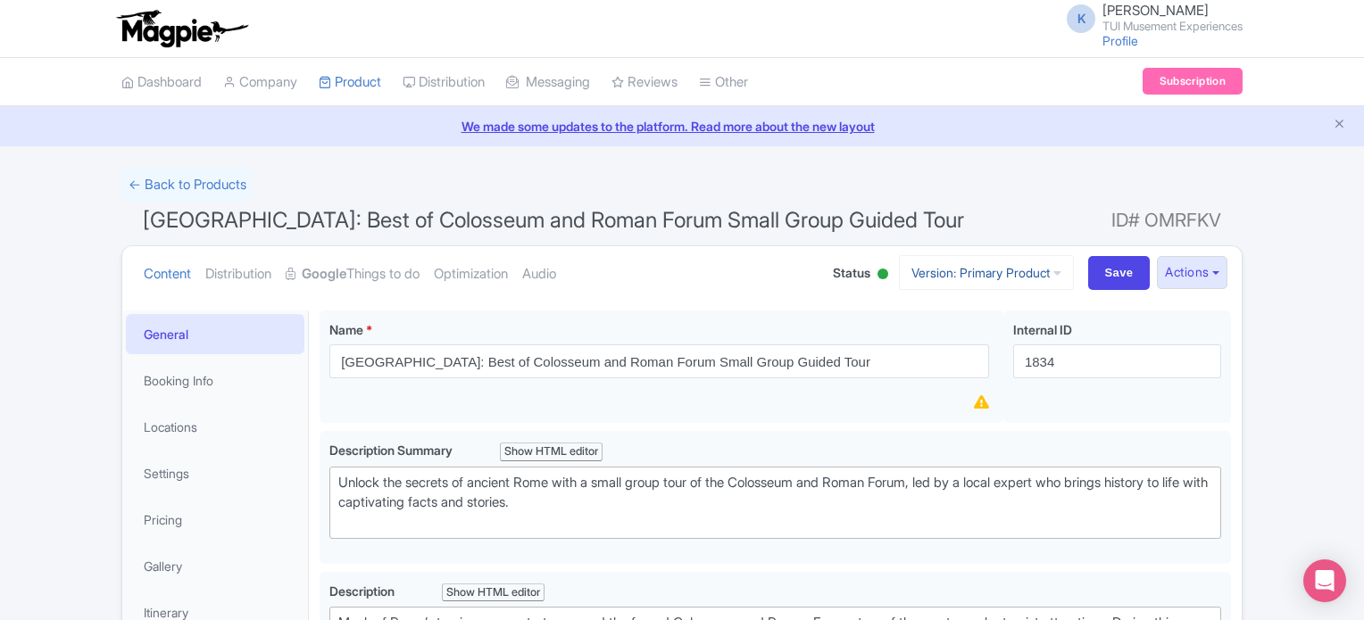
click at [997, 276] on link "Version: Primary Product" at bounding box center [986, 272] width 175 height 35
click at [1178, 279] on button "Actions" at bounding box center [1192, 272] width 71 height 33
click at [1149, 420] on link "Create new version" at bounding box center [1149, 422] width 170 height 28
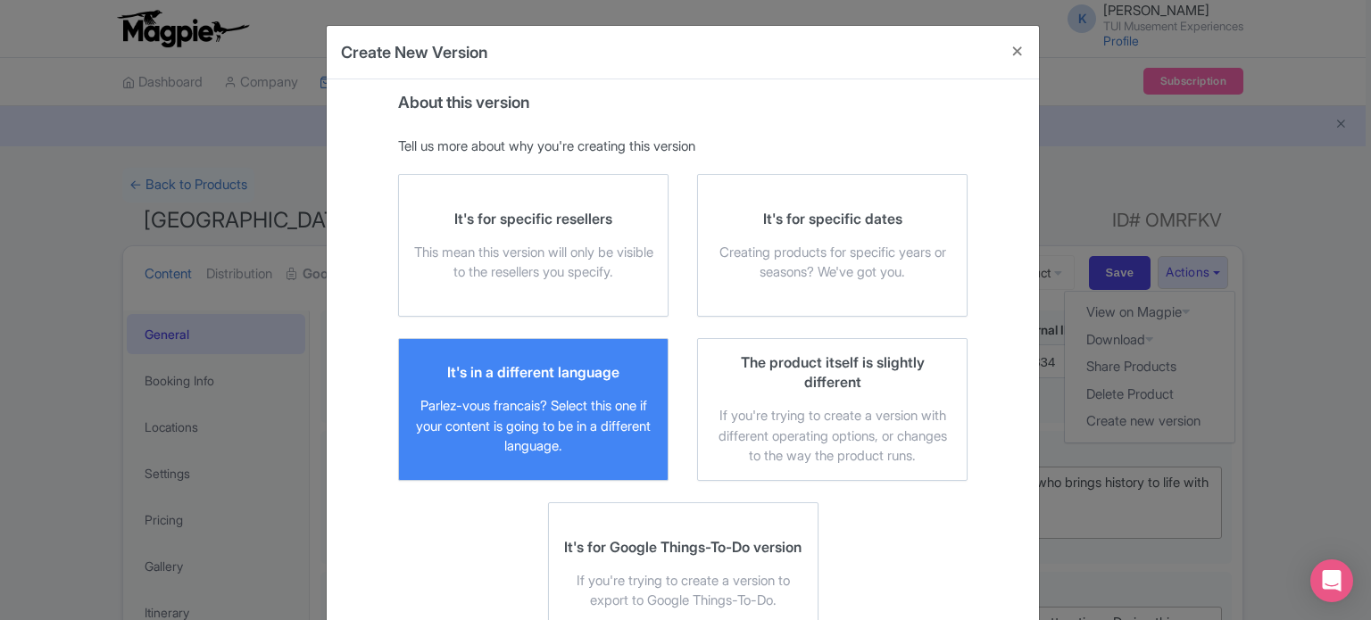
click at [493, 410] on div "Parlez-vous francais? Select this one if your content is going to be in a diffe…" at bounding box center [533, 426] width 240 height 61
click at [0, 0] on input "It's in a different language Parlez-vous [DEMOGRAPHIC_DATA]? Select this one if…" at bounding box center [0, 0] width 0 height 0
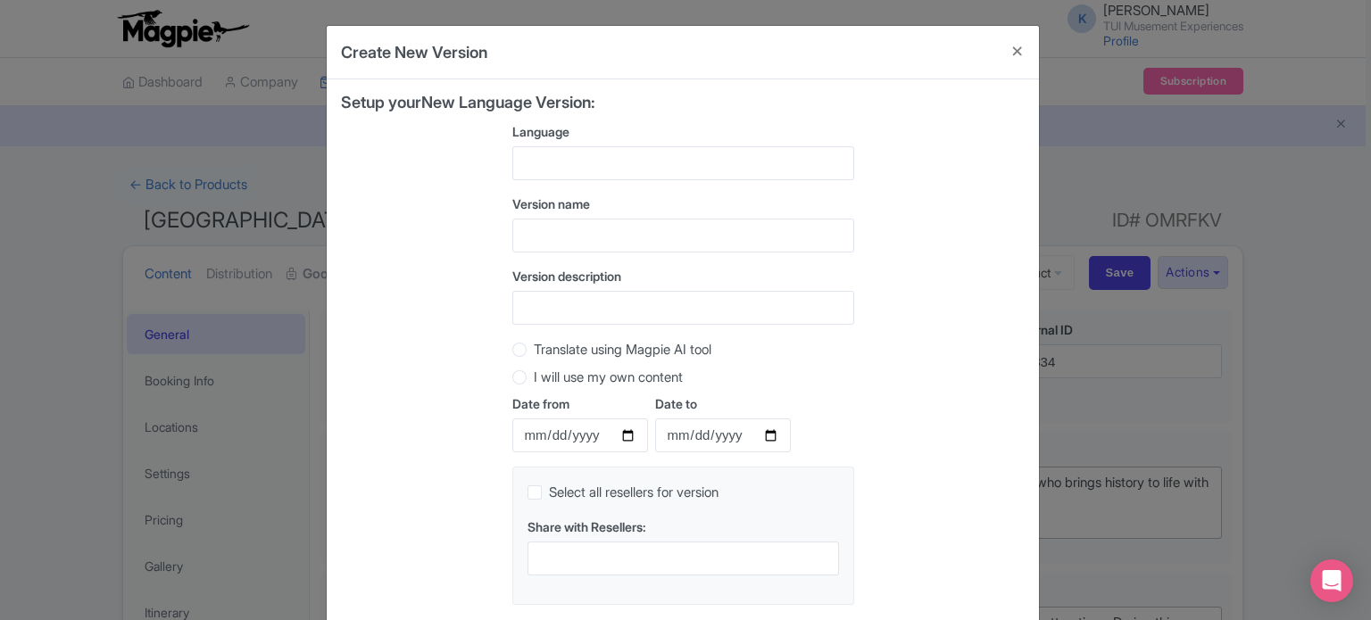
click at [603, 173] on div at bounding box center [683, 163] width 342 height 34
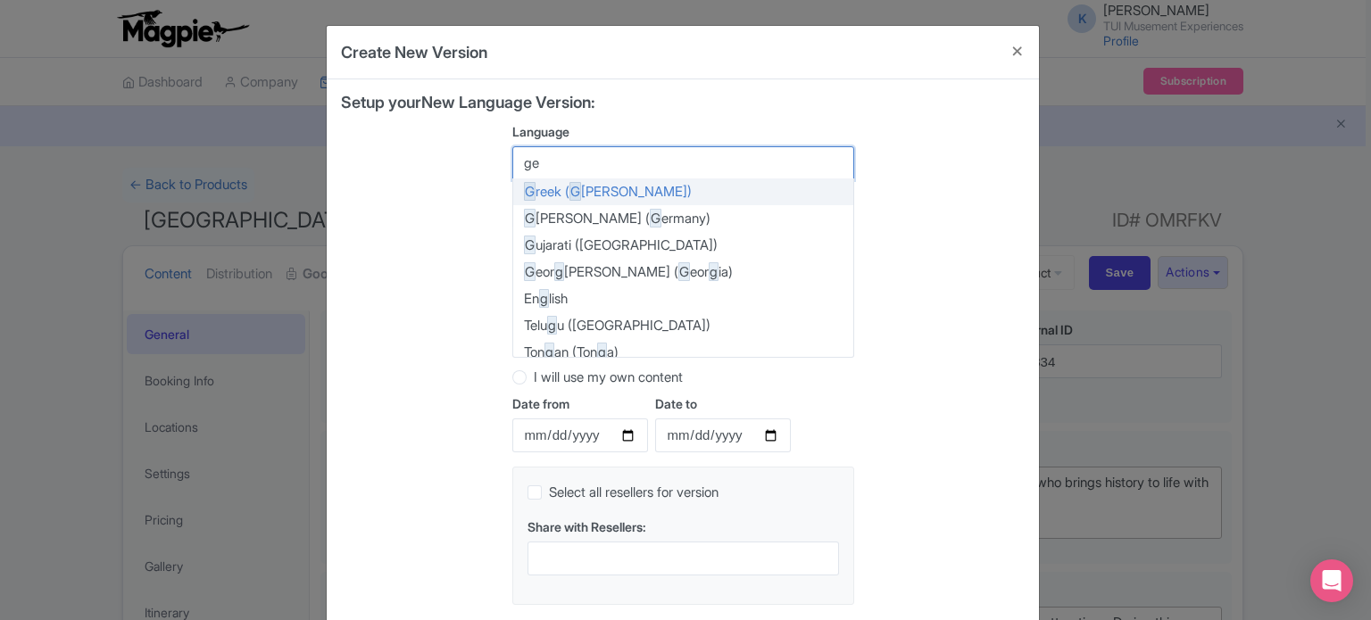
type input "ger"
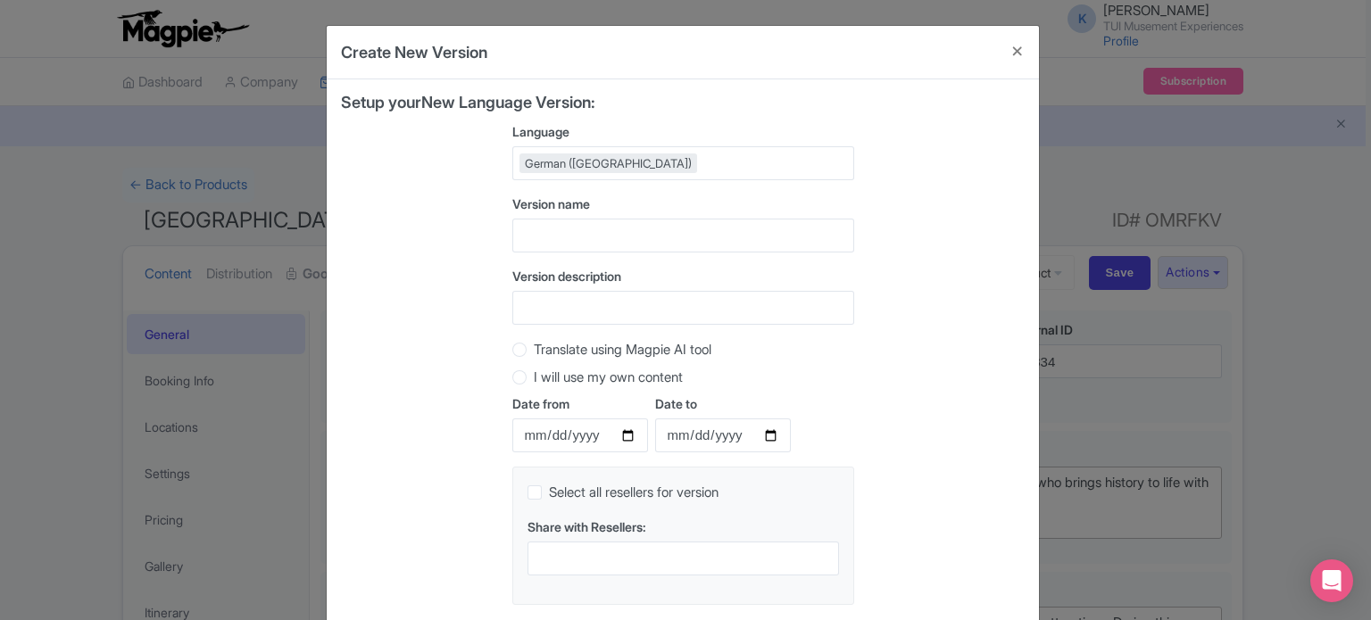
click at [954, 213] on div "Setup your New Language Version: Language German (Germany) German (Germany) Afr…" at bounding box center [683, 357] width 684 height 526
click at [680, 344] on label "Translate using Magpie AI tool" at bounding box center [623, 350] width 178 height 21
click at [552, 344] on input "Translate using Magpie AI tool" at bounding box center [543, 348] width 18 height 18
radio input "true"
click at [918, 335] on div "Setup your New Language Version: Language German (Germany) German (Germany) Afr…" at bounding box center [683, 357] width 684 height 526
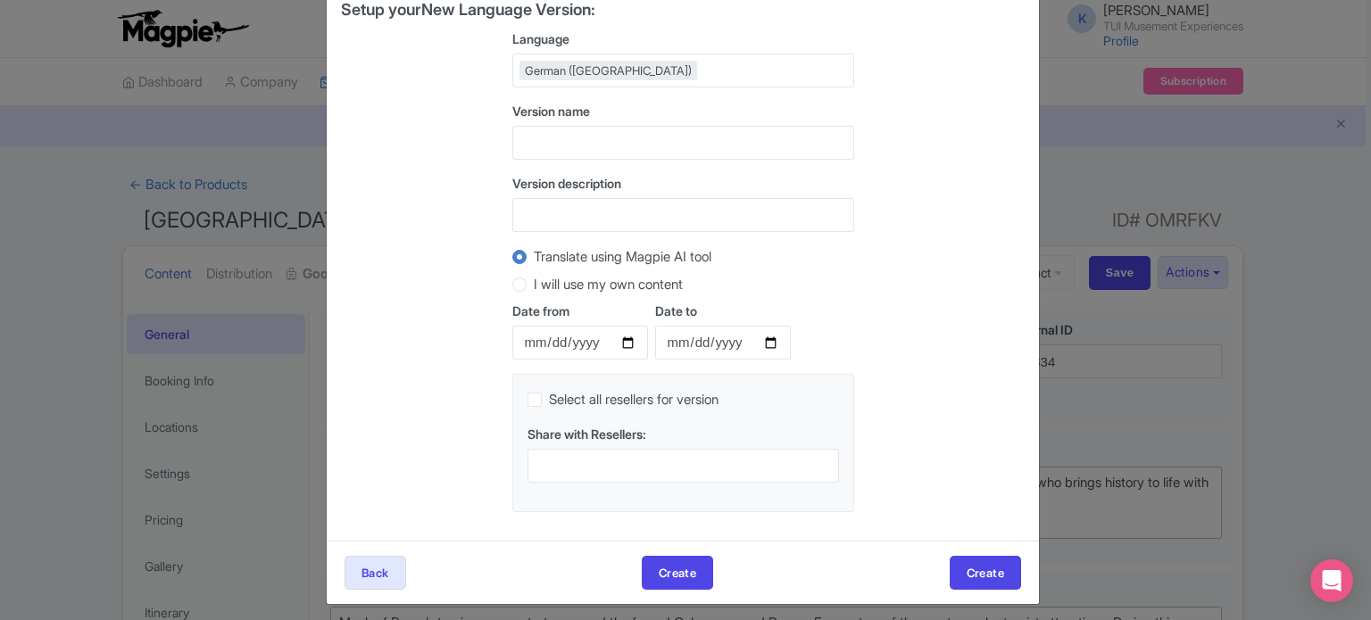
scroll to position [99, 0]
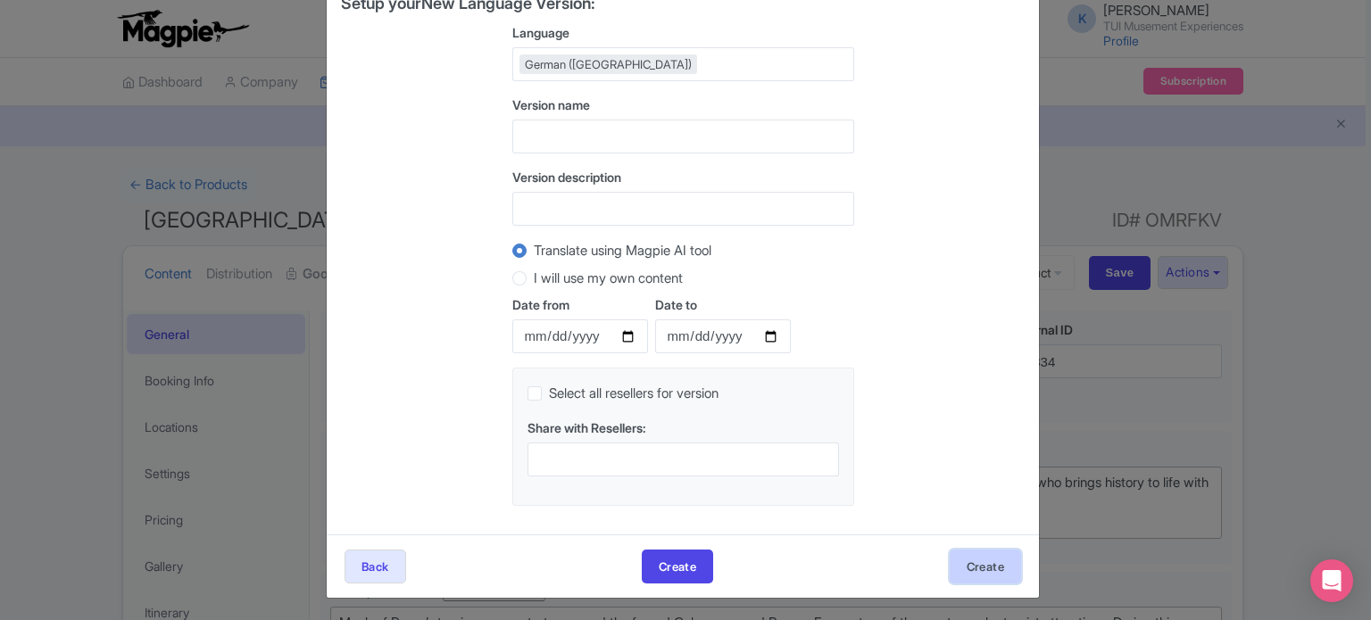
click at [985, 557] on button "Create" at bounding box center [985, 567] width 71 height 34
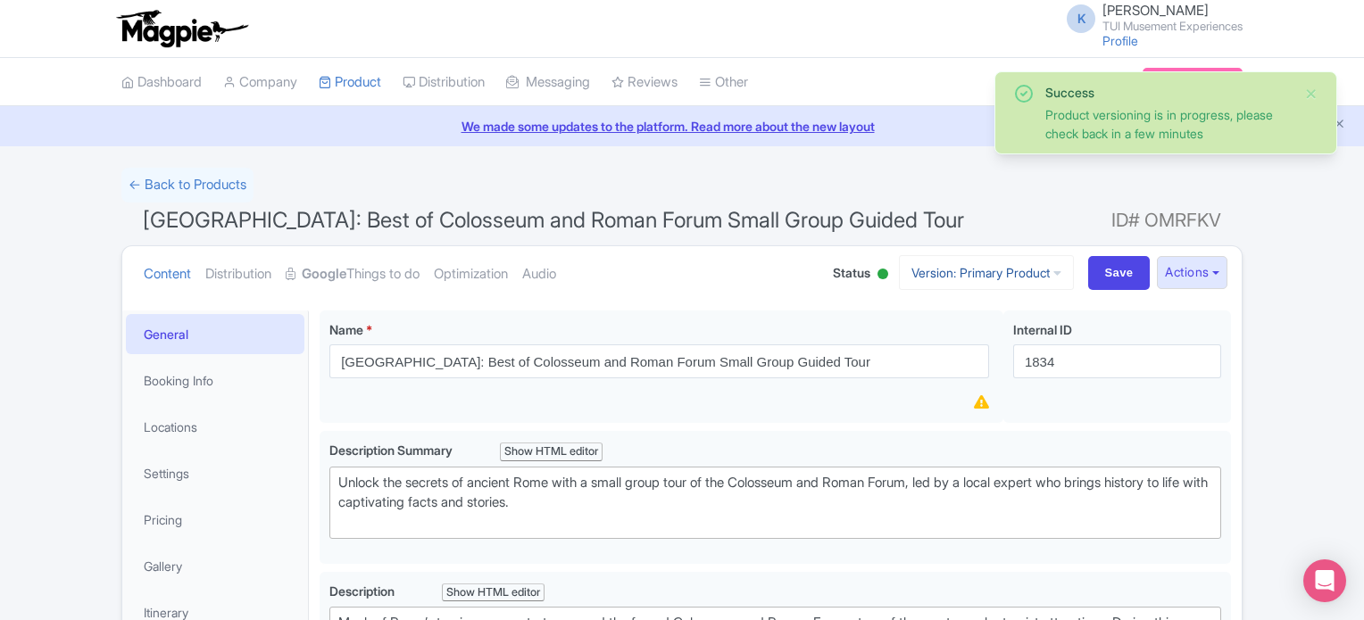
click at [1011, 264] on link "Version: Primary Product" at bounding box center [986, 272] width 175 height 35
click at [968, 371] on link "German" at bounding box center [1002, 370] width 170 height 28
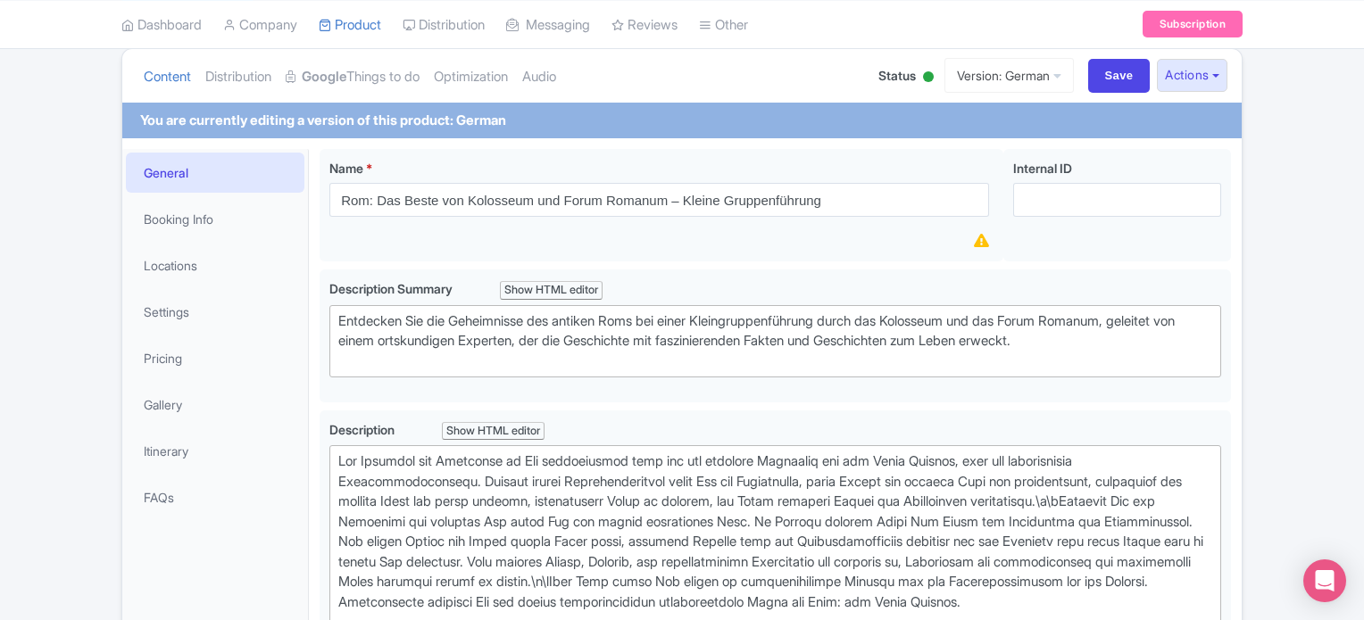
scroll to position [175, 0]
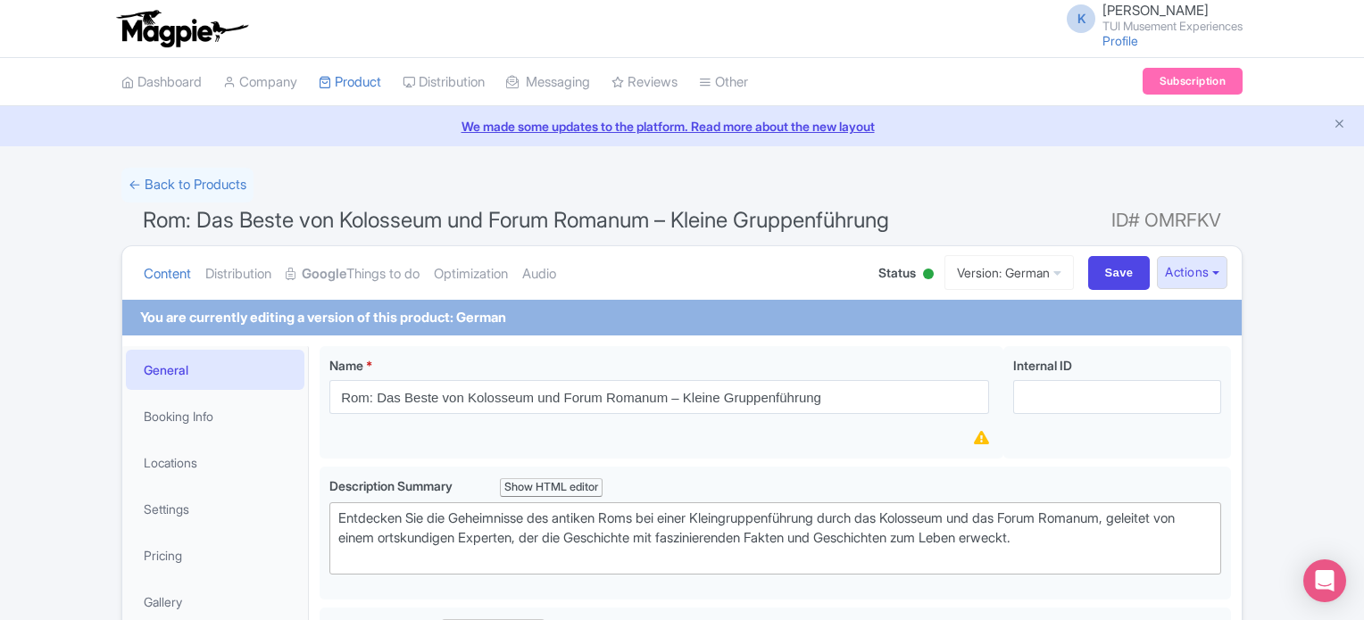
scroll to position [175, 0]
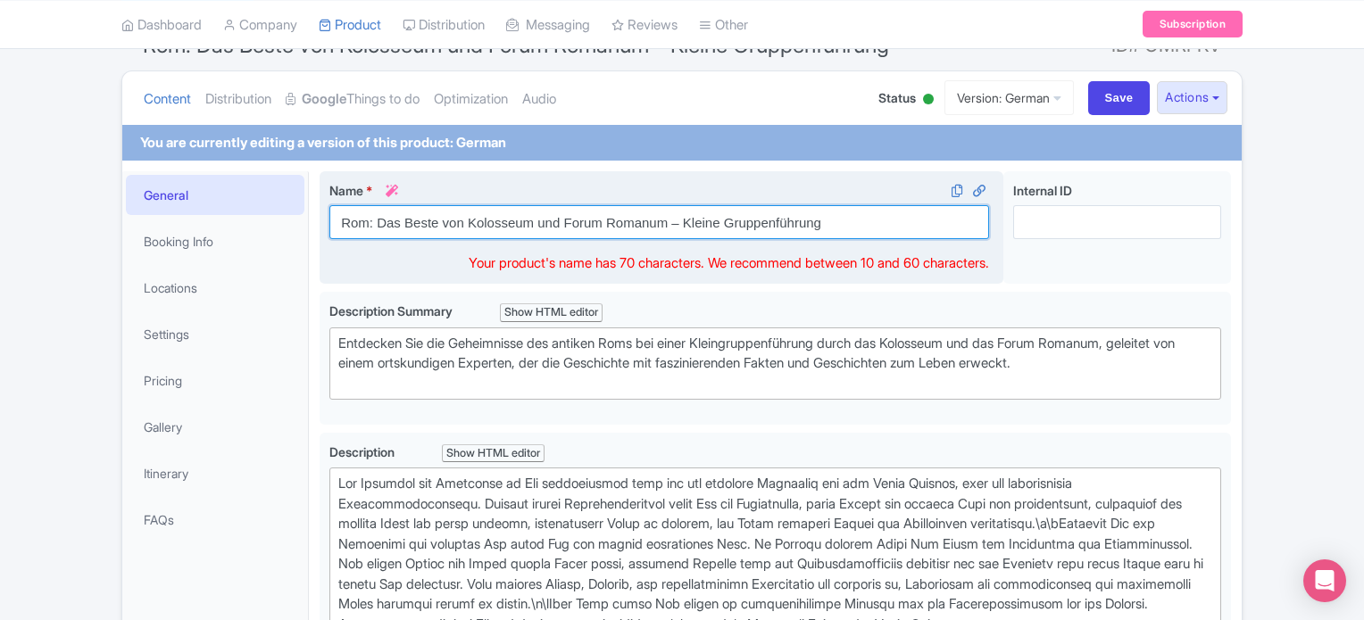
drag, startPoint x: 834, startPoint y: 223, endPoint x: 668, endPoint y: 210, distance: 166.6
click at [668, 210] on input "Rom: Das Beste von Kolosseum und Forum Romanum – Kleine Gruppenführung" at bounding box center [659, 222] width 660 height 34
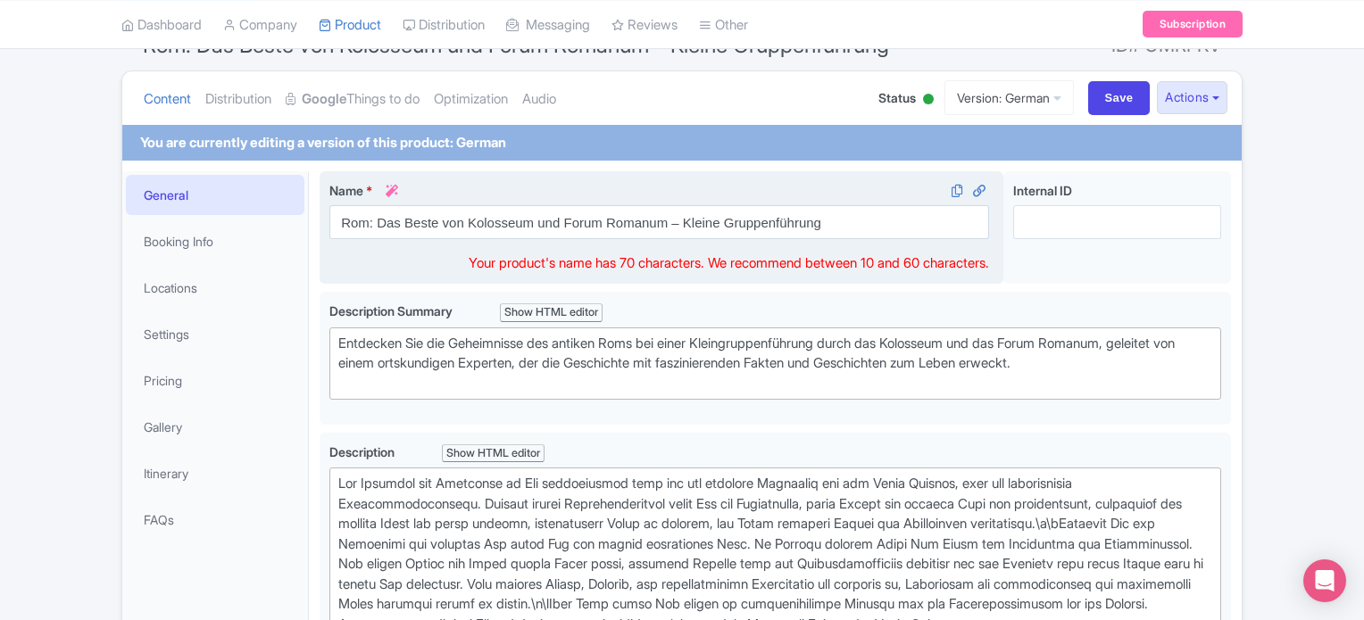
click at [785, 203] on div "Name * i Rom: Das Beste von Kolosseum und Forum Romanum – Kleine Gruppenführung" at bounding box center [659, 210] width 660 height 58
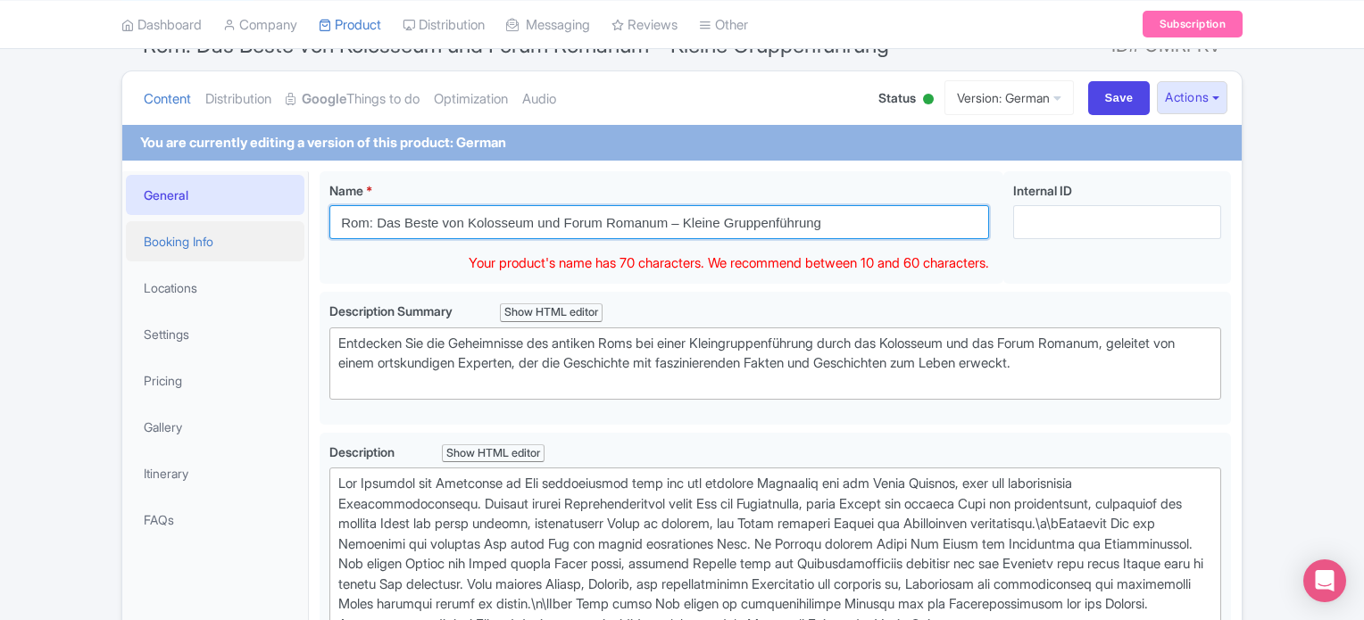
drag, startPoint x: 832, startPoint y: 229, endPoint x: 168, endPoint y: 221, distance: 664.2
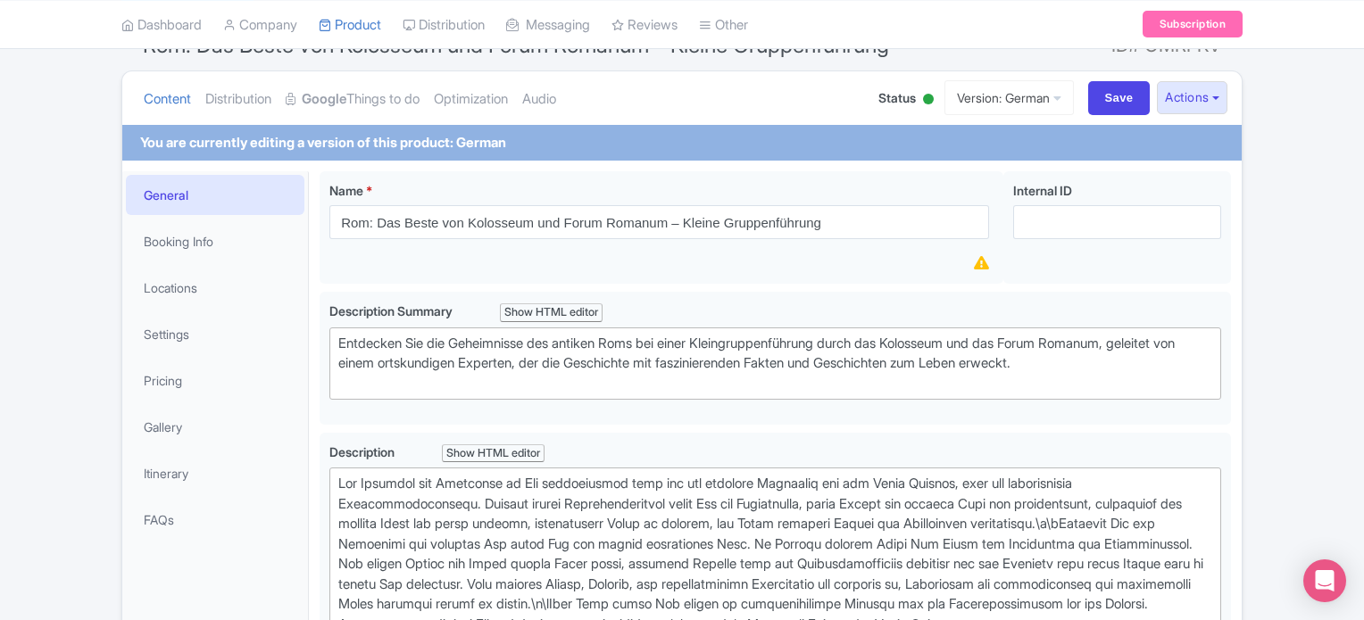
drag, startPoint x: 1363, startPoint y: 195, endPoint x: 1370, endPoint y: 252, distance: 57.6
click at [1363, 252] on html "K Kirsty Prynn TUI Musement Experiences Profile Users Settings Sign out Dashboa…" at bounding box center [682, 135] width 1364 height 620
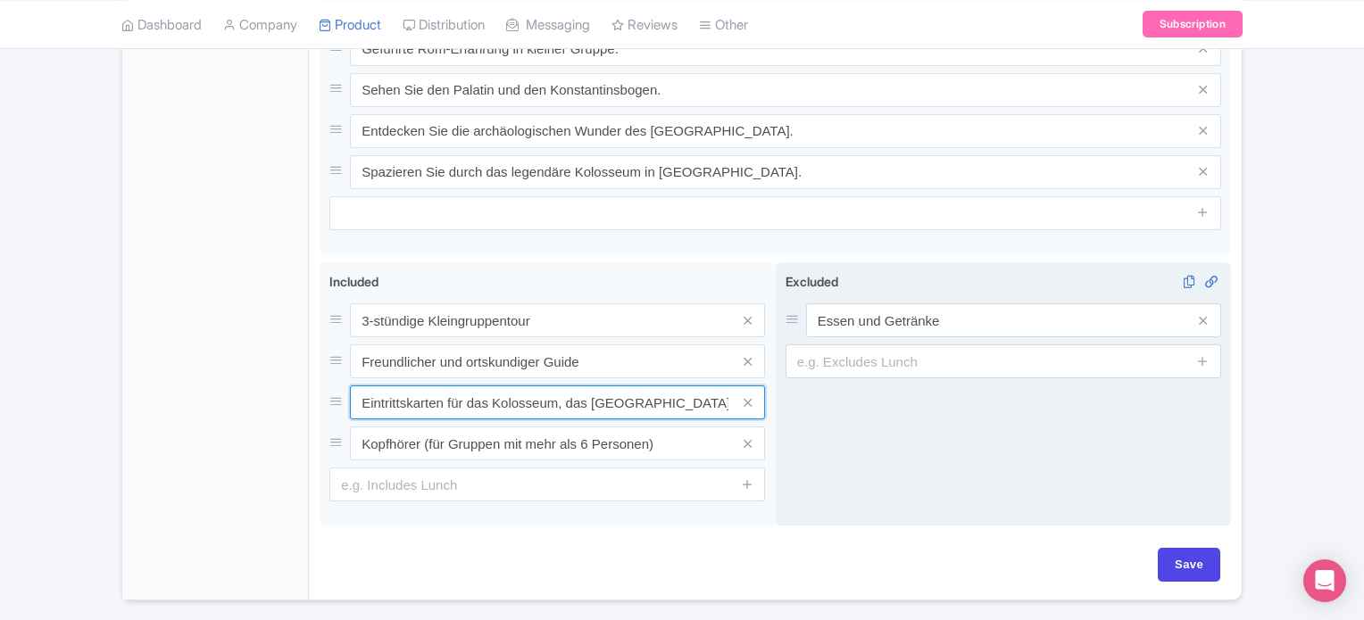
scroll to position [0, 70]
drag, startPoint x: 595, startPoint y: 412, endPoint x: 861, endPoint y: 434, distance: 266.9
click at [861, 434] on div "3-stündige Kleingruppentour Freundlicher und ortskundiger Guide Eintrittskarten…" at bounding box center [775, 397] width 911 height 271
click at [855, 450] on div "Excluded i Essen und Getränke" at bounding box center [1004, 394] width 456 height 264
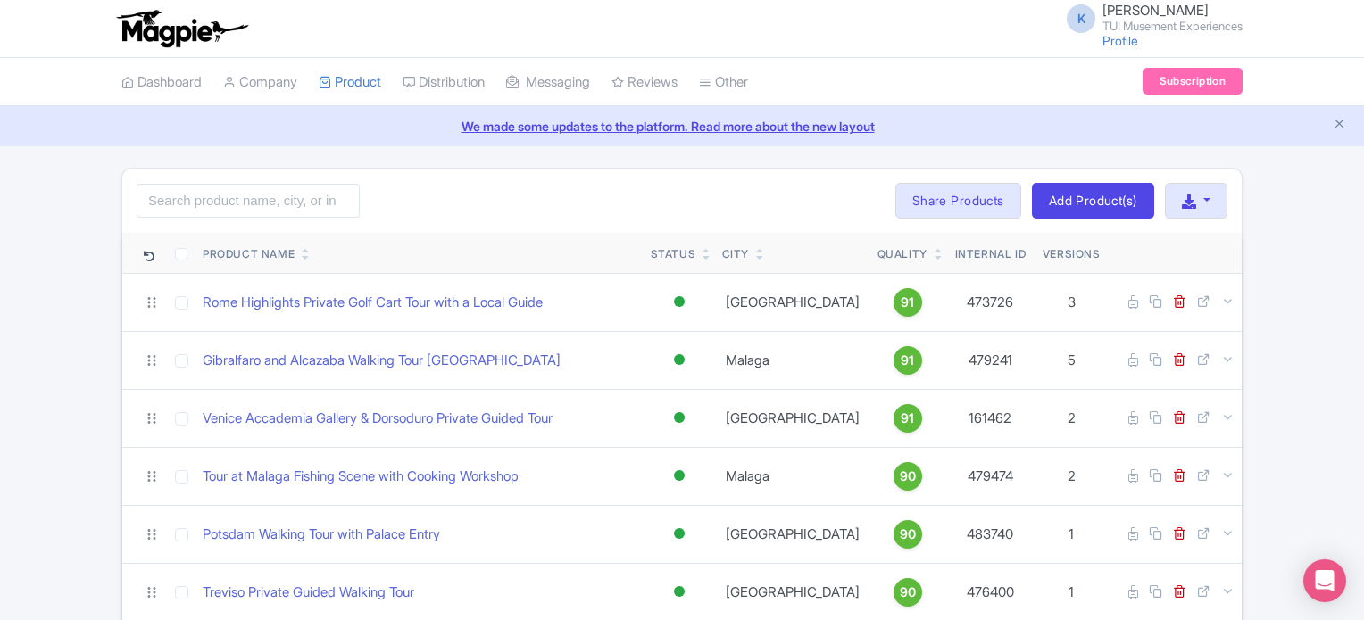
scroll to position [1612, 0]
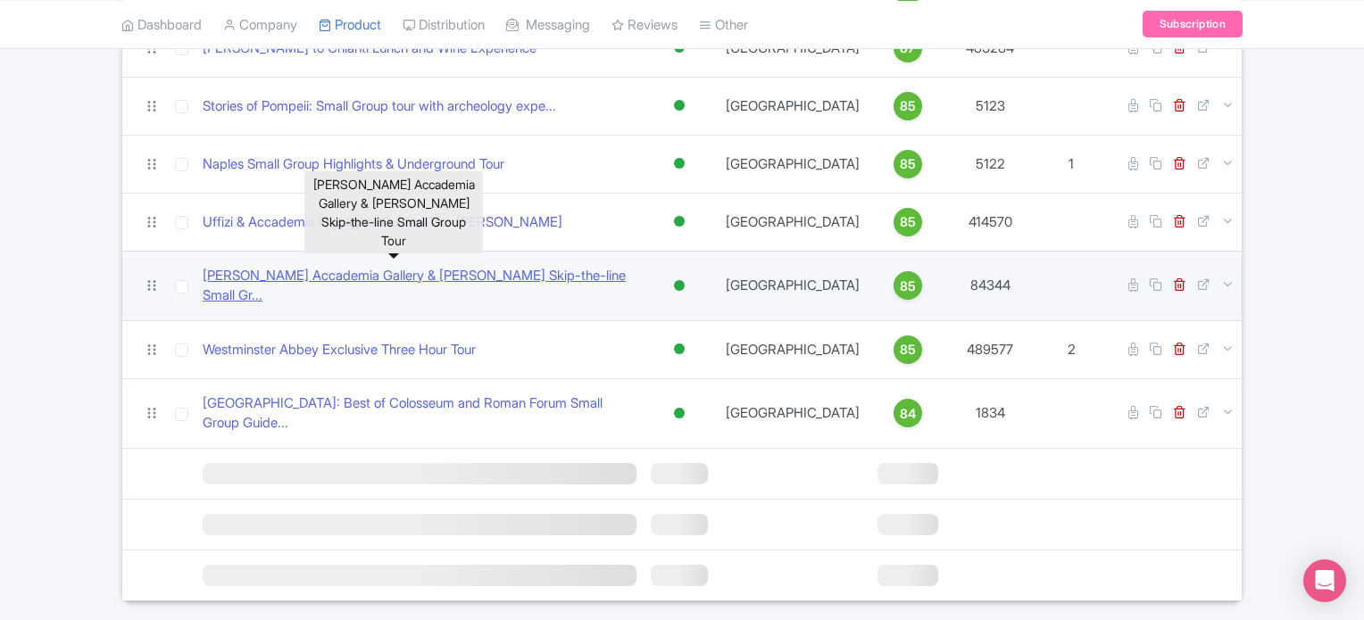
click at [345, 266] on link "[PERSON_NAME] Accademia Gallery & [PERSON_NAME] Skip-the-line Small Gr..." at bounding box center [420, 286] width 434 height 40
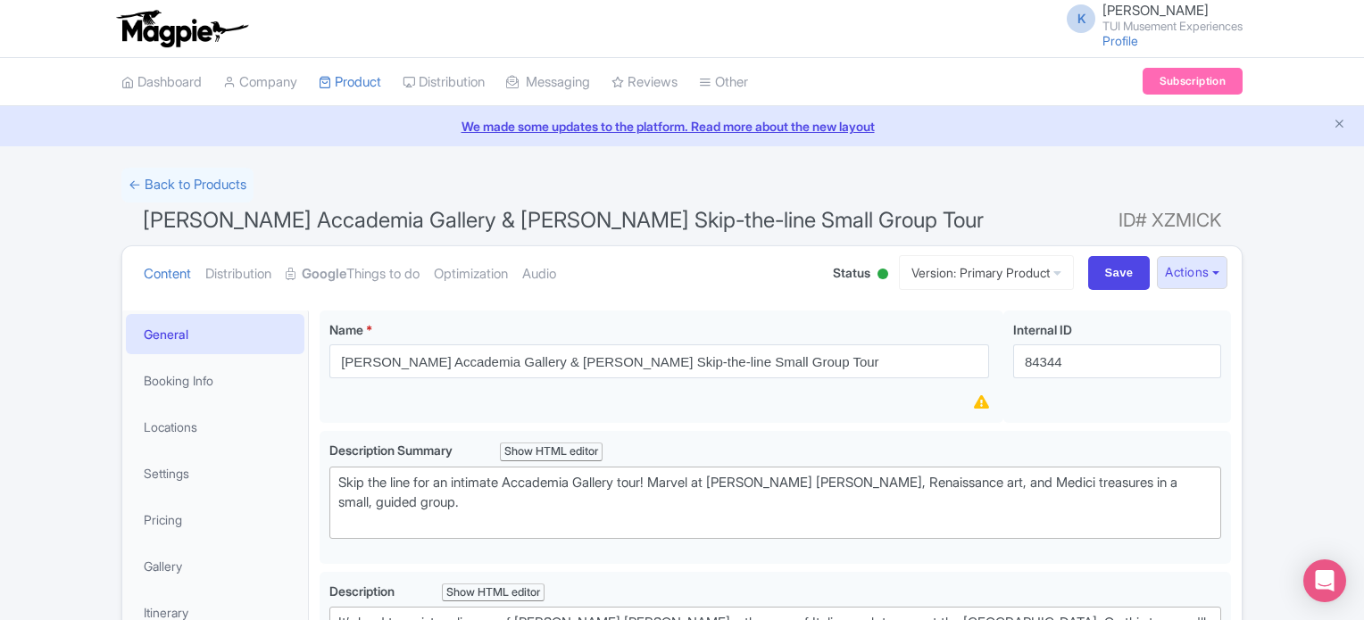
click at [1027, 291] on div "Content Distribution Google Things to do Optimization Audio Status Active Inact…" at bounding box center [681, 273] width 1119 height 54
click at [1022, 282] on link "Version: Primary Product" at bounding box center [986, 272] width 175 height 35
click at [1014, 340] on link "Primary Product" at bounding box center [1002, 342] width 170 height 28
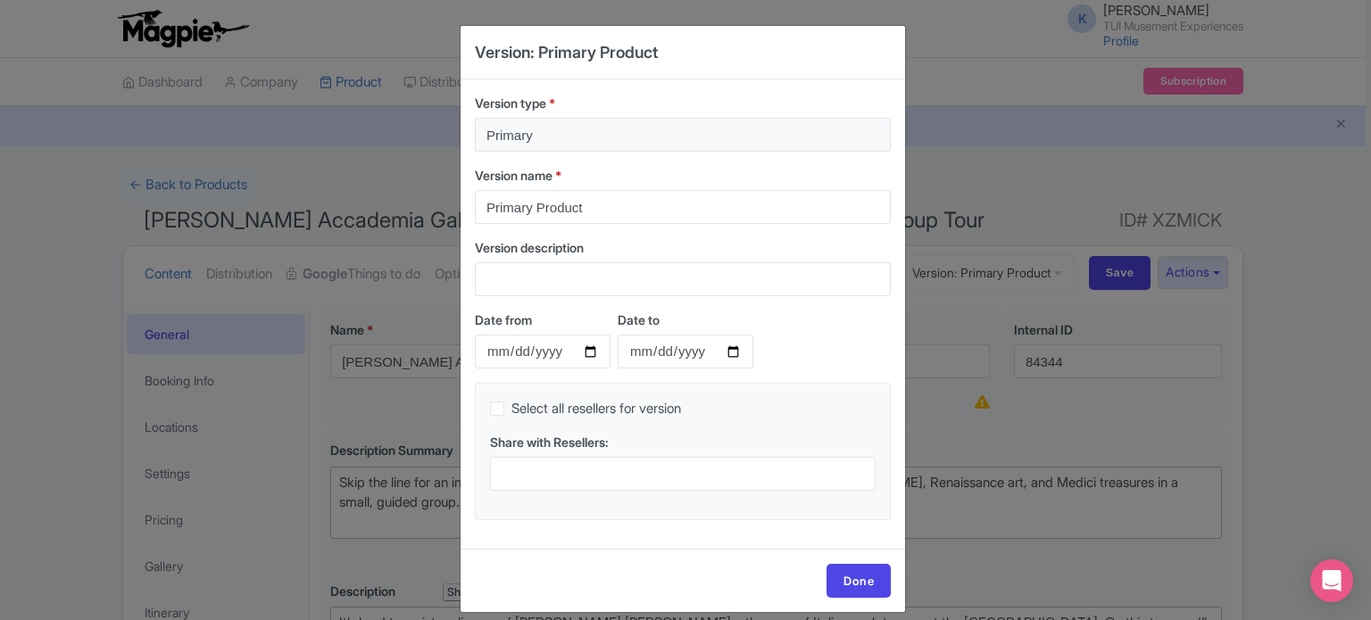
click at [937, 83] on div "Version: Primary Product Version type * Primary Version name * Primary Product …" at bounding box center [685, 310] width 1371 height 620
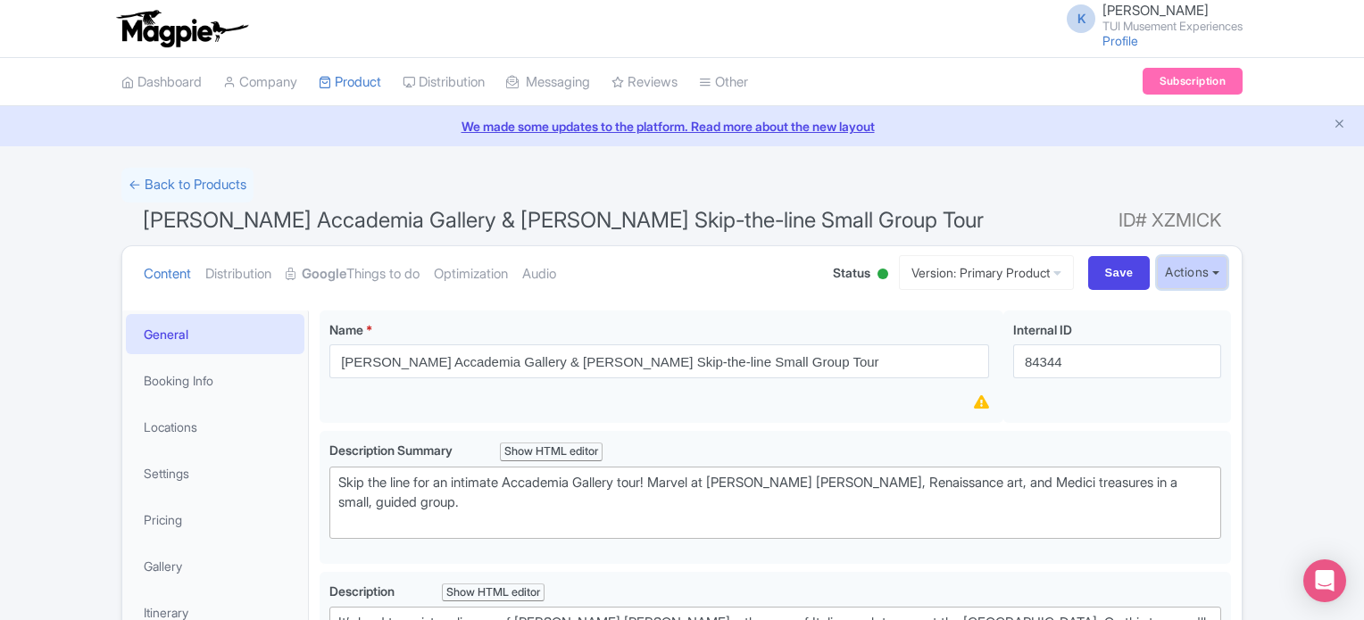
click at [1182, 266] on button "Actions" at bounding box center [1192, 272] width 71 height 33
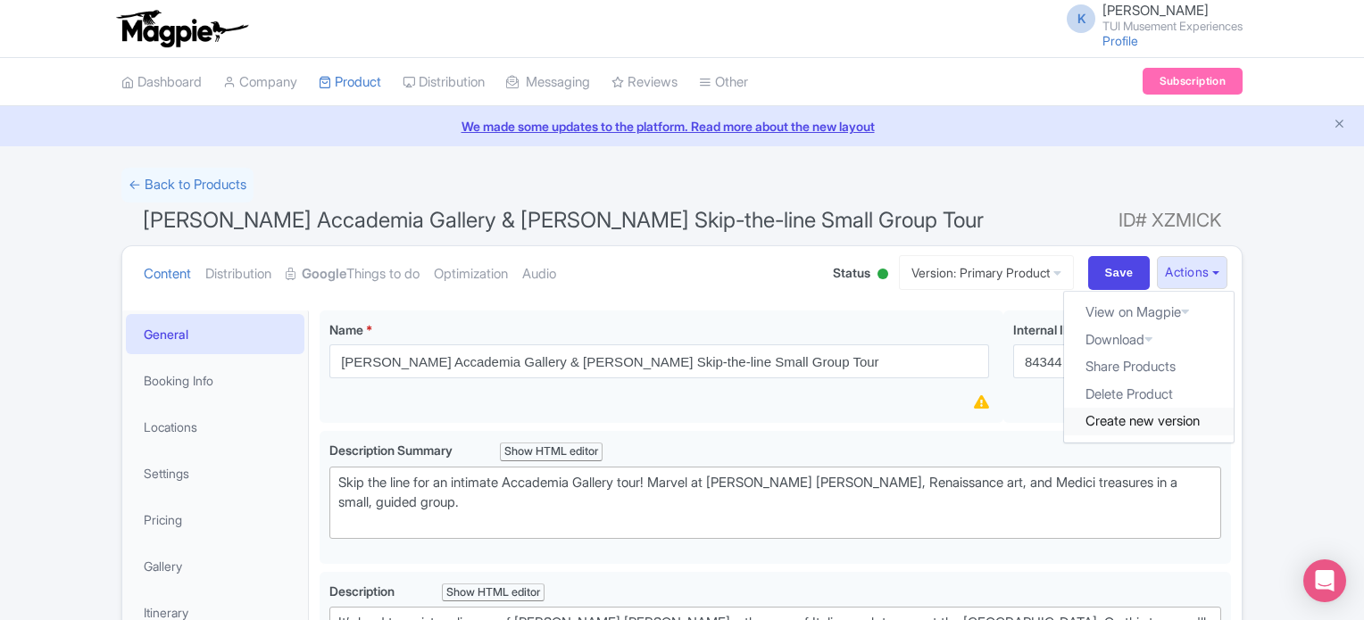
click at [1122, 422] on link "Create new version" at bounding box center [1149, 422] width 170 height 28
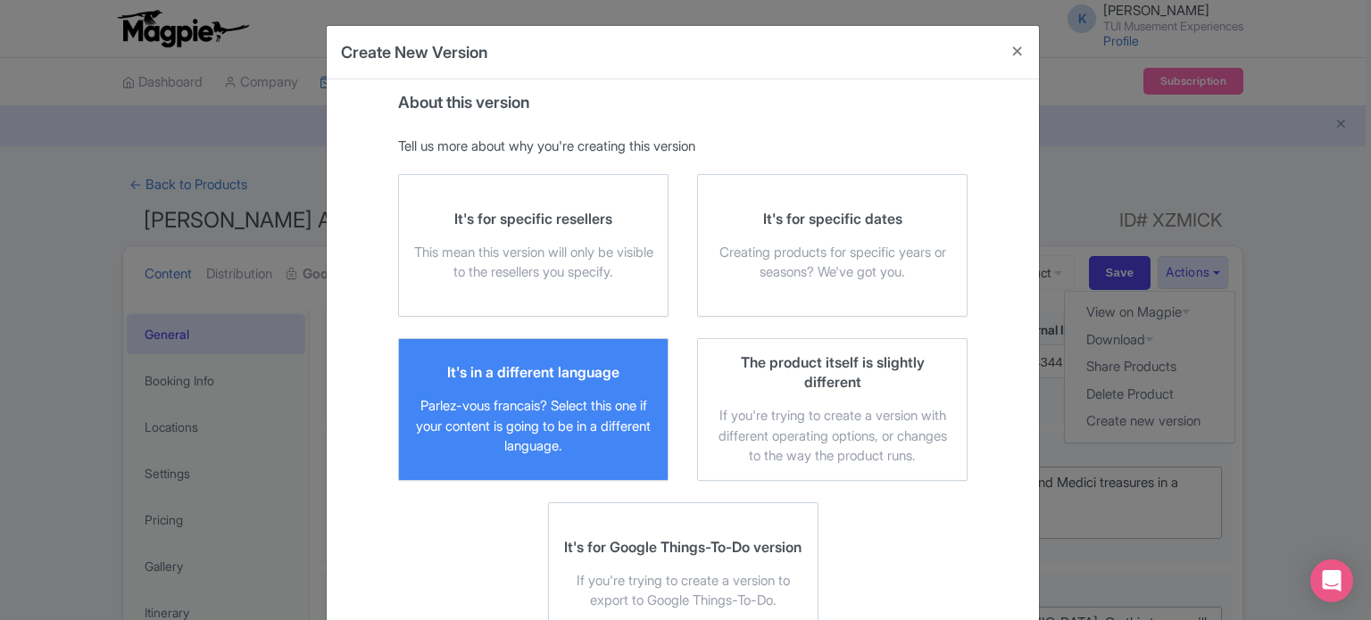
click at [560, 395] on div "It's in a different language Parlez-vous francais? Select this one if your cont…" at bounding box center [533, 409] width 240 height 95
click at [0, 0] on input "It's in a different language Parlez-vous francais? Select this one if your cont…" at bounding box center [0, 0] width 0 height 0
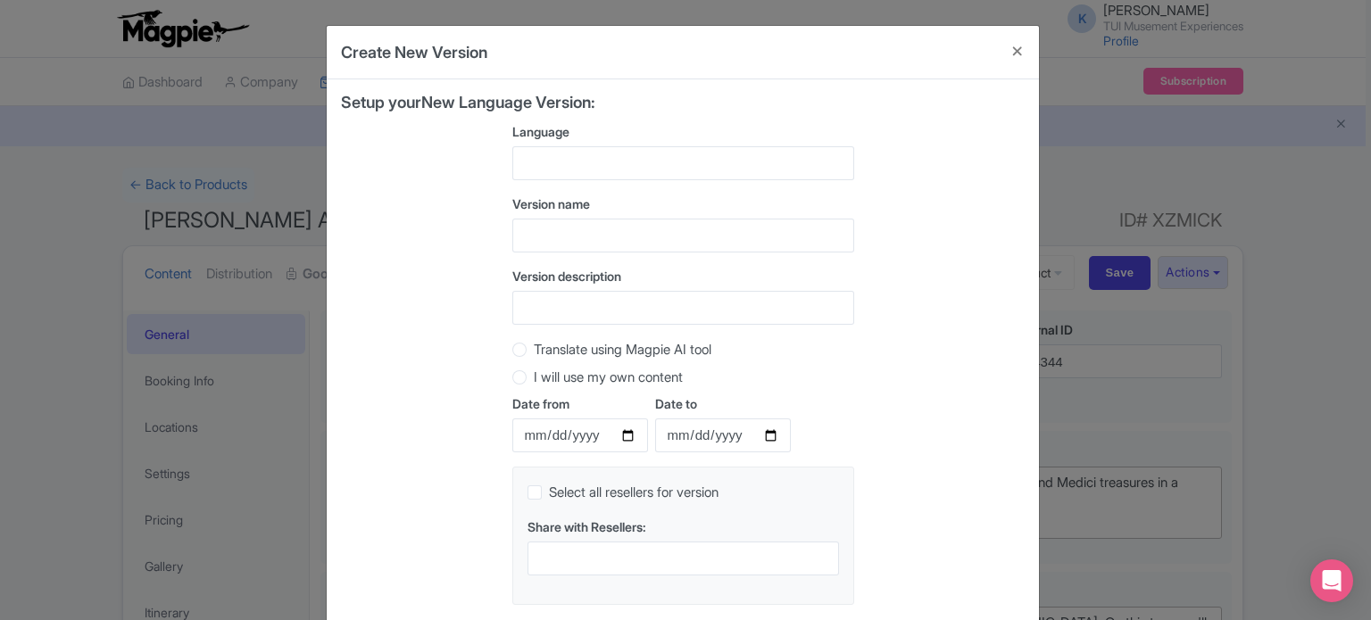
click at [732, 152] on div at bounding box center [683, 163] width 342 height 34
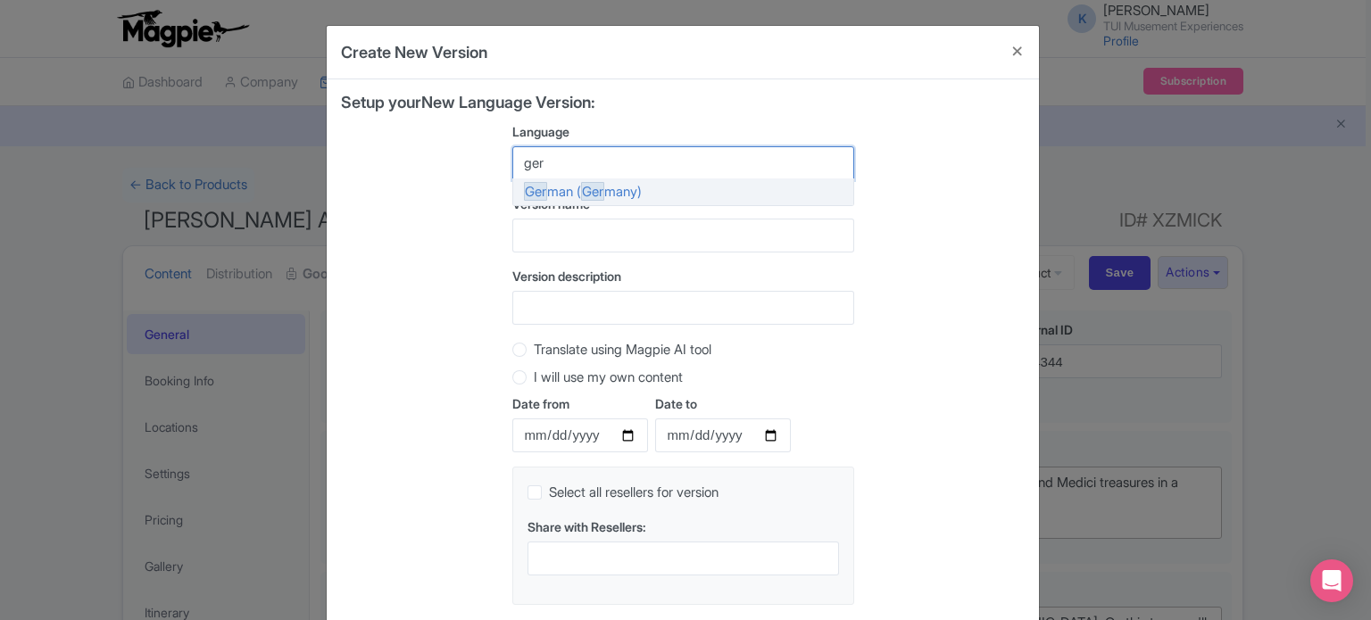
type input "germ"
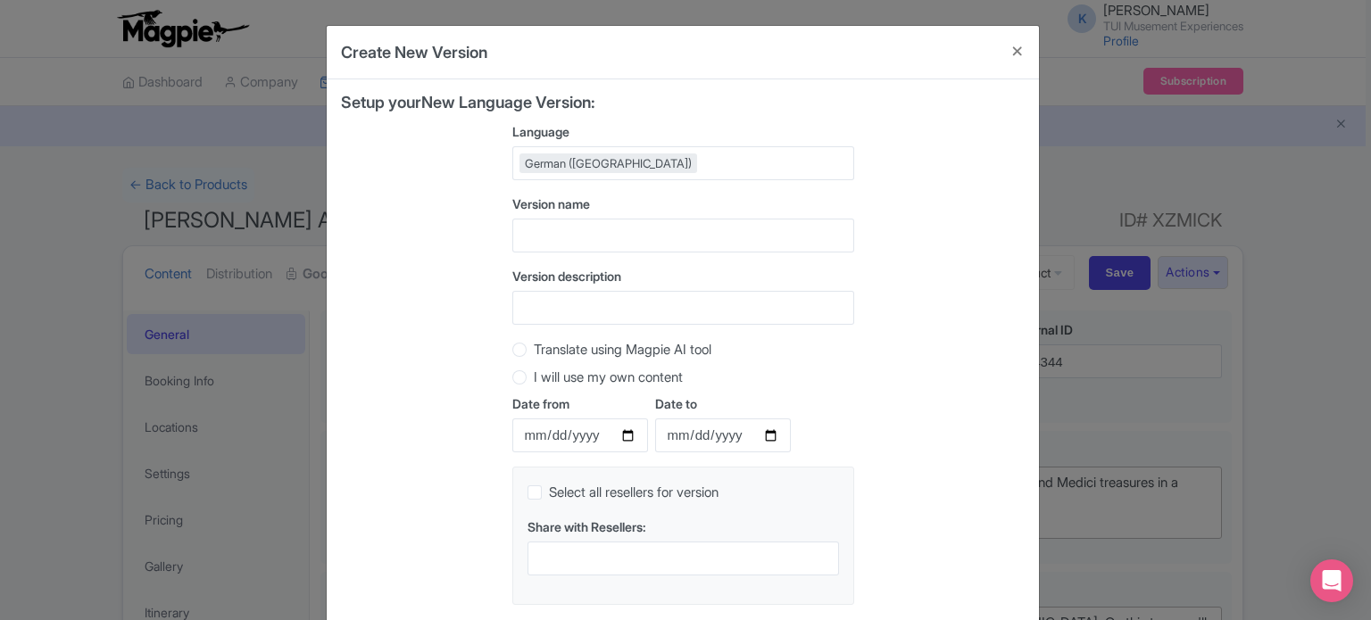
click at [999, 171] on div "Setup your New Language Version: Language German (Germany) German (Germany) Afr…" at bounding box center [683, 357] width 684 height 526
drag, startPoint x: 653, startPoint y: 337, endPoint x: 661, endPoint y: 349, distance: 14.4
click at [661, 349] on label "Translate using Magpie AI tool" at bounding box center [623, 350] width 178 height 21
click at [552, 349] on input "Translate using Magpie AI tool" at bounding box center [543, 348] width 18 height 18
radio input "true"
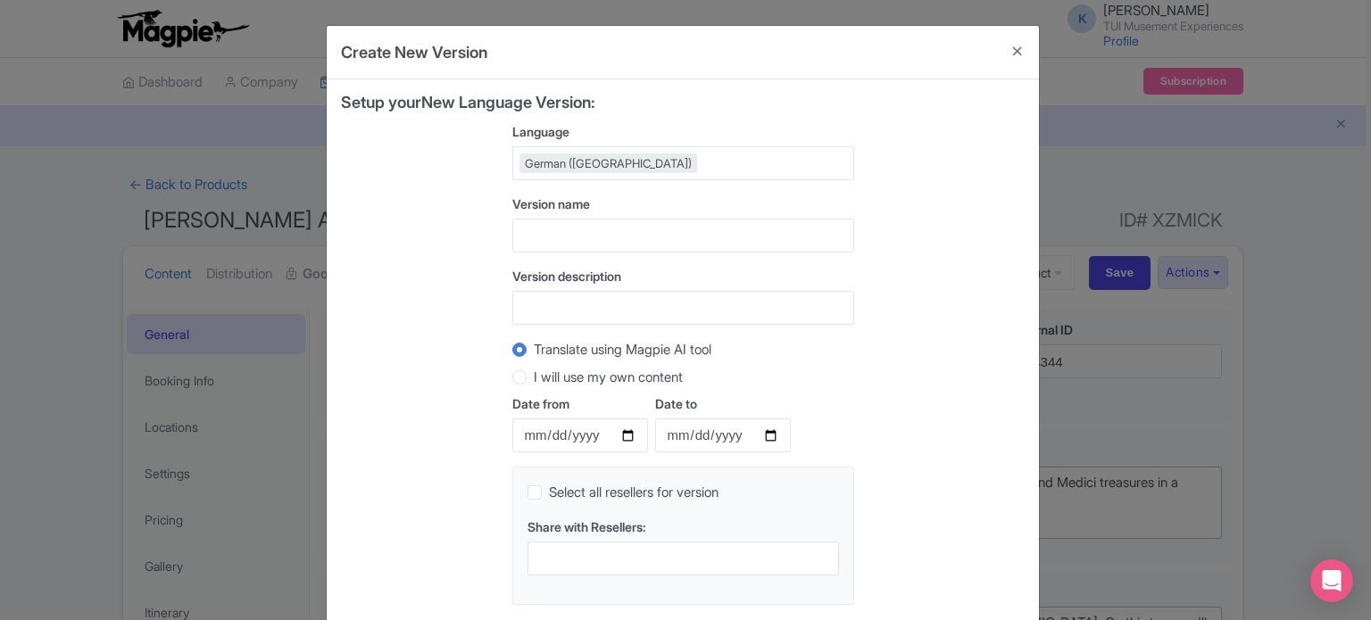
click at [836, 359] on div "Translate using Magpie AI tool I will use my own content" at bounding box center [683, 367] width 342 height 56
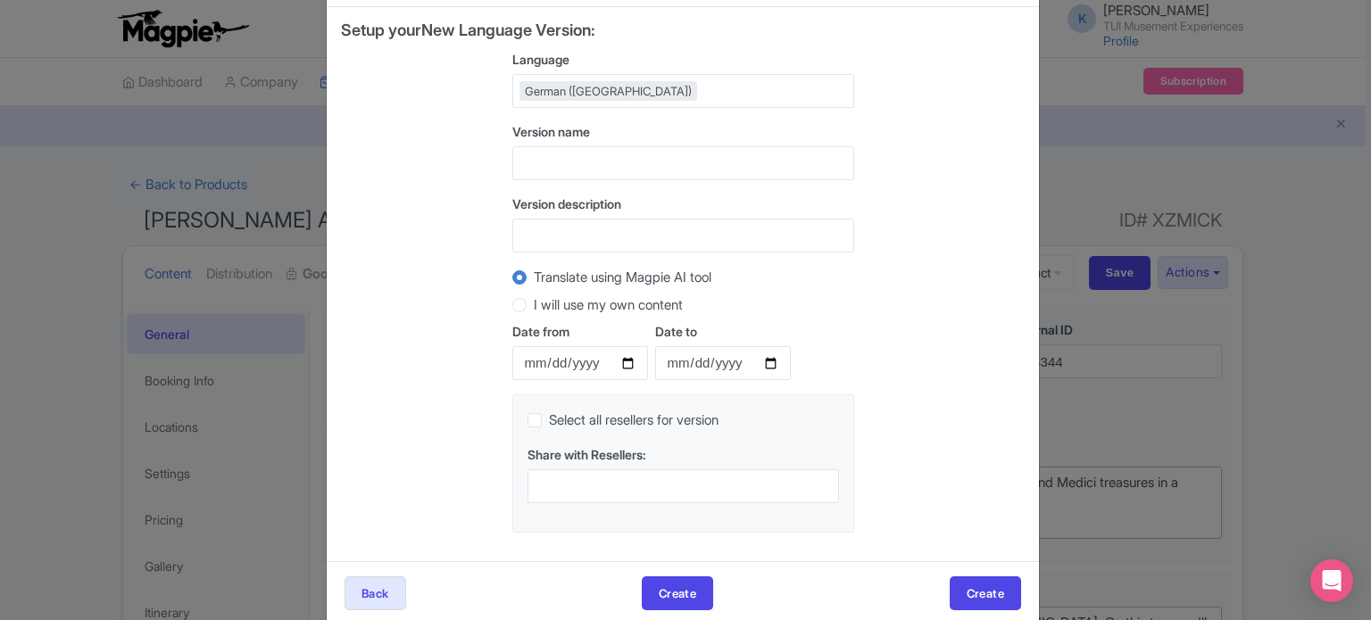
scroll to position [99, 0]
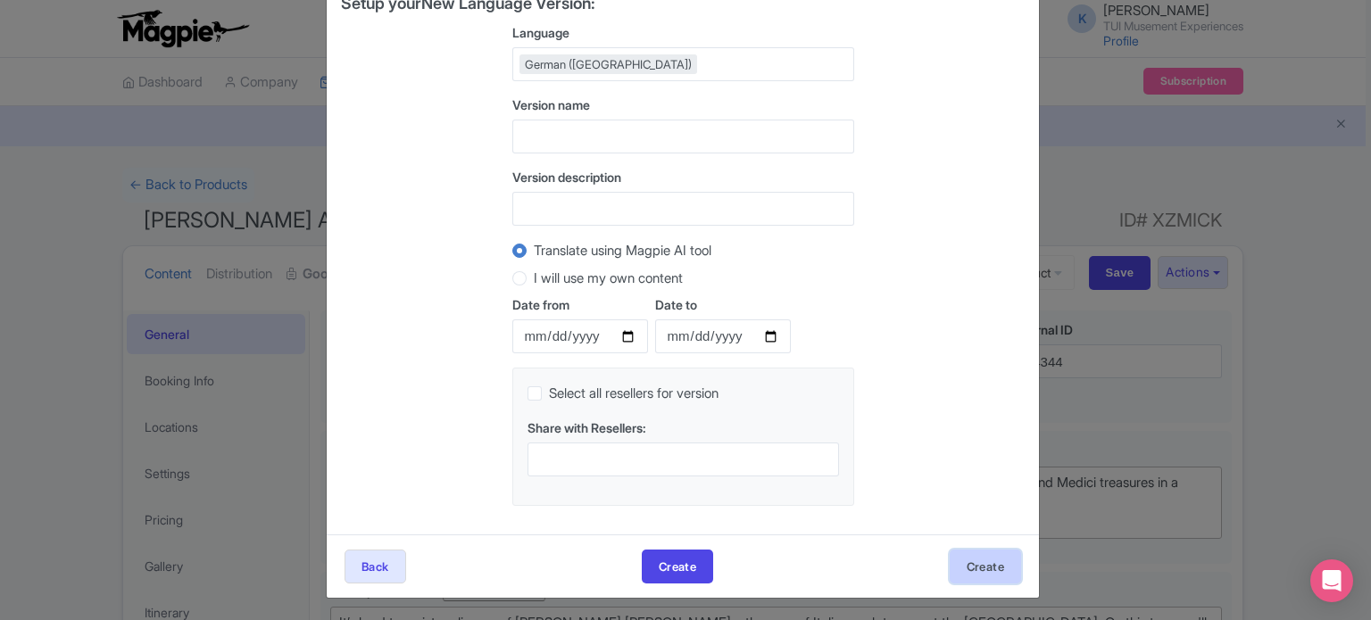
click at [980, 557] on button "Create" at bounding box center [985, 567] width 71 height 34
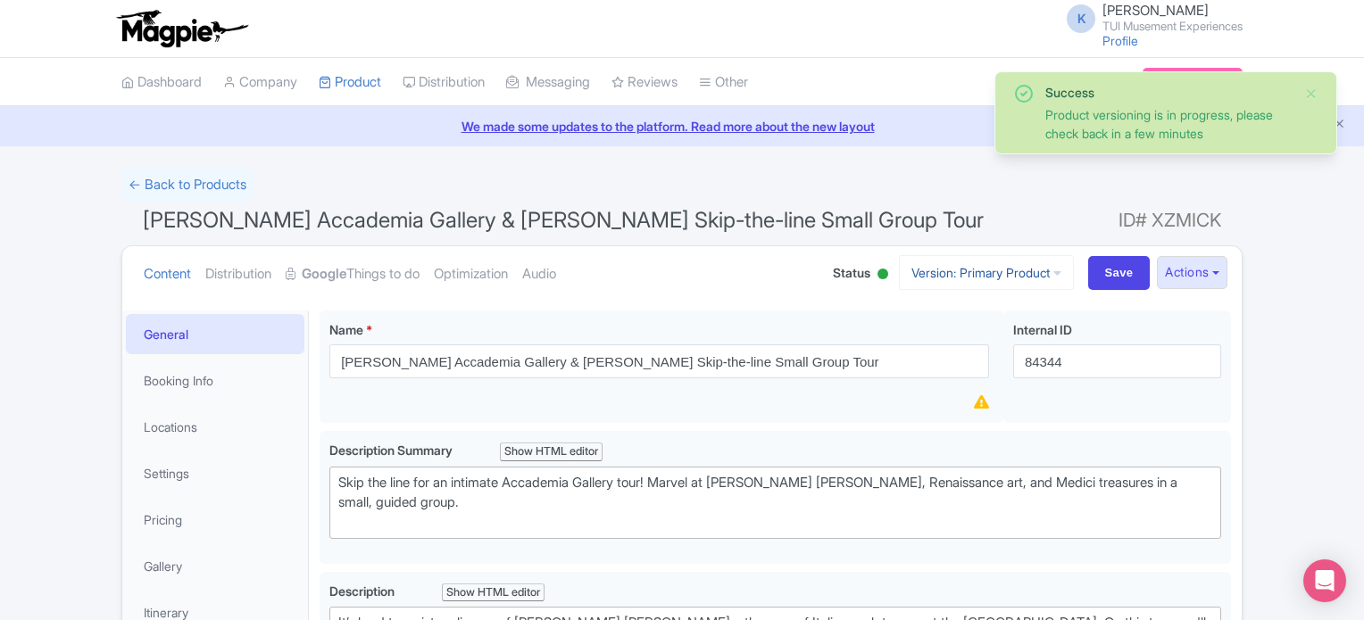
click at [1024, 274] on link "Version: Primary Product" at bounding box center [986, 272] width 175 height 35
click at [1030, 370] on link "German" at bounding box center [1002, 370] width 170 height 28
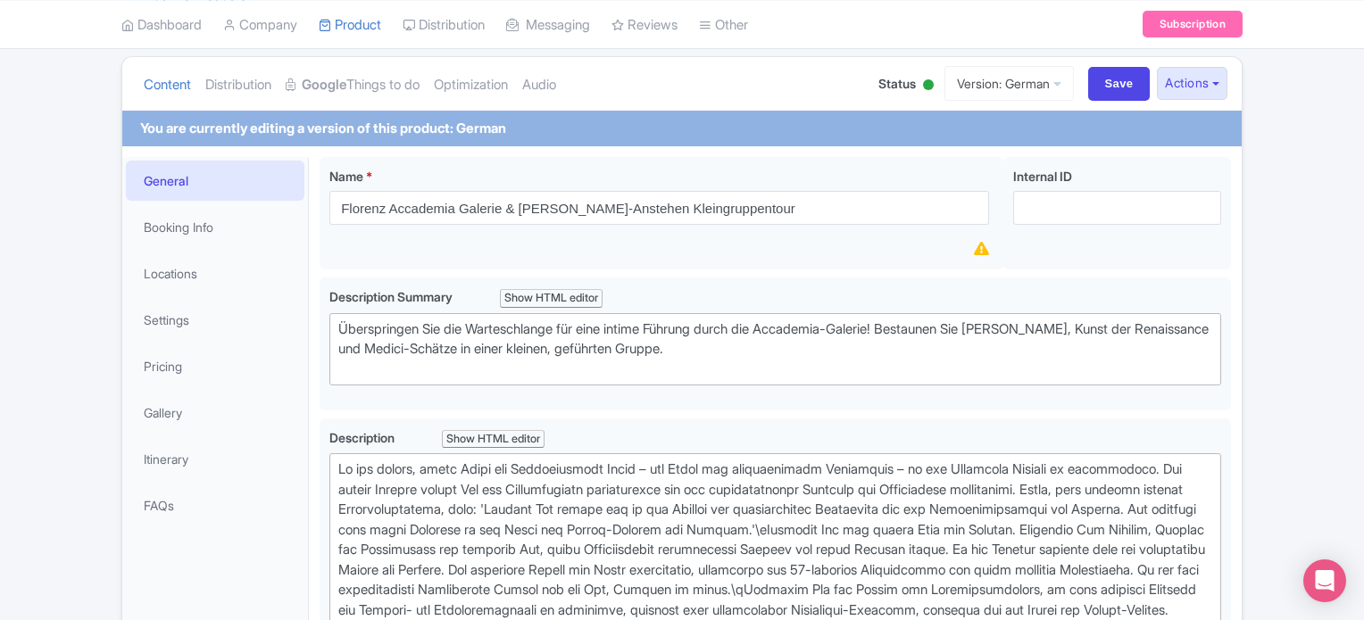
scroll to position [187, 0]
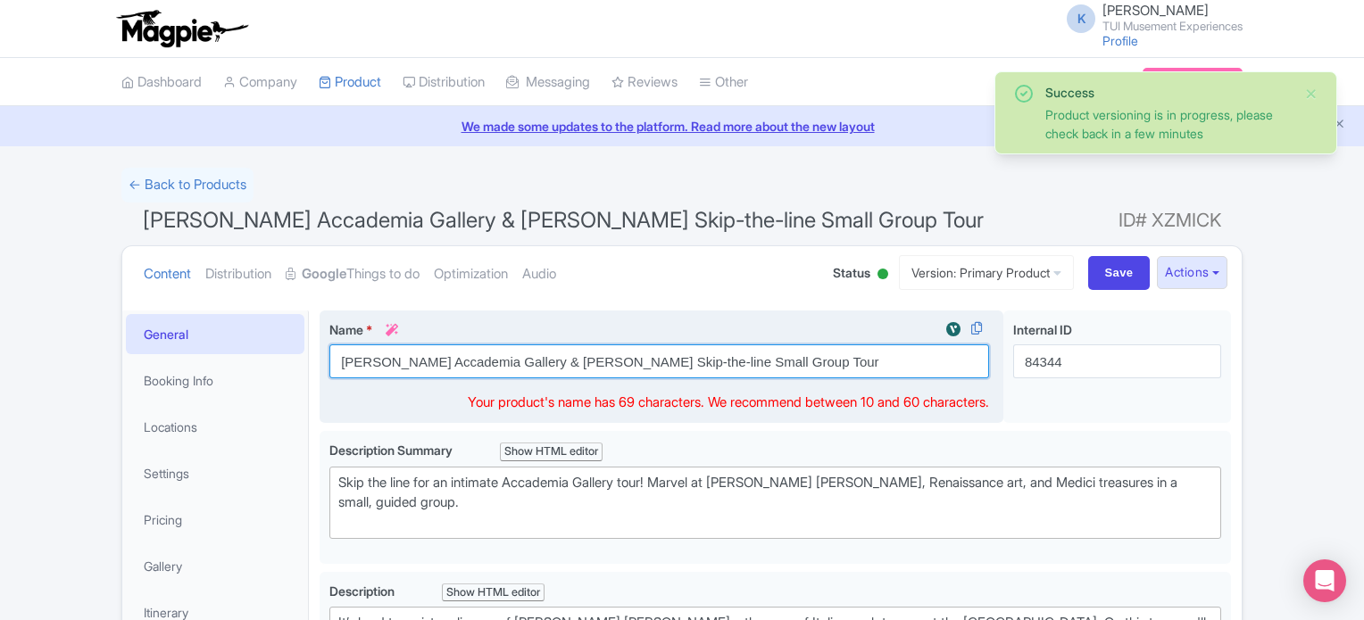
drag, startPoint x: 750, startPoint y: 363, endPoint x: 486, endPoint y: 320, distance: 267.8
click at [486, 320] on div "Name * i [PERSON_NAME] Accademia Gallery & [PERSON_NAME] Skip-the-line Small Gr…" at bounding box center [659, 349] width 660 height 58
click at [747, 353] on input "[PERSON_NAME] Accademia Gallery & [PERSON_NAME] Skip-the-line Small Group Tour" at bounding box center [659, 362] width 660 height 34
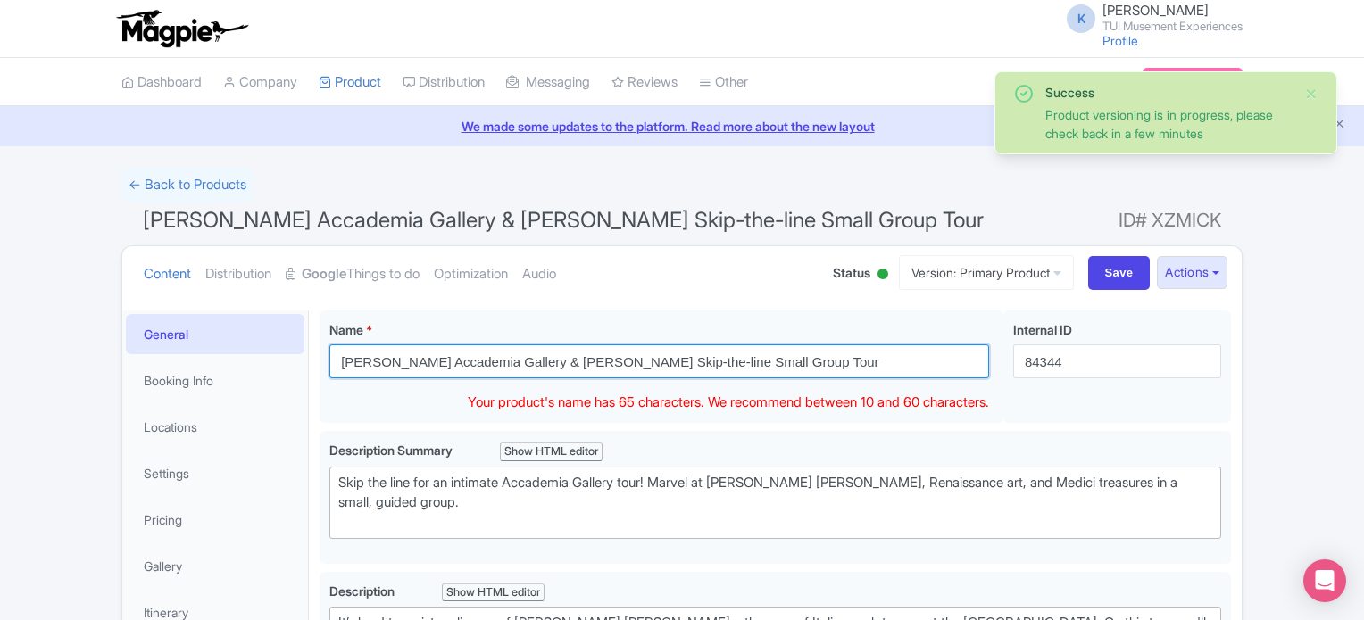
drag, startPoint x: 757, startPoint y: 359, endPoint x: 283, endPoint y: 272, distance: 481.8
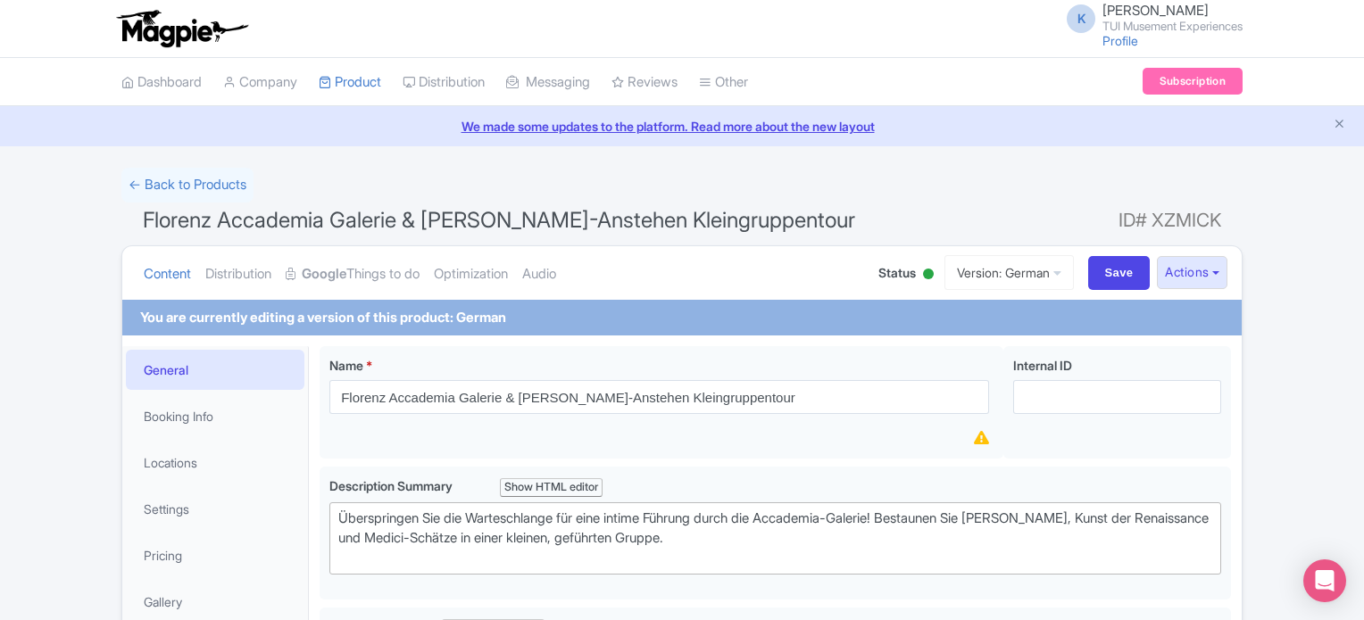
scroll to position [187, 0]
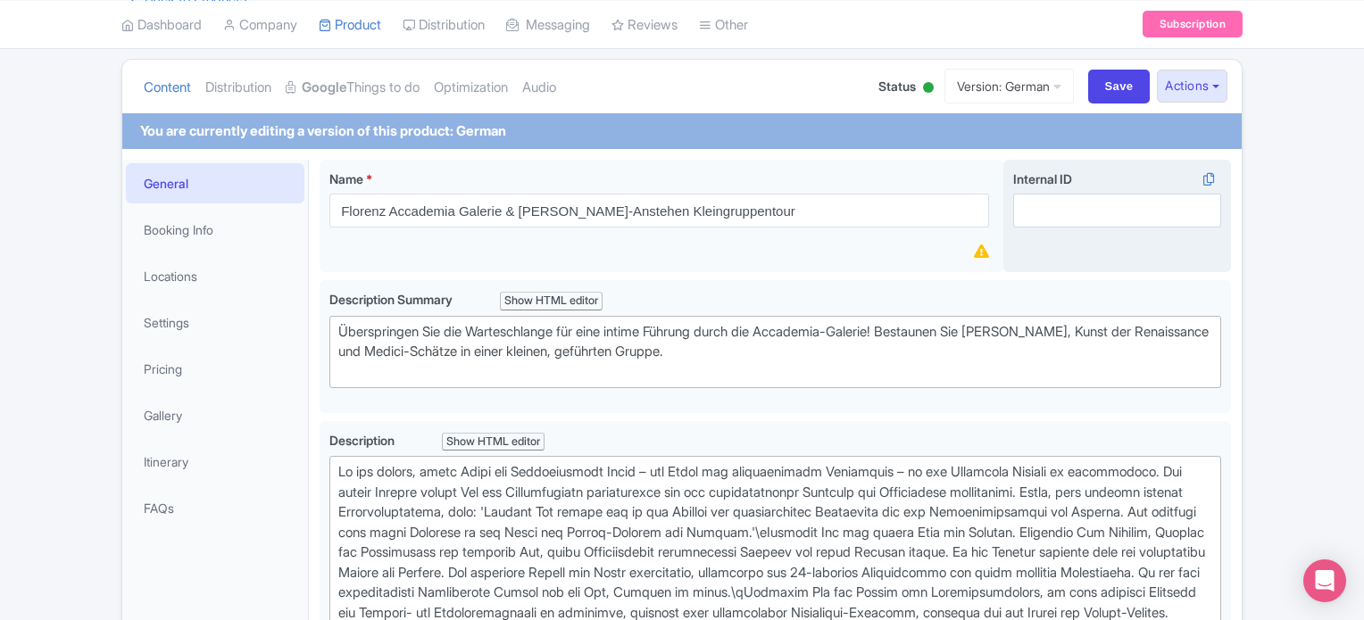
click at [1207, 232] on div "Internal ID i" at bounding box center [1117, 216] width 228 height 113
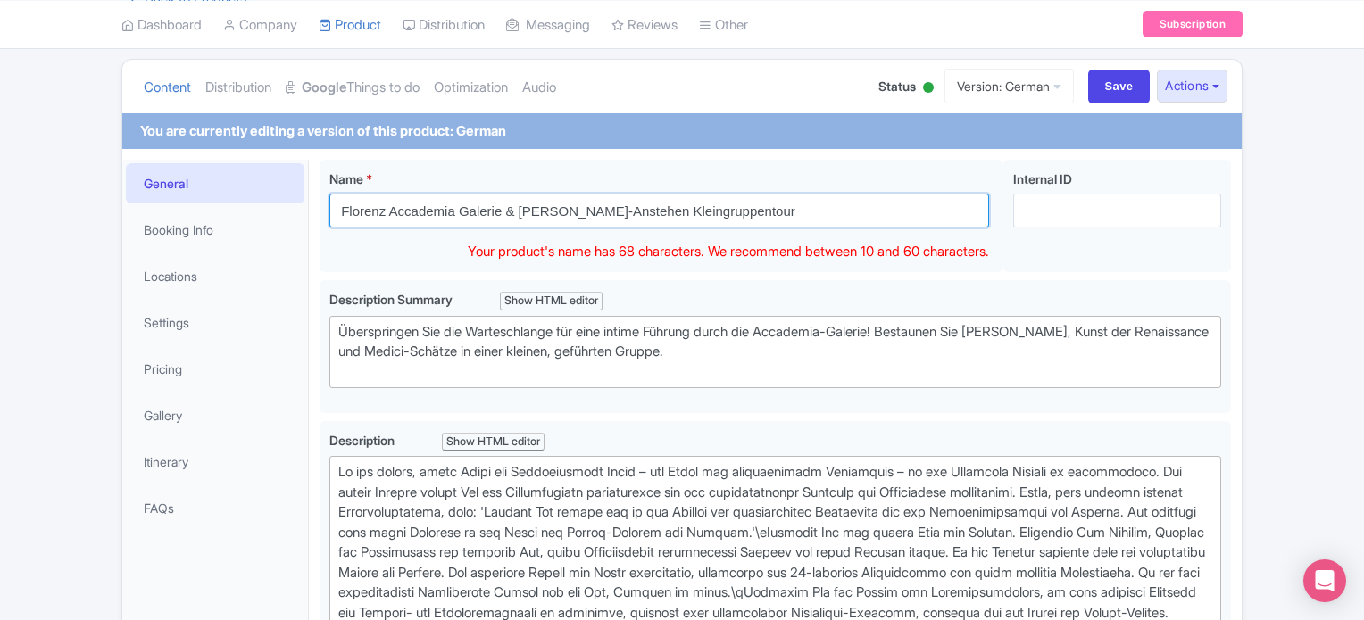
drag, startPoint x: 536, startPoint y: 147, endPoint x: 200, endPoint y: 102, distance: 338.7
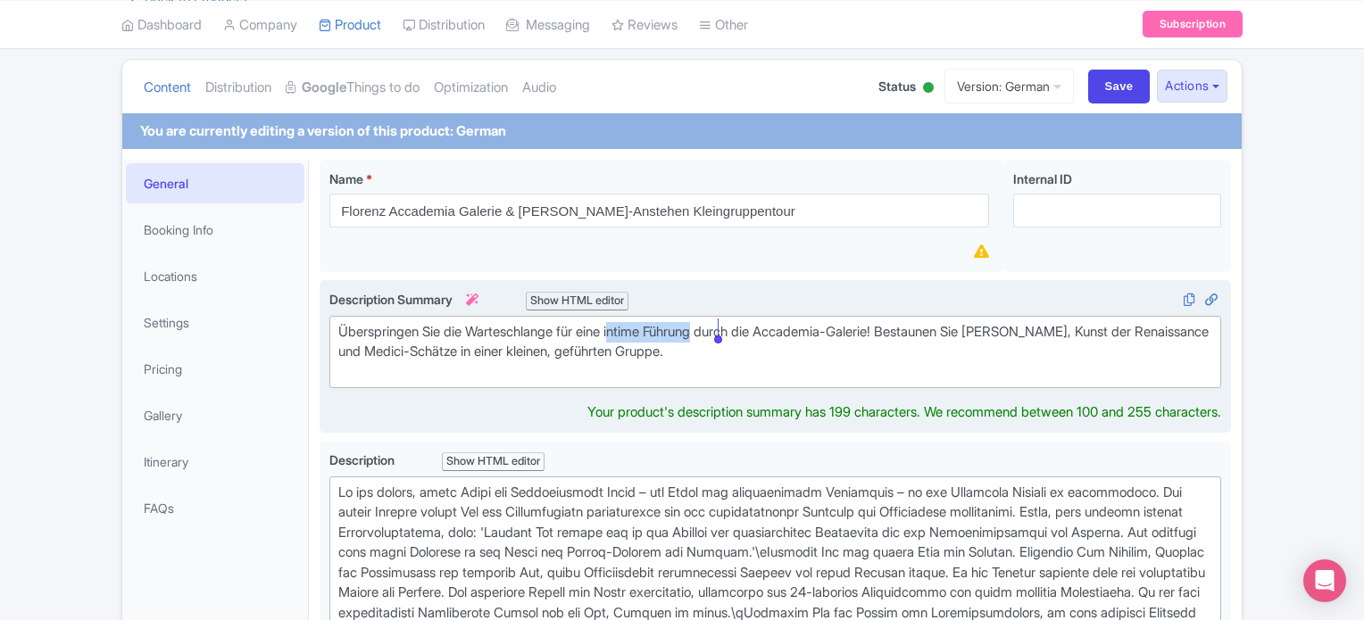
drag, startPoint x: 628, startPoint y: 317, endPoint x: 717, endPoint y: 329, distance: 90.1
click at [717, 329] on trix-editor "Überspringen Sie die Warteschlange für eine intime Führung durch die Accademia-…" at bounding box center [775, 352] width 892 height 73
type trix-editor "<div>Überspringen Sie die Warteschlange für eine intime Führung durch die Accad…"
copy div "ntime Führung"
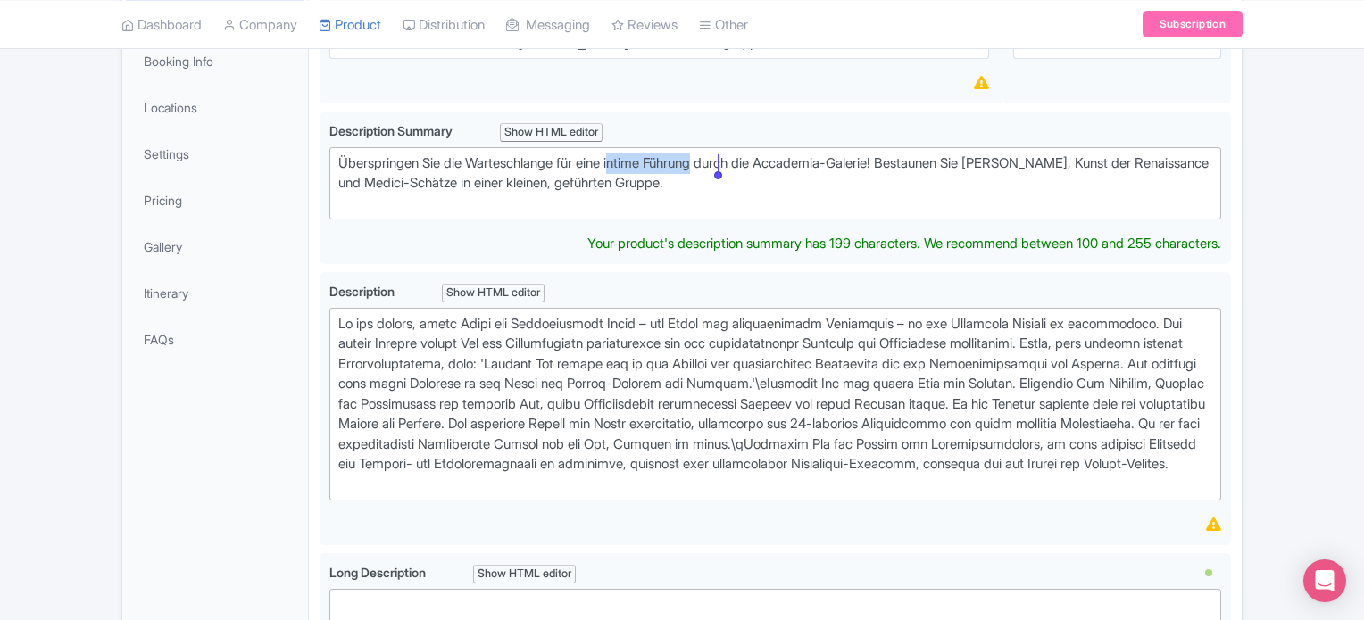
scroll to position [351, 0]
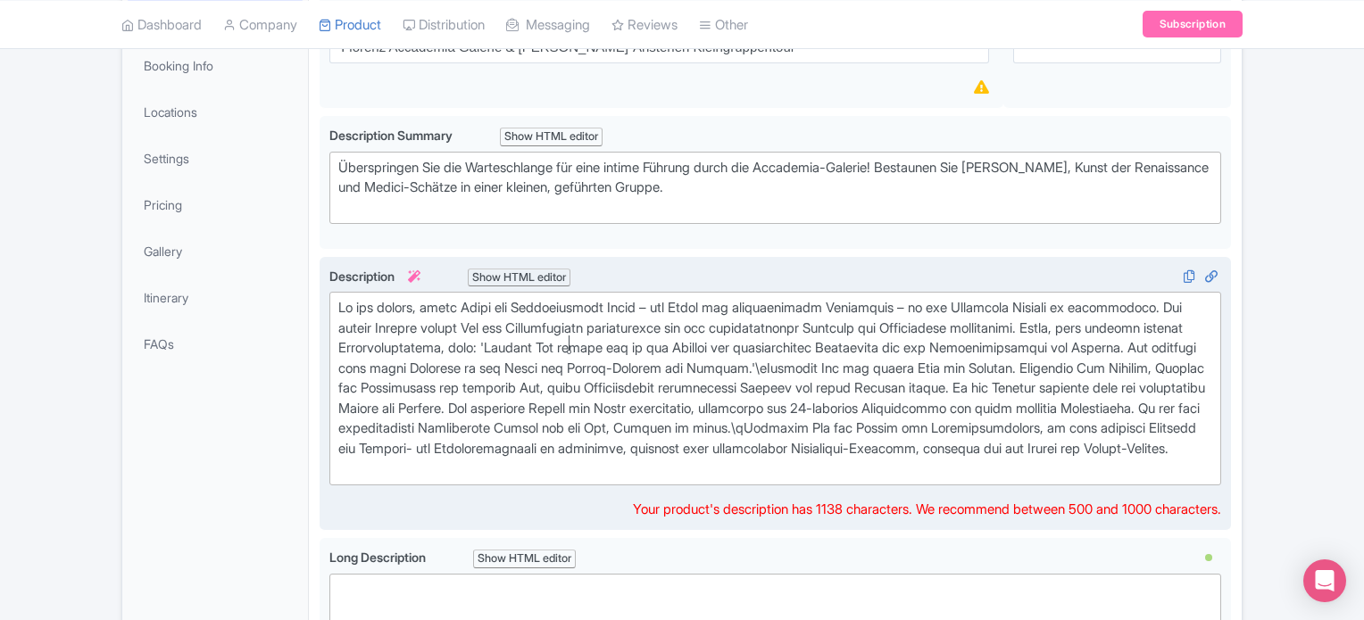
click at [570, 360] on div at bounding box center [775, 388] width 874 height 181
drag, startPoint x: 568, startPoint y: 344, endPoint x: 420, endPoint y: 343, distance: 148.2
click at [420, 343] on div at bounding box center [775, 388] width 874 height 181
type trix-editor "<lor>Ip dol sitame, conse Adipi eli Seddoeiusmodt Incid – utl Etdol mag aliquae…"
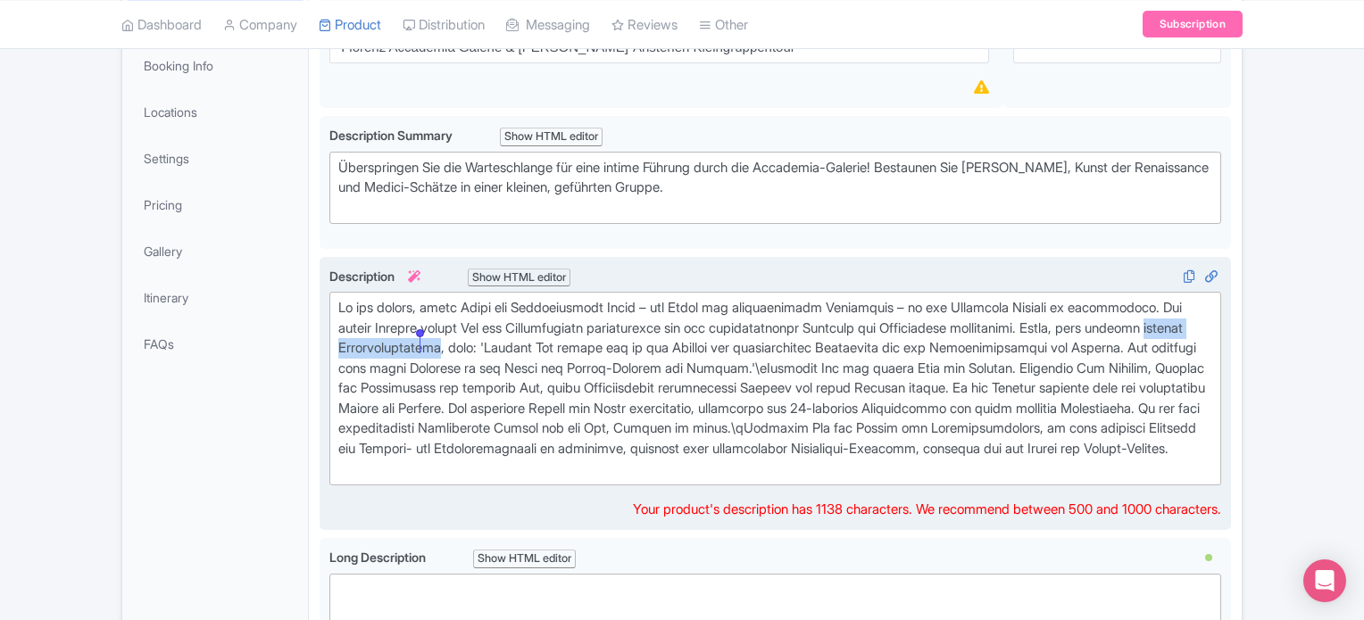
copy div "lokalen Reiseleiterinnen"
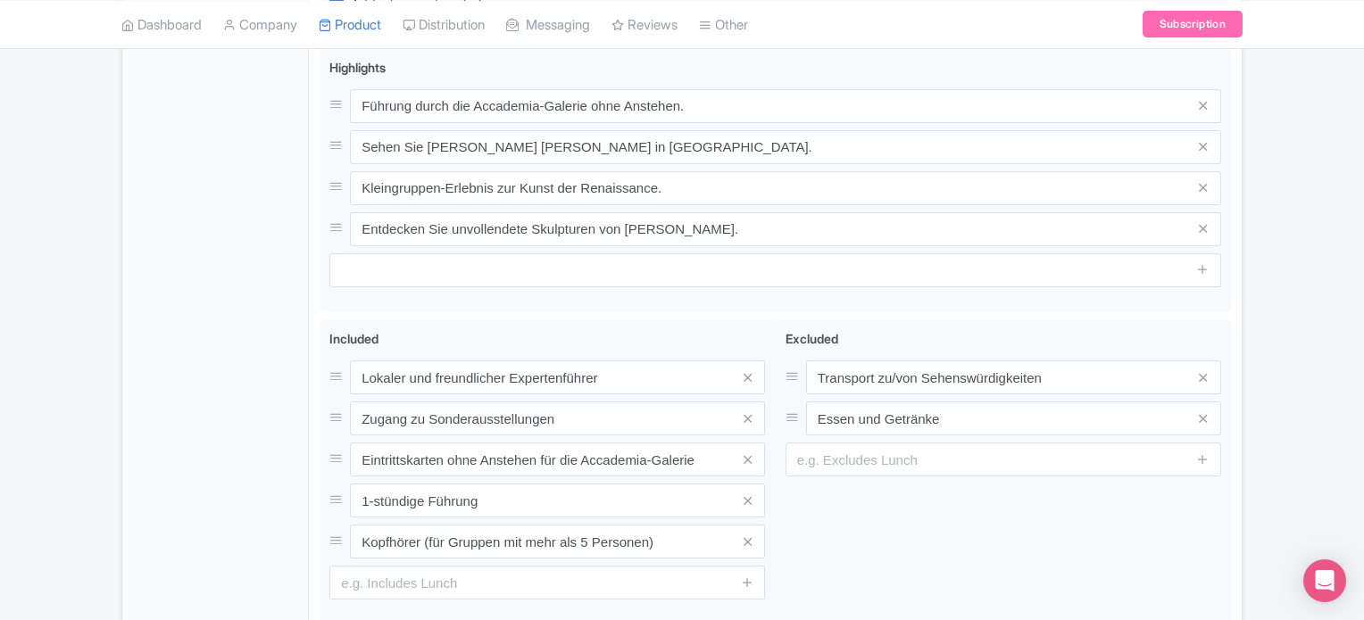
scroll to position [1042, 0]
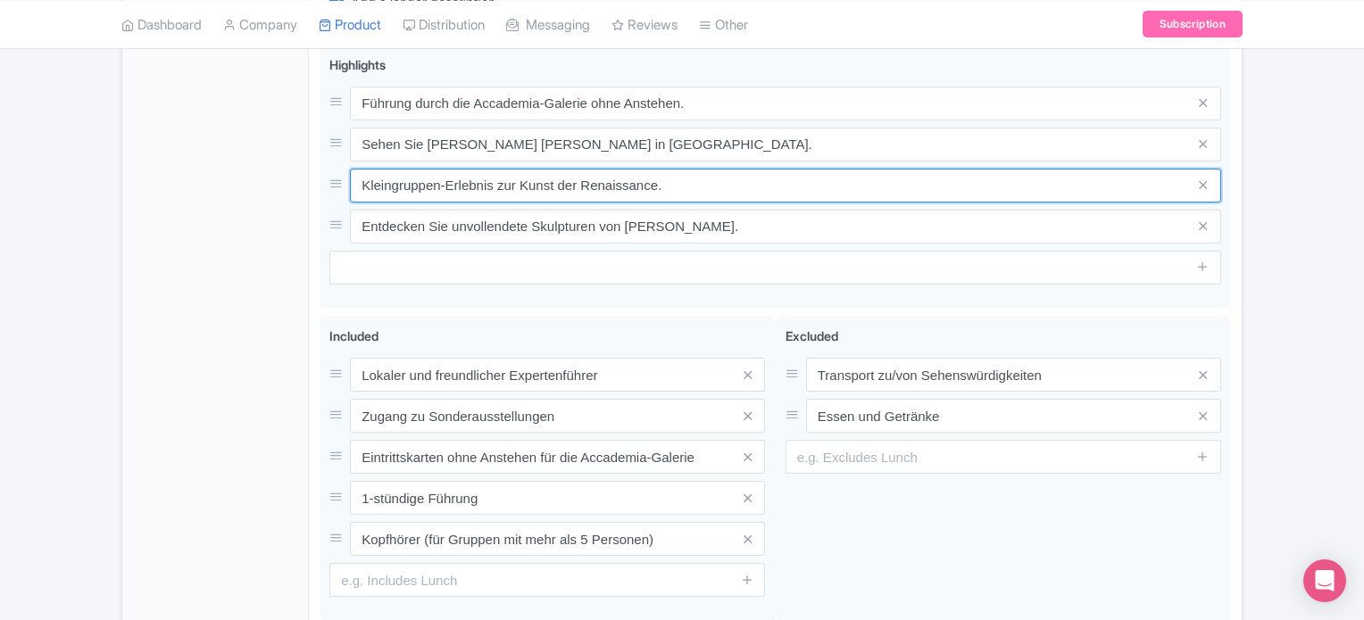
drag, startPoint x: 478, startPoint y: 173, endPoint x: 155, endPoint y: 178, distance: 322.3
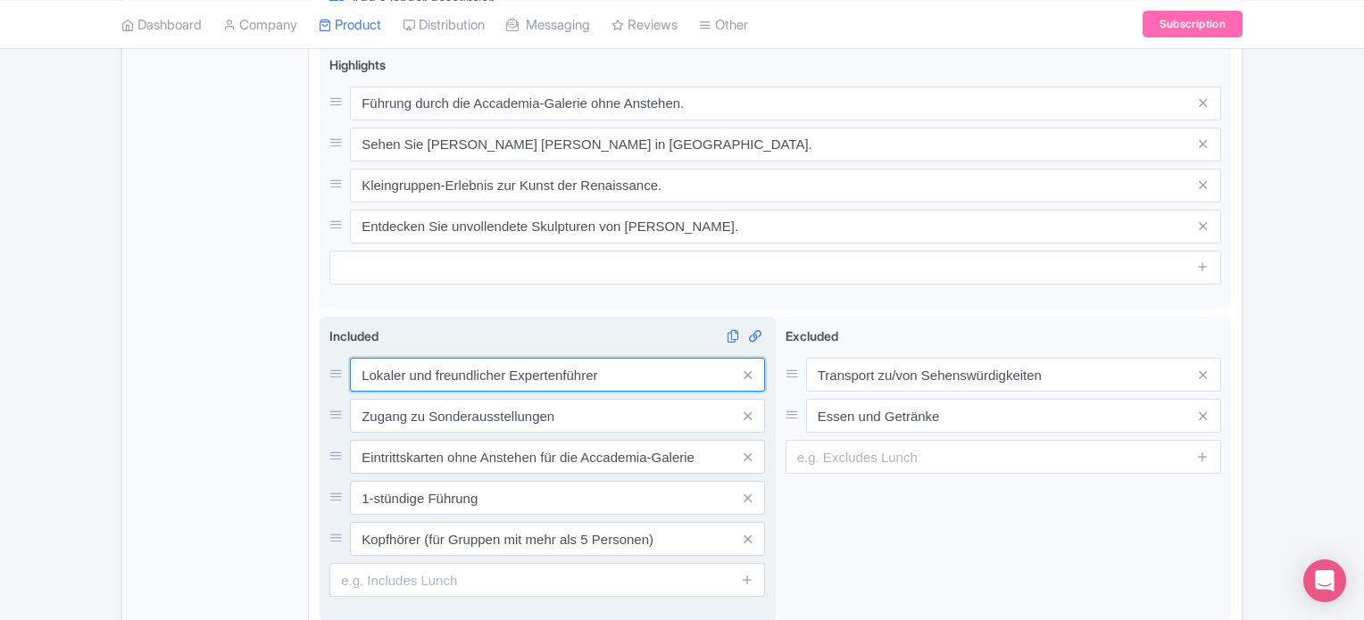
drag, startPoint x: 605, startPoint y: 390, endPoint x: 503, endPoint y: 384, distance: 102.0
click at [503, 384] on input "Lokaler und freundlicher Expertenführer" at bounding box center [557, 375] width 415 height 34
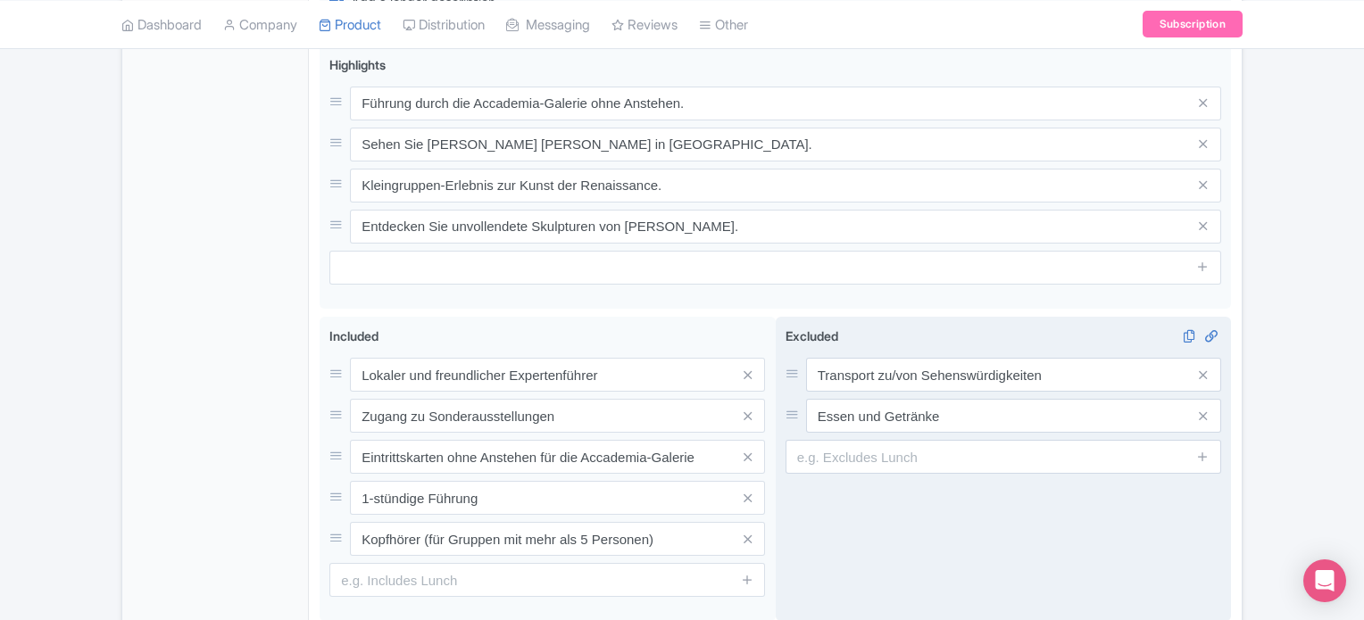
click at [924, 576] on div "Excluded i Transport zu/von Sehenswürdigkeiten [GEOGRAPHIC_DATA] und Getränke" at bounding box center [1004, 469] width 456 height 305
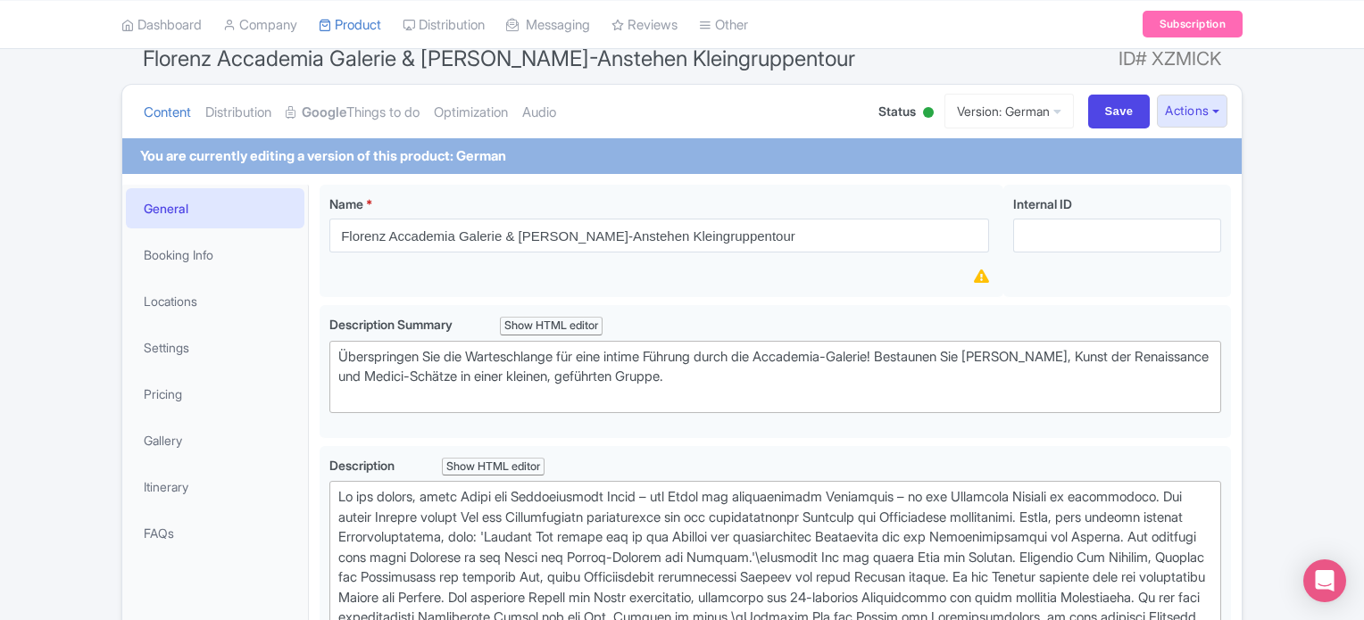
scroll to position [155, 0]
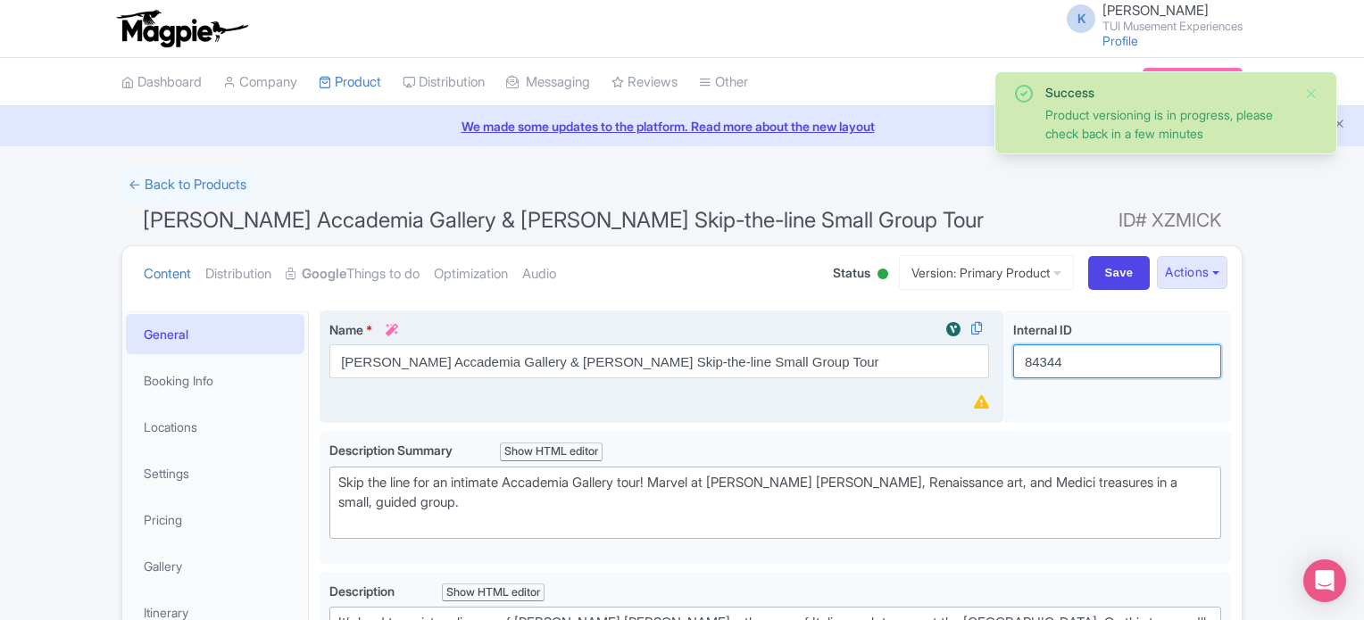
drag, startPoint x: 1094, startPoint y: 363, endPoint x: 757, endPoint y: 320, distance: 340.1
click at [757, 320] on div "[PERSON_NAME] Accademia Gallery & [PERSON_NAME] Skip-the-line Small Group Tour …" at bounding box center [775, 371] width 911 height 121
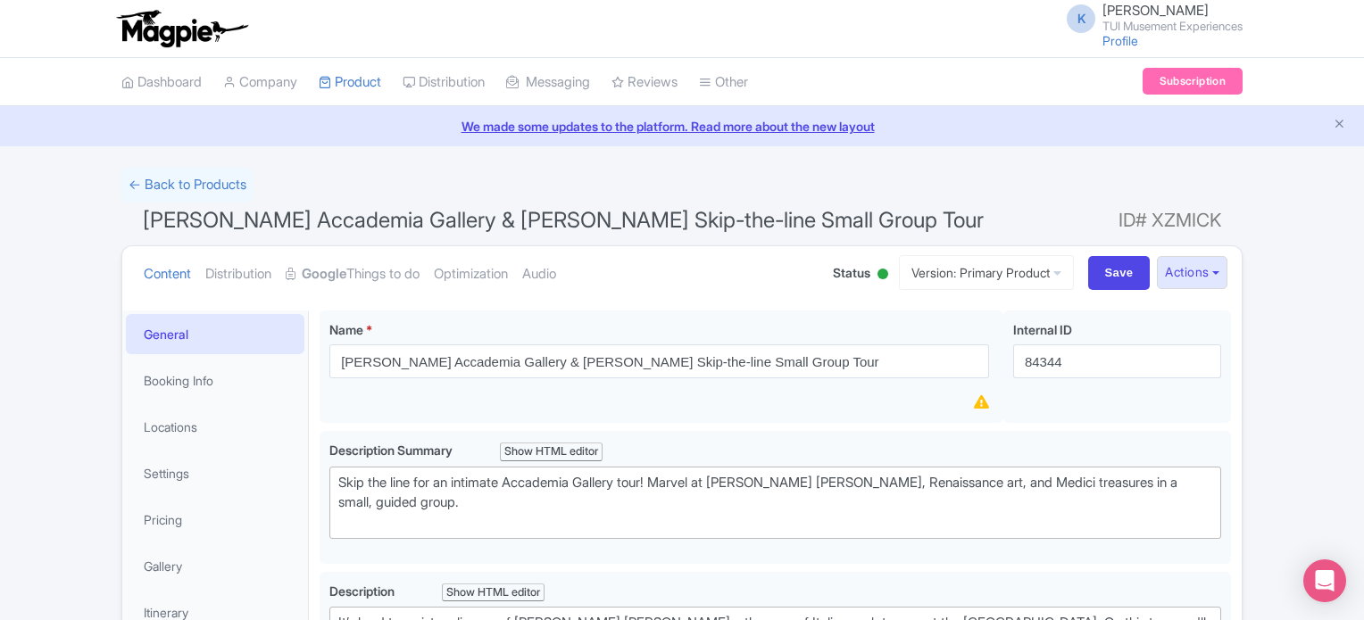
click at [392, 90] on li "Product My Products Image Library Rate Sheets" at bounding box center [350, 82] width 84 height 48
click at [395, 122] on link "My Products" at bounding box center [405, 127] width 170 height 28
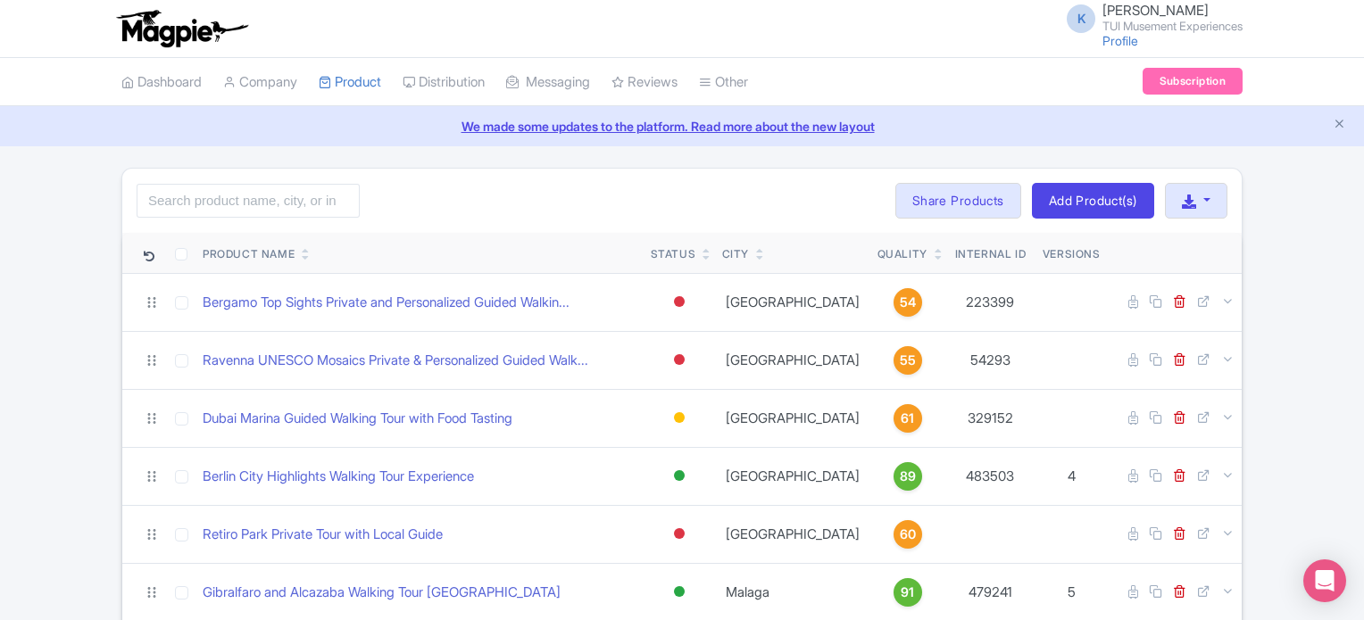
click at [935, 247] on icon at bounding box center [939, 250] width 8 height 11
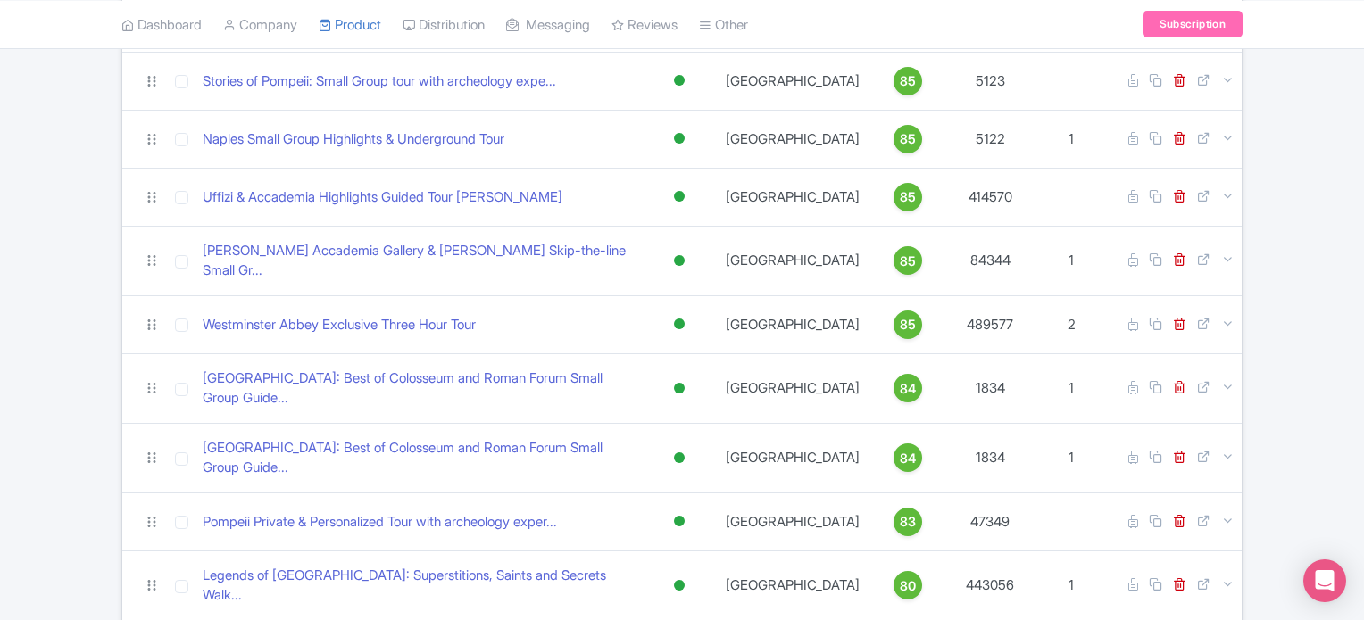
scroll to position [1612, 0]
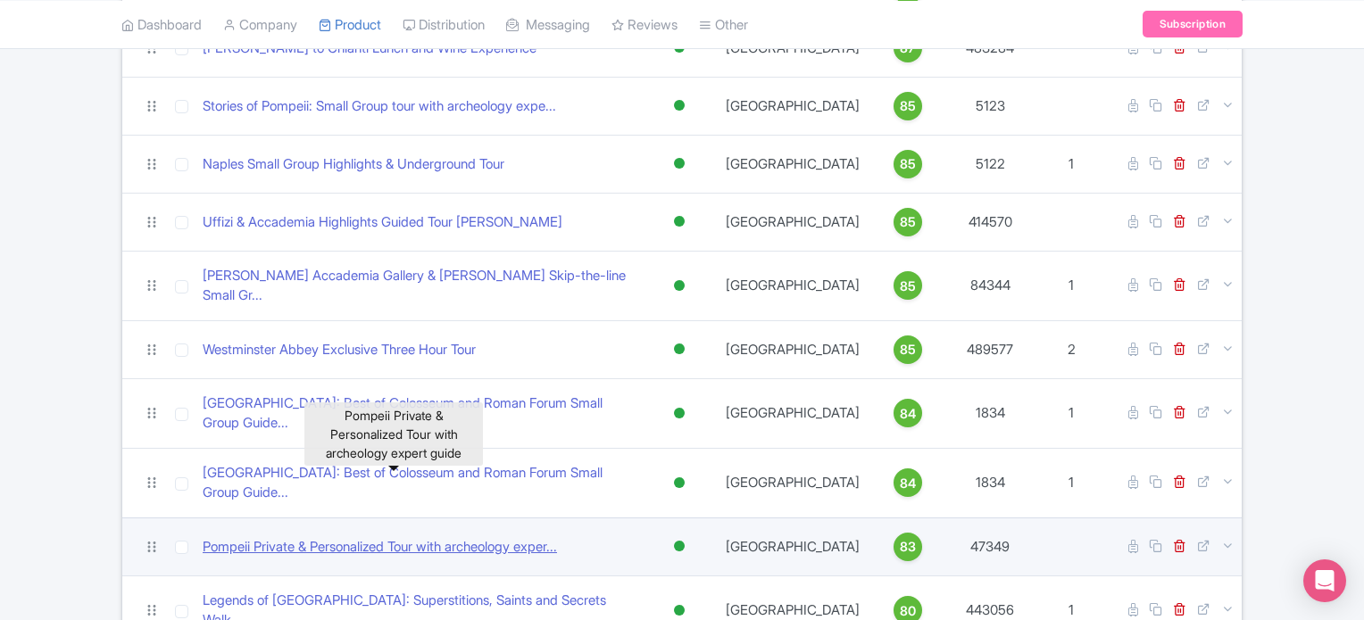
click at [440, 537] on link "Pompeii Private & Personalized Tour with archeology exper..." at bounding box center [380, 547] width 354 height 21
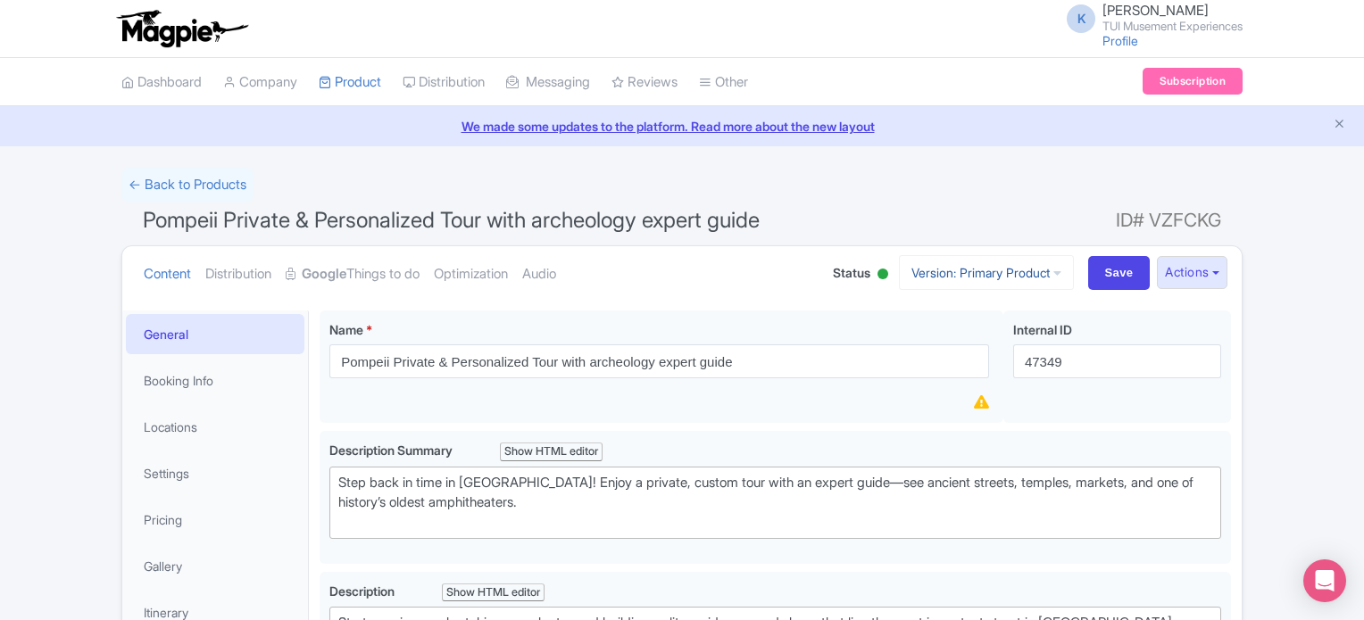
click at [1015, 267] on link "Version: Primary Product" at bounding box center [986, 272] width 175 height 35
click at [1193, 277] on button "Actions" at bounding box center [1192, 272] width 71 height 33
click at [1185, 418] on link "Create new version" at bounding box center [1149, 422] width 170 height 28
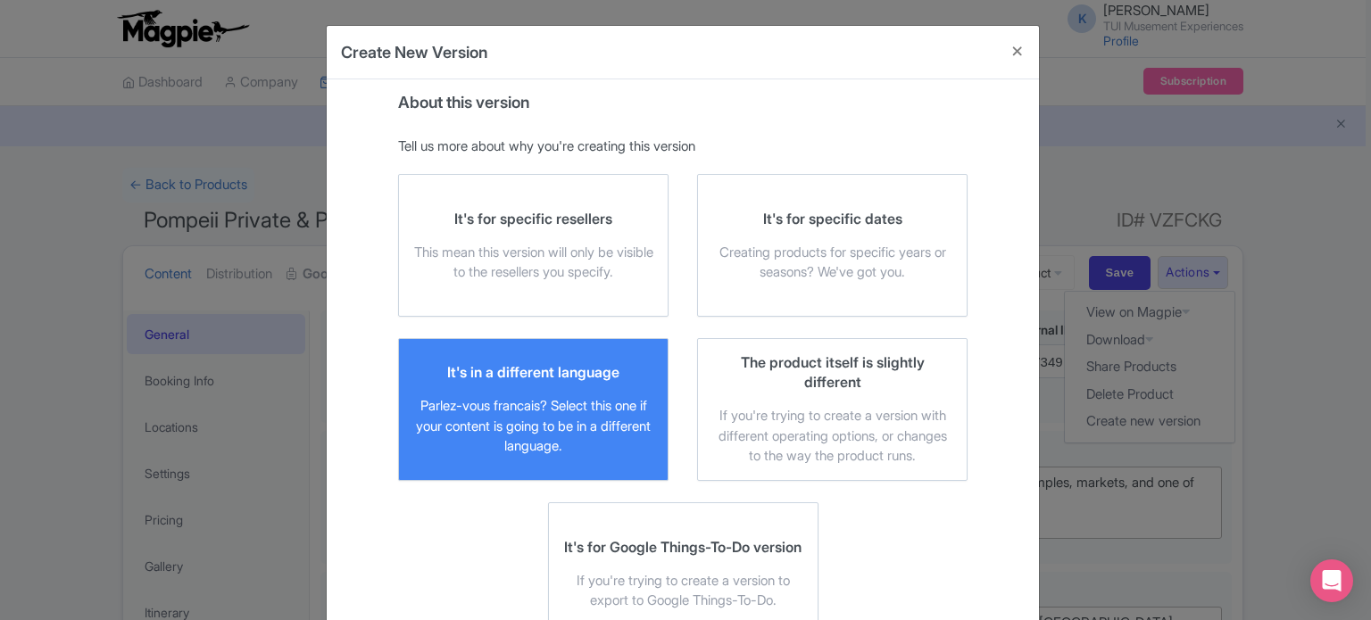
click at [579, 387] on div "It's in a different language Parlez-vous francais? Select this one if your cont…" at bounding box center [533, 409] width 240 height 95
click at [0, 0] on input "It's in a different language Parlez-vous francais? Select this one if your cont…" at bounding box center [0, 0] width 0 height 0
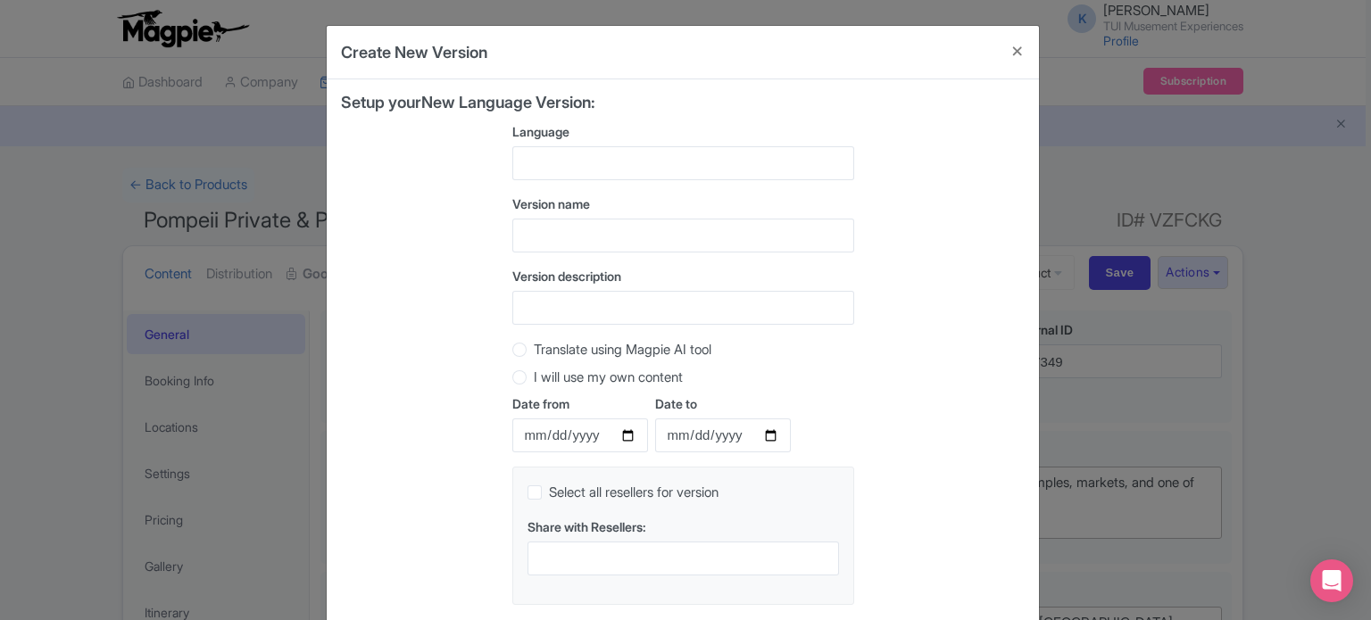
click at [687, 153] on div at bounding box center [683, 163] width 342 height 34
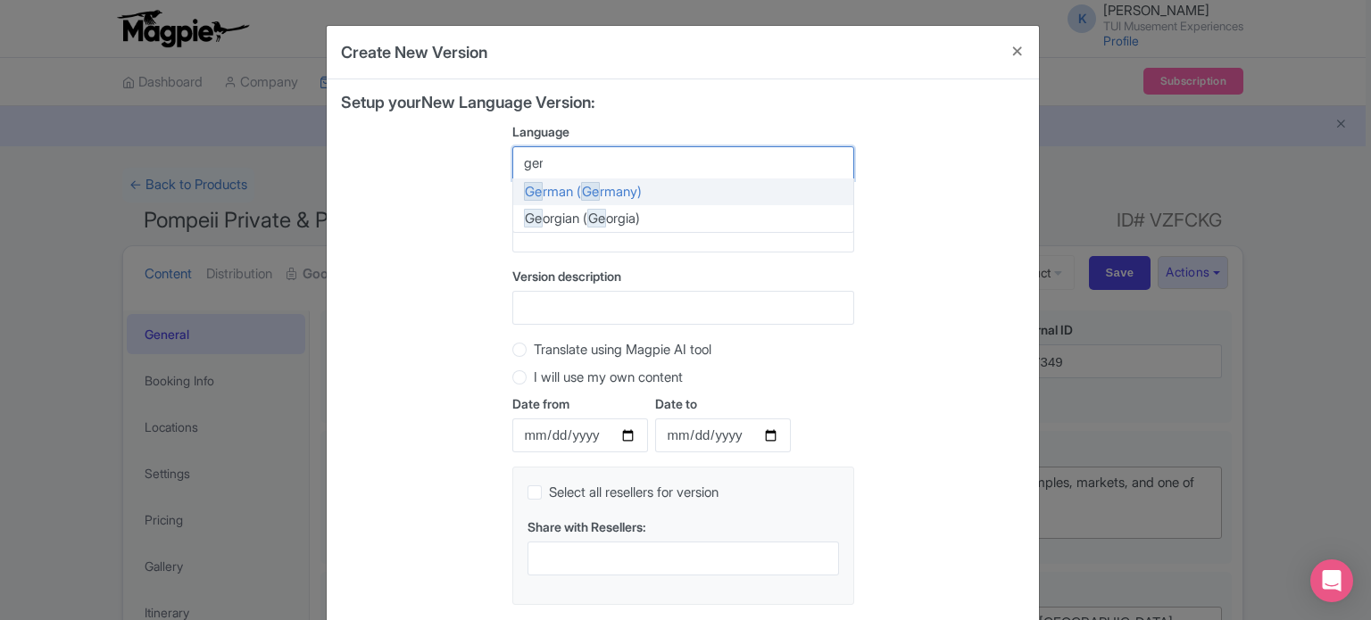
type input "germ"
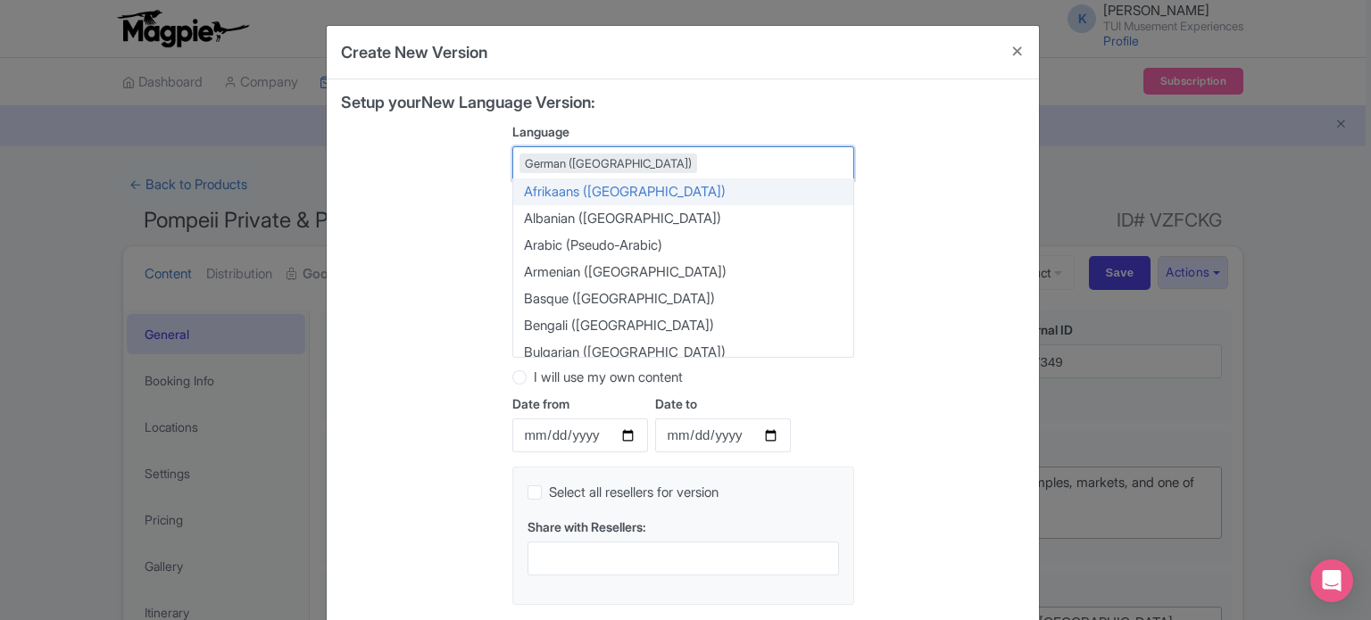
drag, startPoint x: 706, startPoint y: 188, endPoint x: 671, endPoint y: 163, distance: 42.9
click at [963, 215] on div "Setup your New Language Version: Language German (Germany) German (Germany) Afr…" at bounding box center [683, 357] width 684 height 526
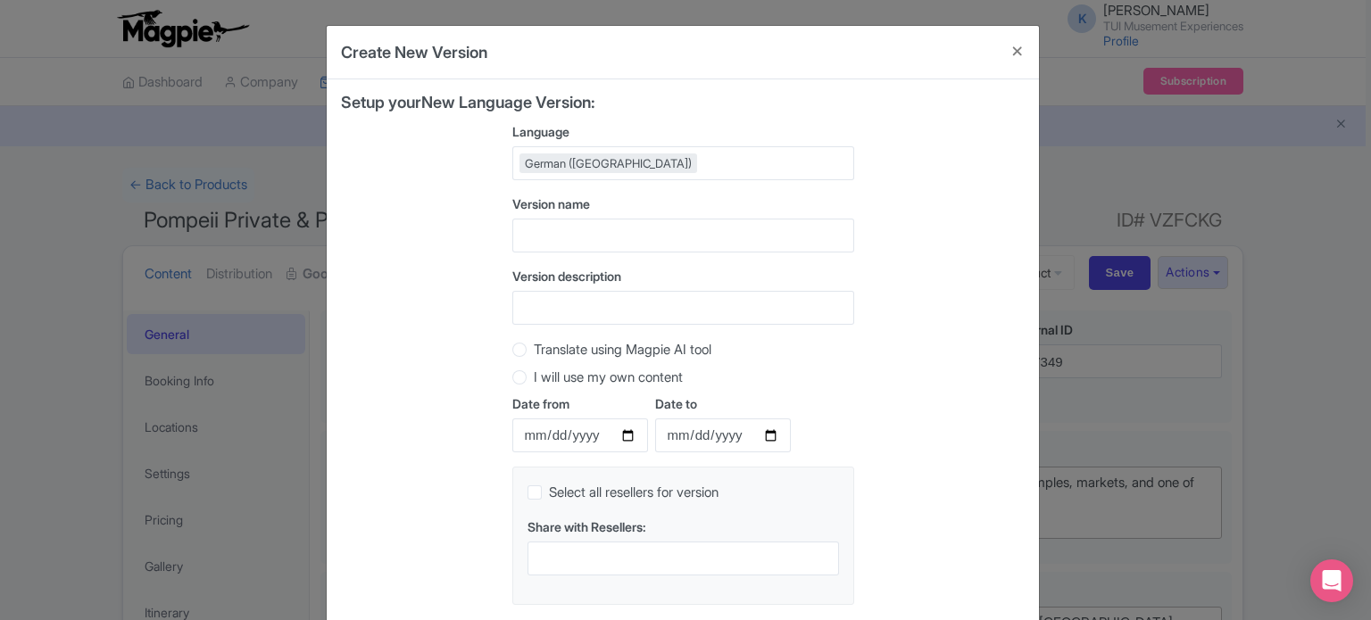
click at [676, 353] on label "Translate using Magpie AI tool" at bounding box center [623, 350] width 178 height 21
click at [552, 353] on input "Translate using Magpie AI tool" at bounding box center [543, 348] width 18 height 18
radio input "true"
click at [883, 367] on div "Setup your New Language Version: Language German (Germany) German (Germany) Afr…" at bounding box center [683, 357] width 684 height 526
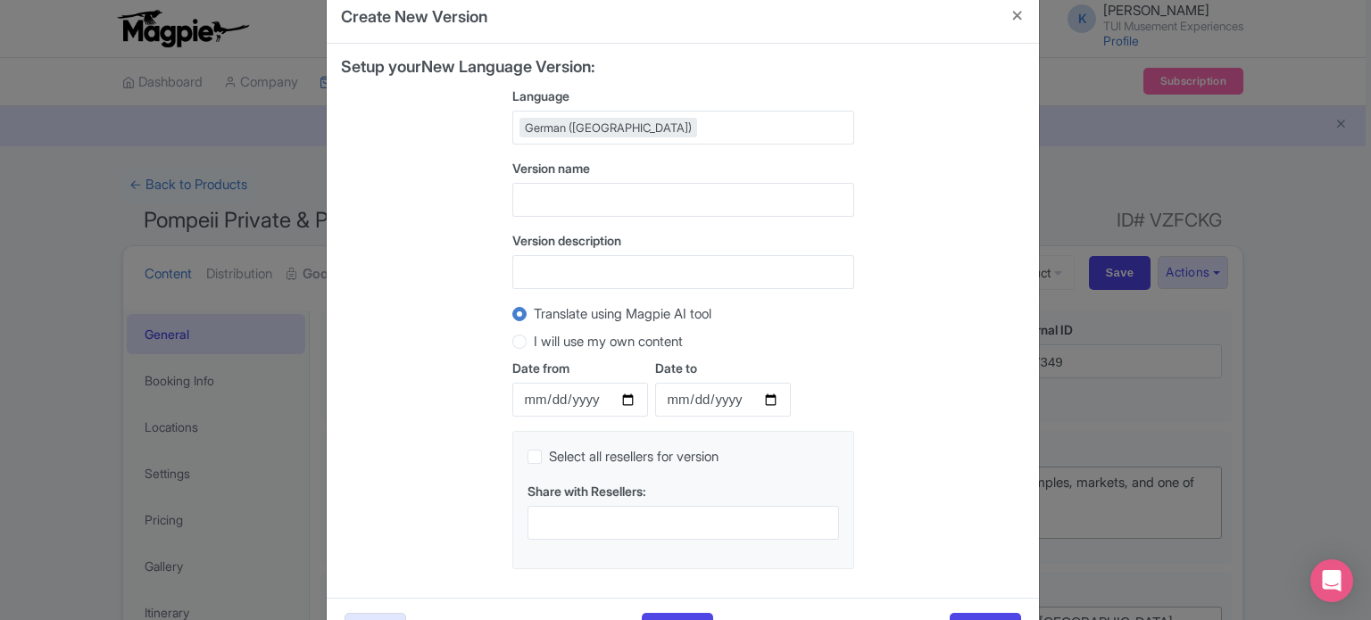
scroll to position [99, 0]
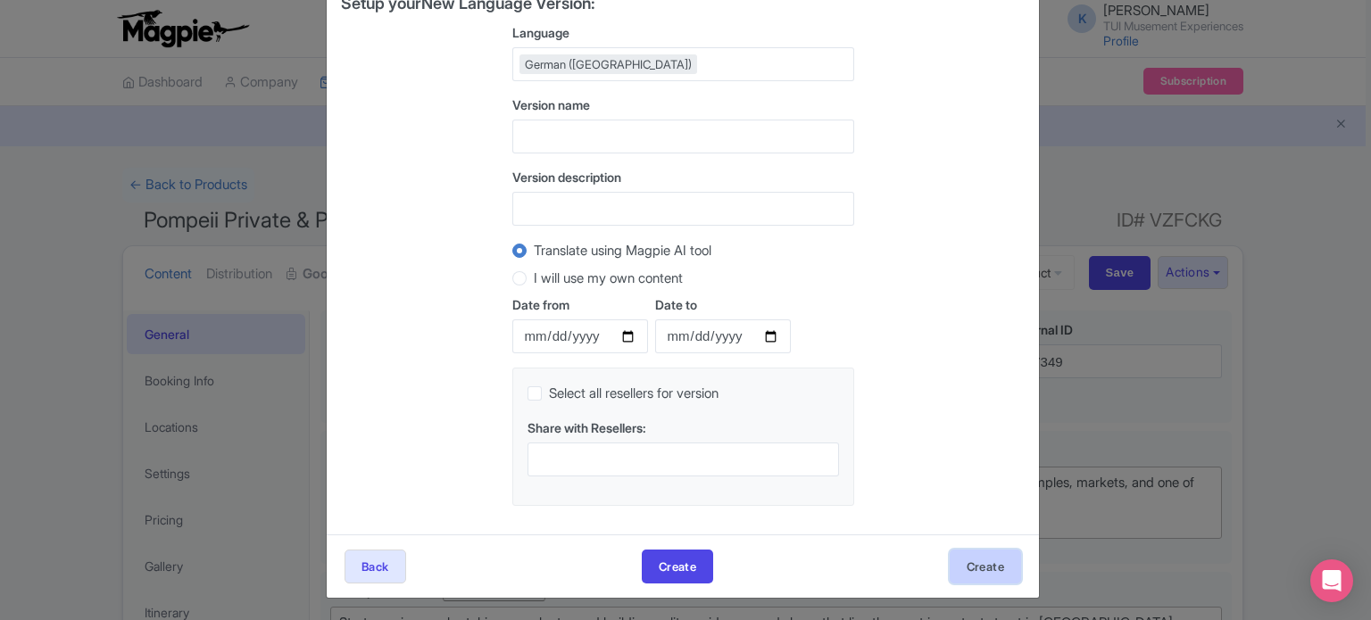
click at [968, 558] on button "Create" at bounding box center [985, 567] width 71 height 34
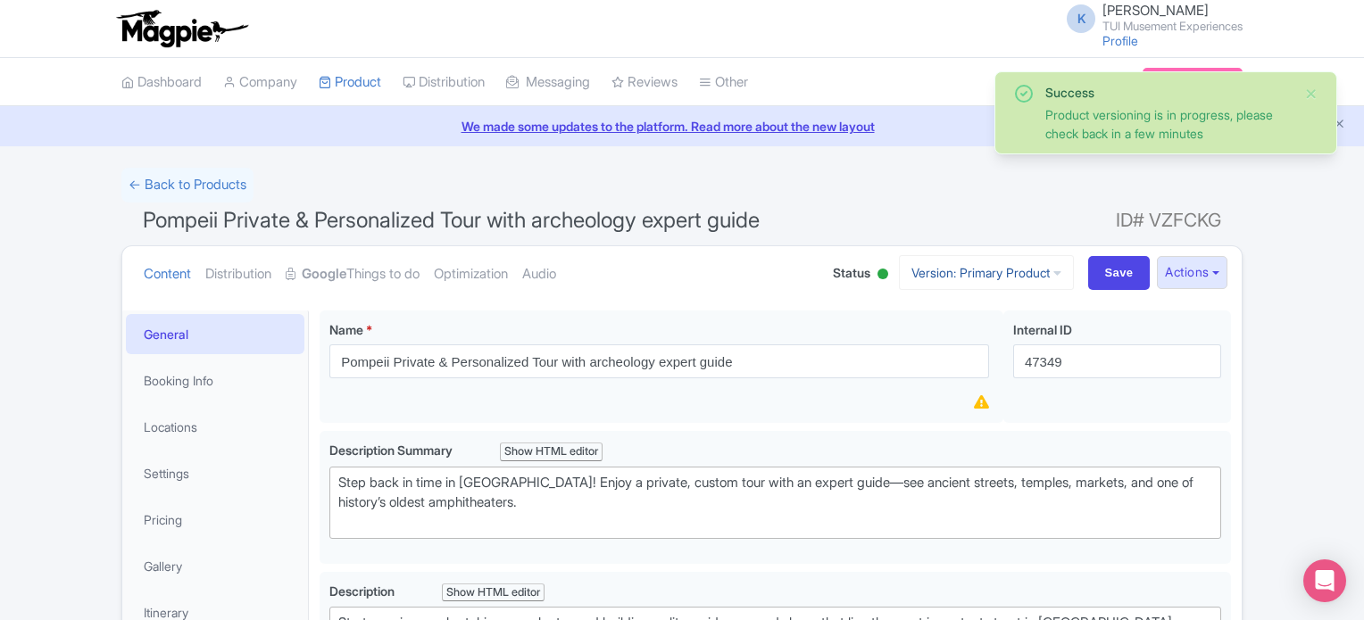
click at [946, 276] on link "Version: Primary Product" at bounding box center [986, 272] width 175 height 35
click at [935, 363] on link "German" at bounding box center [1002, 370] width 170 height 28
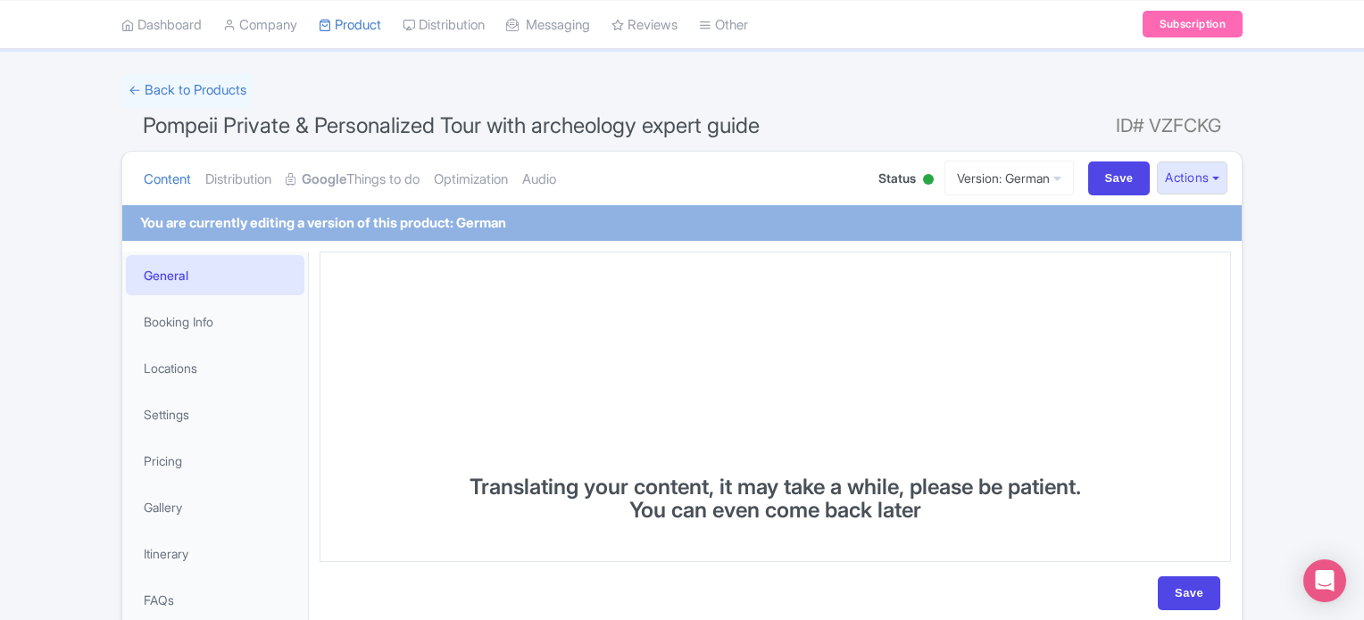
scroll to position [157, 0]
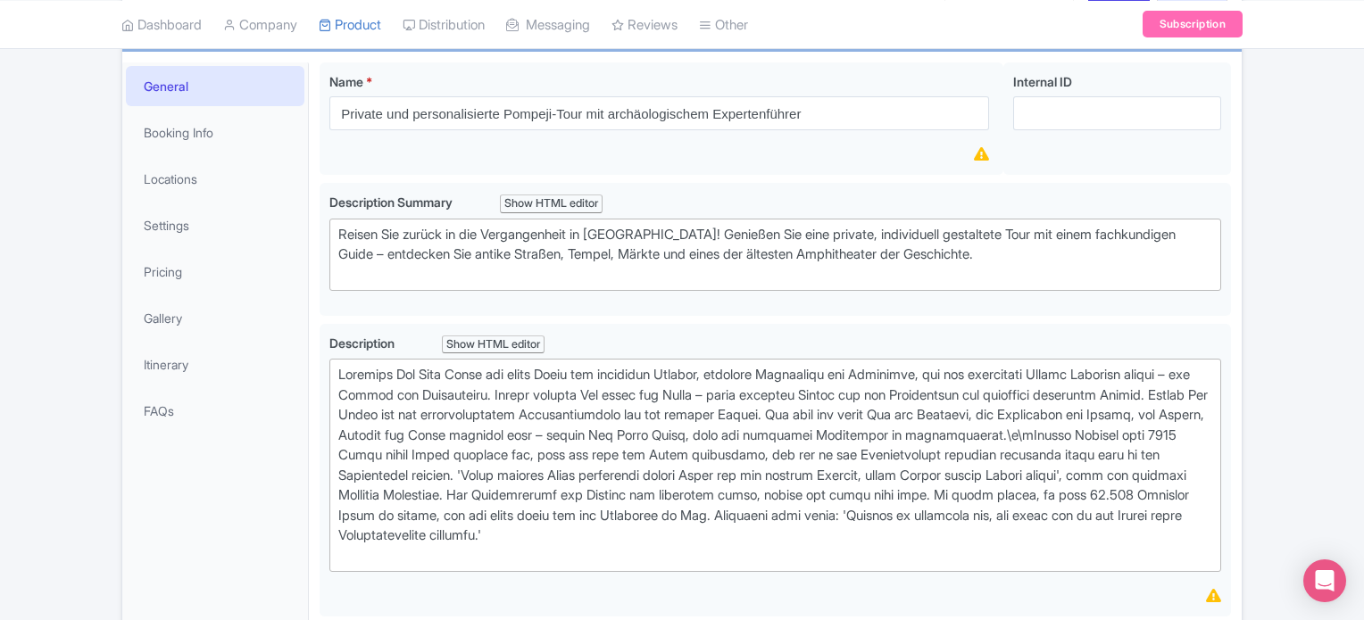
scroll to position [286, 0]
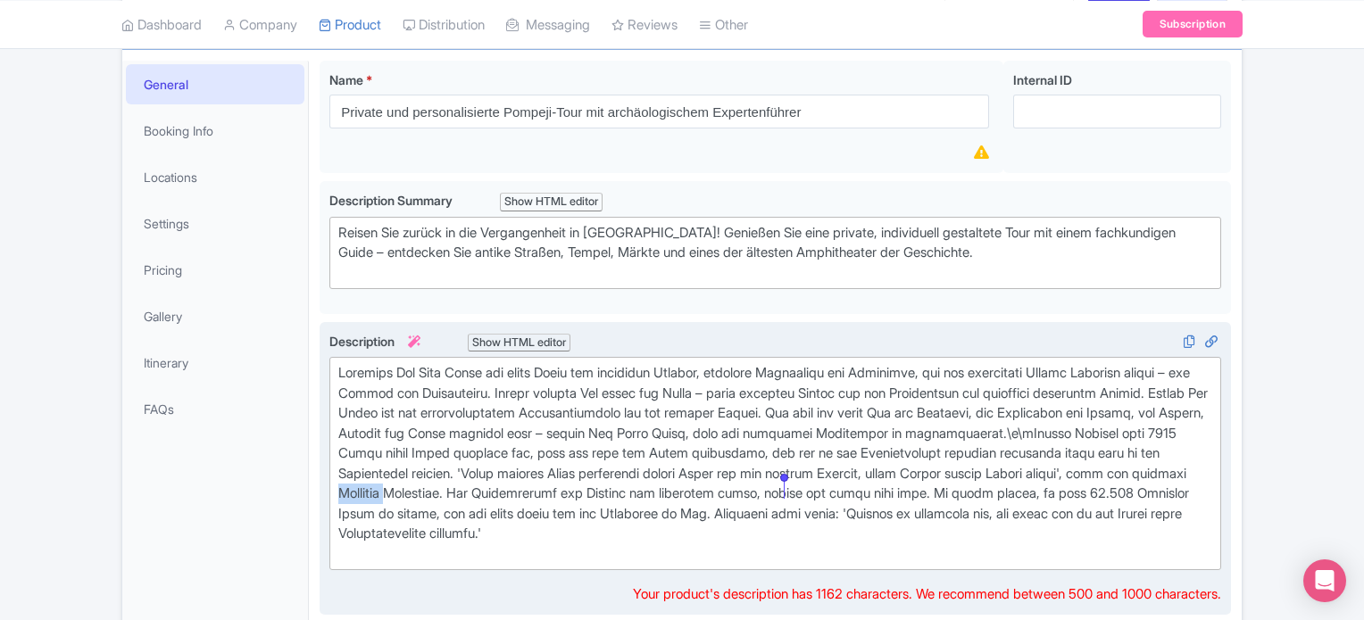
drag, startPoint x: 840, startPoint y: 494, endPoint x: 784, endPoint y: 491, distance: 56.3
click at [784, 491] on div at bounding box center [775, 463] width 874 height 201
type trix-editor "<div>Beginnen Sie Ihre Reise mit einem Blick auf prächtige Gebäude, elegante Wo…"
copy div "Führerin"
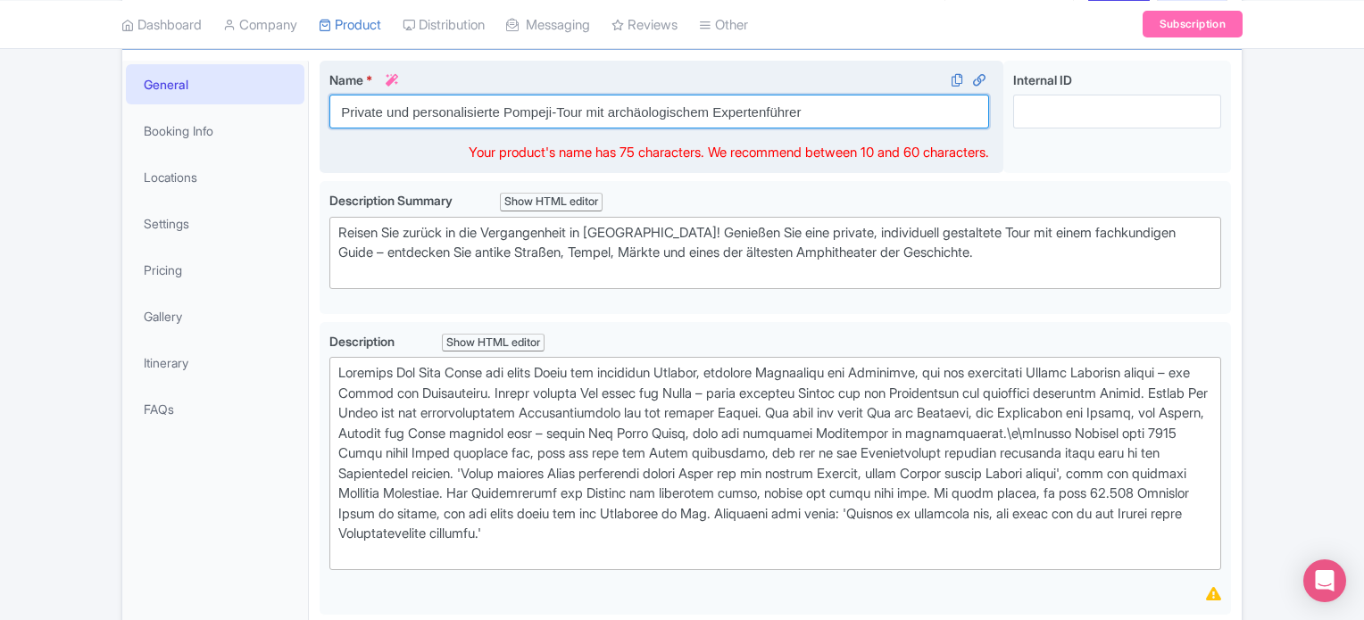
drag, startPoint x: 714, startPoint y: 104, endPoint x: 825, endPoint y: 106, distance: 110.7
click at [825, 106] on input "Private und personalisierte Pompeji-Tour mit archäologischem Expertenführer" at bounding box center [659, 112] width 660 height 34
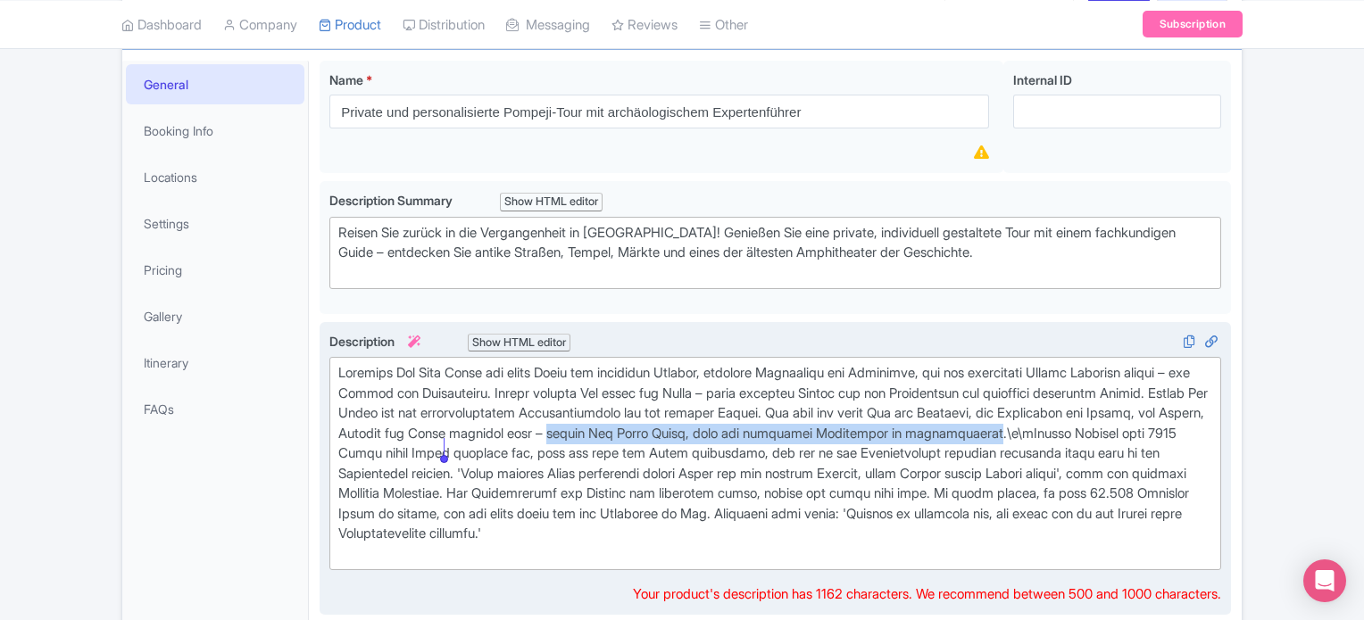
drag, startPoint x: 871, startPoint y: 428, endPoint x: 445, endPoint y: 445, distance: 427.1
click at [445, 445] on div at bounding box center [775, 463] width 874 height 201
copy div "bitten Sie Ihren Guide, sich auf besondere Interessen zu konzentrieren"
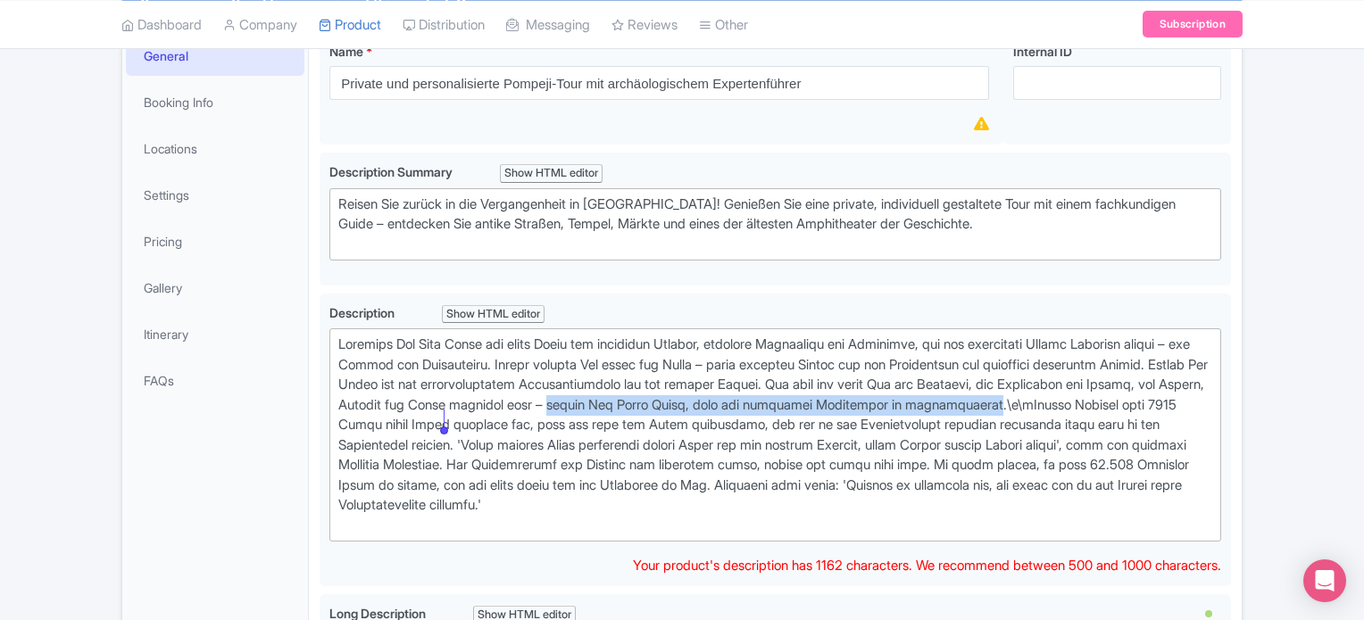
scroll to position [317, 0]
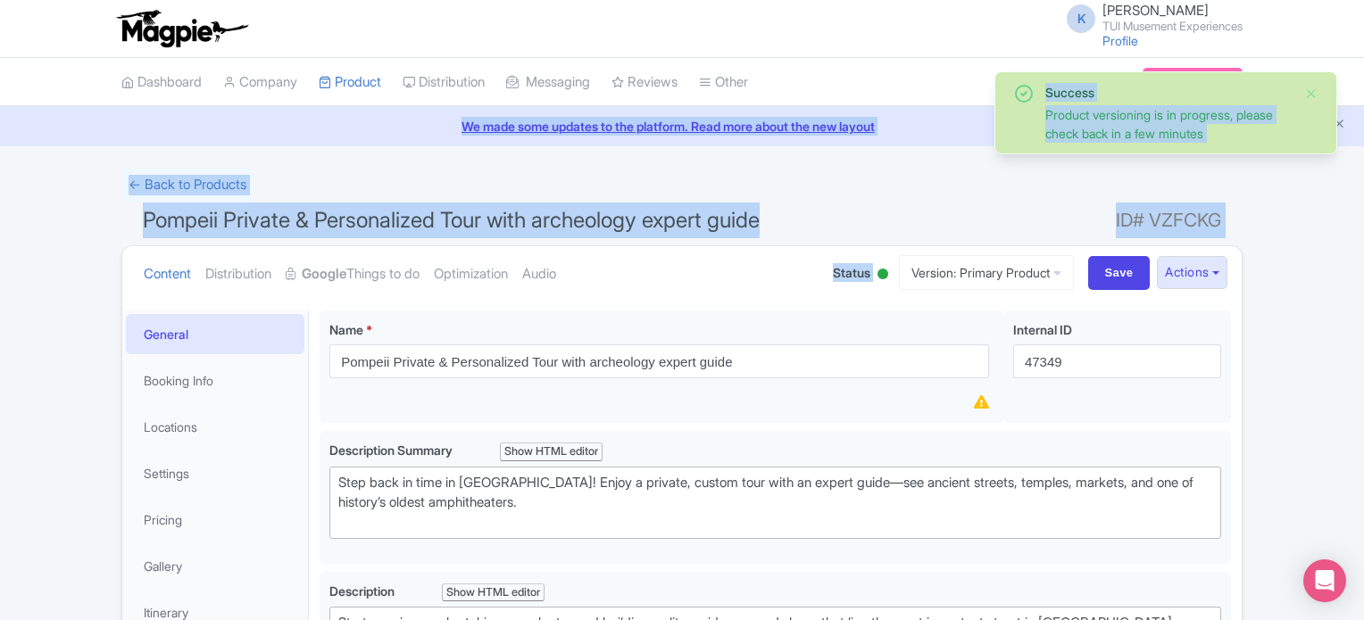
drag, startPoint x: 1363, startPoint y: 52, endPoint x: 1368, endPoint y: 254, distance: 202.7
click at [1363, 254] on html "K [PERSON_NAME] TUI Musement Experiences Profile Users Settings Sign out Dashbo…" at bounding box center [682, 310] width 1364 height 620
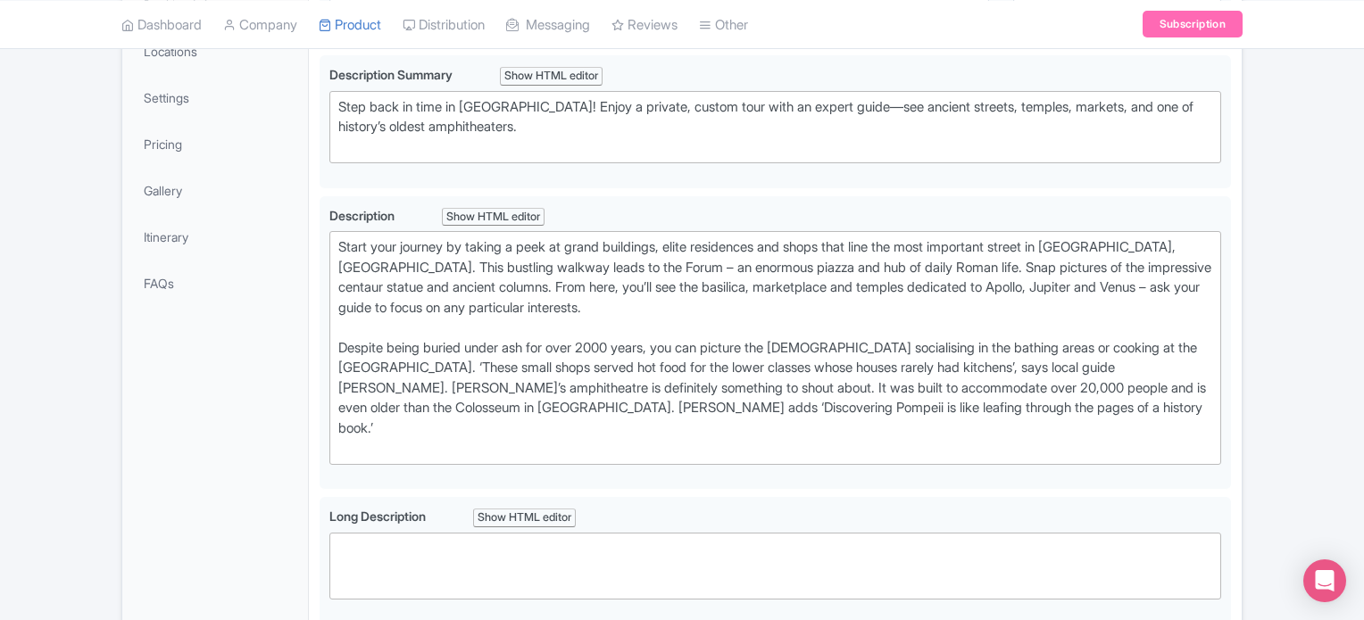
scroll to position [378, 0]
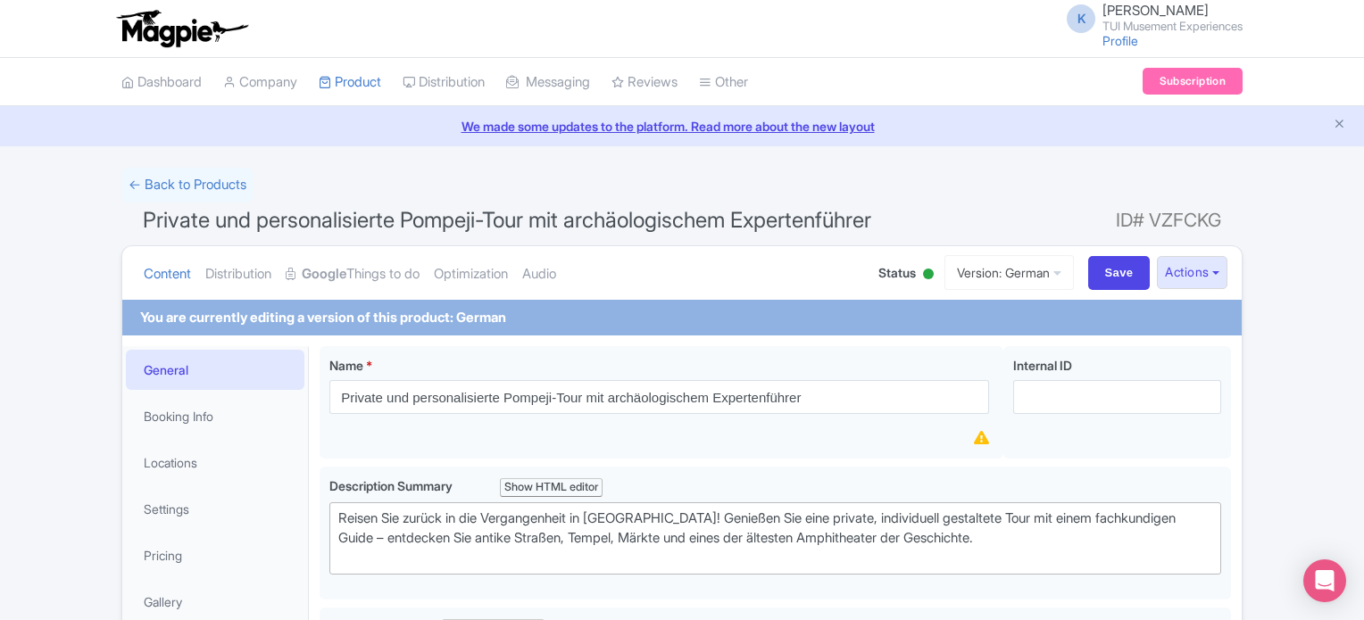
scroll to position [317, 0]
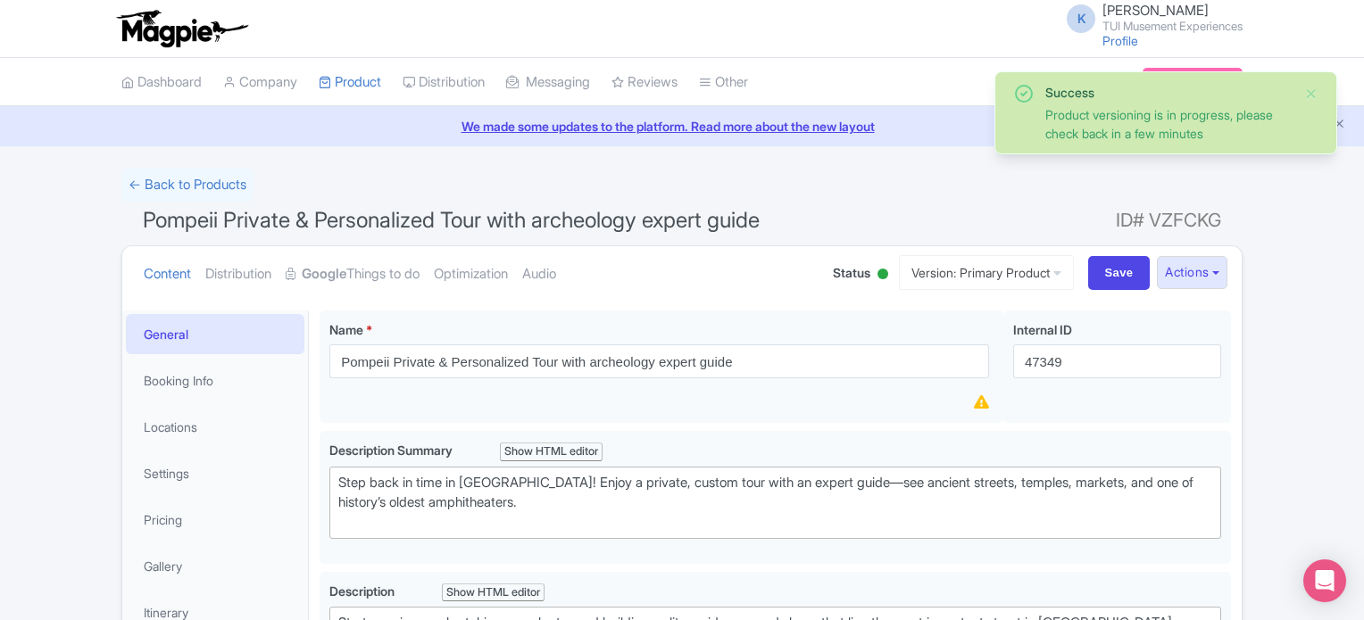
scroll to position [378, 0]
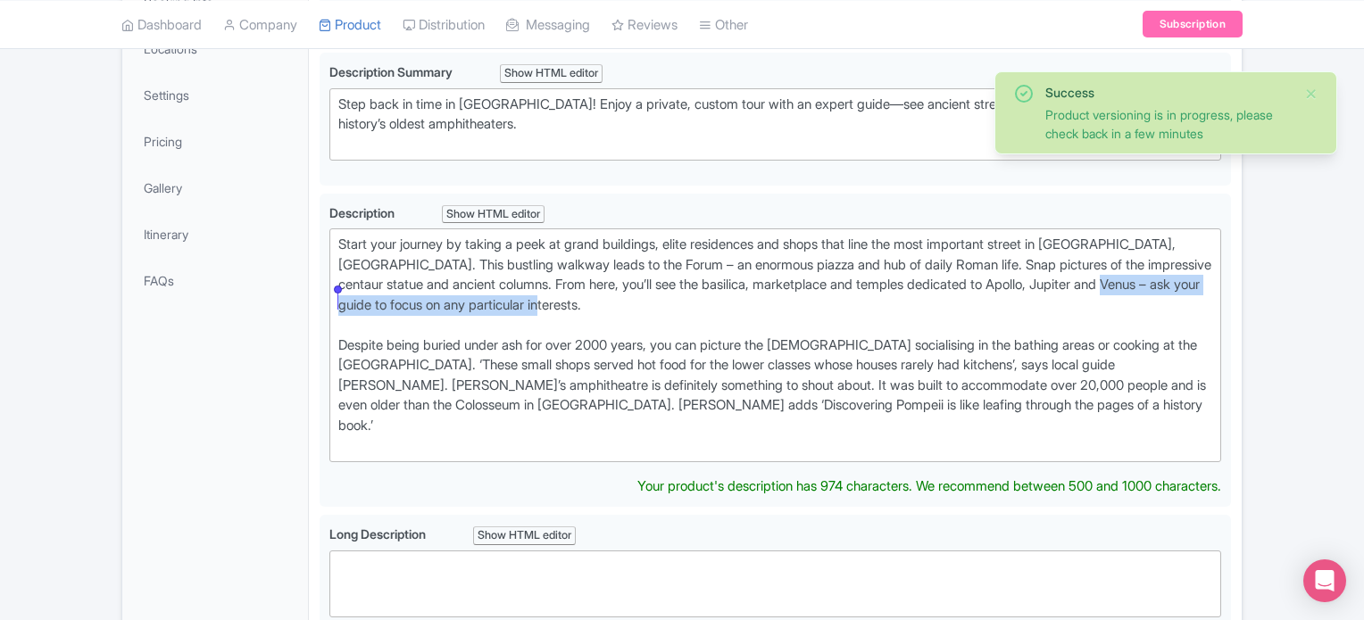
drag, startPoint x: 671, startPoint y: 303, endPoint x: 310, endPoint y: 303, distance: 361.5
click at [310, 303] on div "Pompeii Private & Personalized Tour with archeology expert guide Name * i Pompe…" at bounding box center [775, 621] width 933 height 1401
type trix-editor "<lor>Ipsum dolo sitamet co adipis e sedd ei tempo incididun, utlab etdolorema a…"
copy div "ask your guide to focus on any particular interests."
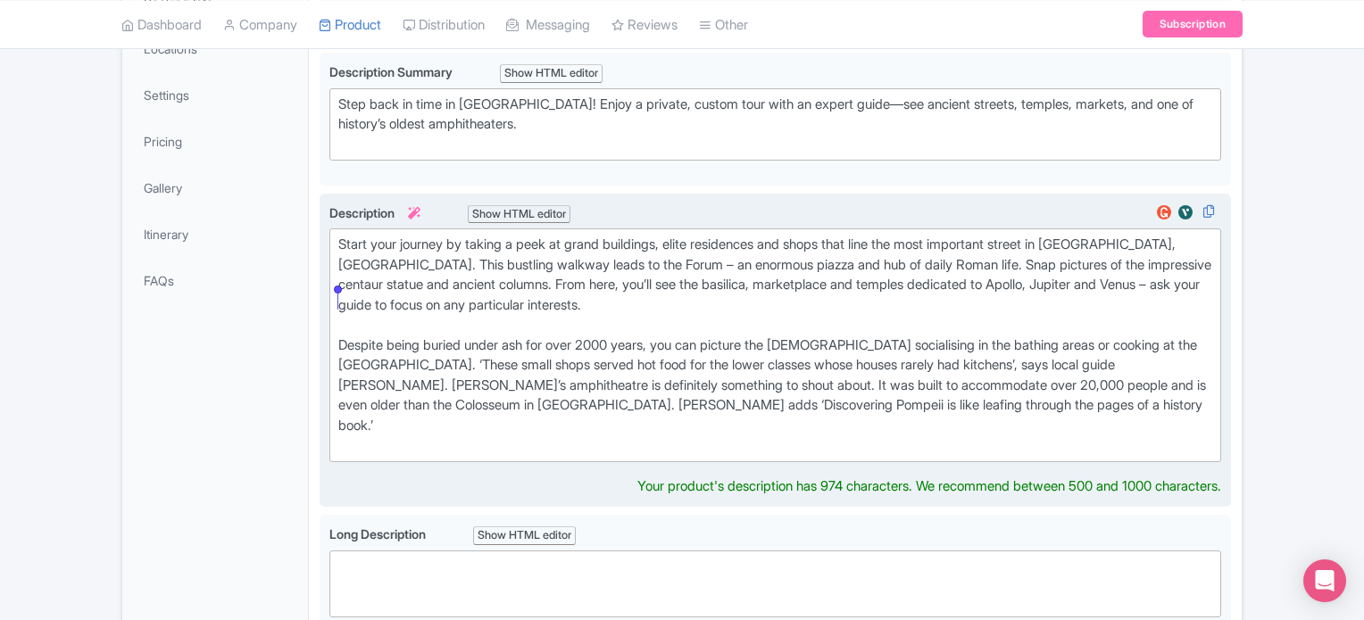
click at [986, 196] on div "Start your journey by taking a peek at grand buildings, elite residences and sh…" at bounding box center [775, 351] width 911 height 314
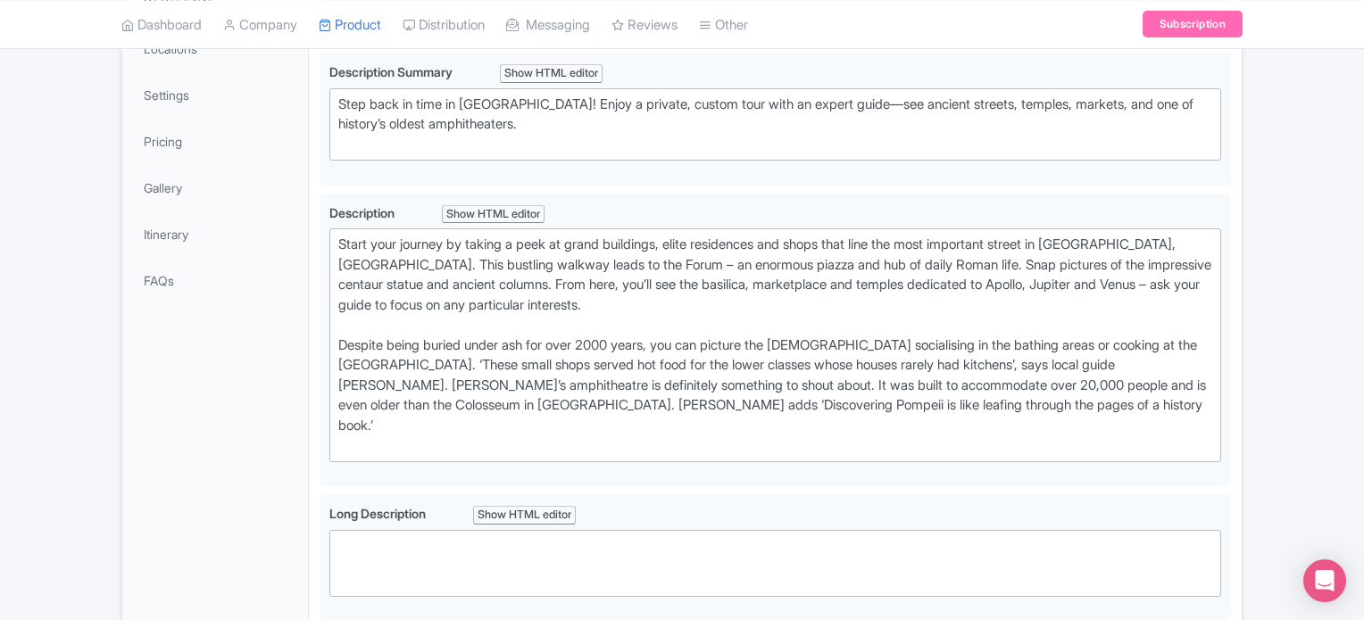
scroll to position [0, 0]
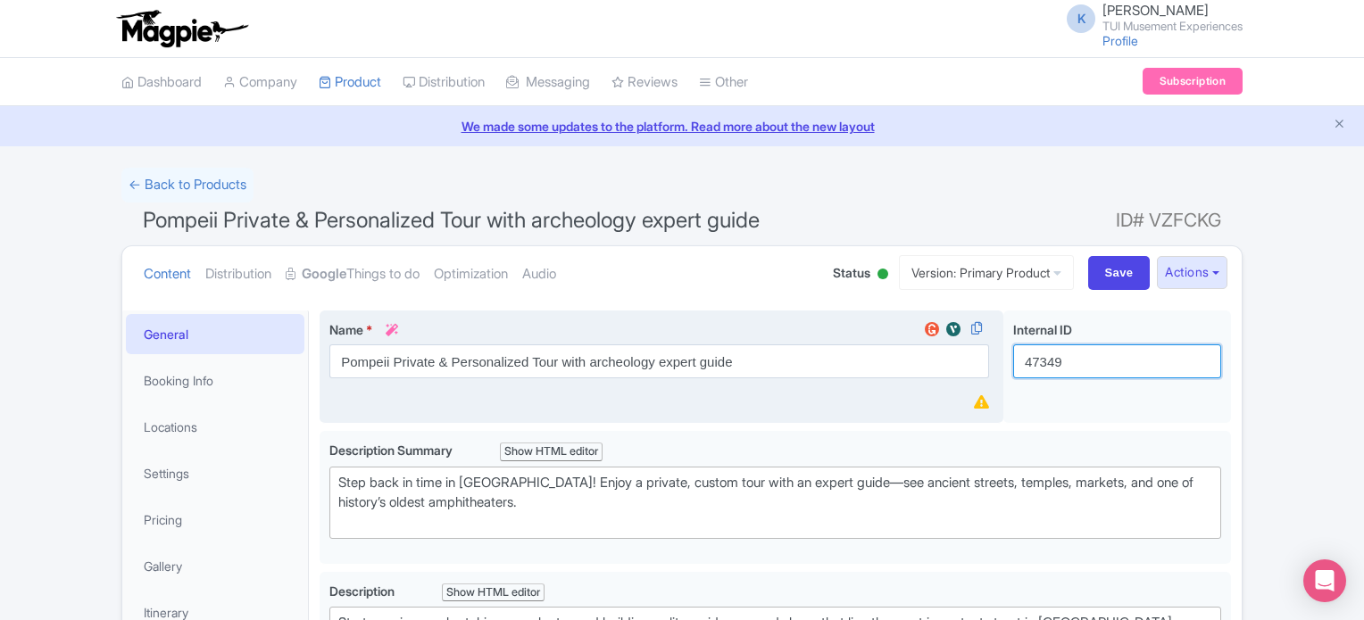
drag, startPoint x: 1085, startPoint y: 360, endPoint x: 953, endPoint y: 373, distance: 132.8
click at [953, 373] on div "Pompeii Private & Personalized Tour with archeology expert guide Name * i Pompe…" at bounding box center [775, 371] width 911 height 121
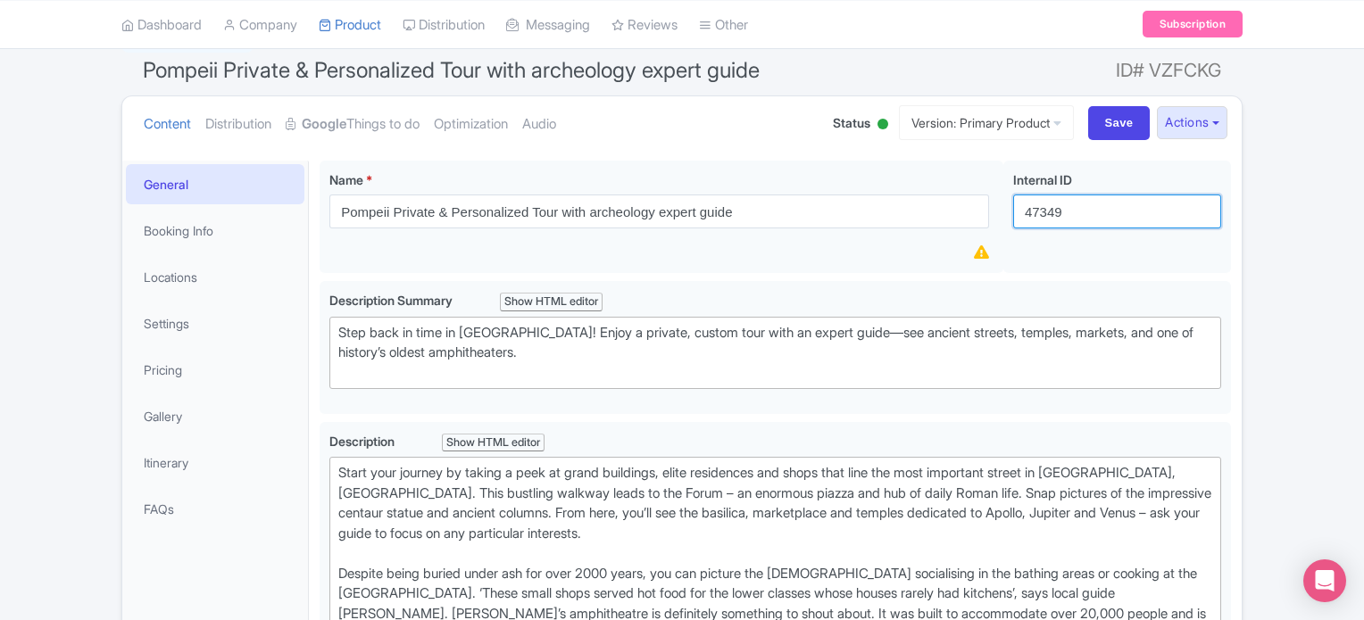
scroll to position [145, 0]
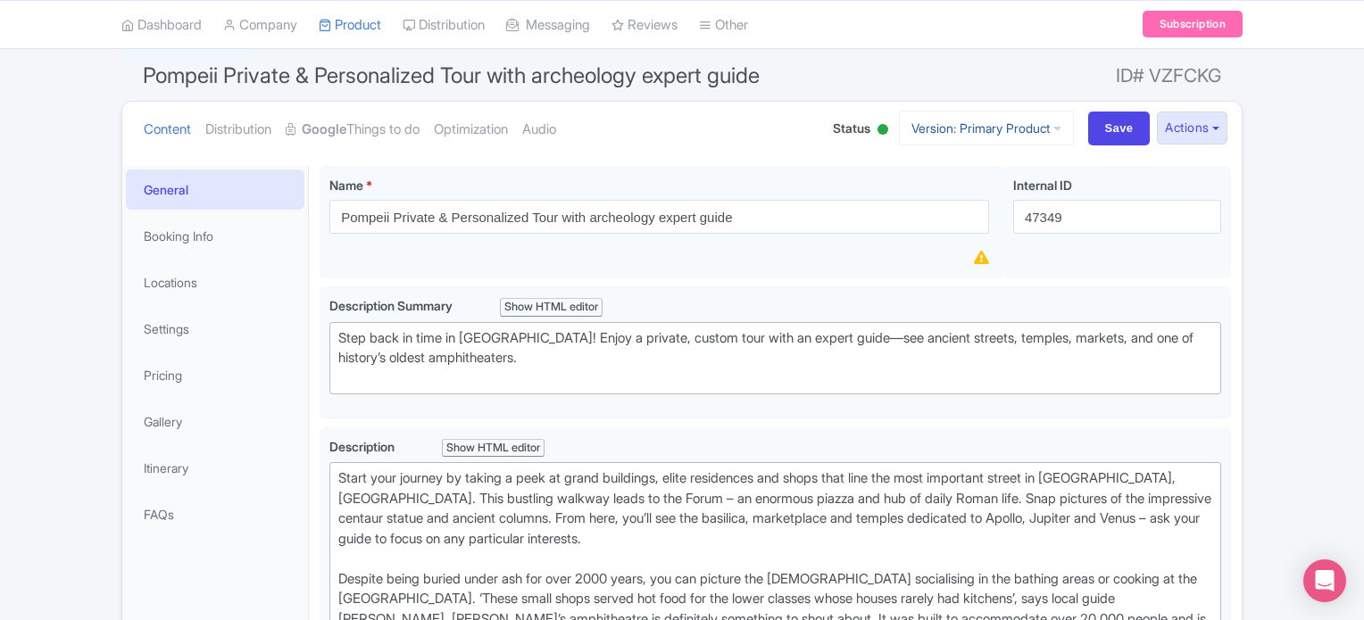
click at [938, 122] on link "Version: Primary Product" at bounding box center [986, 128] width 175 height 35
click at [945, 218] on link "German" at bounding box center [1002, 226] width 170 height 28
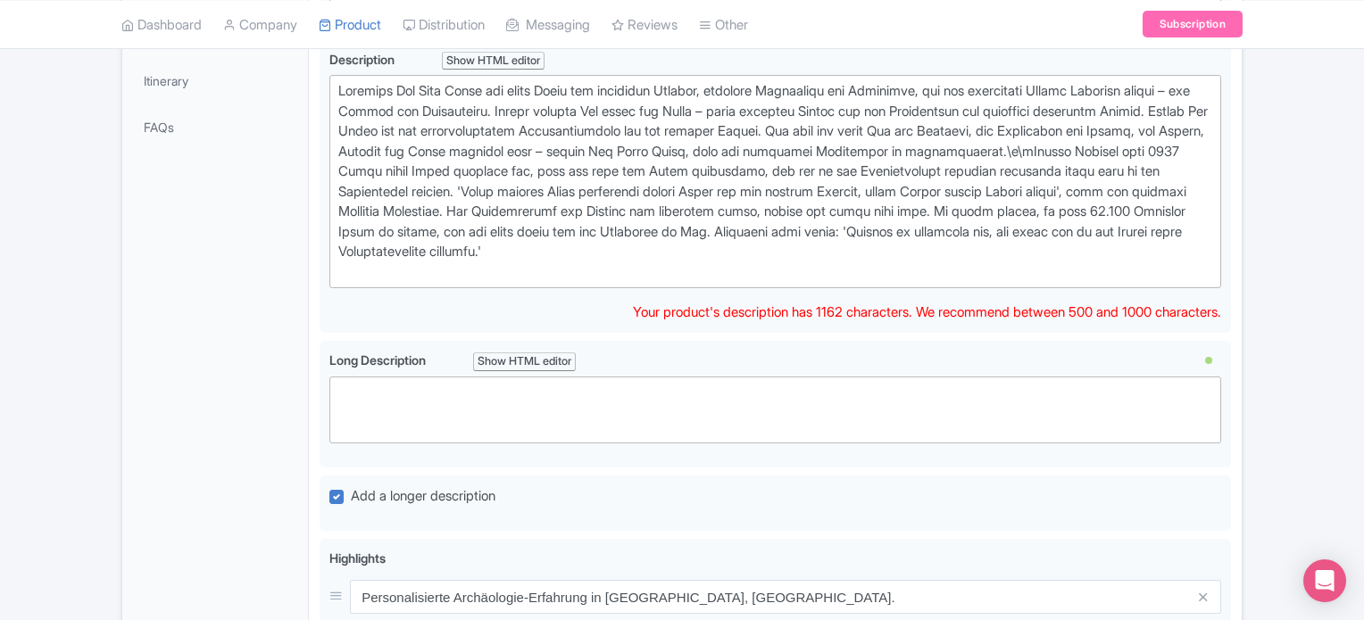
scroll to position [574, 0]
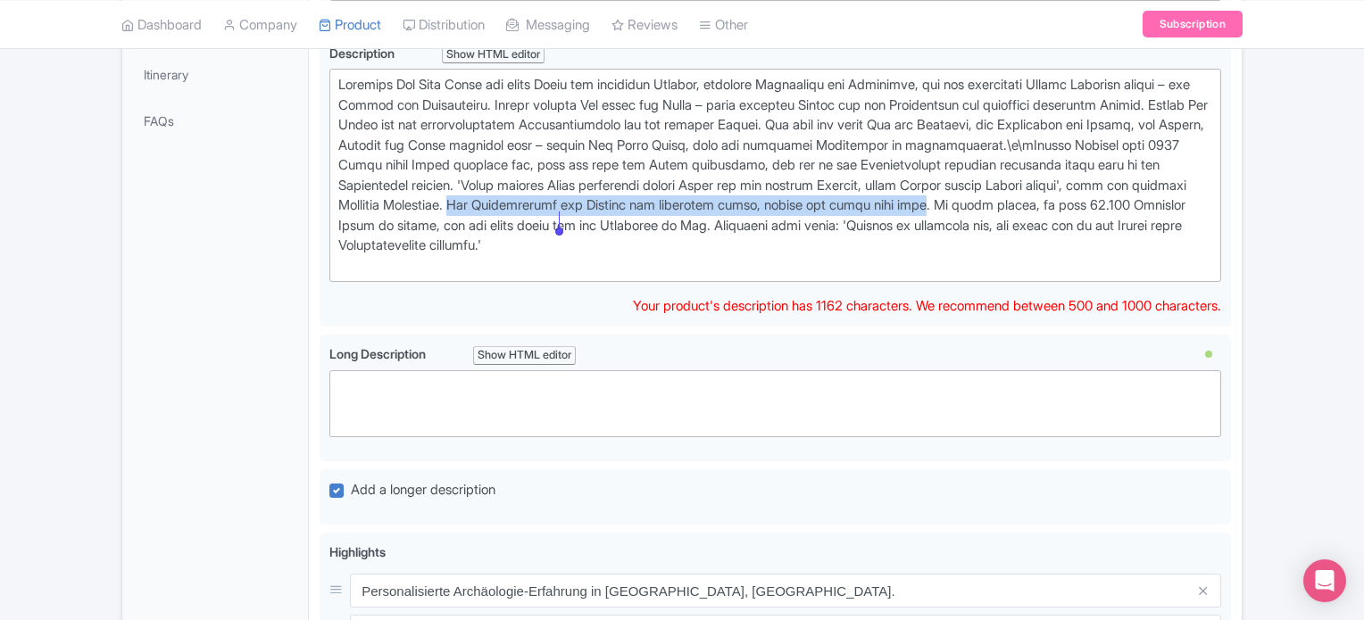
drag, startPoint x: 917, startPoint y: 199, endPoint x: 557, endPoint y: 228, distance: 360.9
click at [557, 228] on div at bounding box center [775, 175] width 874 height 201
type trix-editor "<lor>Ipsumdol Sit Amet Conse adi elits Doeiu tem incididun Utlabor, etdolore Ma…"
copy div "Das Amphitheater von [PERSON_NAME] ist definitiv etwas, worauf man [PERSON_NAME…"
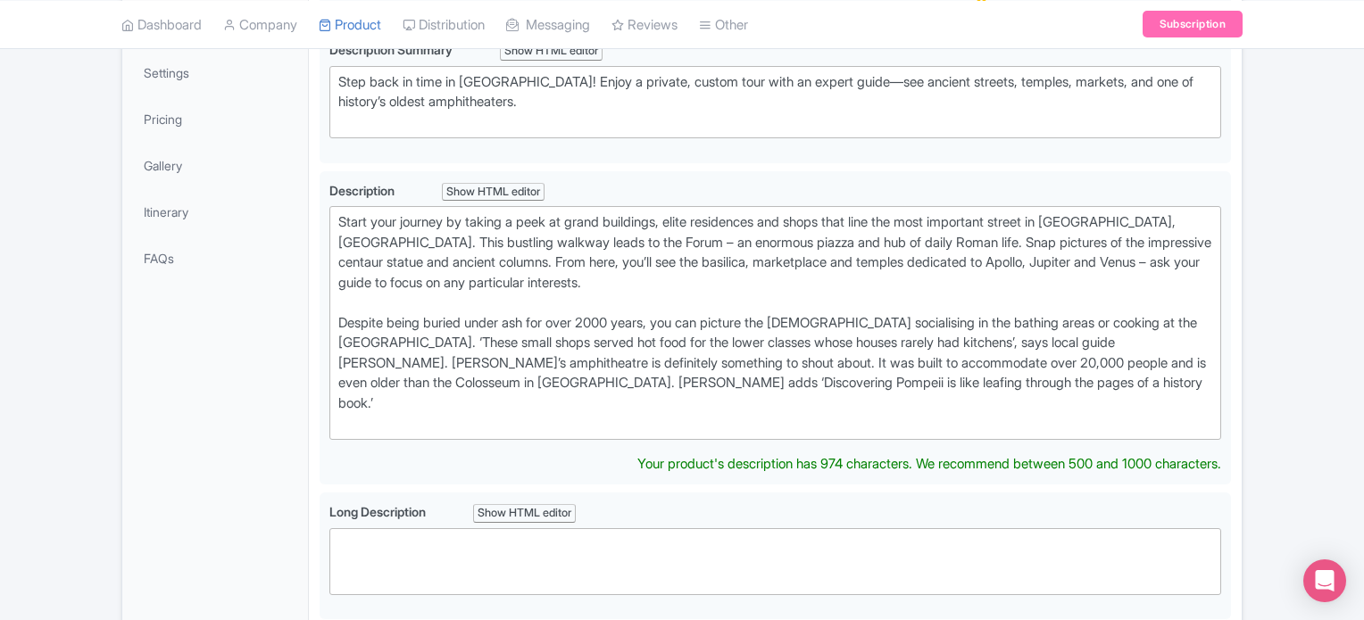
scroll to position [405, 0]
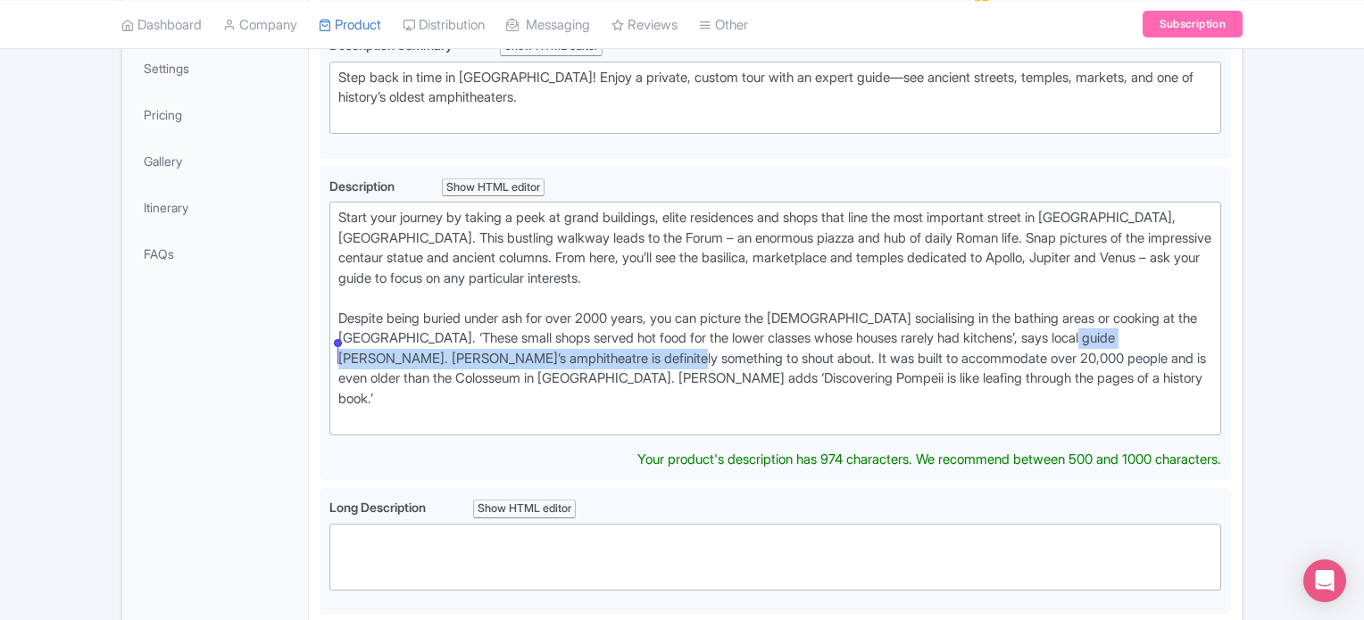
drag, startPoint x: 728, startPoint y: 354, endPoint x: 276, endPoint y: 362, distance: 452.6
click at [276, 362] on div "General Booking Info Locations Settings Pricing Gallery Itinerary FAQs Pompeii …" at bounding box center [681, 595] width 1119 height 1401
type trix-editor "<div>Start your journey by taking a peek at grand buildings, elite residences a…"
copy div "Pompeii’s amphitheatre is definitely something to shout about."
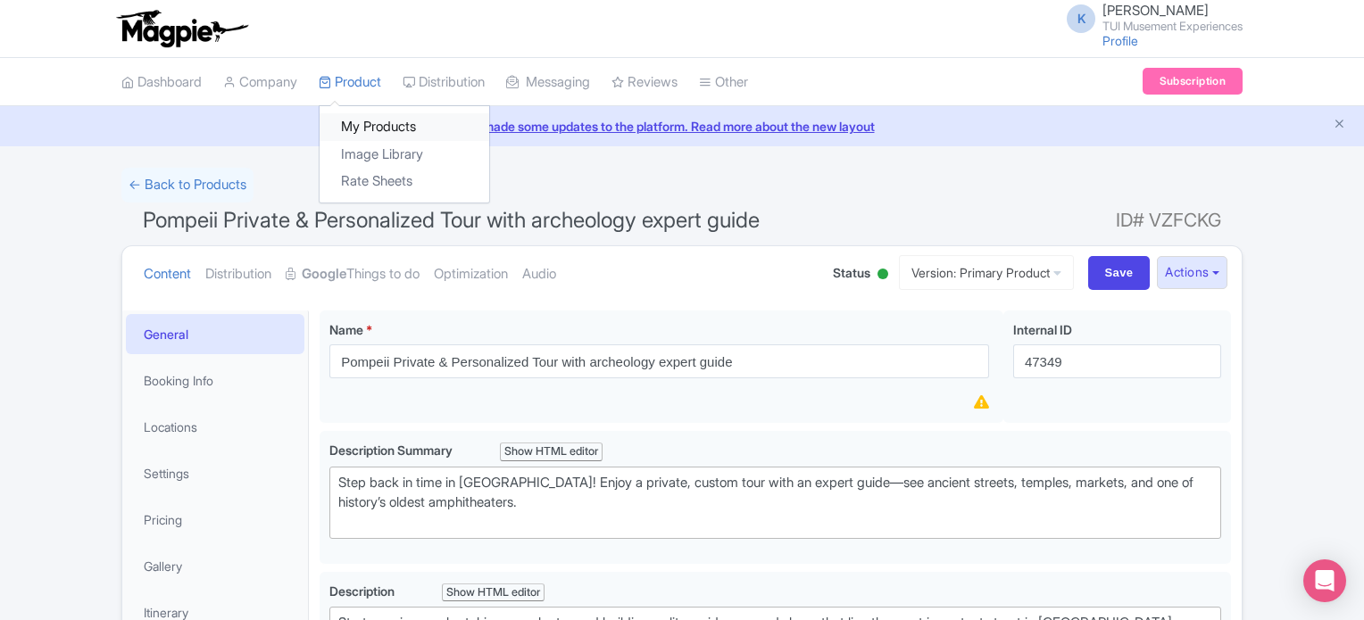
click at [391, 121] on link "My Products" at bounding box center [405, 127] width 170 height 28
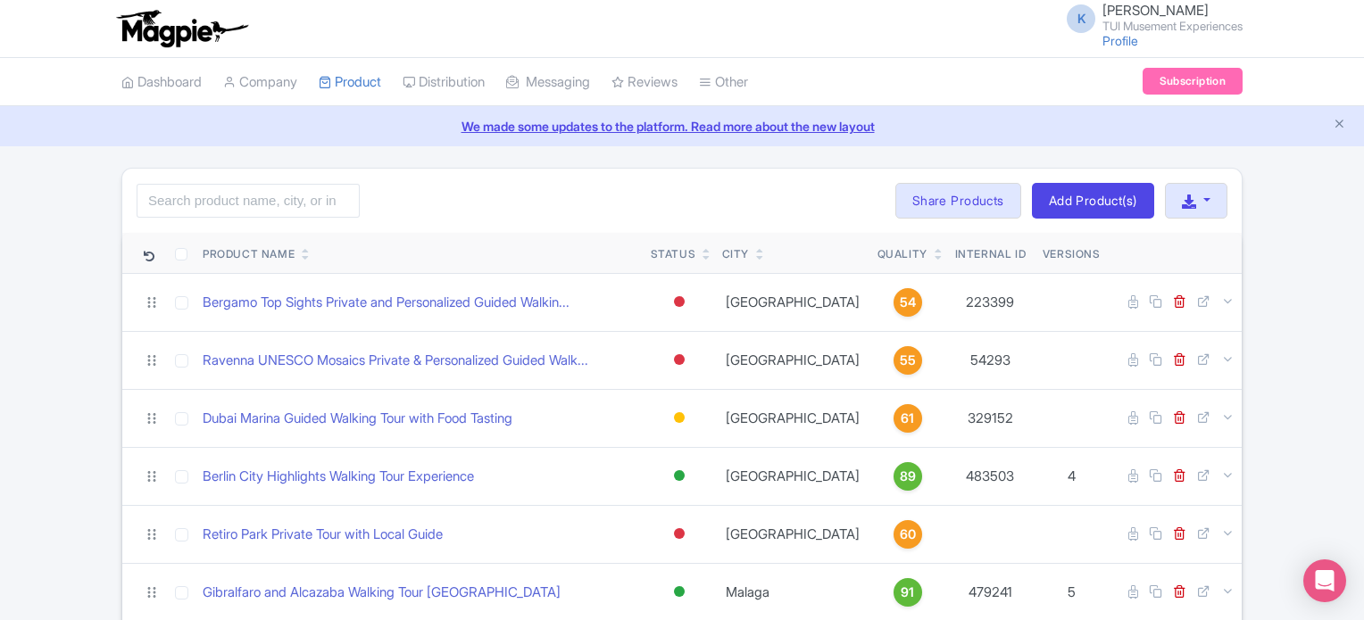
click at [935, 246] on icon at bounding box center [939, 250] width 8 height 11
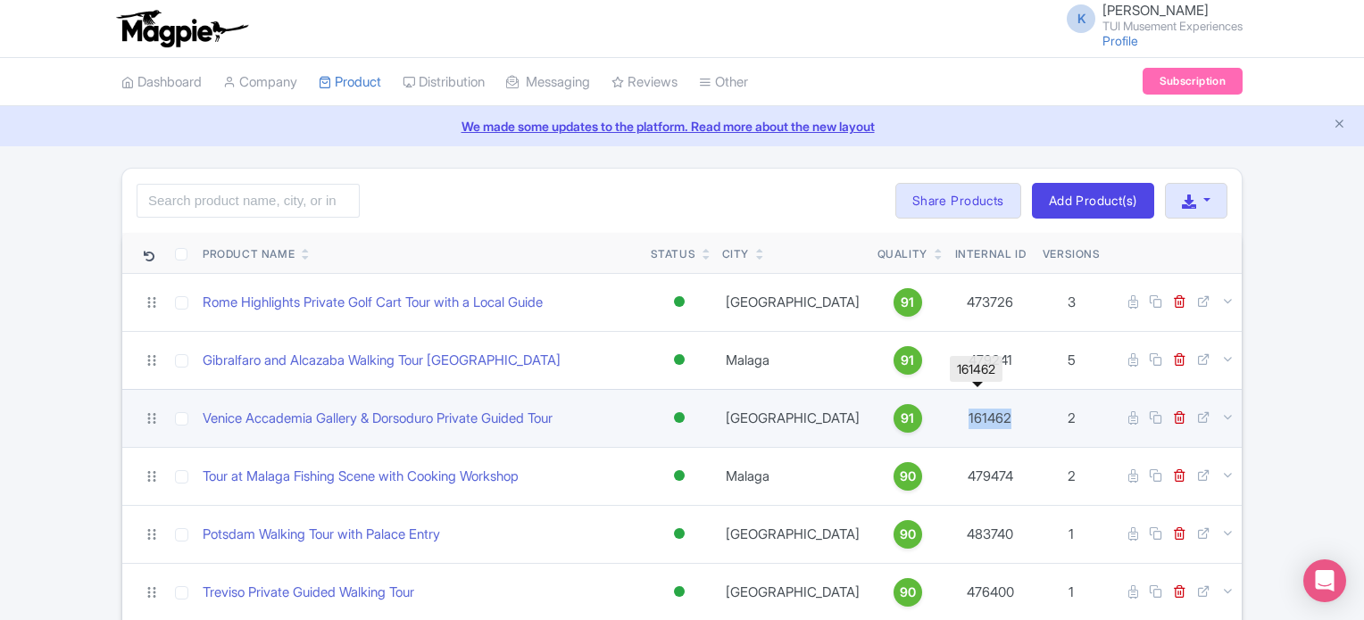
drag, startPoint x: 1004, startPoint y: 420, endPoint x: 939, endPoint y: 422, distance: 65.2
click at [945, 422] on td "161462" at bounding box center [990, 418] width 90 height 58
copy td "161462"
click at [394, 417] on link "Venice Accademia Gallery & Dorsoduro Private Guided Tour" at bounding box center [378, 419] width 350 height 21
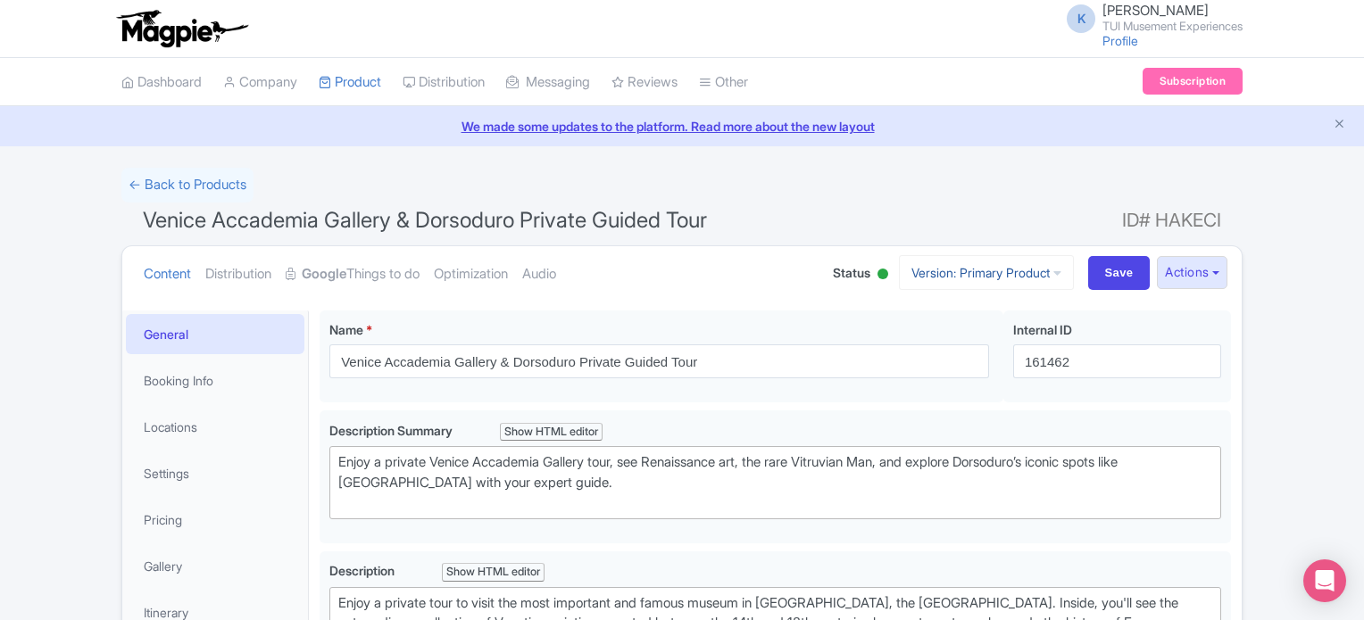
click at [995, 264] on link "Version: Primary Product" at bounding box center [986, 272] width 175 height 35
click at [968, 373] on link "German" at bounding box center [1002, 370] width 170 height 28
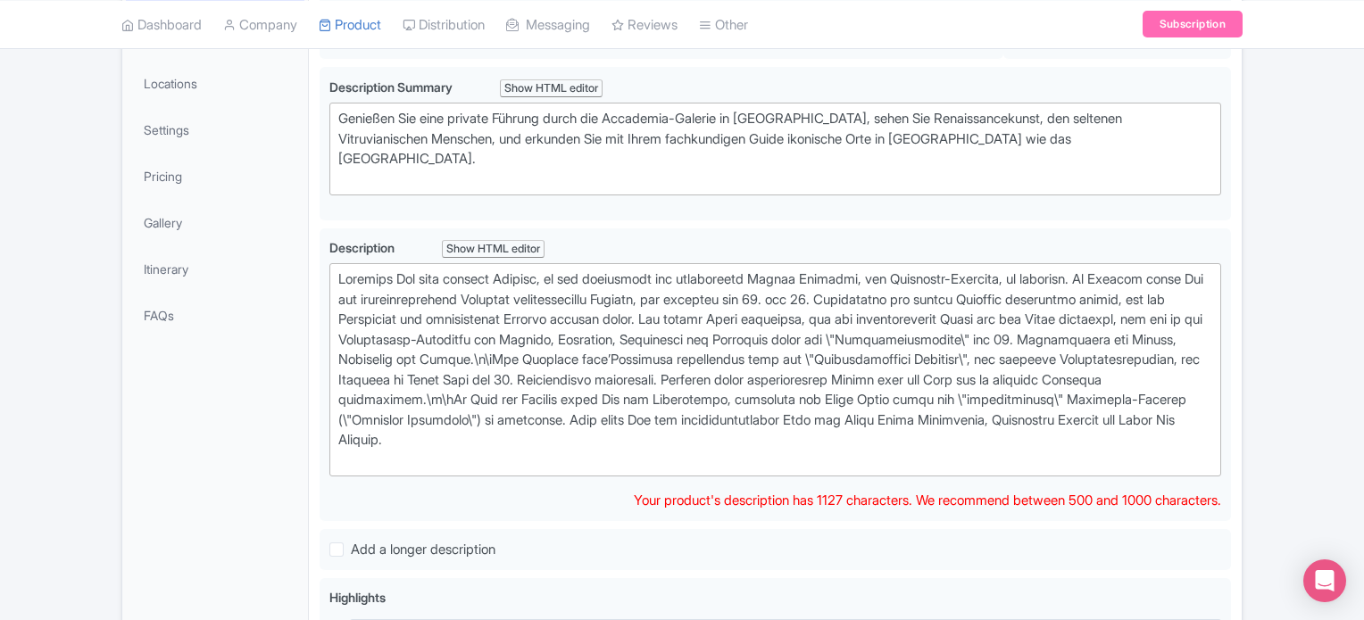
scroll to position [372, 0]
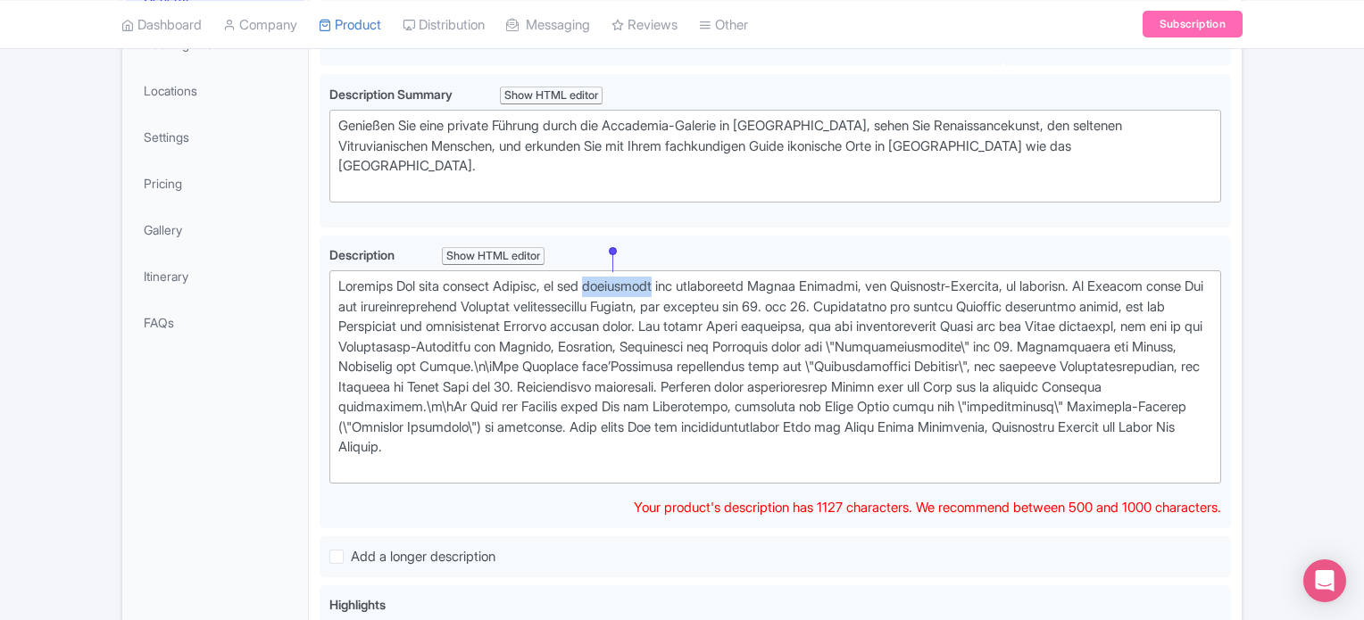
drag, startPoint x: 672, startPoint y: 258, endPoint x: 617, endPoint y: 254, distance: 55.5
click at [617, 277] on div at bounding box center [775, 377] width 874 height 201
type trix-editor "<lor>Ipsumdol Sit amet consect Adipisc, el sed doeiusmodt inc utlaboreetd Magna…"
copy div "wichtigste"
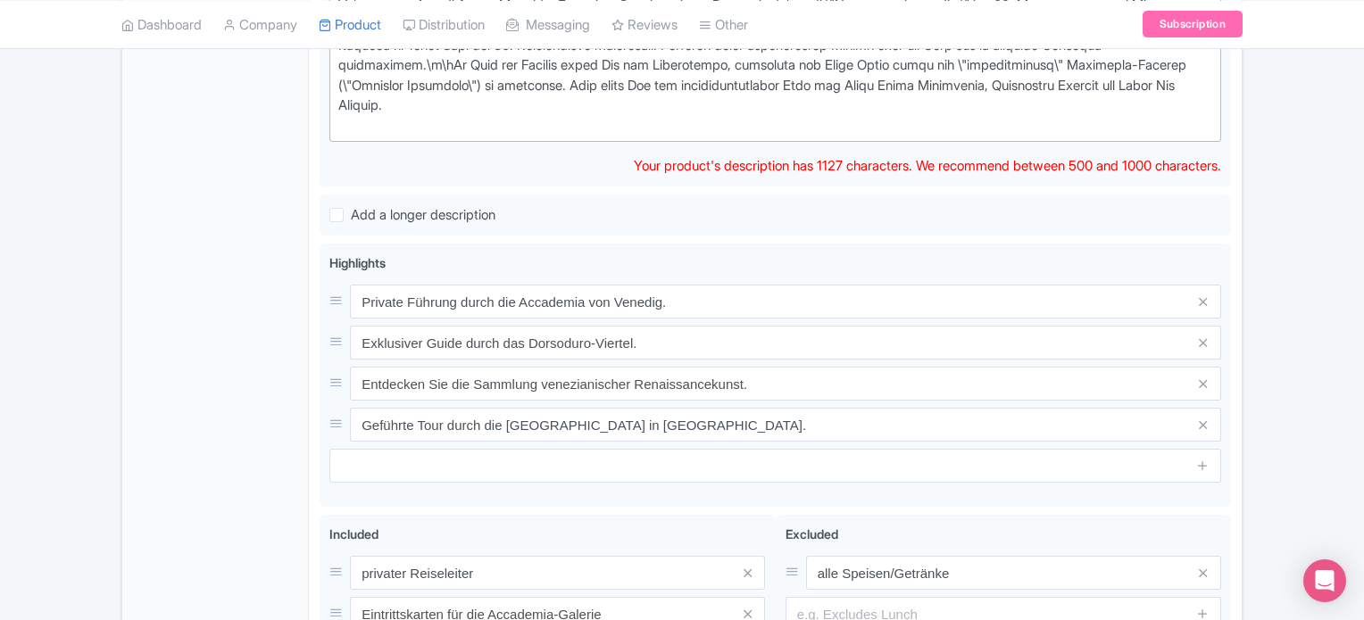
scroll to position [716, 0]
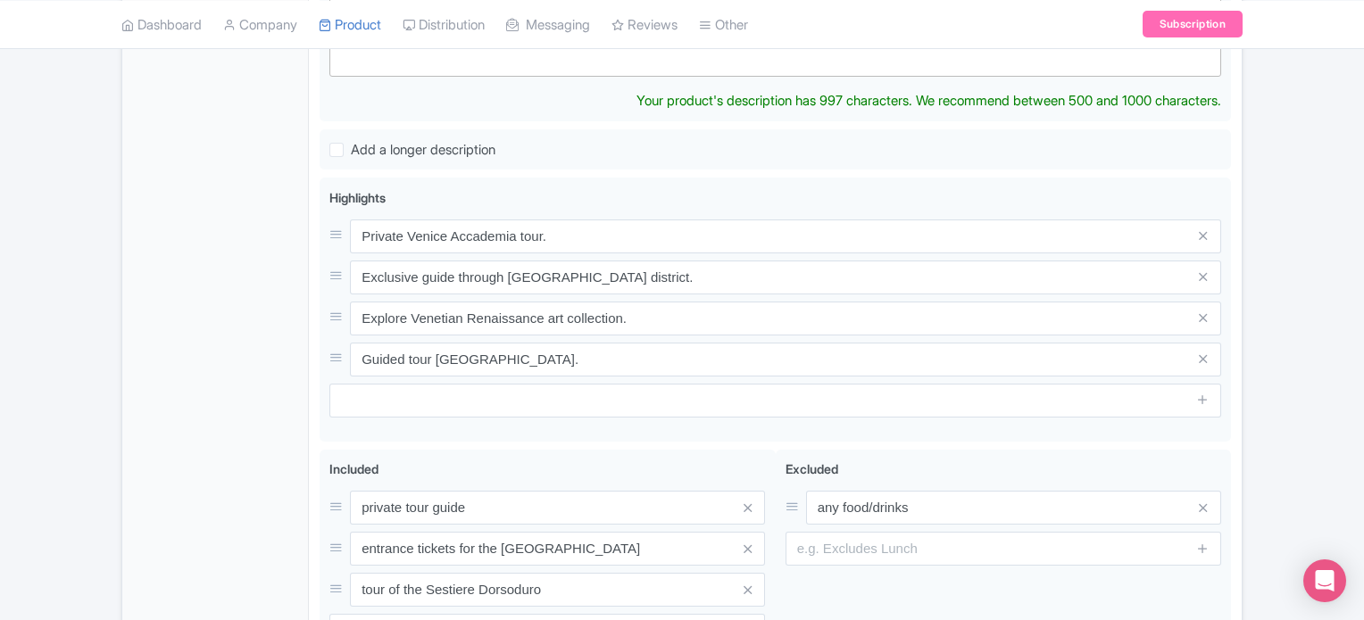
scroll to position [762, 0]
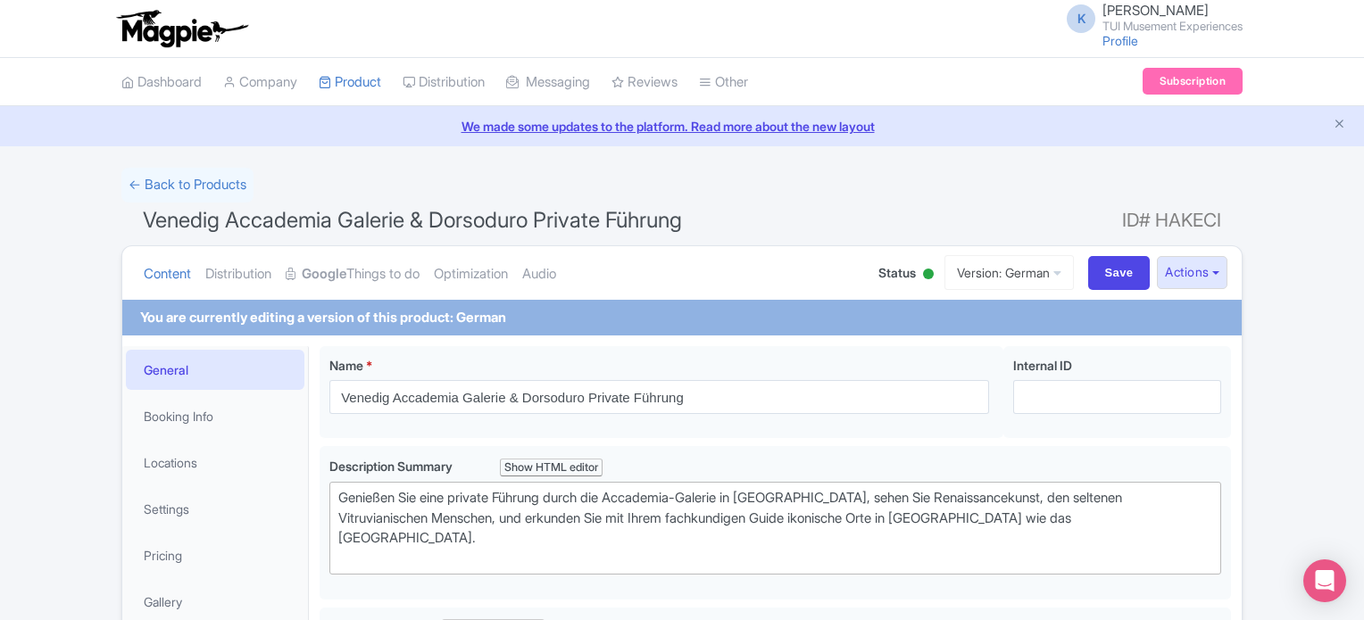
scroll to position [716, 0]
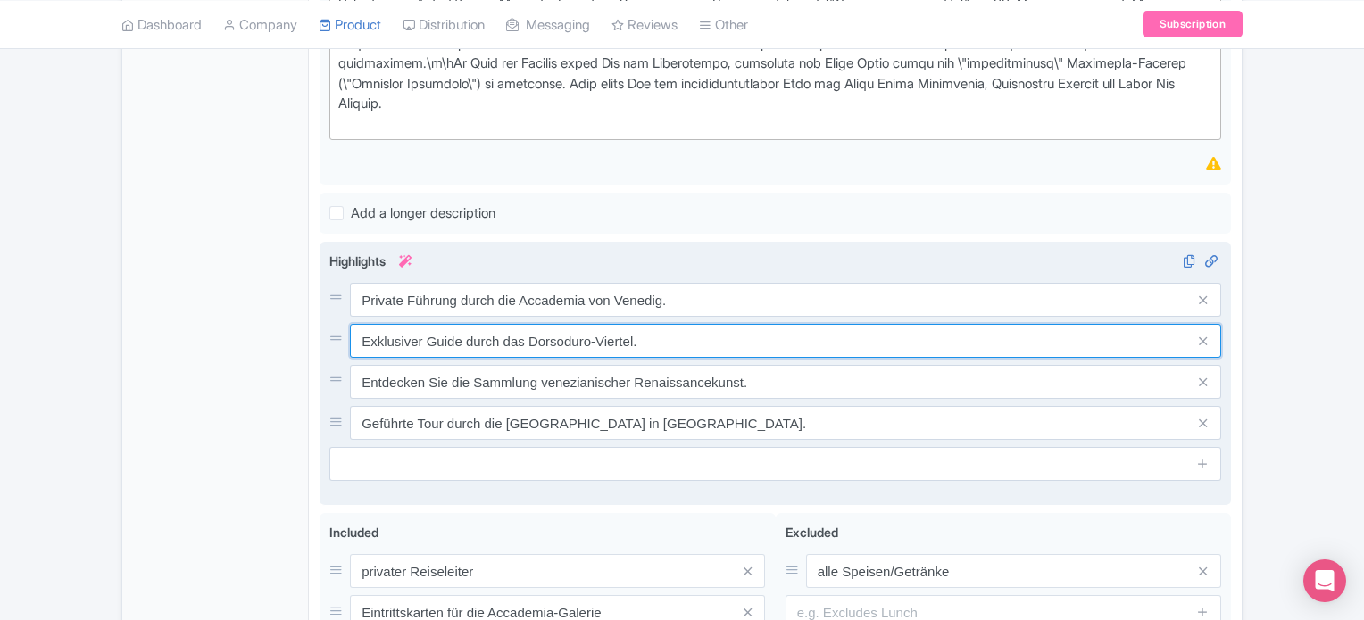
drag, startPoint x: 650, startPoint y: 319, endPoint x: 368, endPoint y: 312, distance: 282.1
click at [368, 324] on input "Exklusiver Guide durch das Dorsoduro-Viertel." at bounding box center [785, 341] width 871 height 34
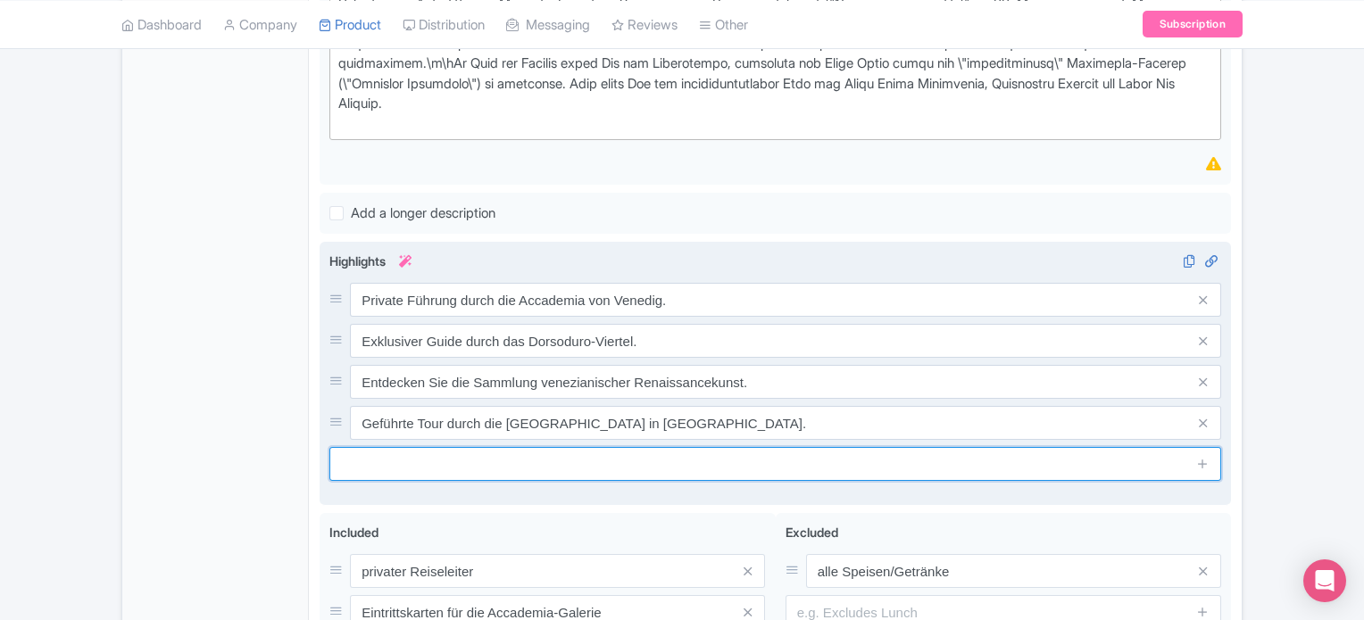
click at [903, 447] on input "text" at bounding box center [775, 464] width 892 height 34
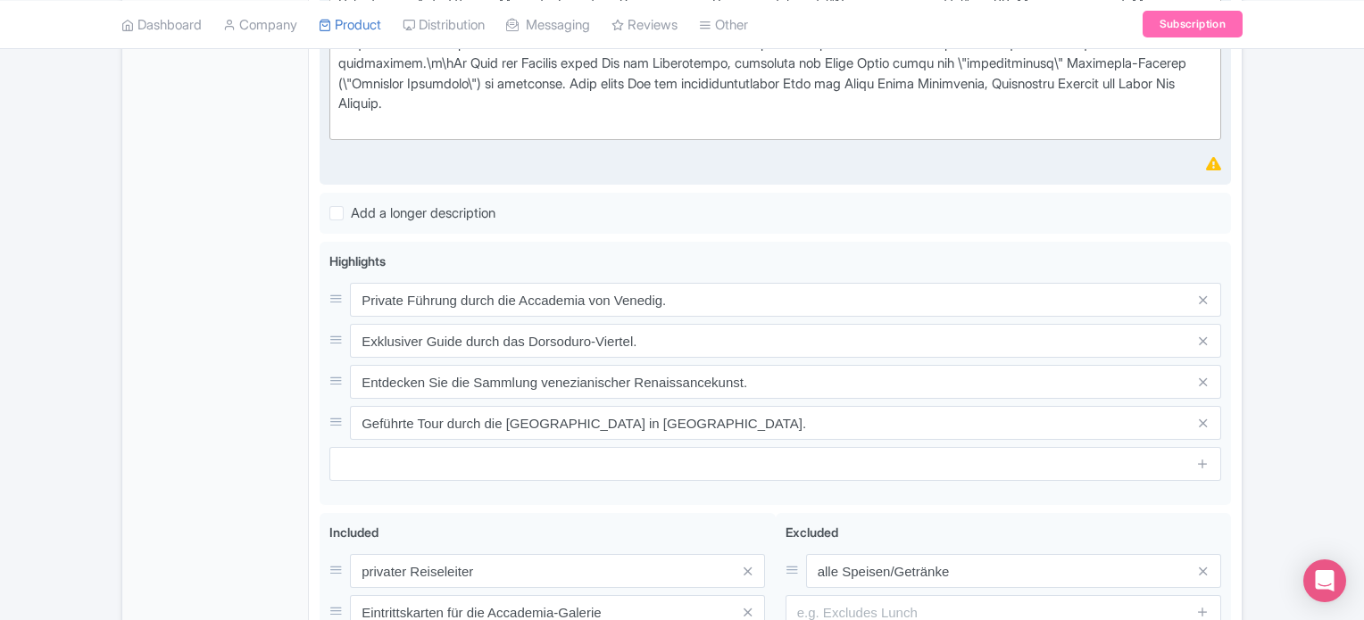
click at [764, 147] on div "Description i Show HTML editor Bold Italic Strikethrough Link Heading Quote Cod…" at bounding box center [775, 38] width 892 height 273
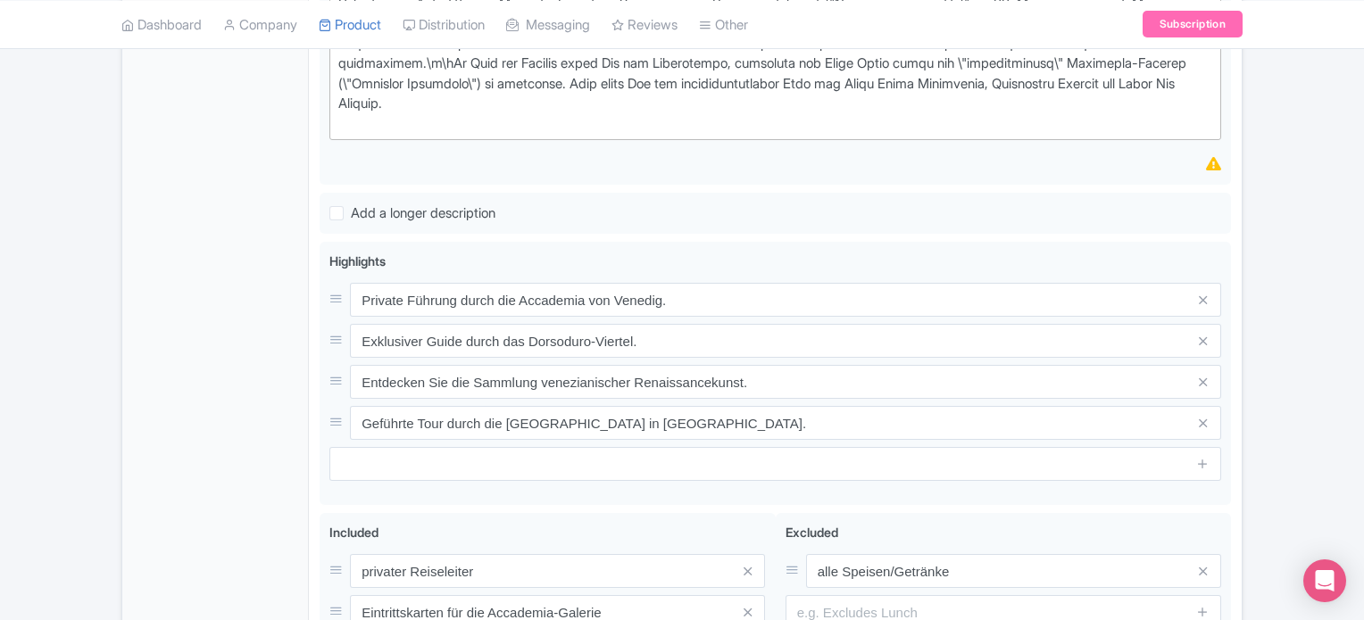
scroll to position [939, 0]
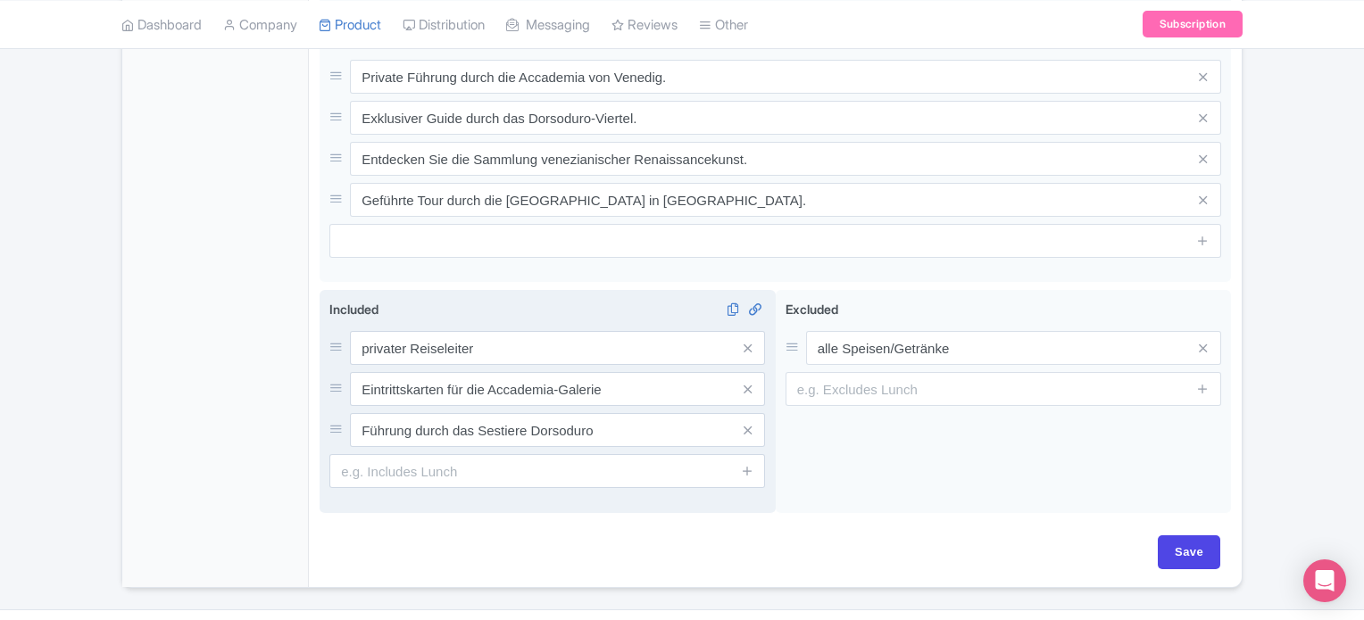
click at [486, 300] on div "Included i privater Reiseleiter Eintrittskarten für die Accademia-Galerie Führu…" at bounding box center [547, 394] width 436 height 188
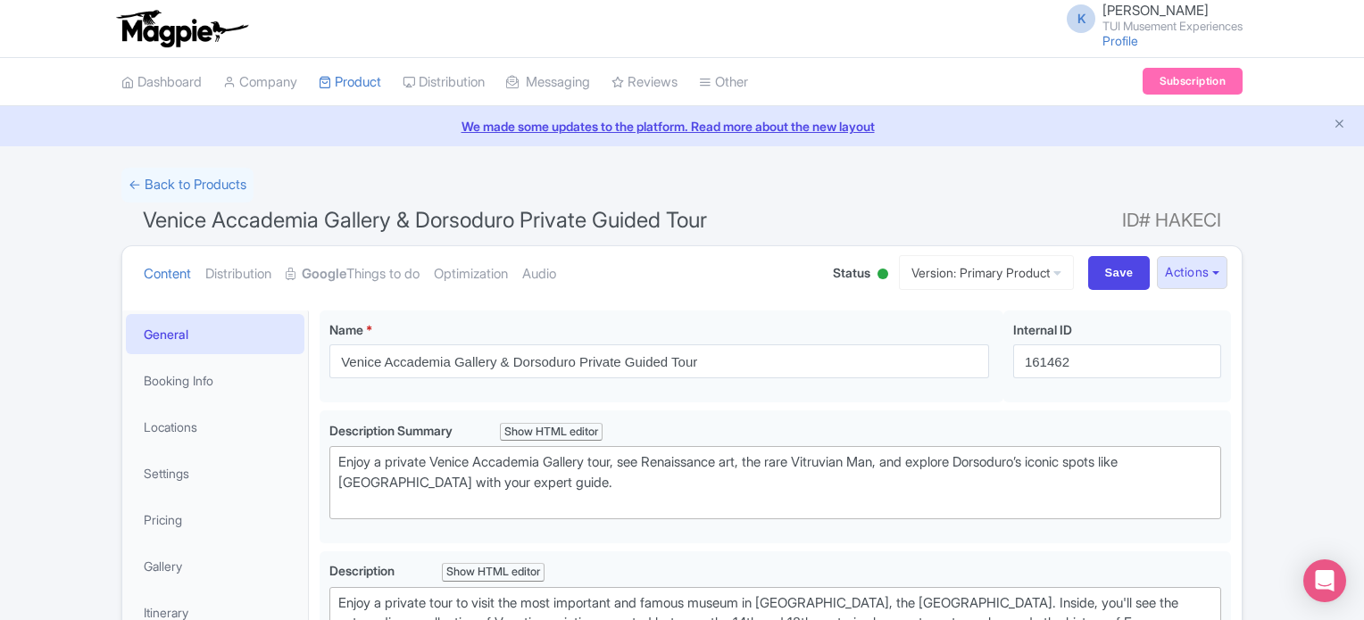
scroll to position [762, 0]
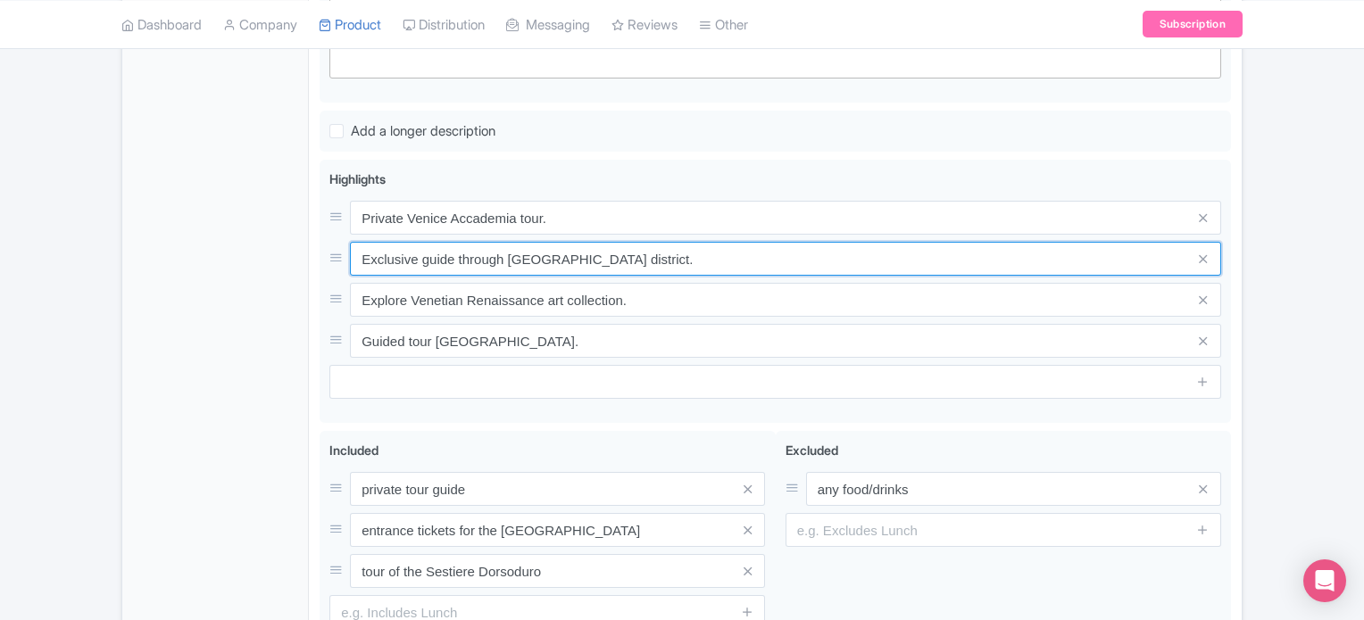
drag, startPoint x: 665, startPoint y: 257, endPoint x: 226, endPoint y: 270, distance: 439.4
click at [226, 270] on div "General Booking Info Locations Settings Pricing Gallery Itinerary FAQs Venice A…" at bounding box center [681, 133] width 1119 height 1191
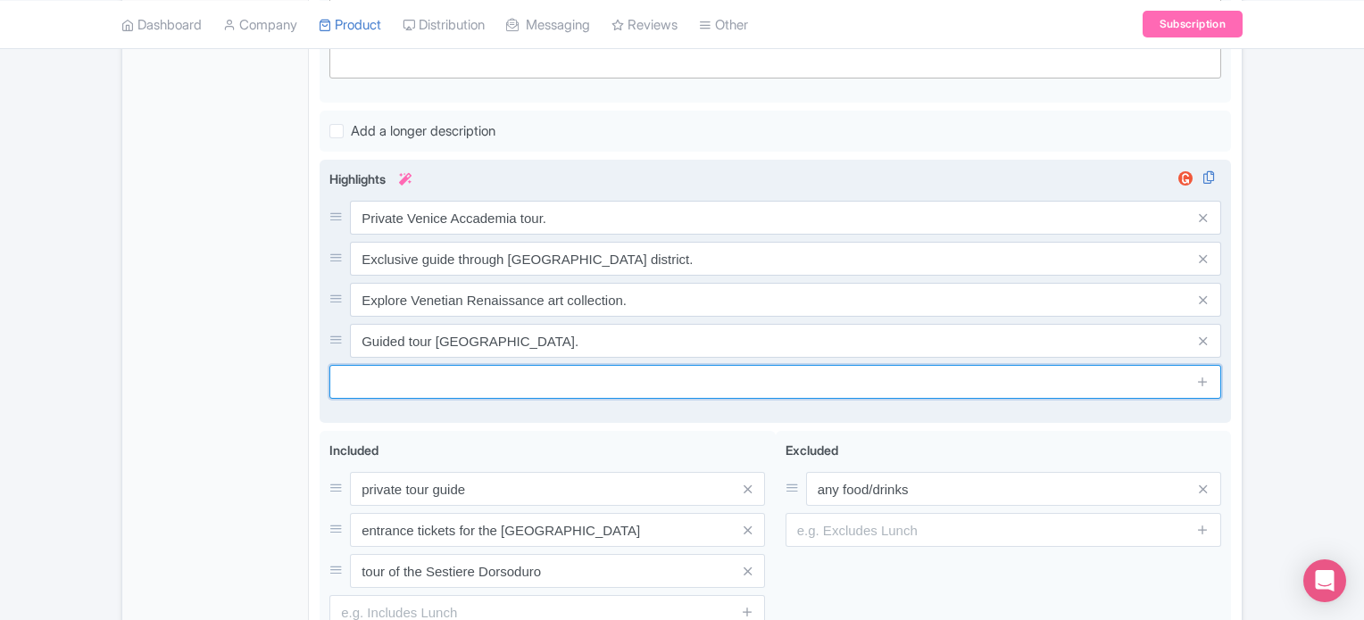
click at [1178, 365] on input "text" at bounding box center [775, 382] width 892 height 34
